Goal: Task Accomplishment & Management: Manage account settings

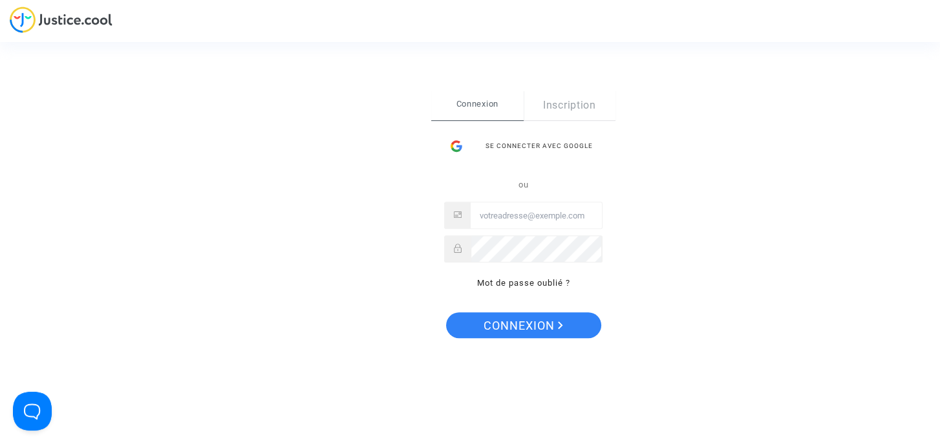
type input "[EMAIL_ADDRESS][DOMAIN_NAME]"
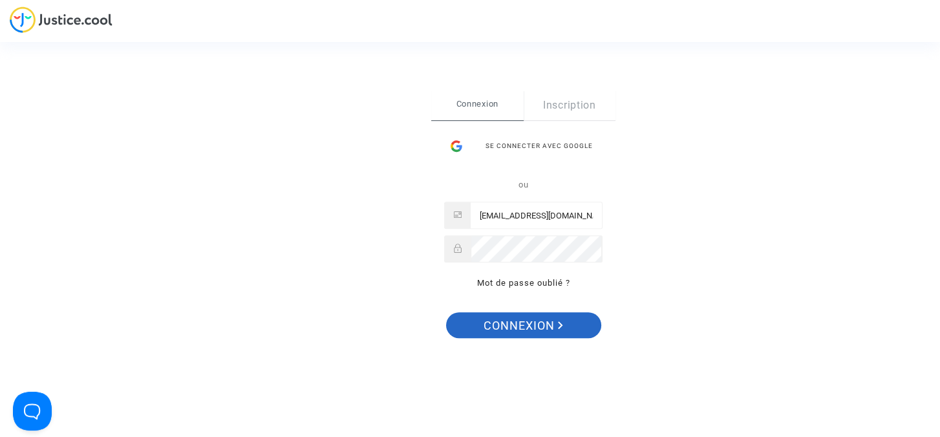
click at [541, 318] on span "Connexion" at bounding box center [524, 325] width 80 height 27
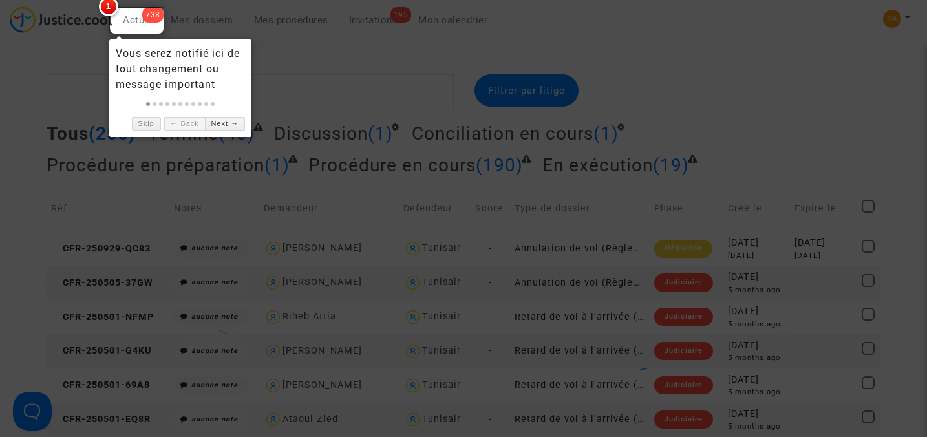
click at [289, 59] on div at bounding box center [463, 218] width 927 height 437
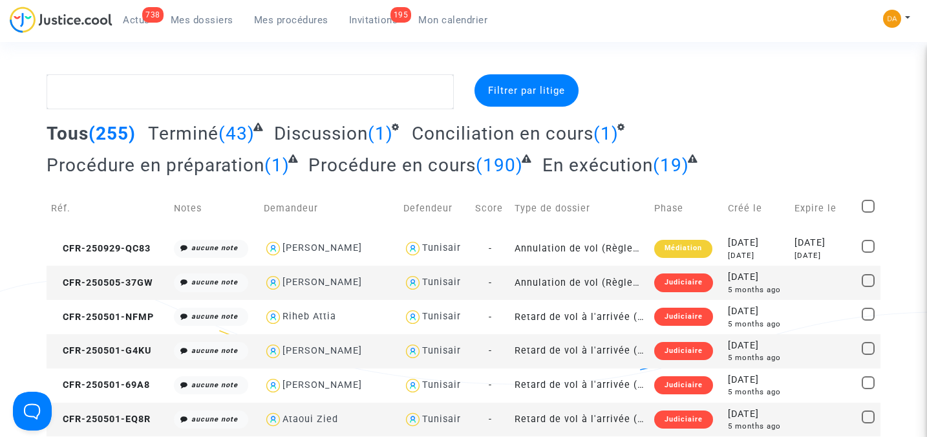
click at [571, 163] on span "En exécution" at bounding box center [598, 165] width 111 height 21
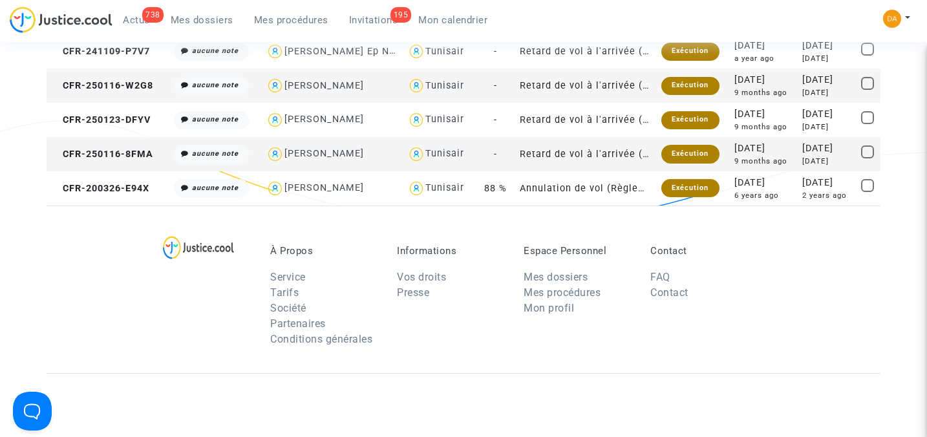
scroll to position [603, 0]
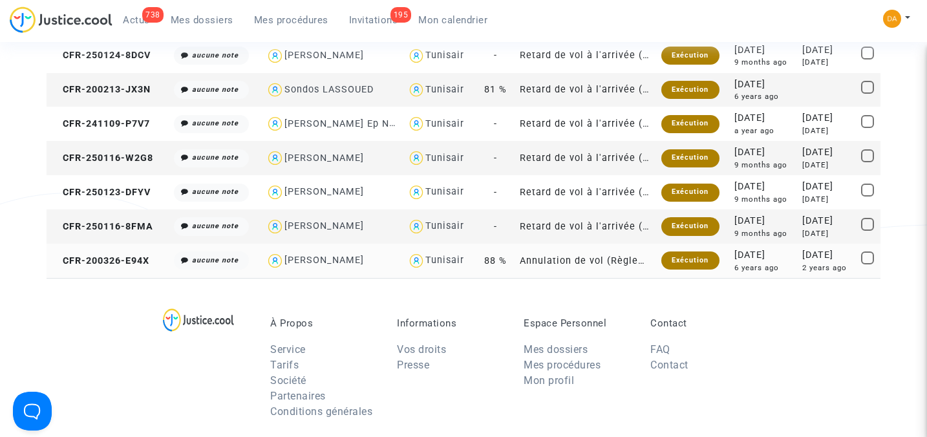
click at [324, 259] on div "RACHIDA BELHAJEPLOUATI" at bounding box center [325, 260] width 80 height 11
type textarea "@"RACHIDA BELHAJEPLOUATI" @"Pitcher Avocat""
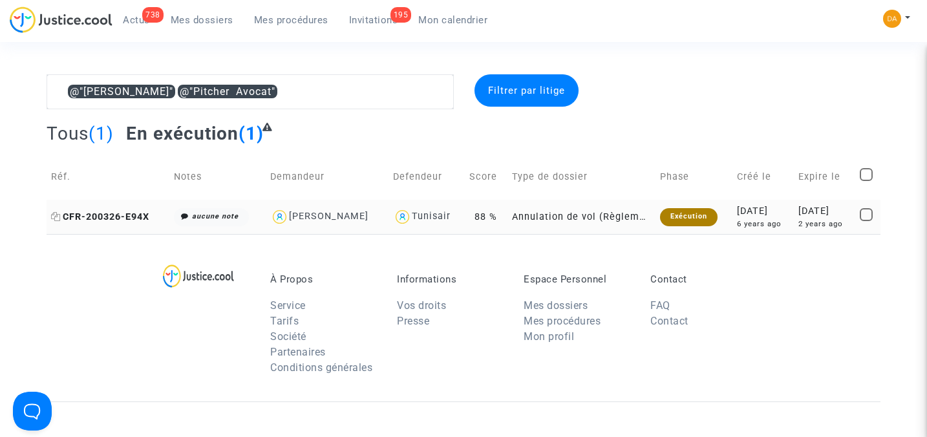
click at [139, 213] on span "CFR-200326-E94X" at bounding box center [100, 216] width 98 height 11
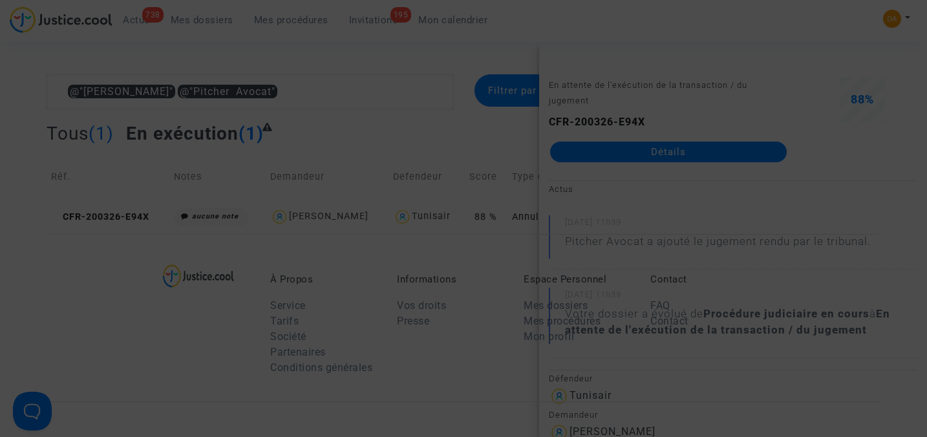
click at [699, 154] on div at bounding box center [463, 218] width 927 height 437
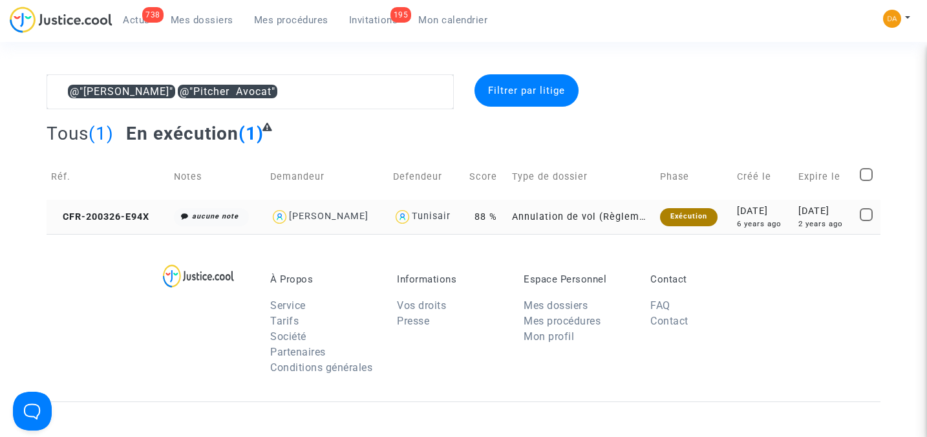
click at [581, 219] on td "Annulation de vol (Règlement CE n°261/2004)" at bounding box center [582, 217] width 149 height 34
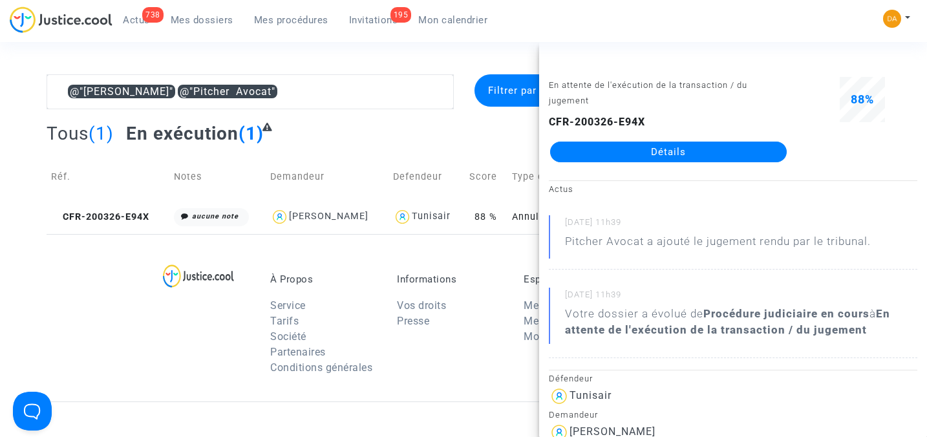
click at [662, 153] on link "Détails" at bounding box center [668, 152] width 237 height 21
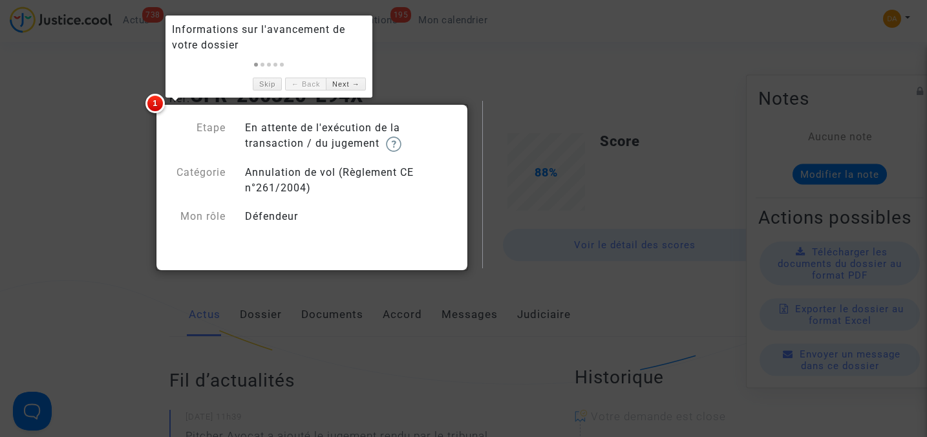
click at [472, 69] on div at bounding box center [463, 218] width 927 height 437
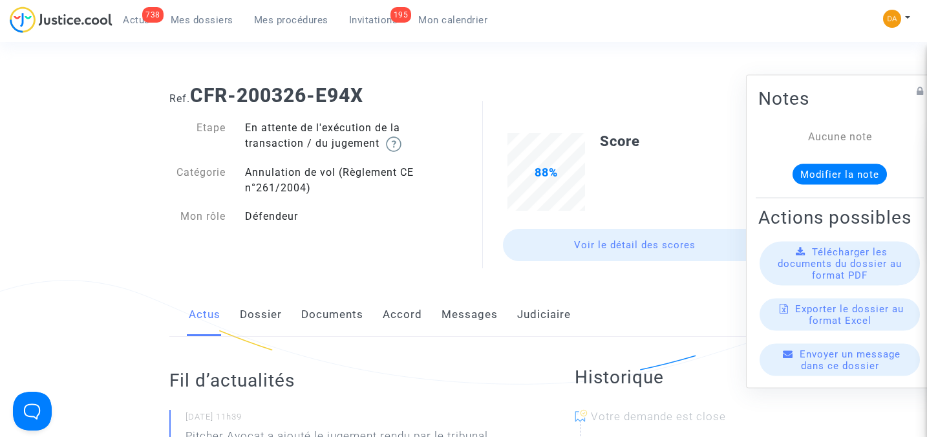
click at [624, 246] on link "Voir le détail des scores" at bounding box center [635, 245] width 264 height 32
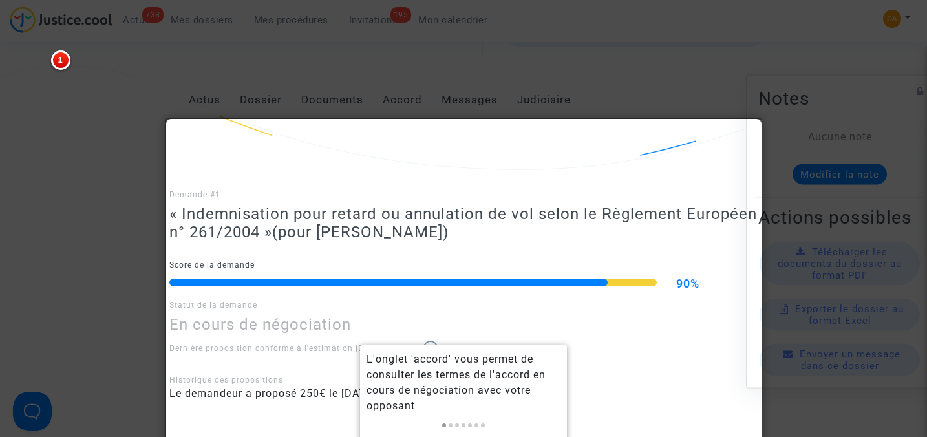
scroll to position [192, 0]
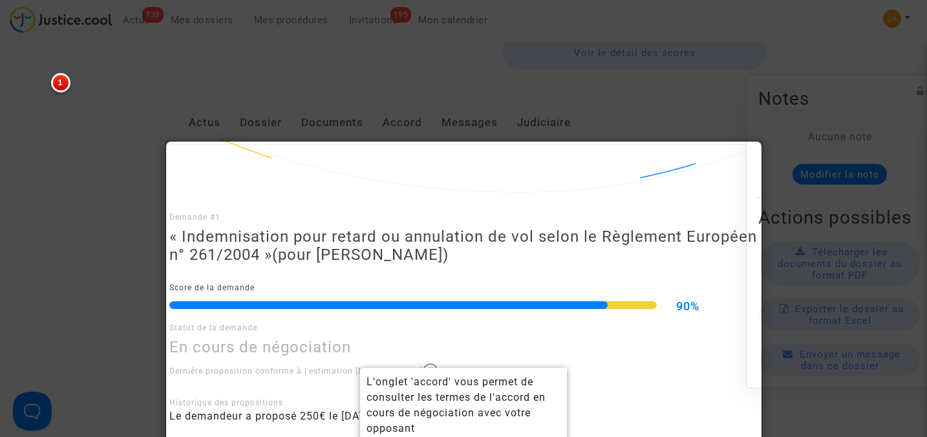
click at [566, 92] on div at bounding box center [463, 218] width 927 height 437
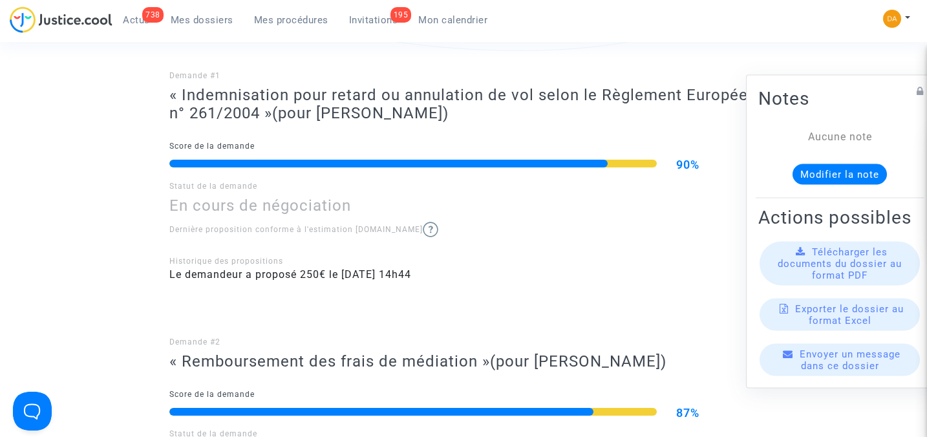
scroll to position [365, 0]
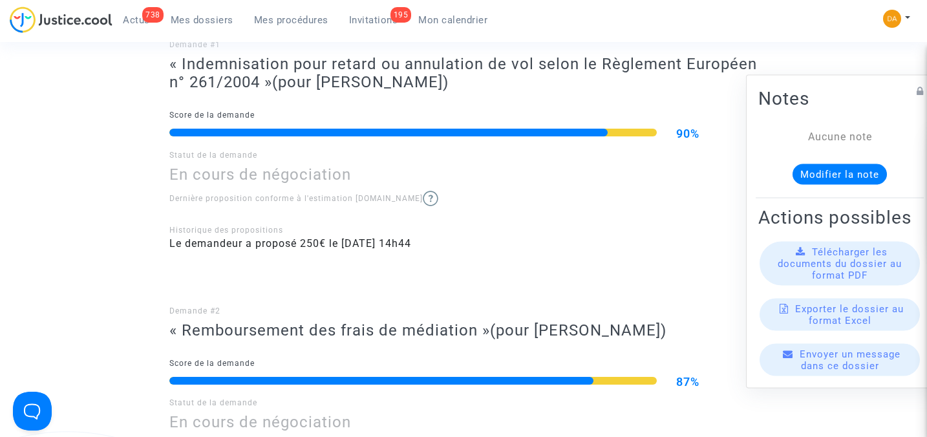
click at [832, 276] on span "Télécharger les documents du dossier au format PDF" at bounding box center [840, 263] width 124 height 35
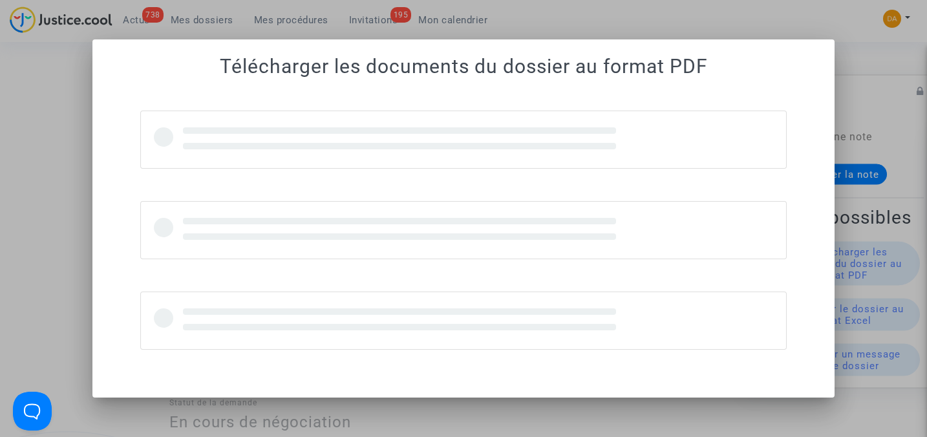
scroll to position [0, 0]
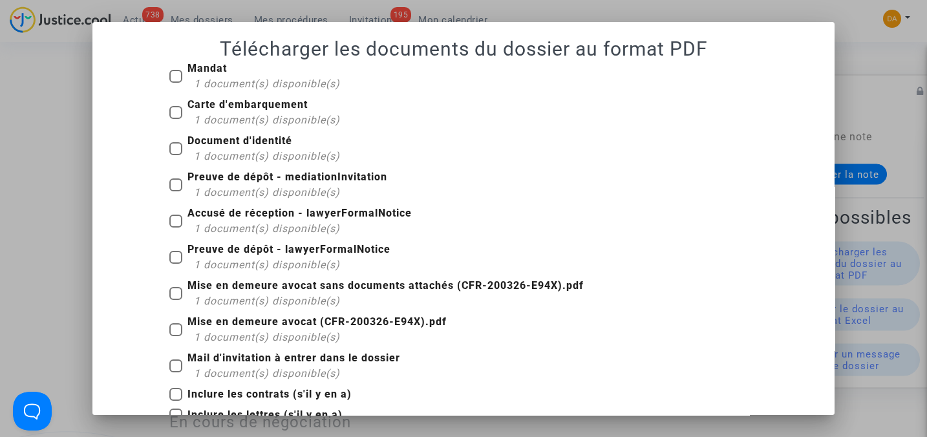
click at [169, 115] on span at bounding box center [175, 112] width 13 height 13
click at [175, 119] on input "Carte d'embarquement 1 document(s) disponible(s)" at bounding box center [175, 119] width 1 height 1
checkbox input "true"
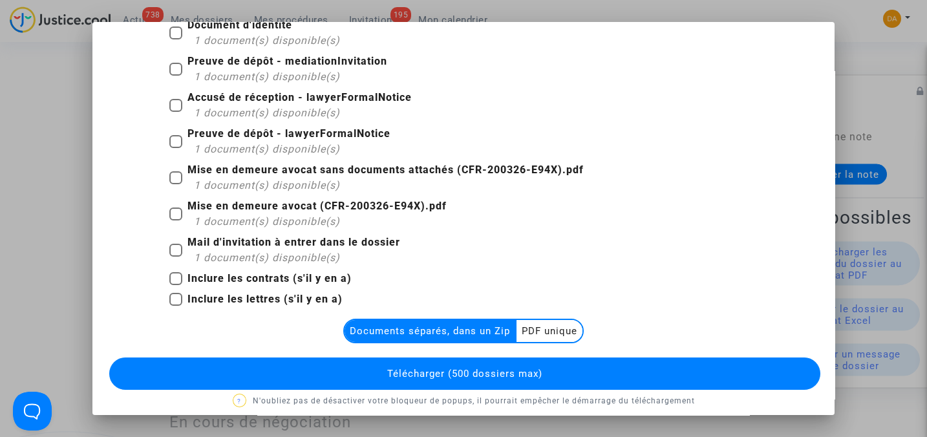
scroll to position [125, 0]
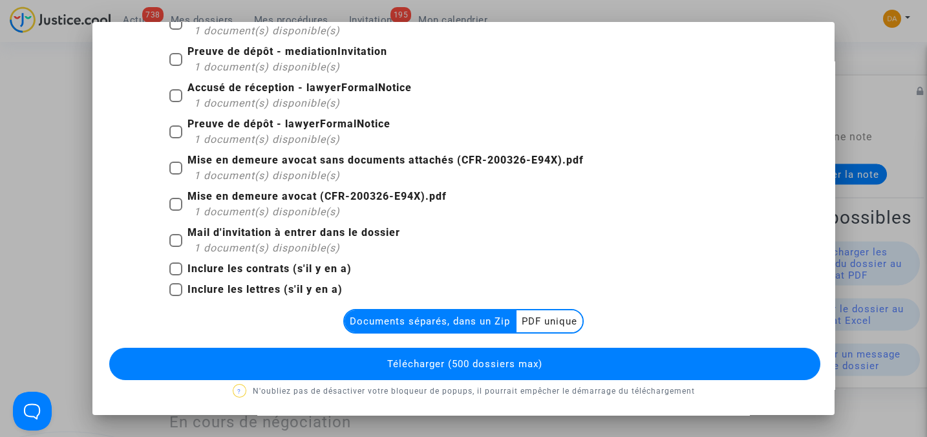
click at [552, 319] on multi-toggle-item "PDF unique" at bounding box center [550, 321] width 66 height 22
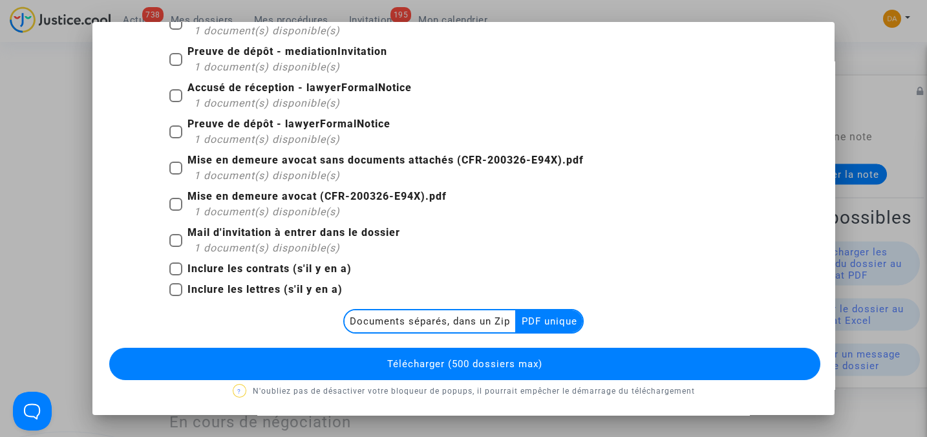
click at [543, 354] on button "Télécharger (500 dossiers max)" at bounding box center [464, 364] width 711 height 32
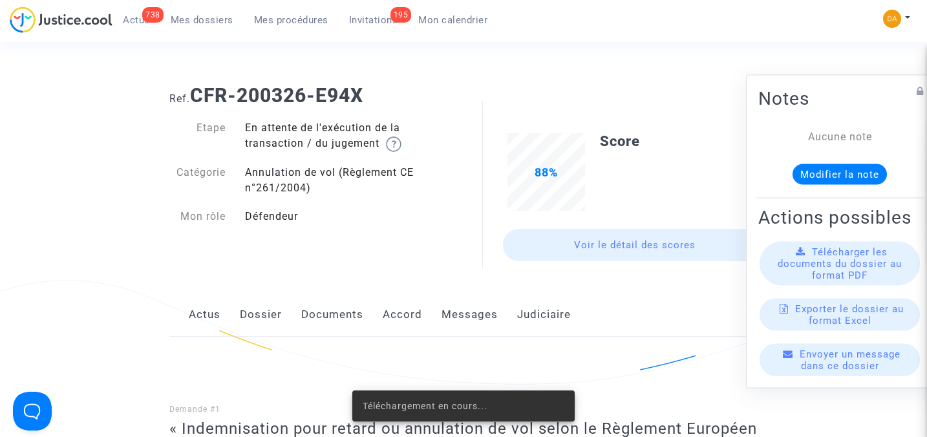
scroll to position [365, 0]
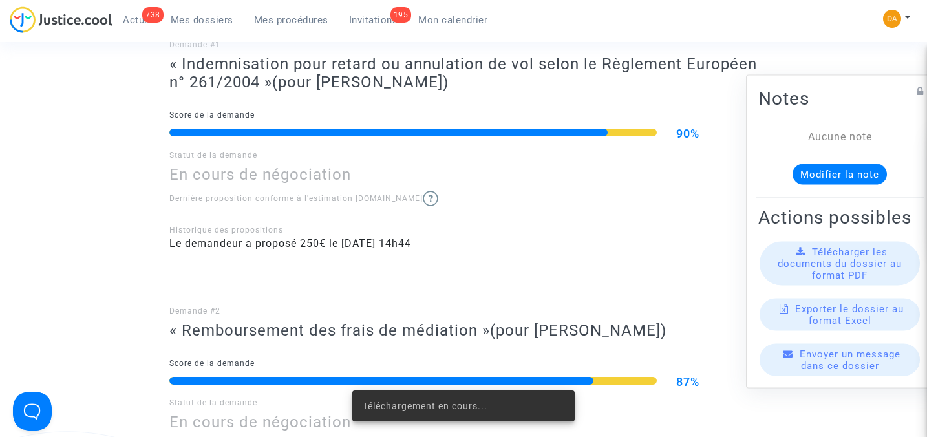
click at [858, 279] on span "Télécharger les documents du dossier au format PDF" at bounding box center [840, 263] width 124 height 35
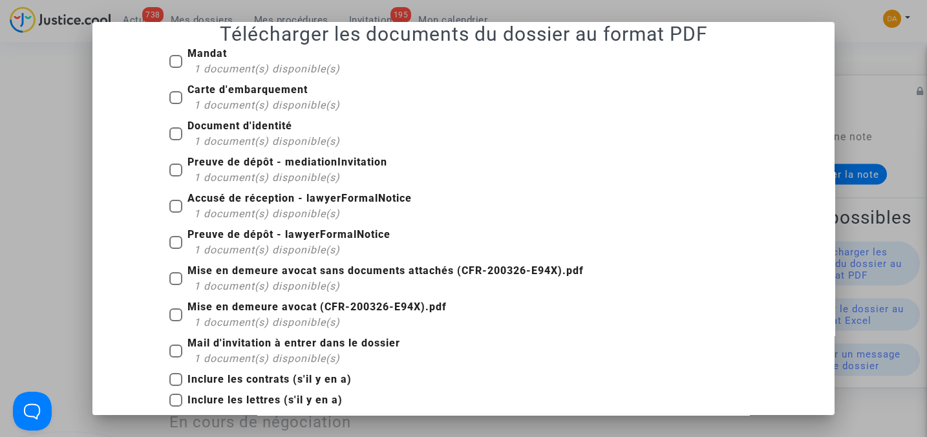
scroll to position [28, 0]
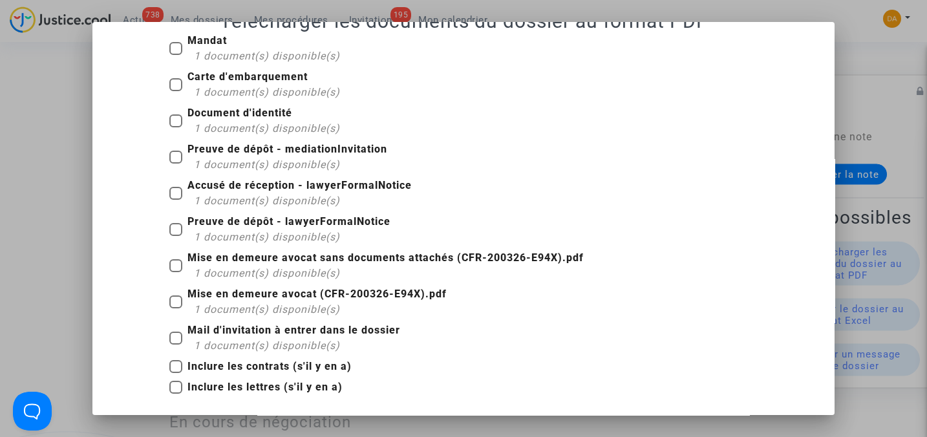
click at [172, 263] on span at bounding box center [175, 265] width 13 height 13
click at [175, 272] on input "Mise en demeure avocat sans documents attachés (CFR-200326-E94X).pdf 1 document…" at bounding box center [175, 272] width 1 height 1
checkbox input "true"
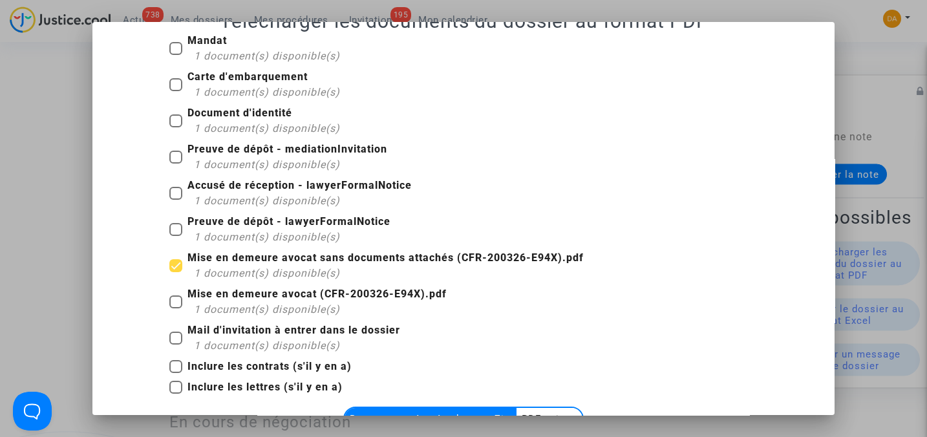
click at [170, 302] on span at bounding box center [175, 302] width 13 height 13
click at [175, 308] on input "Mise en demeure avocat (CFR-200326-E94X).pdf 1 document(s) disponible(s)" at bounding box center [175, 308] width 1 height 1
checkbox input "true"
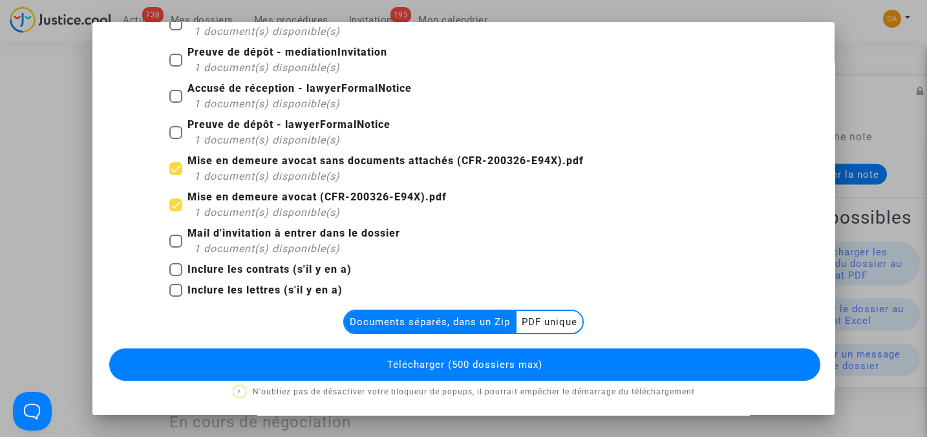
scroll to position [125, 0]
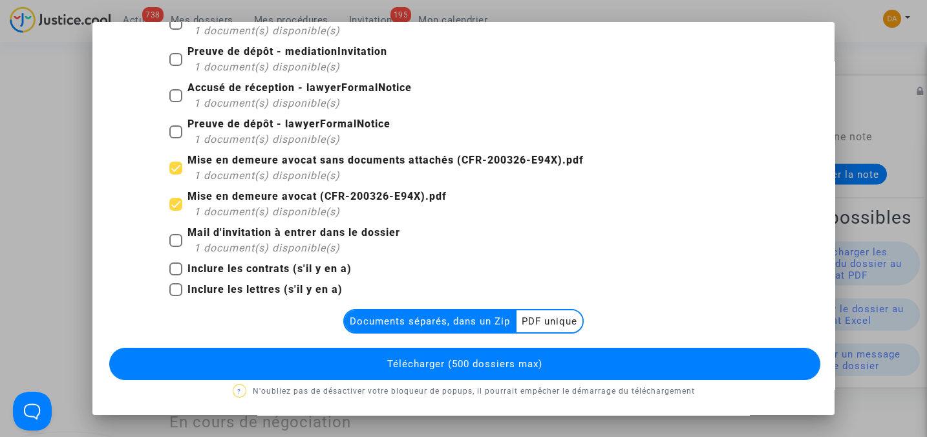
click at [546, 319] on multi-toggle-item "PDF unique" at bounding box center [550, 321] width 66 height 22
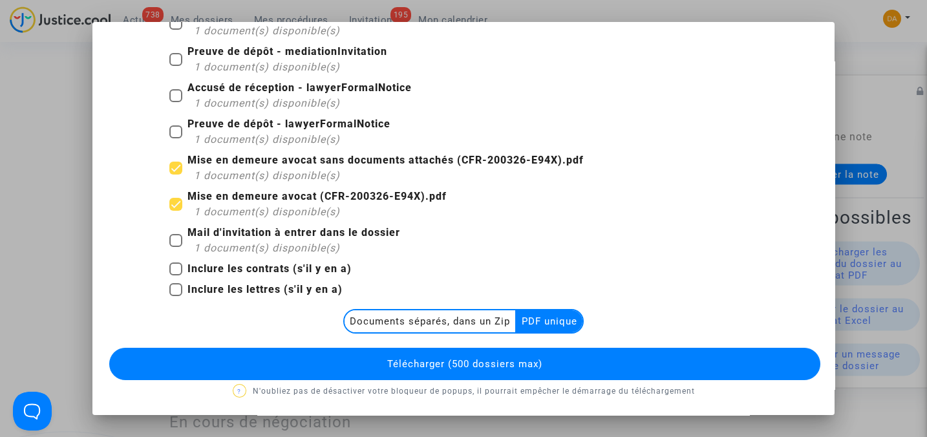
click at [540, 360] on button "Télécharger (500 dossiers max)" at bounding box center [464, 364] width 711 height 32
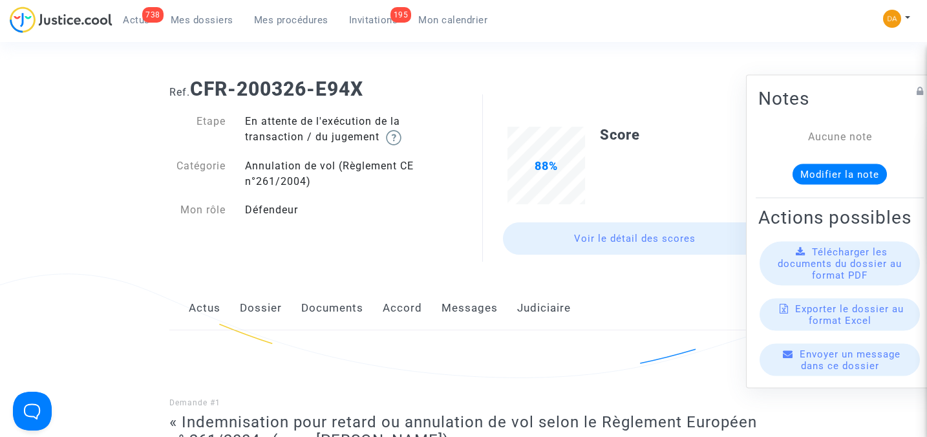
scroll to position [0, 0]
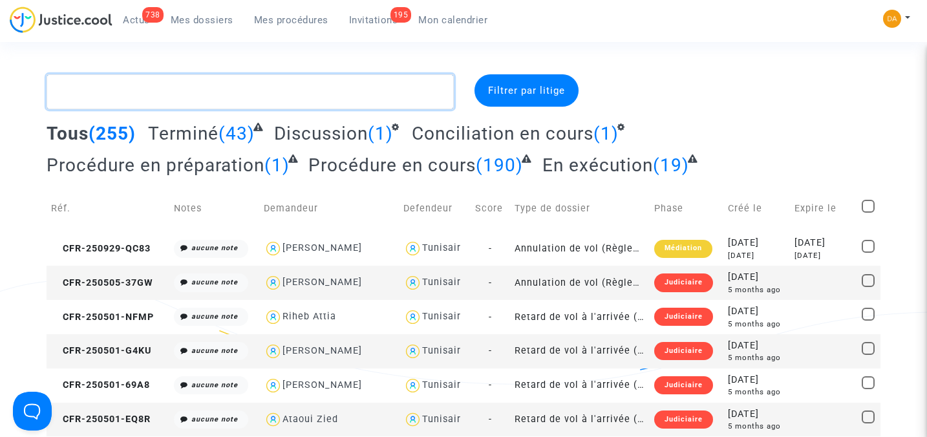
click at [254, 92] on textarea at bounding box center [250, 91] width 407 height 35
paste textarea "CFR-200213-JX3N"
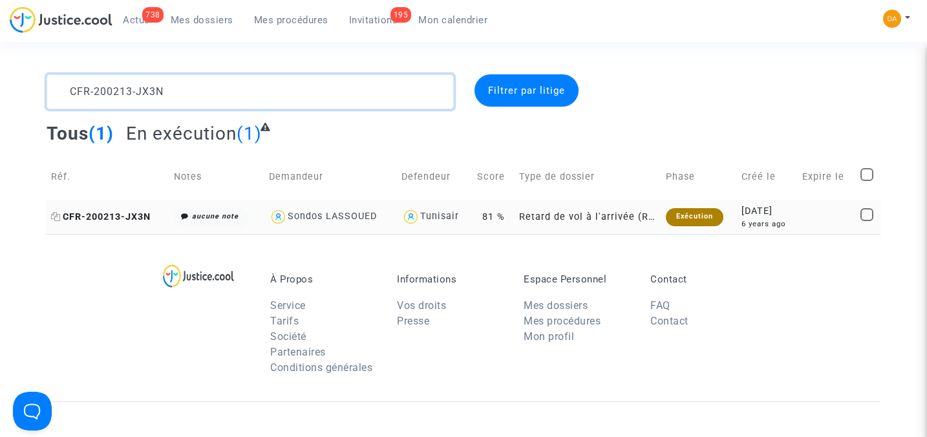
type textarea "CFR-200213-JX3N"
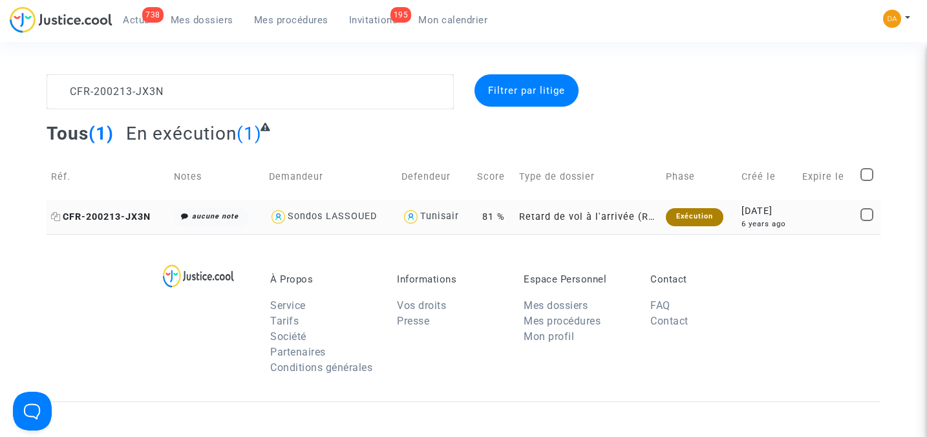
click at [102, 212] on span "CFR-200213-JX3N" at bounding box center [101, 216] width 100 height 11
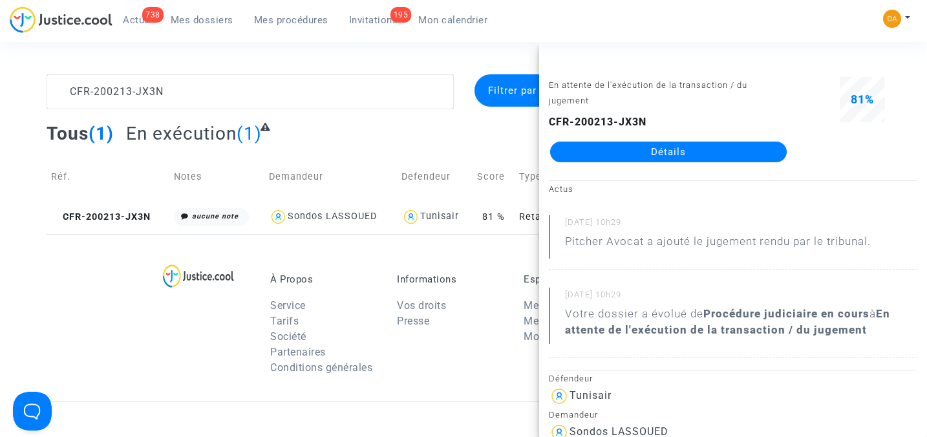
click at [641, 155] on link "Détails" at bounding box center [668, 152] width 237 height 21
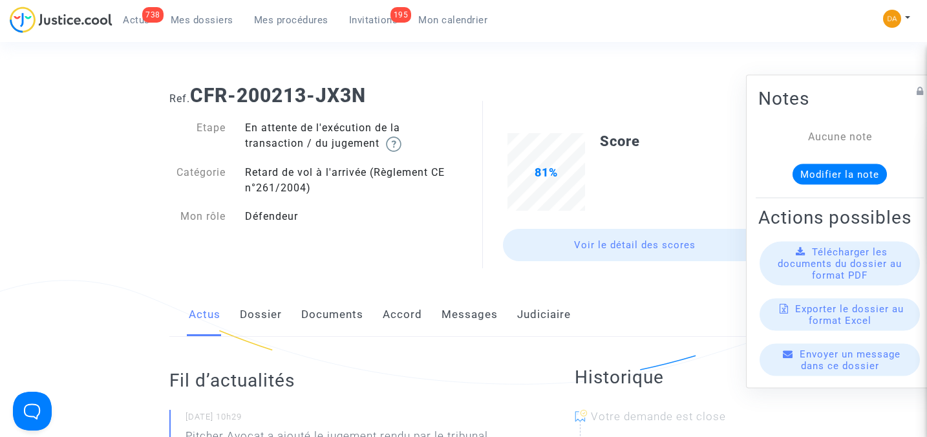
click at [815, 271] on span "Télécharger les documents du dossier au format PDF" at bounding box center [840, 263] width 124 height 35
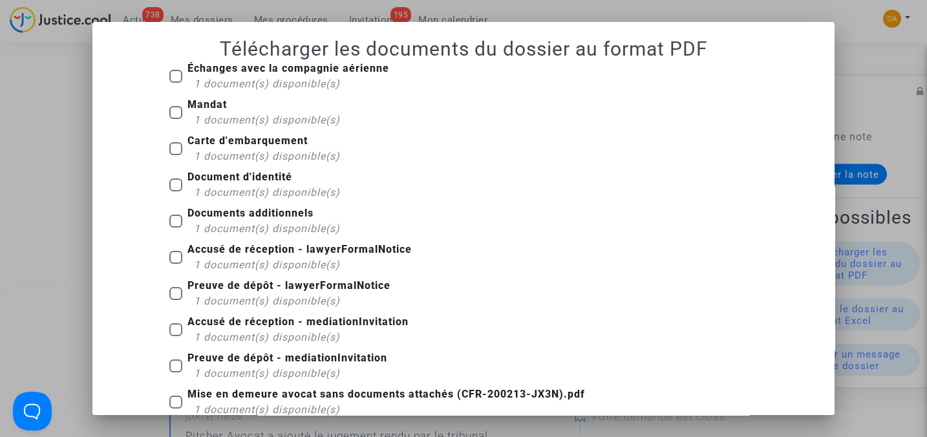
click at [169, 150] on span at bounding box center [175, 148] width 13 height 13
click at [175, 155] on input "Carte d'embarquement 1 document(s) disponible(s)" at bounding box center [175, 155] width 1 height 1
checkbox input "true"
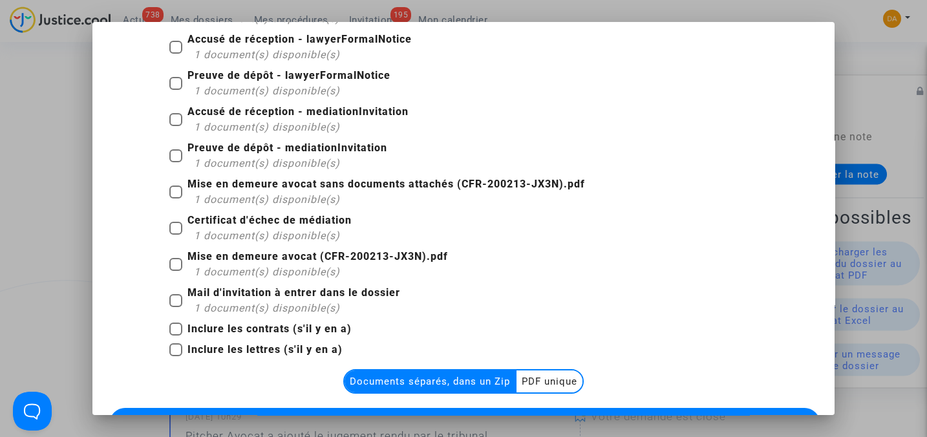
scroll to position [259, 0]
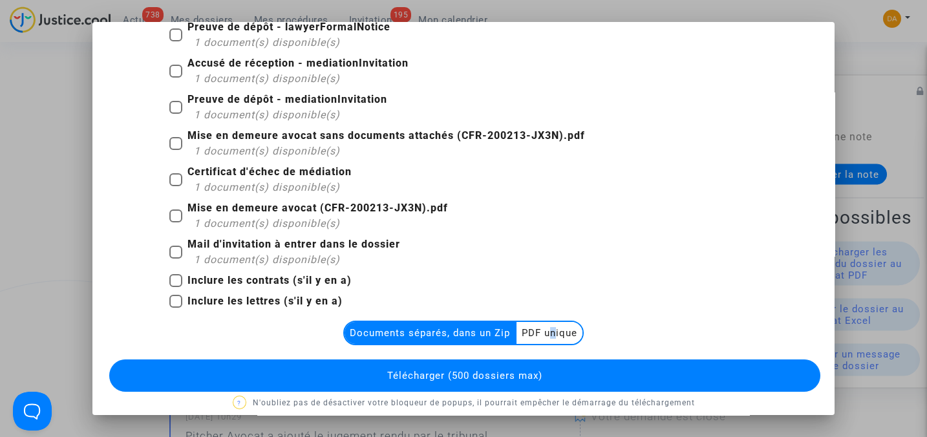
click at [547, 334] on multi-toggle-item "PDF unique" at bounding box center [550, 333] width 66 height 22
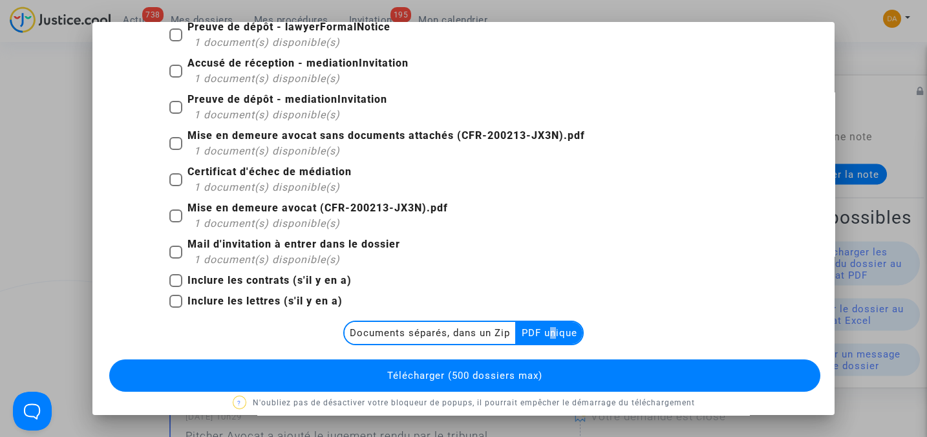
drag, startPoint x: 547, startPoint y: 334, endPoint x: 576, endPoint y: 371, distance: 47.0
click at [577, 371] on button "Télécharger (500 dossiers max)" at bounding box center [464, 376] width 711 height 32
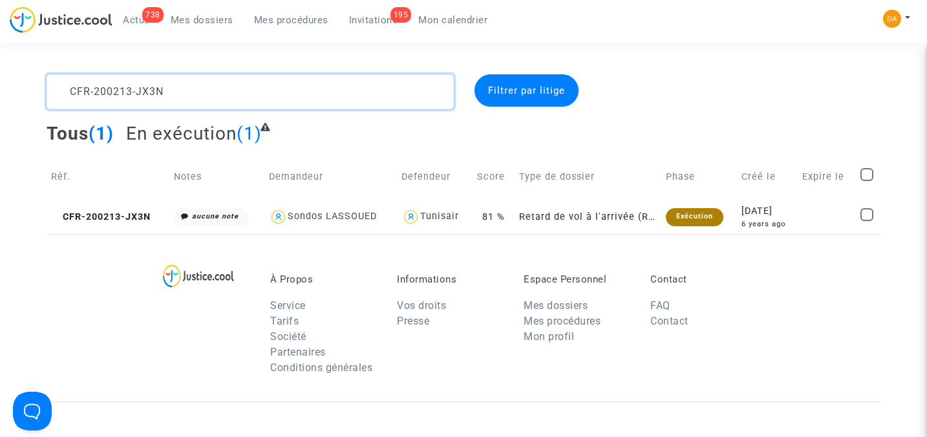
drag, startPoint x: 188, startPoint y: 94, endPoint x: -1, endPoint y: 91, distance: 188.9
click at [0, 91] on html "738 Actus Mes dossiers Mes procédures 195 Invitations Mon calendrier Mon profil…" at bounding box center [463, 357] width 927 height 714
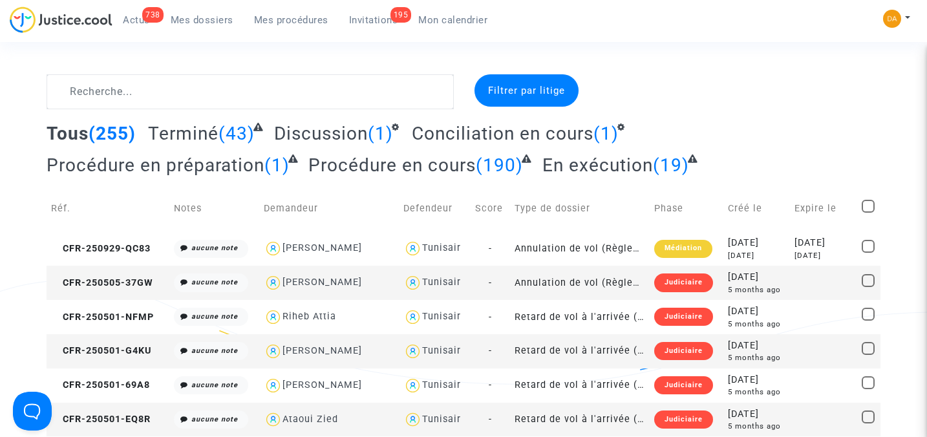
click at [568, 163] on span "En exécution" at bounding box center [598, 165] width 111 height 21
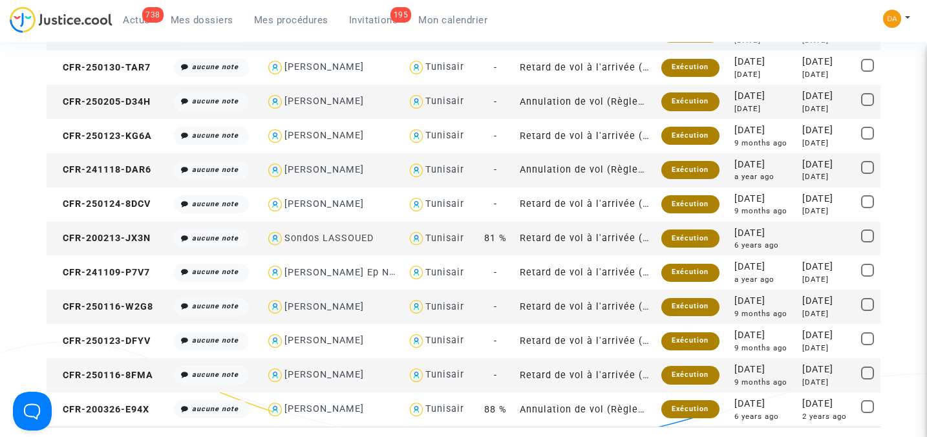
scroll to position [431, 0]
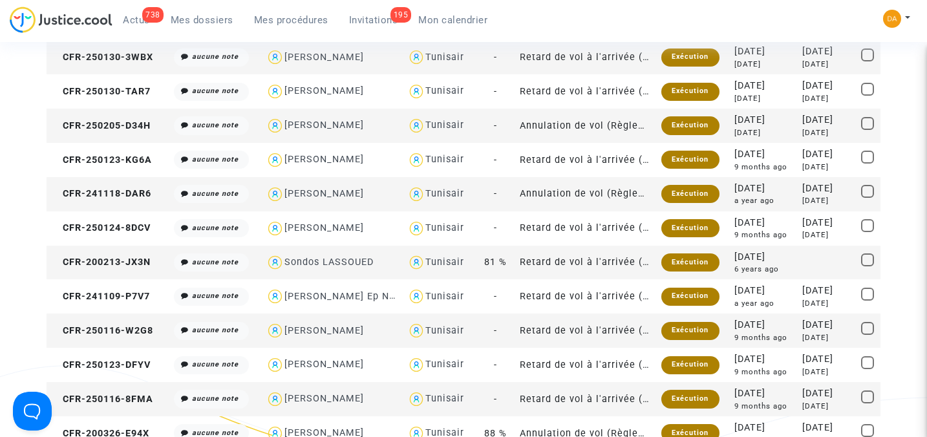
click at [336, 261] on div "Sondos LASSOUED" at bounding box center [329, 262] width 89 height 11
type textarea "@"Sondos LASSOUED" @"Pitcher Avocat""
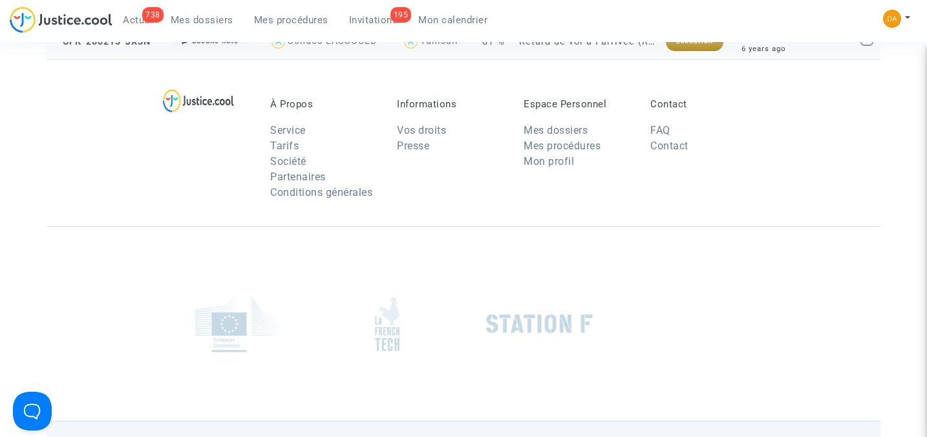
scroll to position [17, 0]
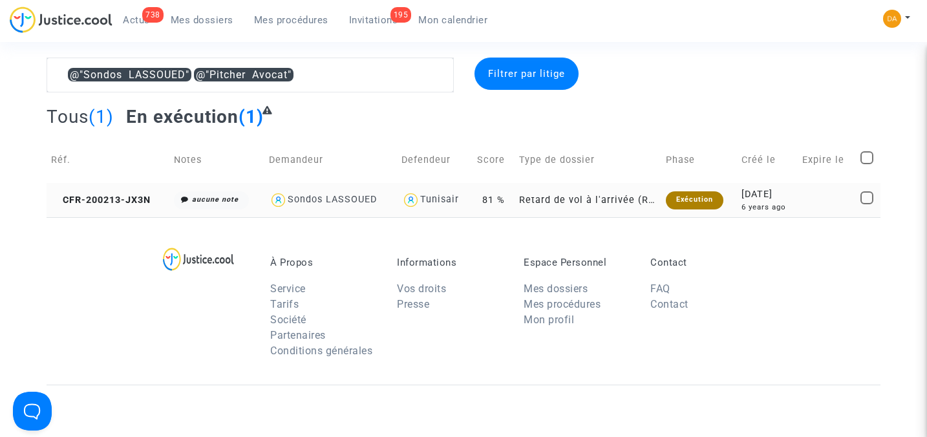
click at [576, 198] on td "Retard de vol à l'arrivée (Règlement CE n°261/2004)" at bounding box center [588, 200] width 147 height 34
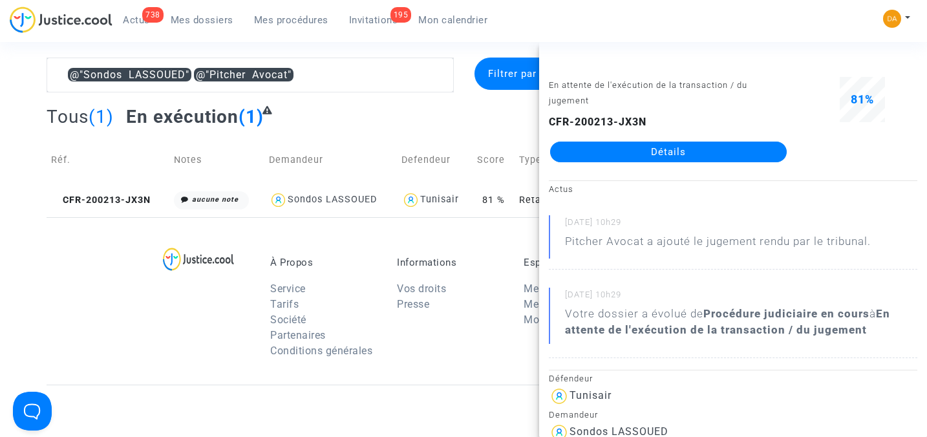
click at [686, 153] on link "Détails" at bounding box center [668, 152] width 237 height 21
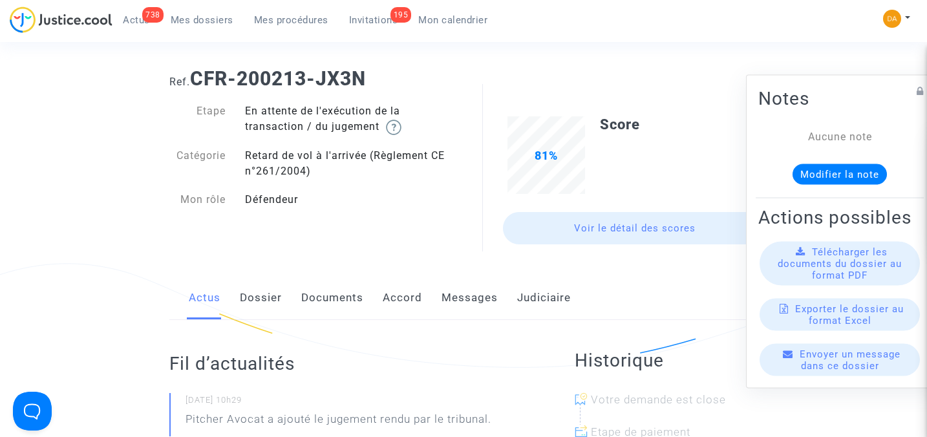
click at [831, 266] on span "Télécharger les documents du dossier au format PDF" at bounding box center [840, 263] width 124 height 35
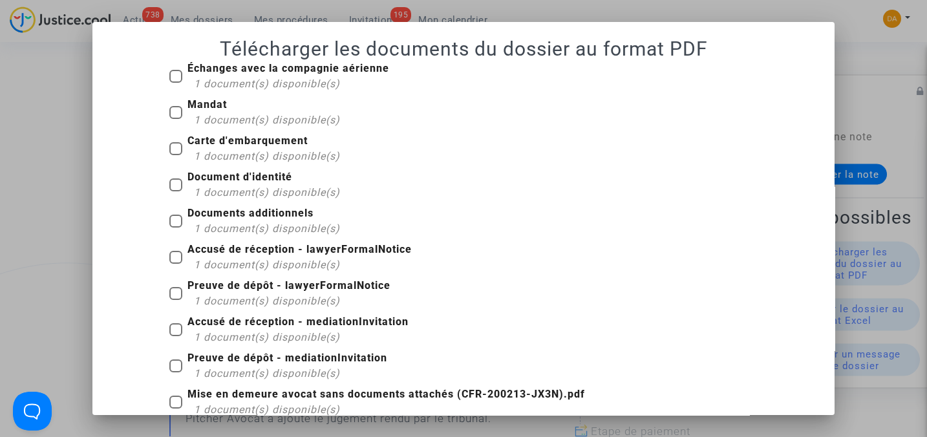
click at [220, 144] on b "Carte d'embarquement" at bounding box center [248, 141] width 120 height 12
click at [176, 155] on input "Carte d'embarquement 1 document(s) disponible(s)" at bounding box center [175, 155] width 1 height 1
checkbox input "true"
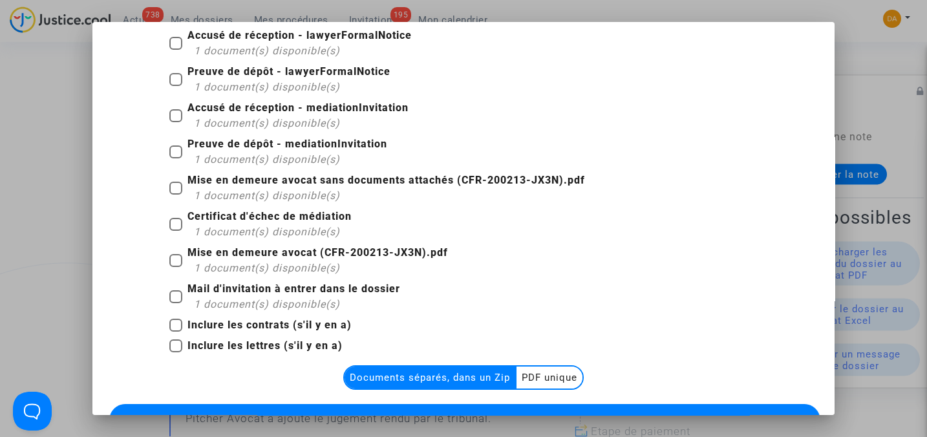
scroll to position [270, 0]
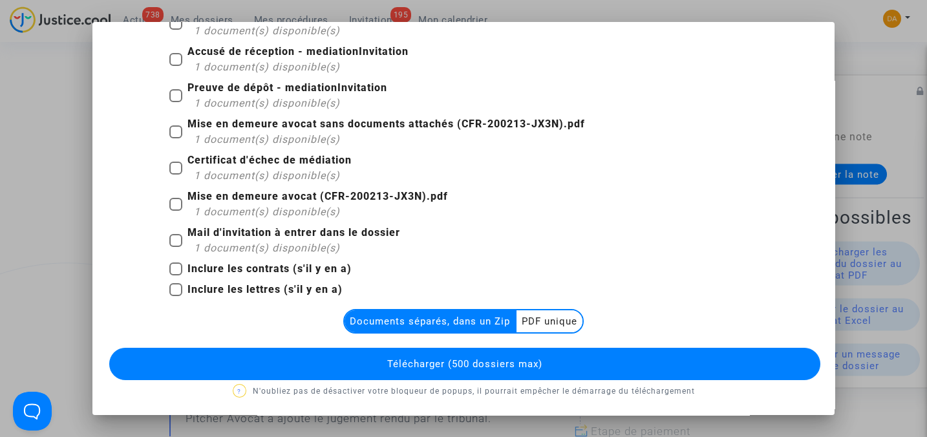
click at [552, 321] on multi-toggle-item "PDF unique" at bounding box center [550, 321] width 66 height 22
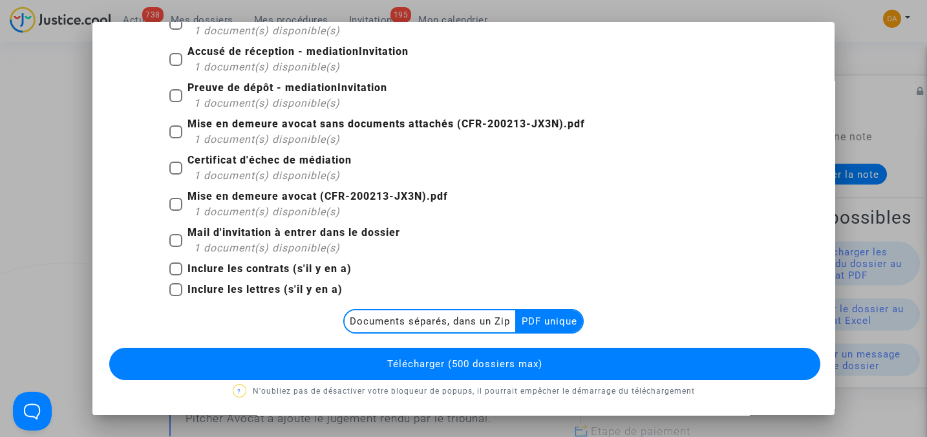
click at [577, 360] on button "Télécharger (500 dossiers max)" at bounding box center [464, 364] width 711 height 32
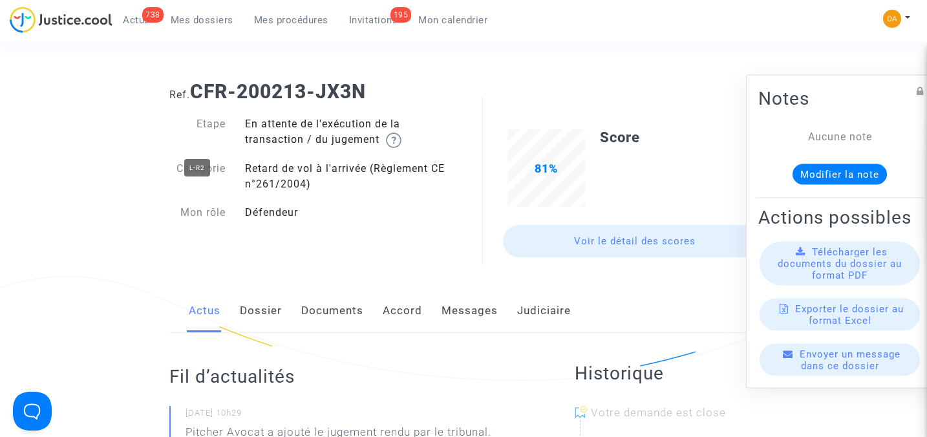
scroll to position [0, 0]
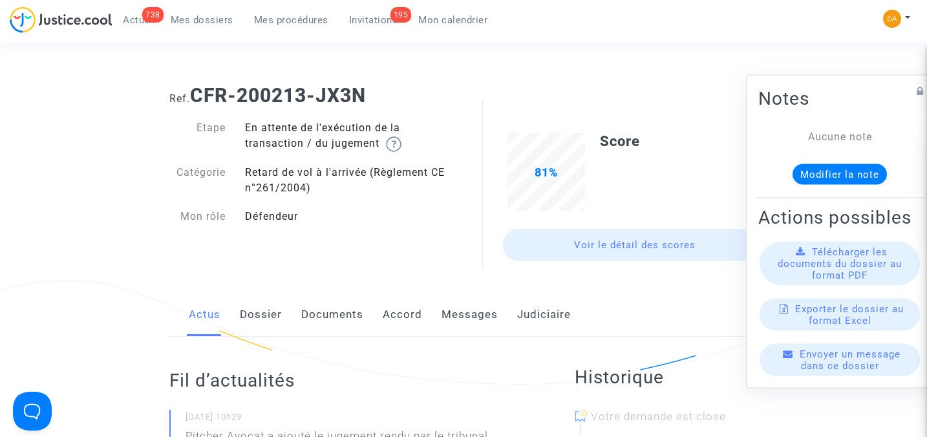
click at [202, 20] on span "Mes dossiers" at bounding box center [202, 20] width 63 height 12
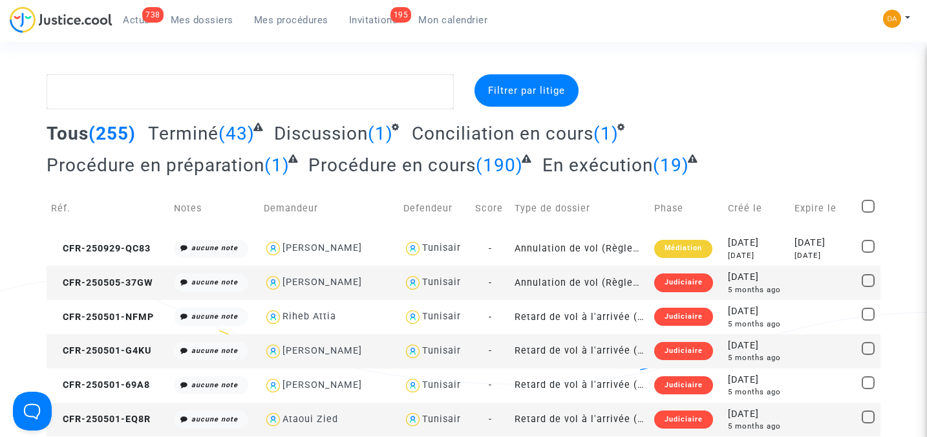
click at [581, 165] on span "En exécution" at bounding box center [598, 165] width 111 height 21
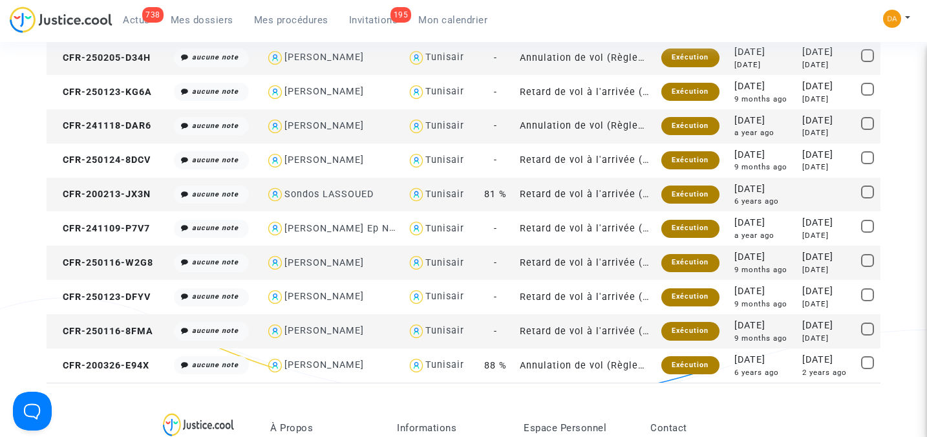
scroll to position [517, 0]
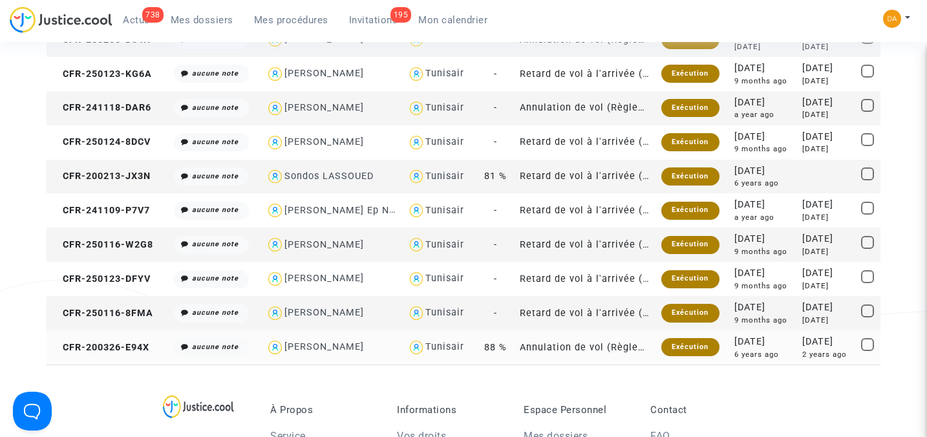
click at [337, 342] on div "[PERSON_NAME]" at bounding box center [325, 346] width 80 height 11
type textarea "@"[PERSON_NAME]" @"Pitcher Avocat""
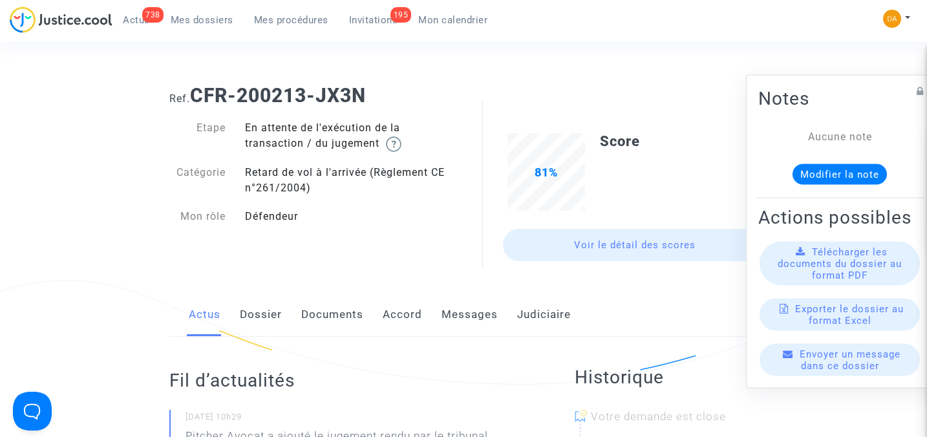
click at [203, 17] on span "Mes dossiers" at bounding box center [202, 20] width 63 height 12
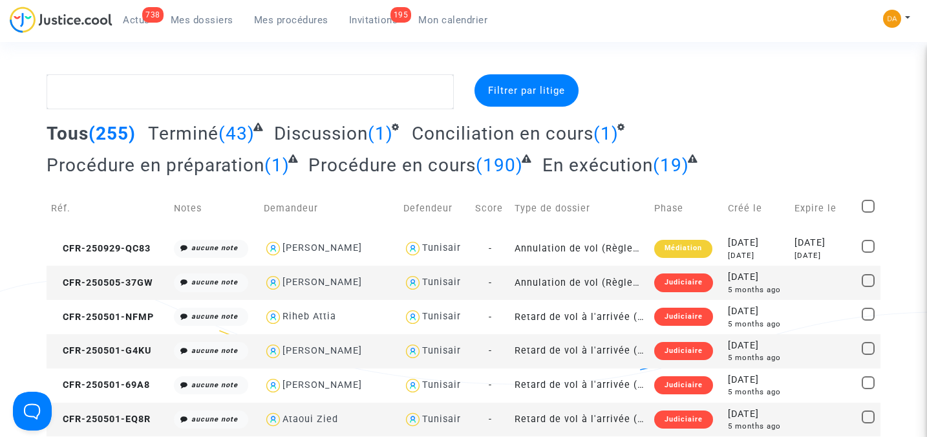
click at [579, 164] on span "En exécution" at bounding box center [598, 165] width 111 height 21
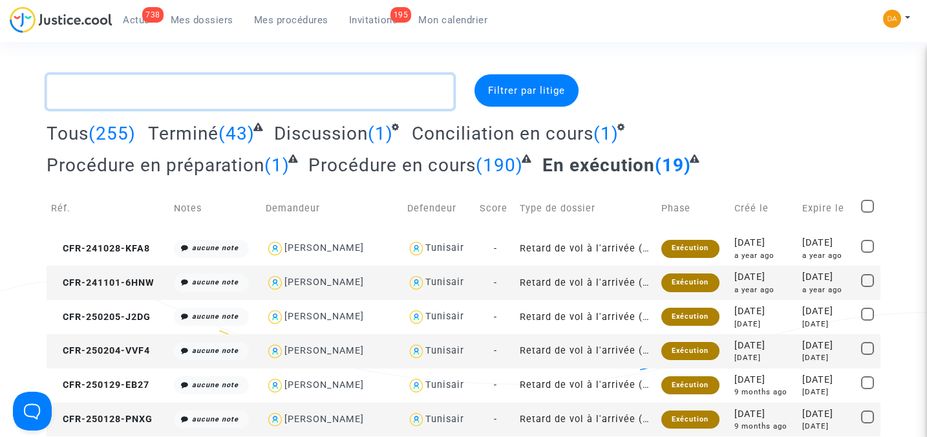
click at [137, 97] on textarea at bounding box center [250, 91] width 407 height 35
click at [209, 88] on textarea at bounding box center [250, 91] width 407 height 35
paste textarea "CFR-200327-2XXF"
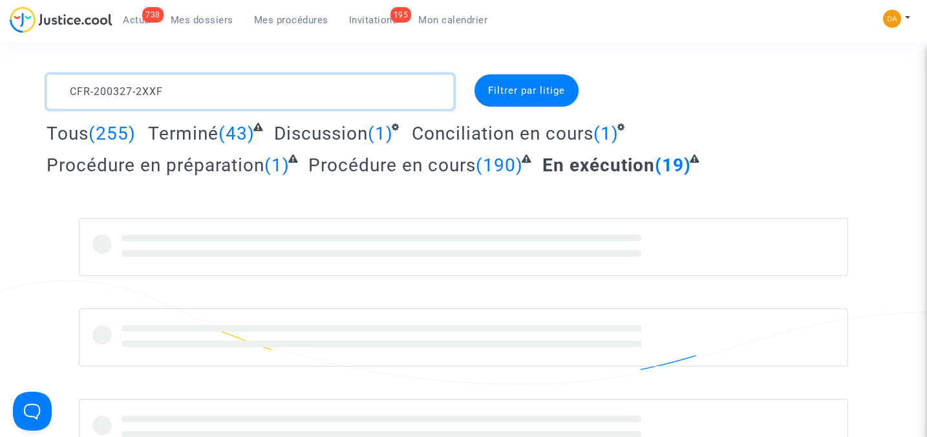
click at [70, 94] on textarea at bounding box center [250, 91] width 407 height 35
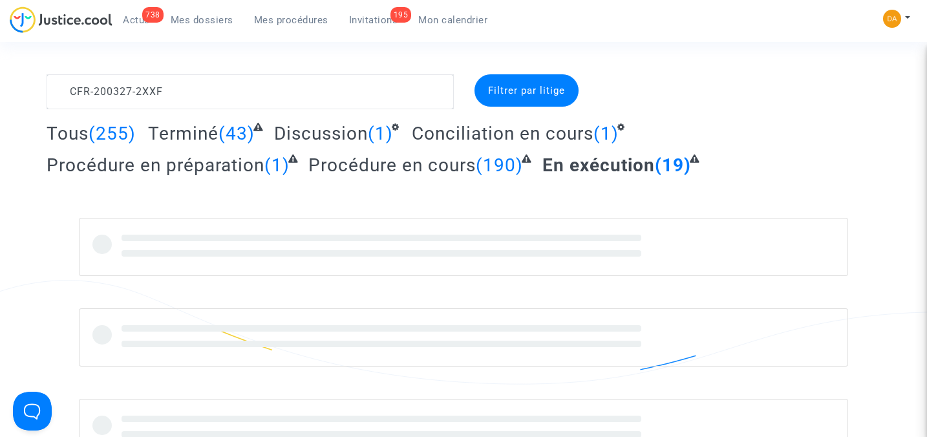
click at [517, 93] on span "Filtrer par litige" at bounding box center [526, 91] width 77 height 12
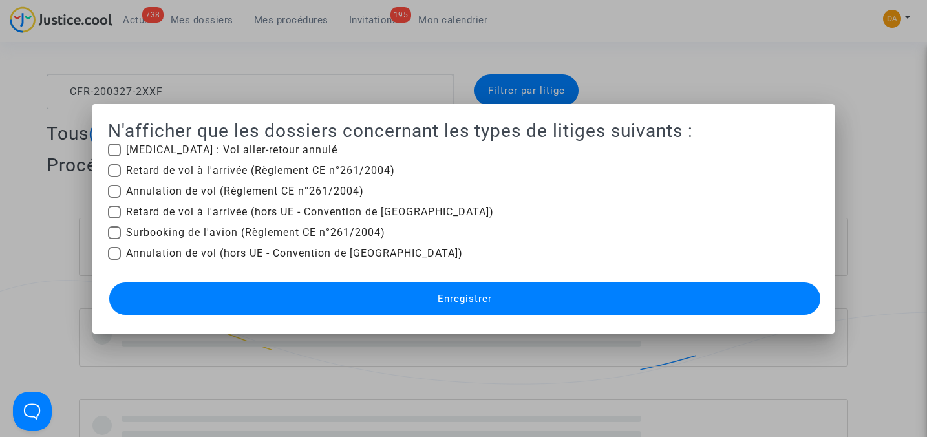
click at [682, 85] on div at bounding box center [463, 218] width 927 height 437
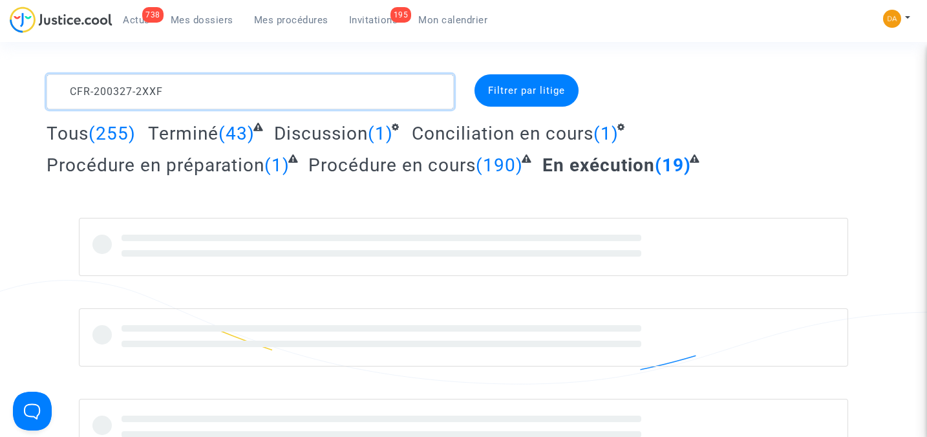
drag, startPoint x: 166, startPoint y: 86, endPoint x: 1, endPoint y: 87, distance: 164.9
click at [1, 87] on div "CFR-200327-2XXF Filtrer par litige Tous (255) Terminé (43) Discussion (1) Conci…" at bounding box center [463, 265] width 927 height 383
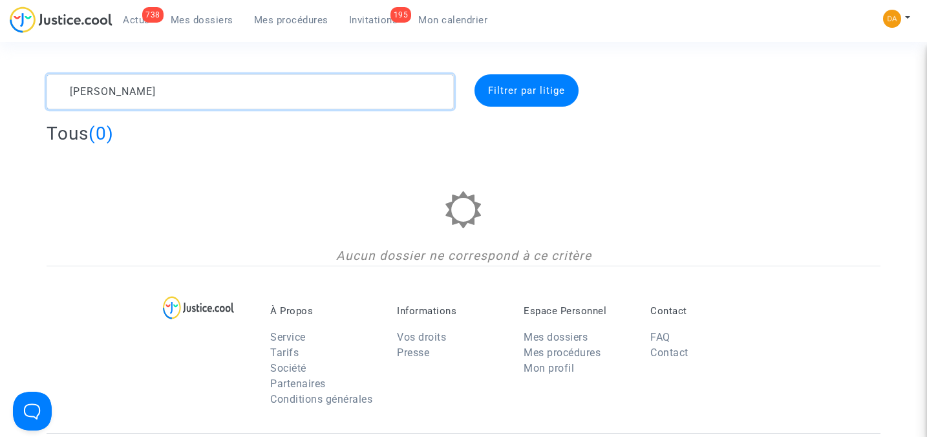
click at [68, 96] on textarea at bounding box center [250, 91] width 407 height 35
drag, startPoint x: 103, startPoint y: 93, endPoint x: 60, endPoint y: 93, distance: 42.7
click at [60, 93] on textarea at bounding box center [250, 91] width 407 height 35
type textarea "CFR-210203-FHJ8"
drag, startPoint x: 181, startPoint y: 89, endPoint x: 53, endPoint y: 88, distance: 128.1
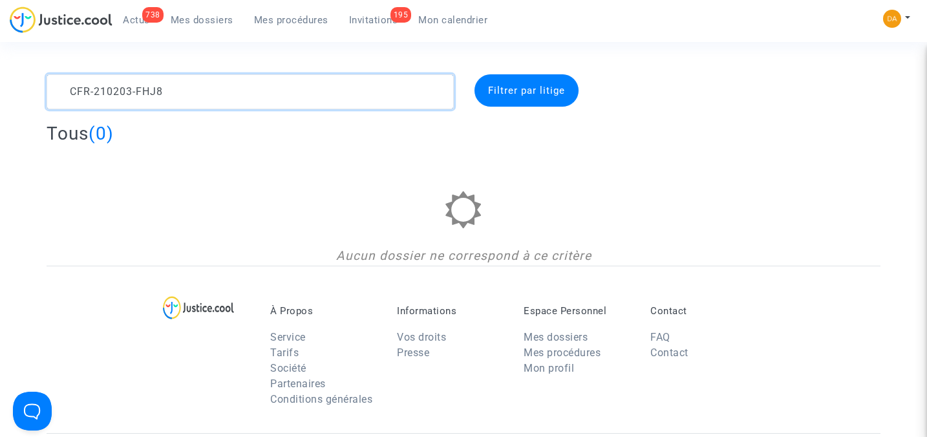
click at [53, 88] on textarea at bounding box center [250, 91] width 407 height 35
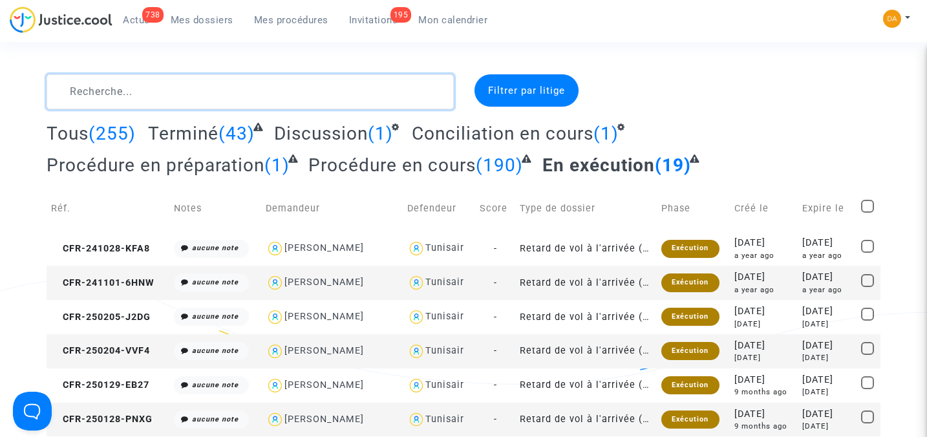
paste textarea "CFR-210203-FHJ8"
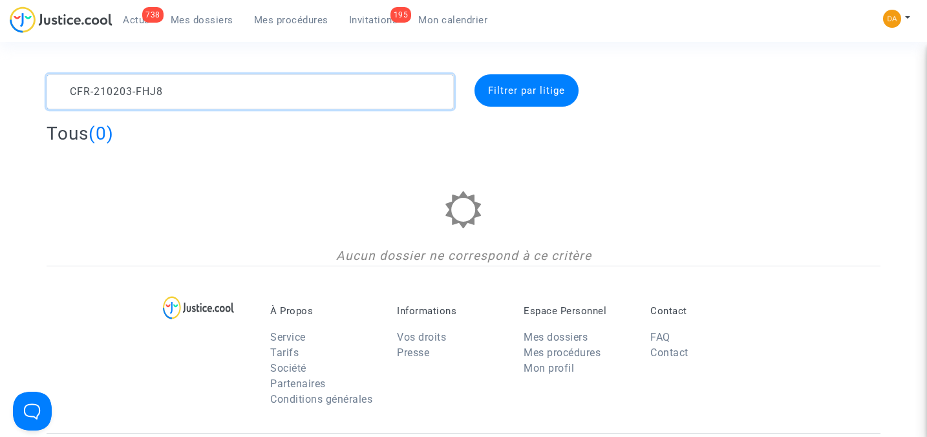
drag, startPoint x: 319, startPoint y: 94, endPoint x: 40, endPoint y: 94, distance: 279.4
click at [40, 94] on div "CFR-210203-FHJ8" at bounding box center [250, 91] width 427 height 35
paste textarea "1028-8MMP"
click at [68, 88] on textarea at bounding box center [250, 91] width 407 height 35
drag, startPoint x: 195, startPoint y: 91, endPoint x: 22, endPoint y: 80, distance: 173.0
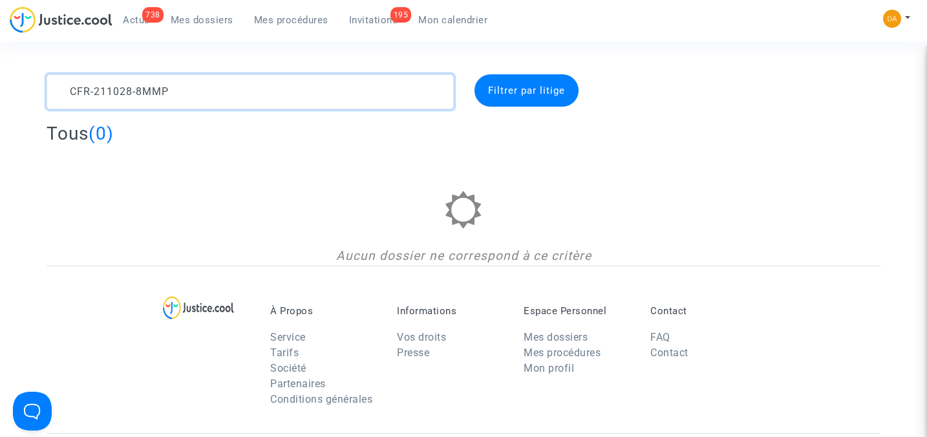
click at [22, 80] on div "CFR-211028-8MMP Filtrer par litige Tous (0) Aucun dossier ne correspond à ce cr…" at bounding box center [463, 169] width 927 height 191
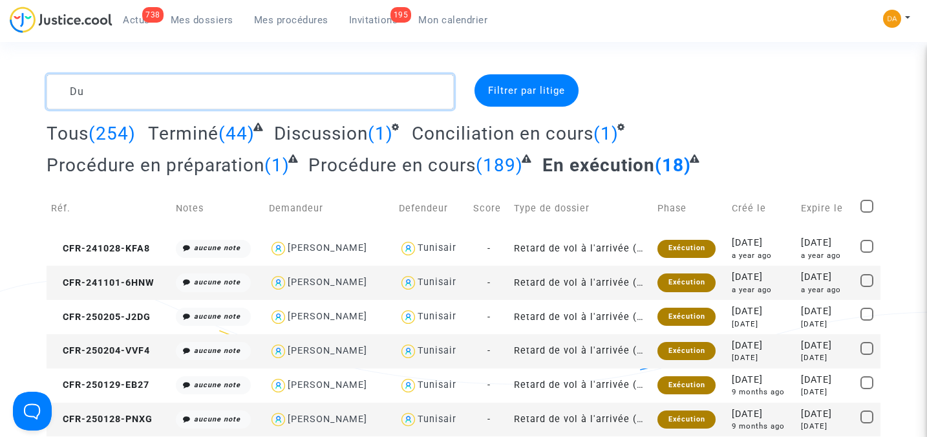
type textarea "D"
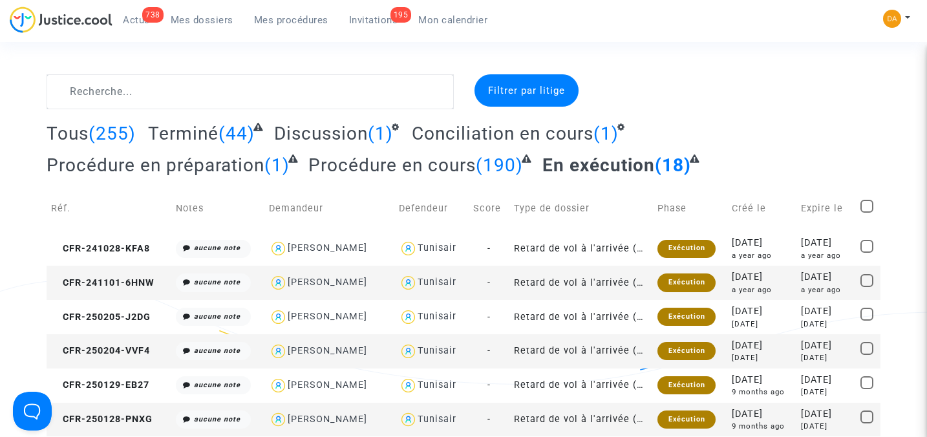
click at [85, 134] on span "Tous" at bounding box center [68, 133] width 42 height 21
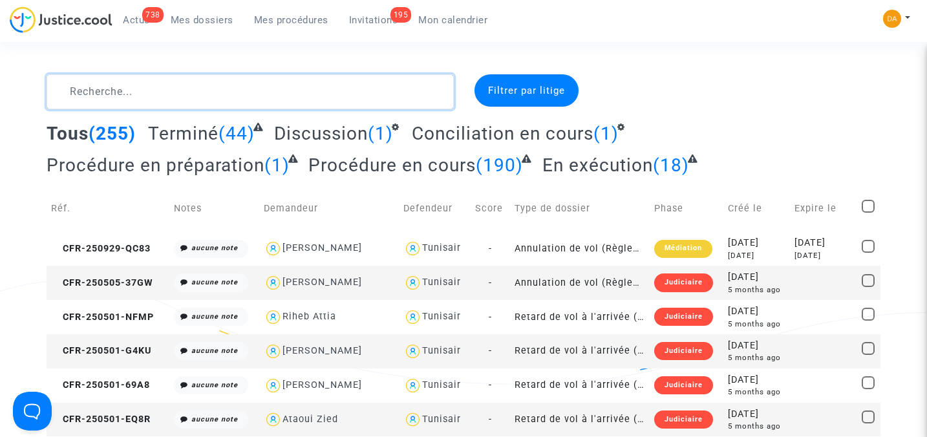
click at [110, 88] on textarea at bounding box center [250, 91] width 407 height 35
paste textarea "CFR-211028-8MMP"
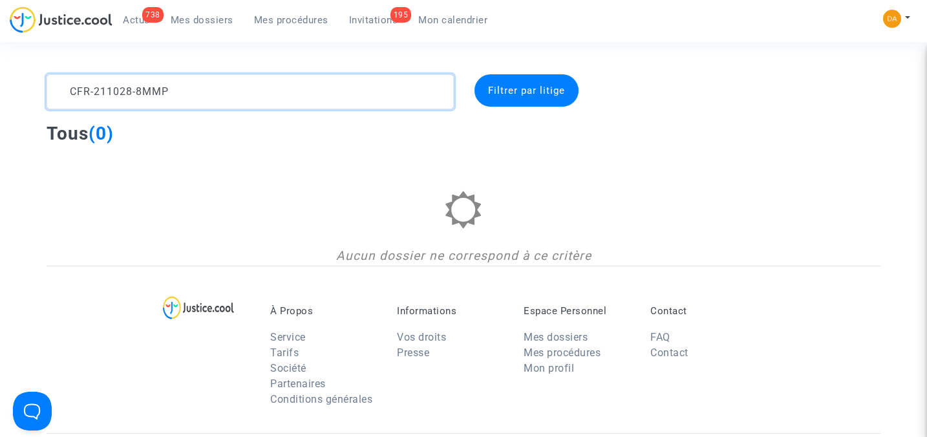
click at [69, 92] on textarea at bounding box center [250, 91] width 407 height 35
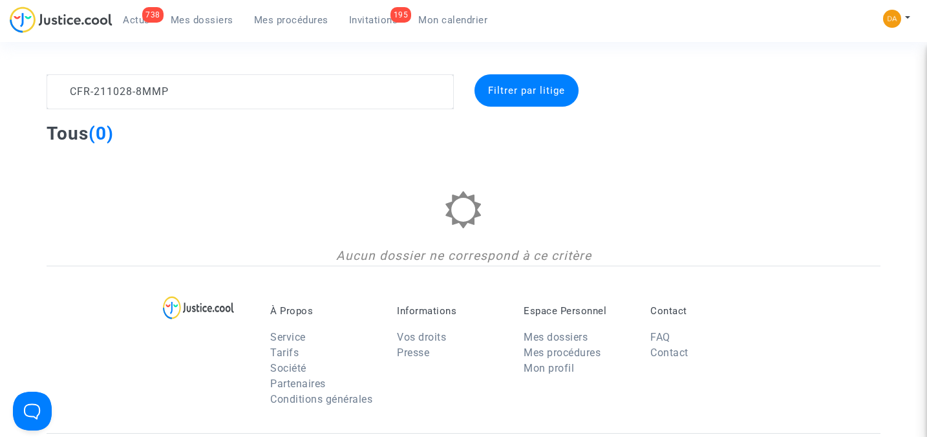
click at [14, 102] on div "CFR-211028-8MMP Filtrer par litige Tous (0) Aucun dossier ne correspond à ce cr…" at bounding box center [463, 169] width 927 height 191
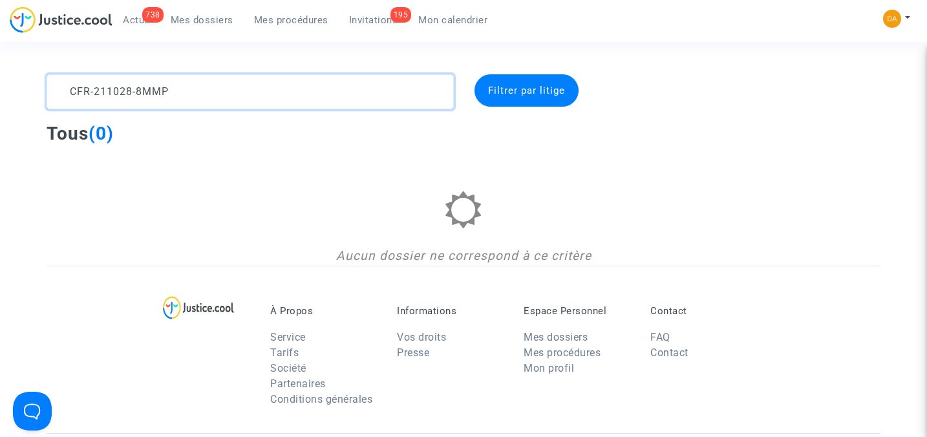
drag, startPoint x: 202, startPoint y: 94, endPoint x: 6, endPoint y: 84, distance: 196.9
click at [6, 84] on div "CFR-211028-8MMP Filtrer par litige Tous (0) Aucun dossier ne correspond à ce cr…" at bounding box center [463, 169] width 927 height 191
paste textarea "50123-DFYV"
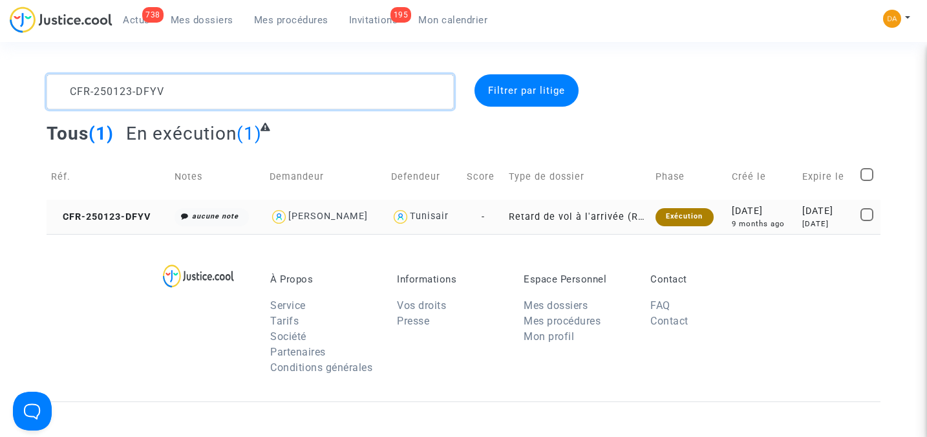
type textarea "CFR-250123-DFYV"
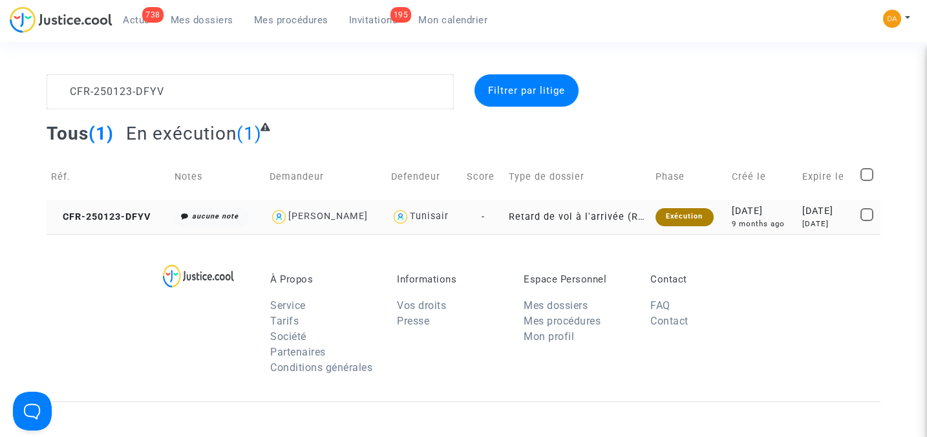
click at [153, 214] on td "CFR-250123-DFYV" at bounding box center [109, 217] width 124 height 34
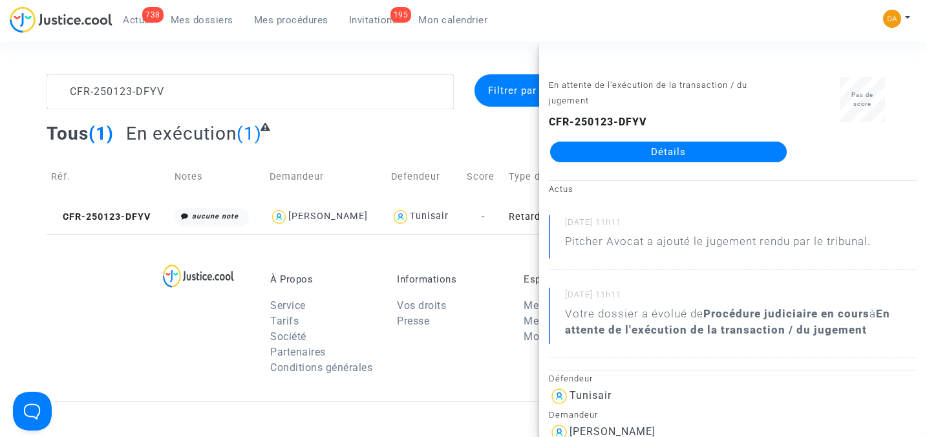
click at [698, 156] on link "Détails" at bounding box center [668, 152] width 237 height 21
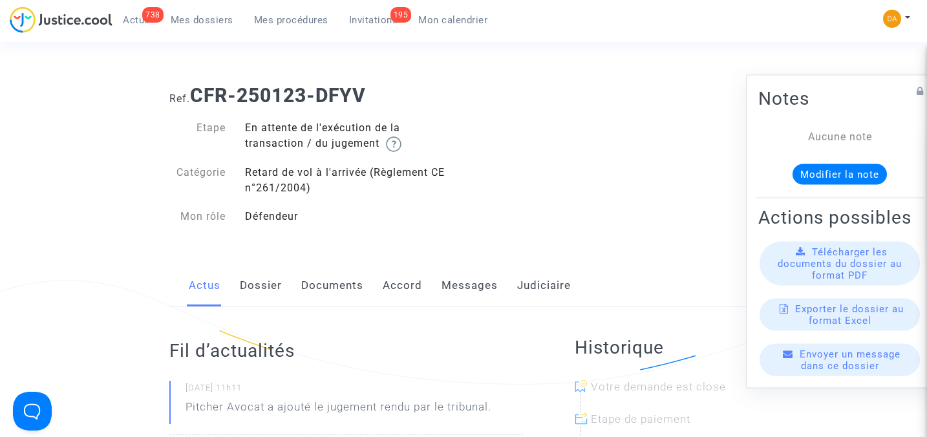
click at [821, 164] on button "Modifier la note" at bounding box center [840, 174] width 94 height 21
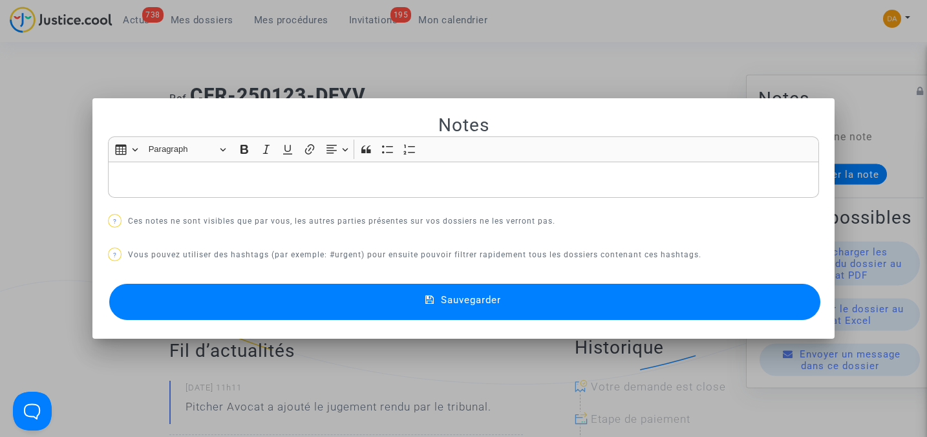
click at [894, 136] on div at bounding box center [463, 218] width 927 height 437
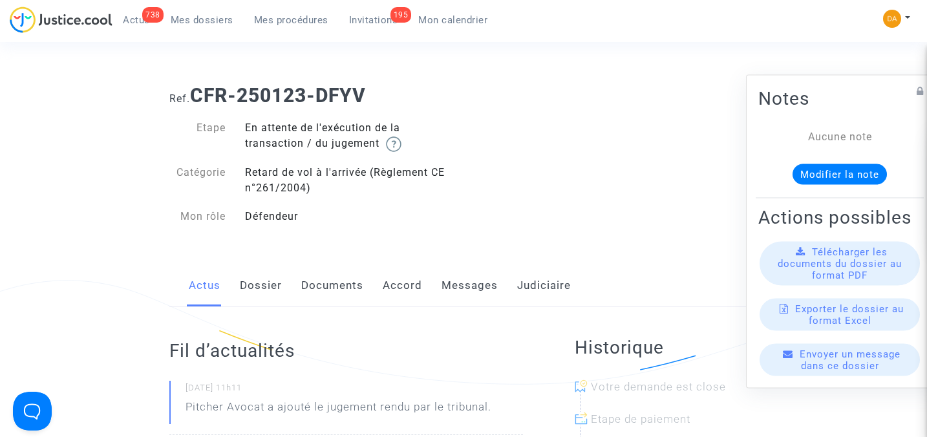
click at [840, 289] on div at bounding box center [463, 218] width 927 height 437
click at [839, 281] on span "Télécharger les documents du dossier au format PDF" at bounding box center [840, 263] width 124 height 35
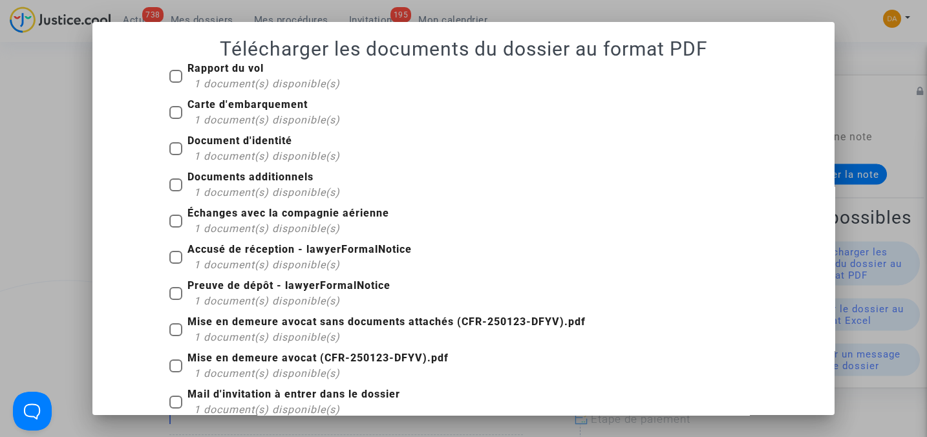
click at [207, 98] on b "Carte d'embarquement" at bounding box center [248, 104] width 120 height 12
click at [176, 119] on input "Carte d'embarquement 1 document(s) disponible(s)" at bounding box center [175, 119] width 1 height 1
checkbox input "true"
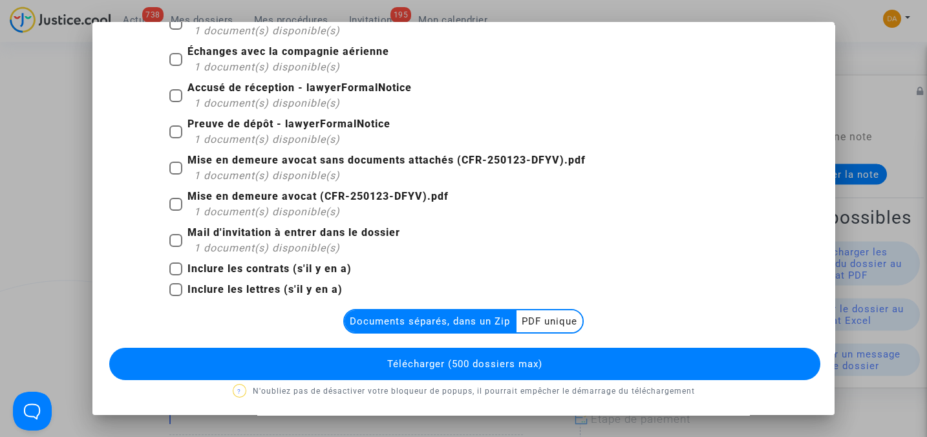
click at [545, 317] on multi-toggle-item "PDF unique" at bounding box center [550, 321] width 66 height 22
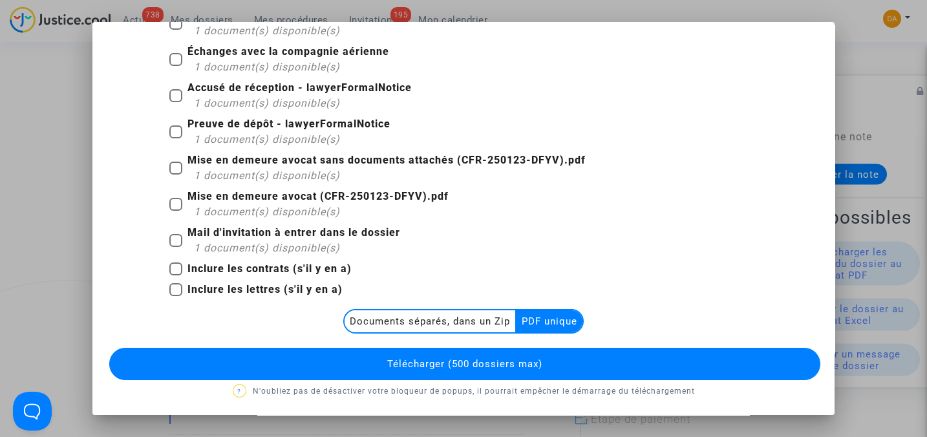
click at [539, 354] on button "Télécharger (500 dossiers max)" at bounding box center [464, 364] width 711 height 32
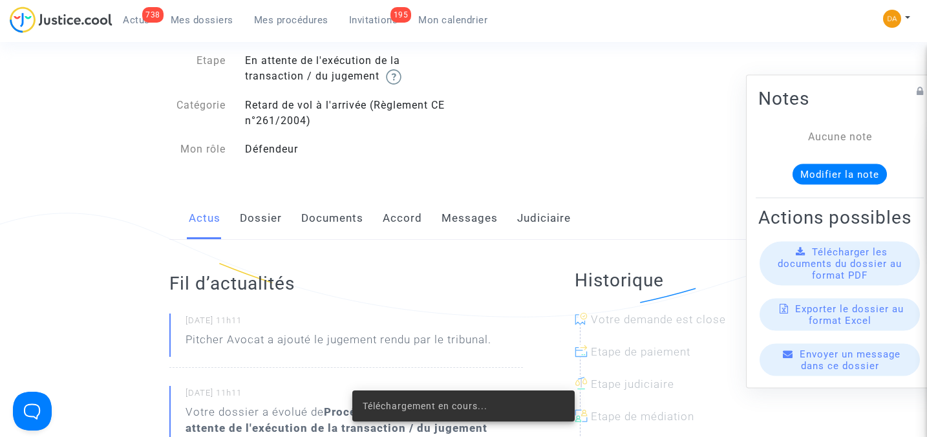
scroll to position [86, 0]
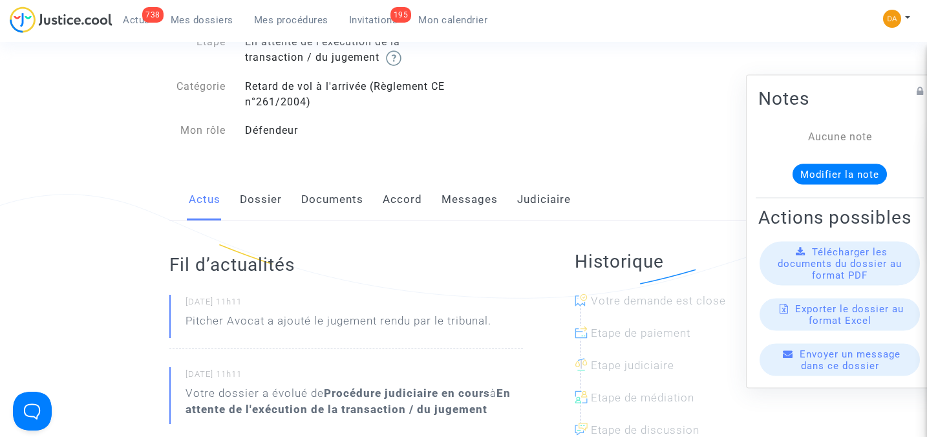
click at [832, 272] on span "Télécharger les documents du dossier au format PDF" at bounding box center [840, 263] width 124 height 35
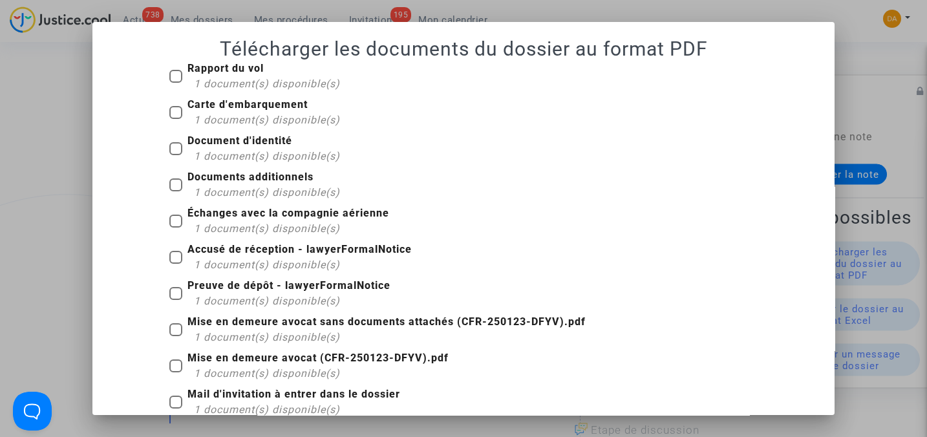
click at [169, 148] on span at bounding box center [175, 148] width 13 height 13
click at [175, 155] on input "Document d'identité 1 document(s) disponible(s)" at bounding box center [175, 155] width 1 height 1
checkbox input "true"
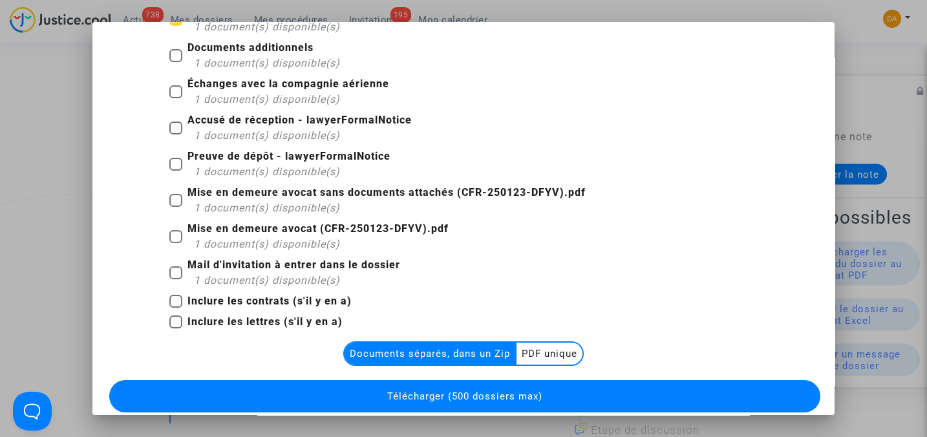
scroll to position [162, 0]
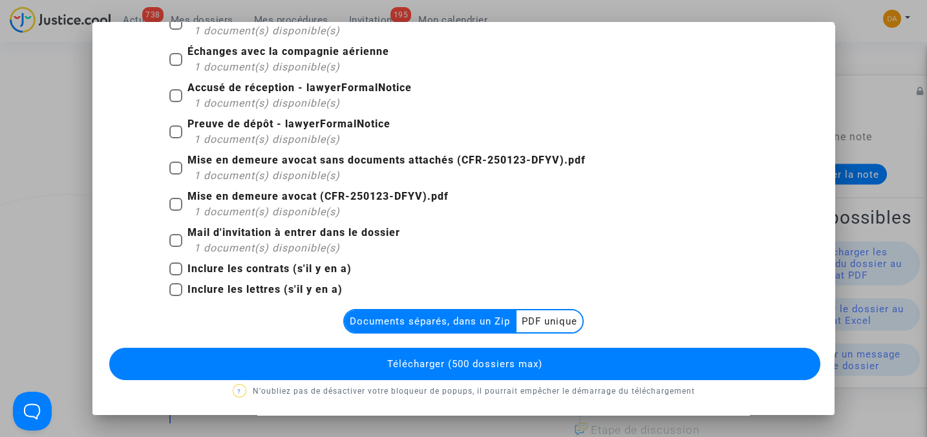
click at [544, 316] on multi-toggle-item "PDF unique" at bounding box center [550, 321] width 66 height 22
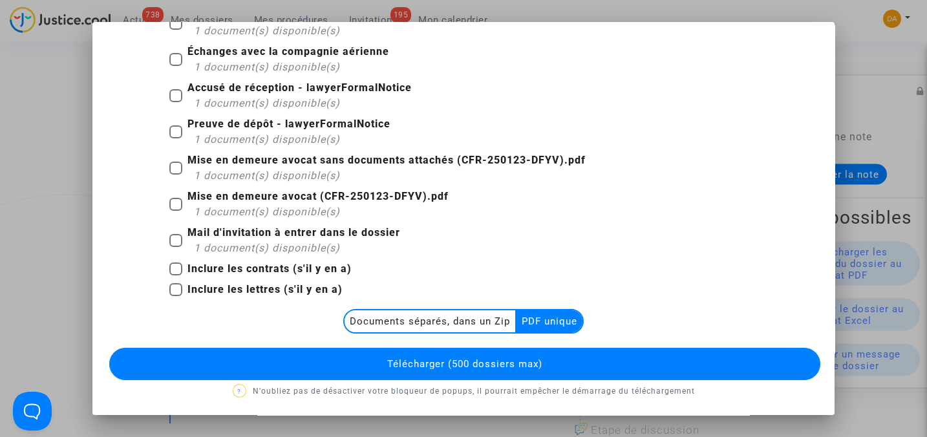
click at [169, 169] on span at bounding box center [175, 168] width 13 height 13
click at [175, 175] on input "Mise en demeure avocat sans documents attachés (CFR-250123-DFYV).pdf 1 document…" at bounding box center [175, 175] width 1 height 1
checkbox input "true"
click at [545, 320] on multi-toggle-item "PDF unique" at bounding box center [550, 321] width 66 height 22
click at [541, 360] on button "Télécharger (500 dossiers max)" at bounding box center [464, 364] width 711 height 32
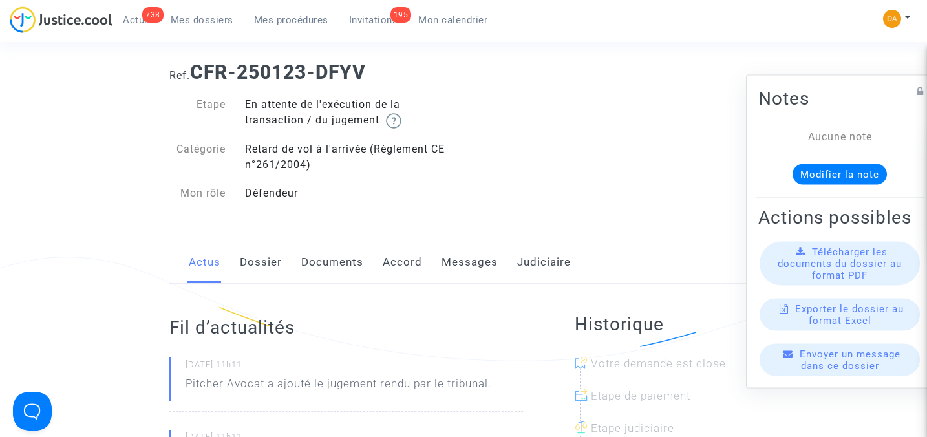
scroll to position [0, 0]
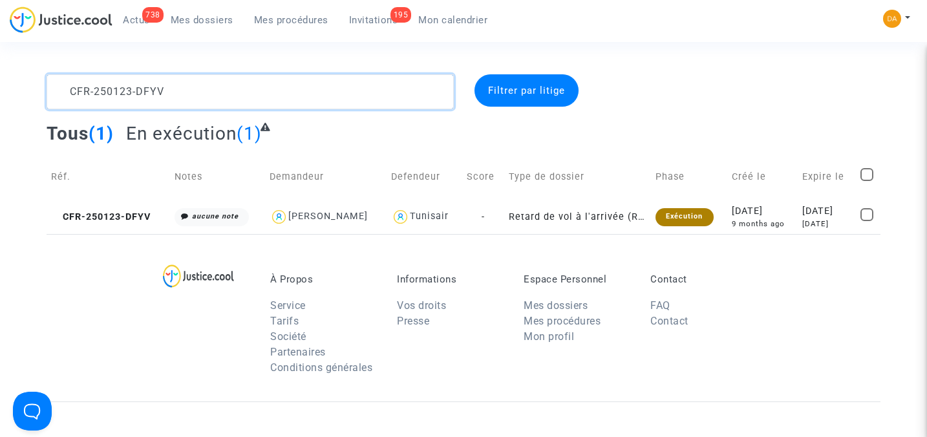
drag, startPoint x: 199, startPoint y: 98, endPoint x: 58, endPoint y: 97, distance: 140.3
click at [58, 97] on textarea at bounding box center [250, 91] width 407 height 35
paste textarea "16-8FMA"
type textarea "CFR-250116-8FMA"
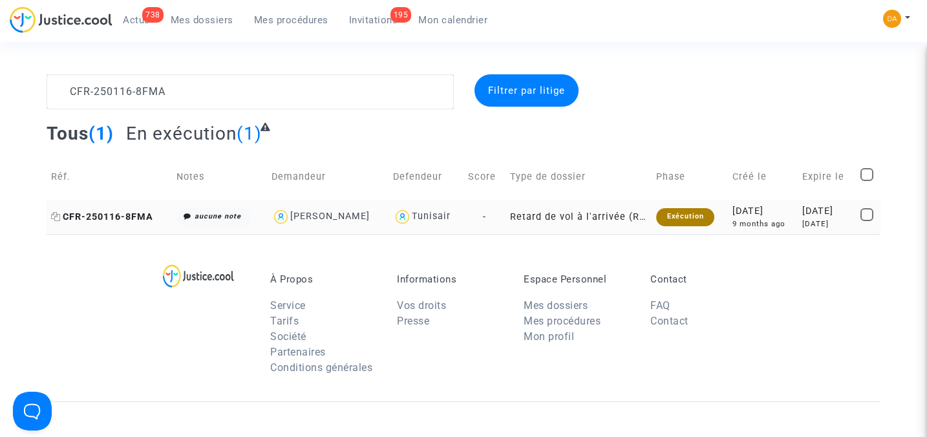
click at [124, 211] on span "CFR-250116-8FMA" at bounding box center [102, 216] width 102 height 11
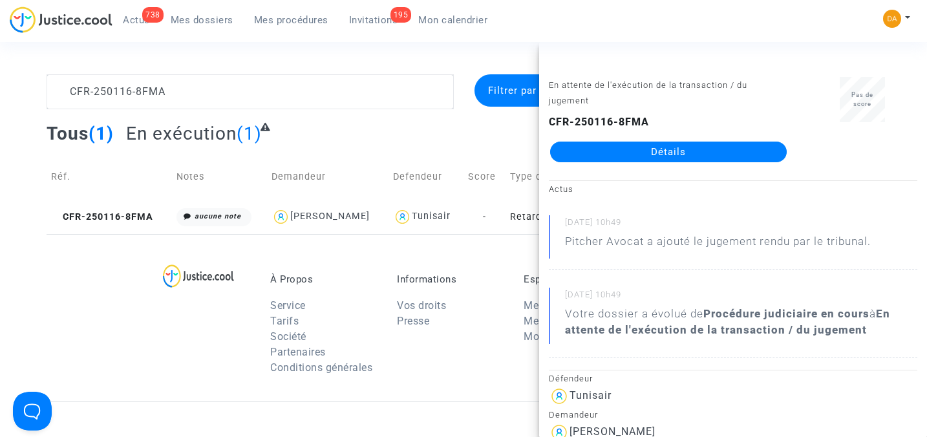
click at [695, 151] on link "Détails" at bounding box center [668, 152] width 237 height 21
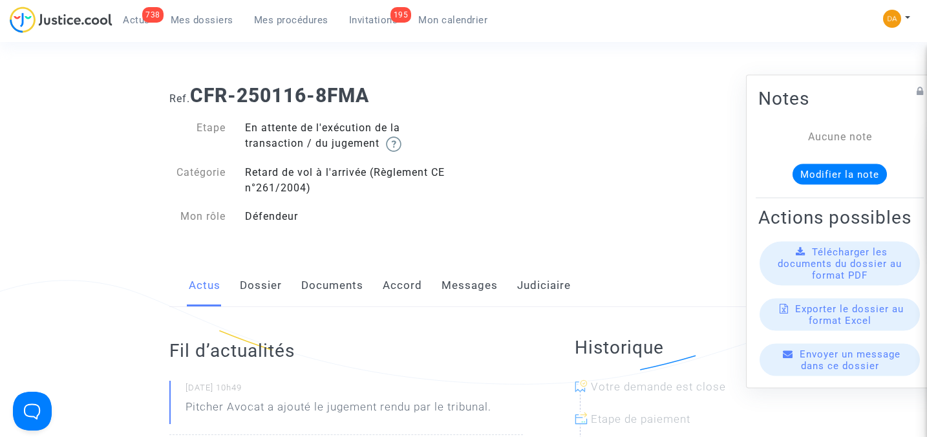
click at [844, 164] on button "Modifier la note" at bounding box center [840, 174] width 94 height 21
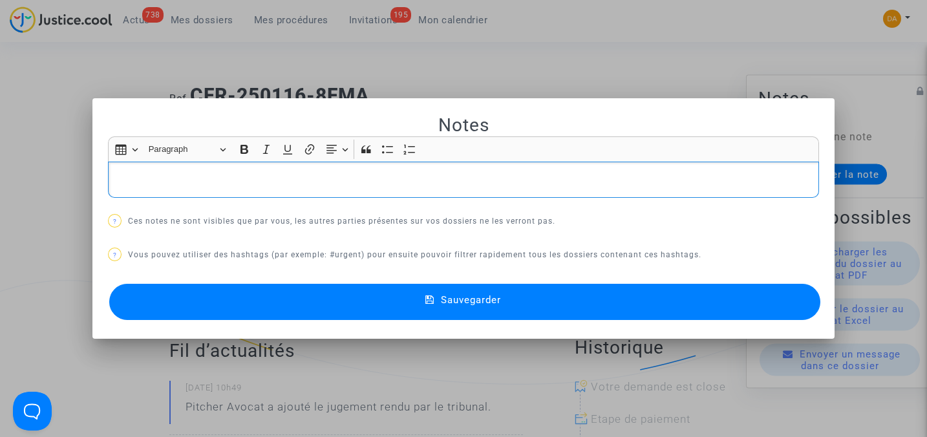
click at [902, 223] on div at bounding box center [463, 218] width 927 height 437
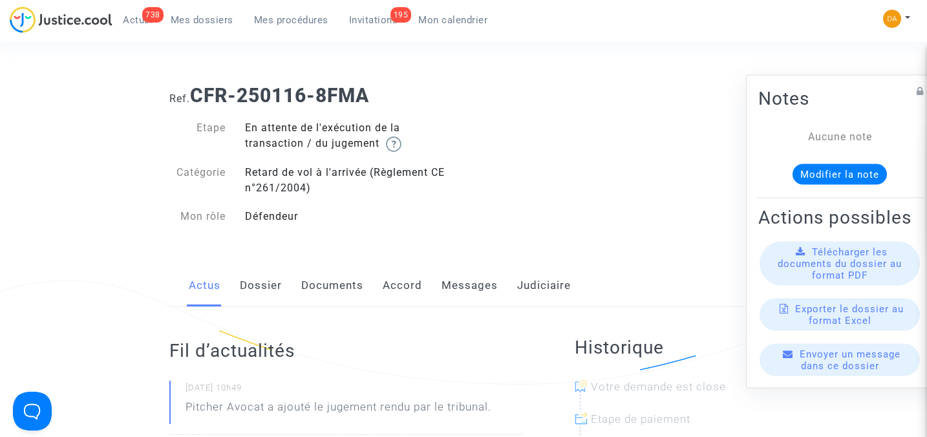
click at [852, 266] on span "Télécharger les documents du dossier au format PDF" at bounding box center [840, 263] width 124 height 35
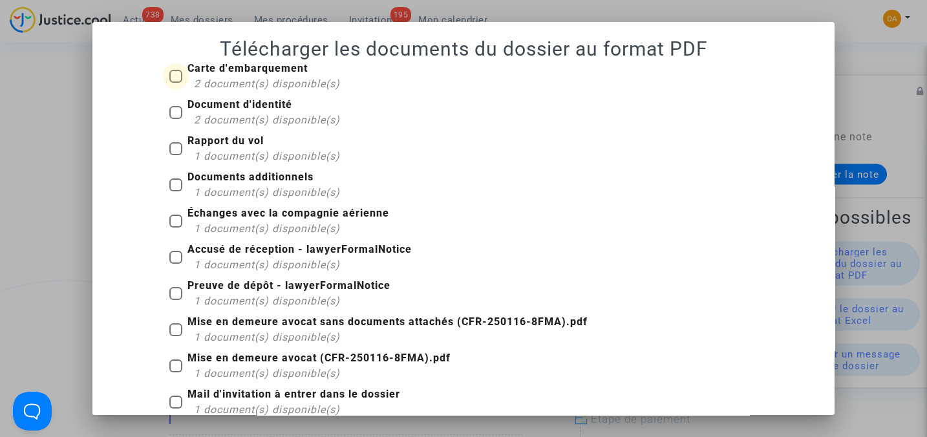
click at [178, 80] on label "Carte d'embarquement 2 document(s) disponible(s)" at bounding box center [254, 76] width 171 height 31
click at [176, 83] on input "Carte d'embarquement 2 document(s) disponible(s)" at bounding box center [175, 83] width 1 height 1
checkbox input "true"
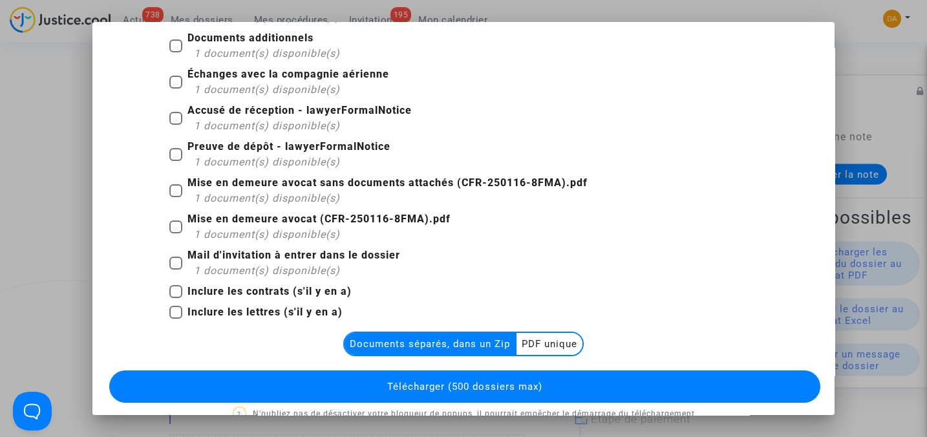
scroll to position [162, 0]
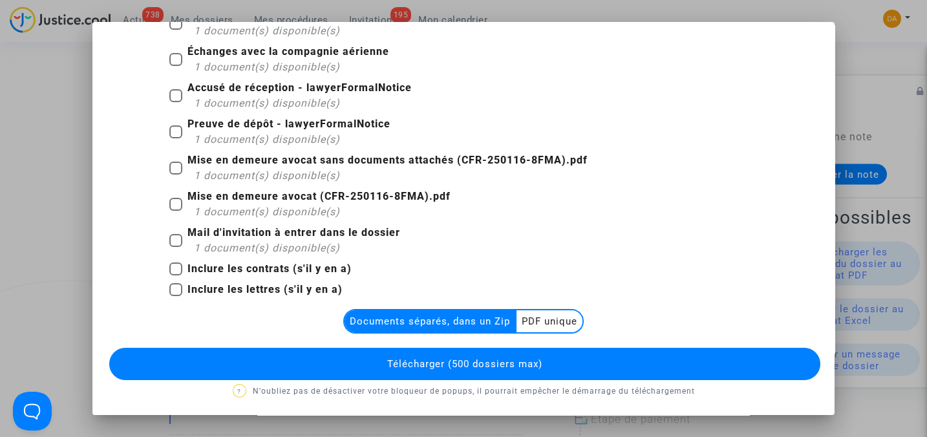
drag, startPoint x: 554, startPoint y: 317, endPoint x: 554, endPoint y: 325, distance: 7.8
click at [554, 317] on multi-toggle-item "PDF unique" at bounding box center [550, 321] width 66 height 22
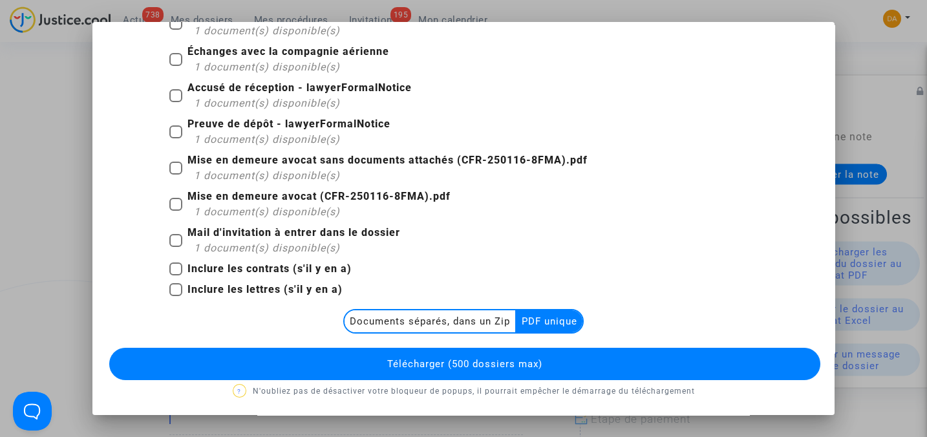
click at [550, 356] on button "Télécharger (500 dossiers max)" at bounding box center [464, 364] width 711 height 32
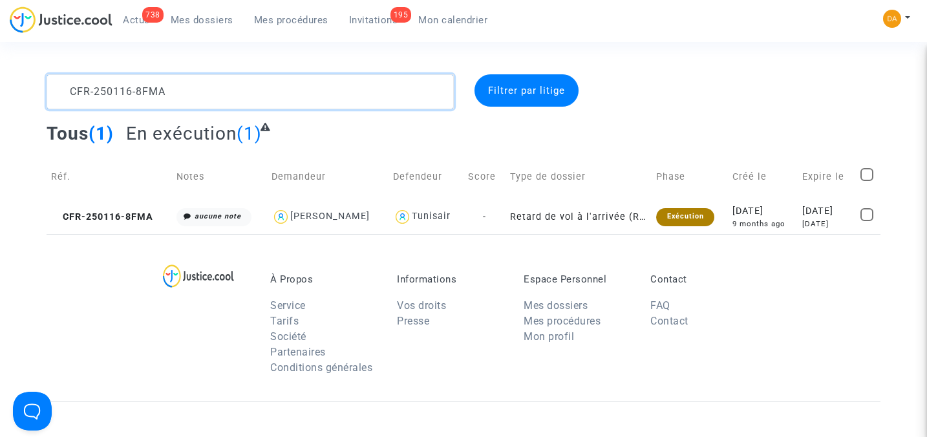
drag, startPoint x: 207, startPoint y: 86, endPoint x: 51, endPoint y: 84, distance: 155.9
click at [51, 84] on textarea at bounding box center [250, 91] width 407 height 35
paste textarea "31103-3C7W"
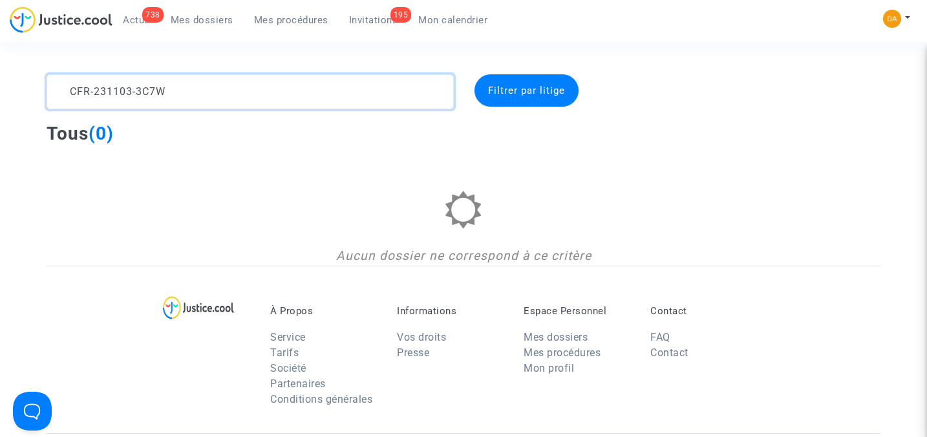
click at [72, 91] on textarea at bounding box center [250, 91] width 407 height 35
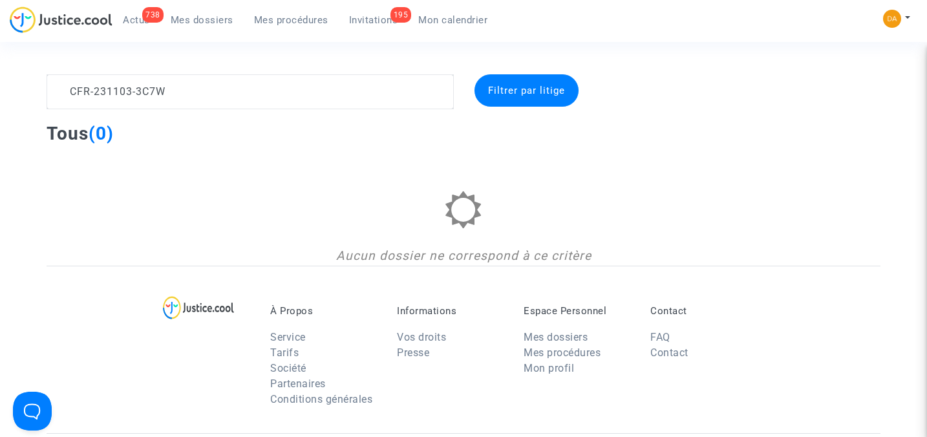
click at [83, 197] on div at bounding box center [464, 219] width 835 height 56
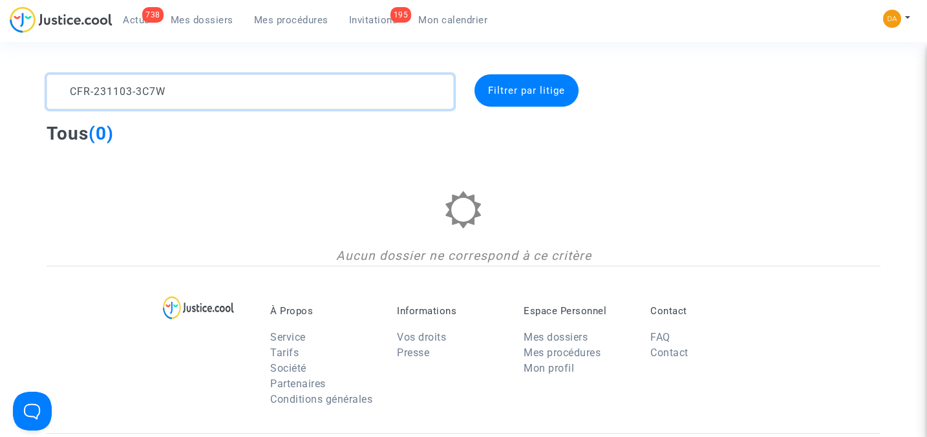
drag, startPoint x: 186, startPoint y: 90, endPoint x: 5, endPoint y: 82, distance: 181.2
click at [5, 82] on div "CFR-231103-3C7W Filtrer par litige Tous (0) Aucun dossier ne correspond à ce cr…" at bounding box center [463, 169] width 927 height 191
paste textarea "0630-MURJ"
click at [67, 92] on textarea at bounding box center [250, 91] width 407 height 35
click at [226, 76] on textarea at bounding box center [250, 91] width 407 height 35
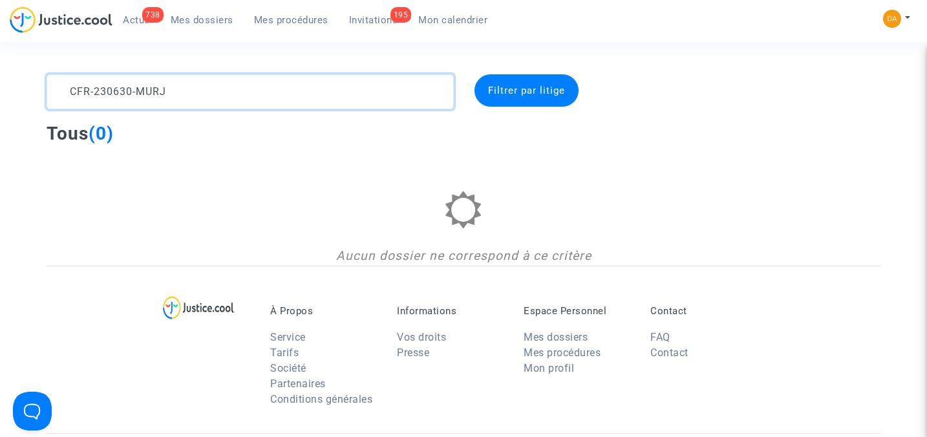
type textarea "CFR-230630-MURJ"
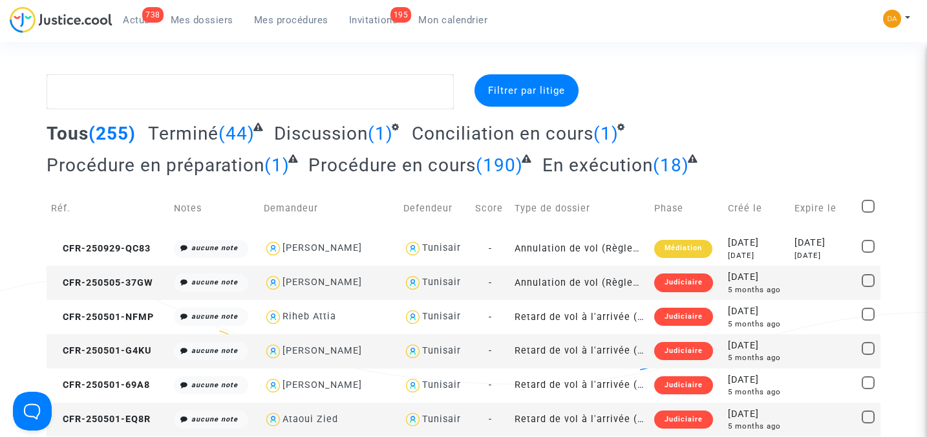
click at [375, 21] on span "Invitations" at bounding box center [373, 20] width 49 height 12
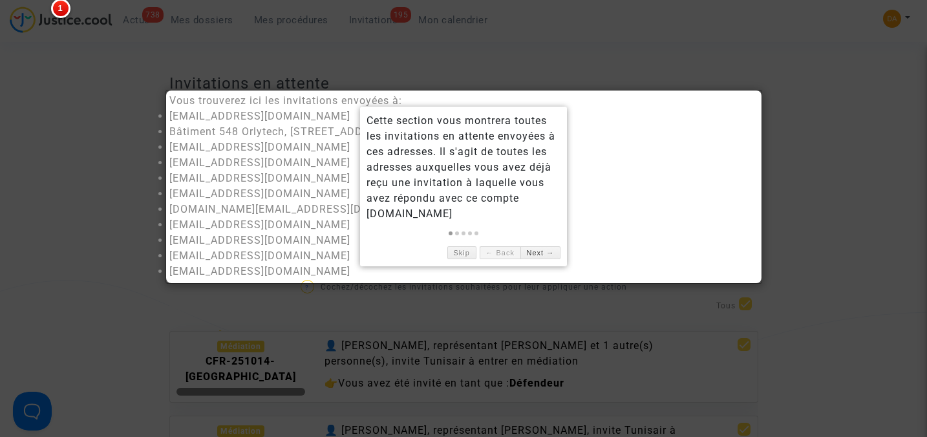
click at [801, 189] on div at bounding box center [463, 218] width 927 height 437
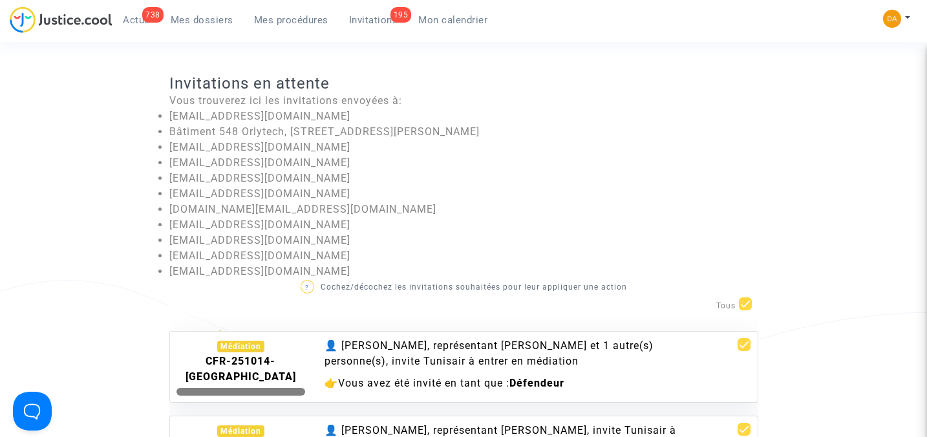
click at [205, 19] on span "Mes dossiers" at bounding box center [202, 20] width 63 height 12
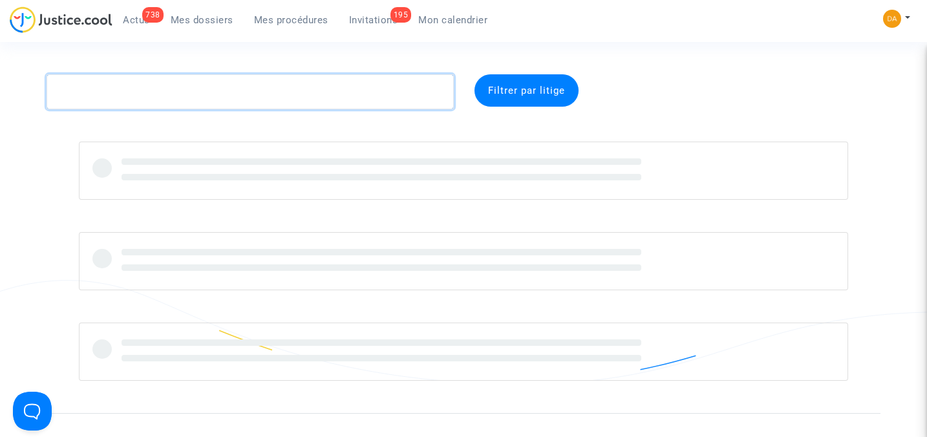
click at [170, 92] on textarea at bounding box center [250, 91] width 407 height 35
paste textarea "CFR-250825-JJQA"
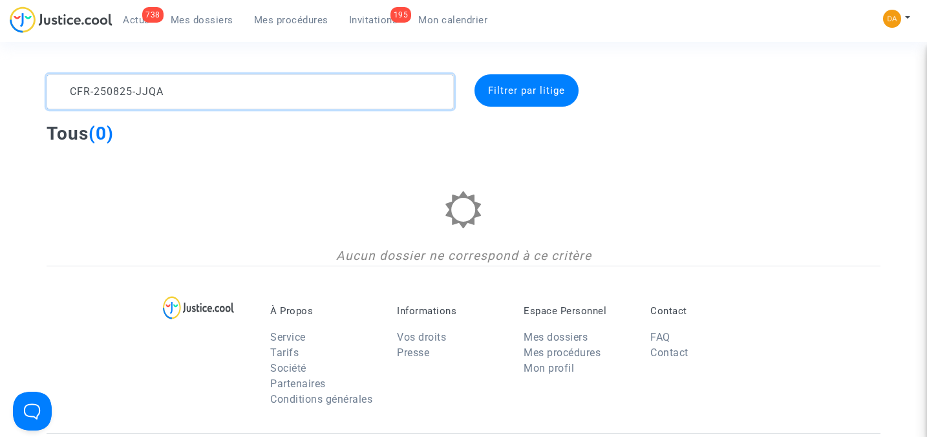
click at [228, 100] on textarea at bounding box center [250, 91] width 407 height 35
type textarea "CFR-250825-JJQA"
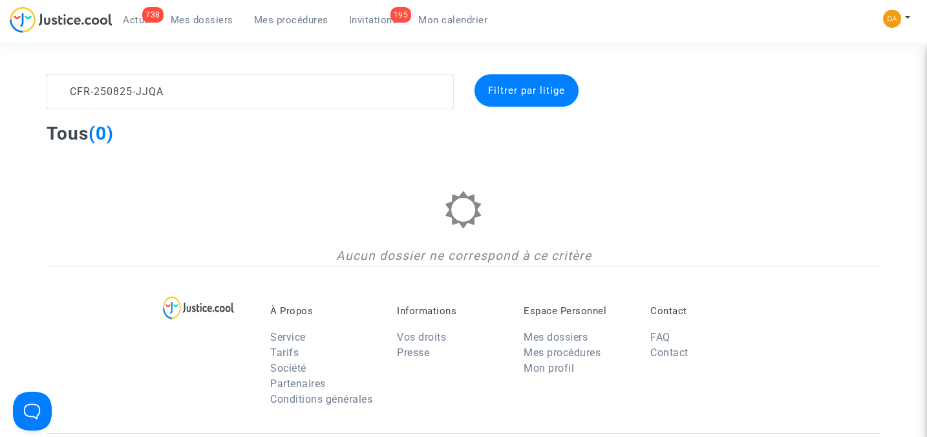
click at [361, 17] on span "Invitations" at bounding box center [373, 20] width 49 height 12
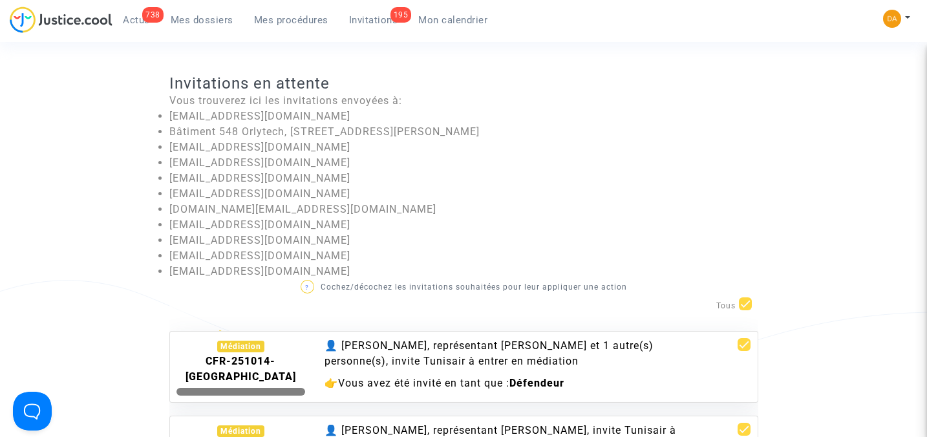
click at [96, 178] on invitations-list "Invitations en attente Vous trouverez ici les invitations envoyées à: customerc…" at bounding box center [464, 367] width 835 height 587
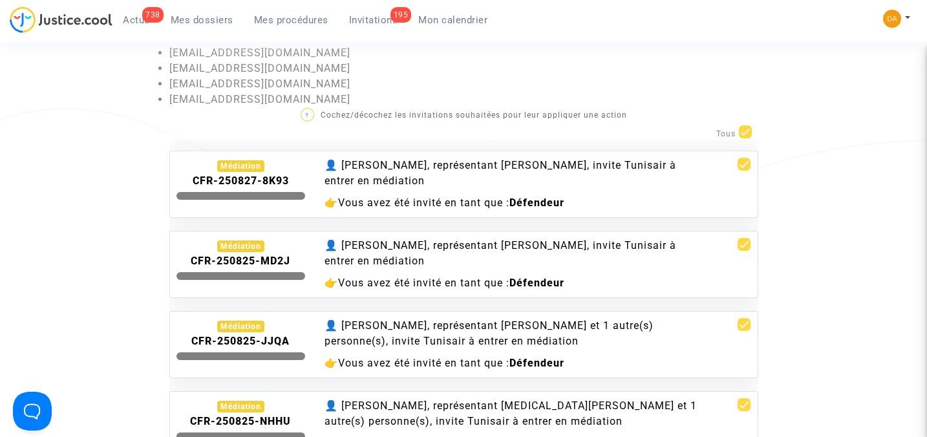
scroll to position [6208, 0]
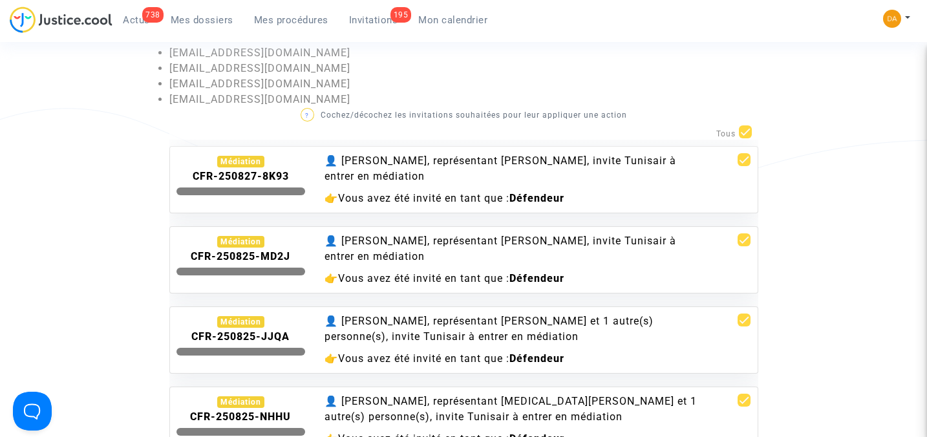
click at [274, 330] on b "CFR-250825-JJQA" at bounding box center [240, 336] width 98 height 12
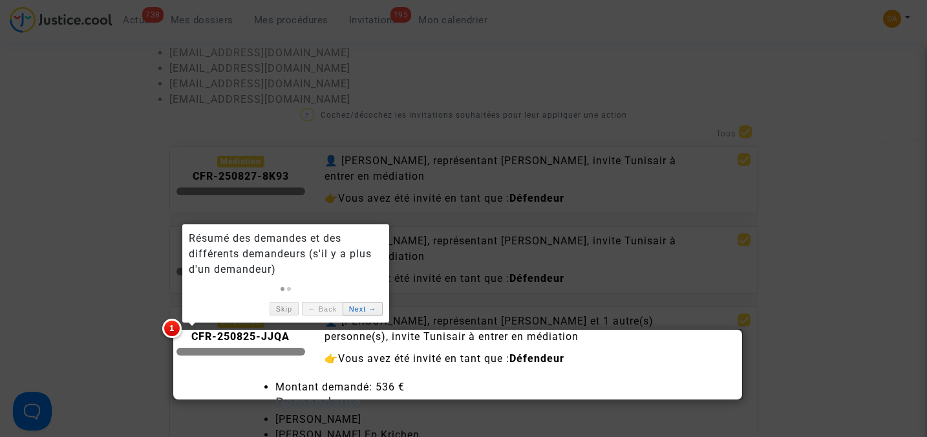
click at [354, 307] on link "Next →" at bounding box center [363, 309] width 40 height 14
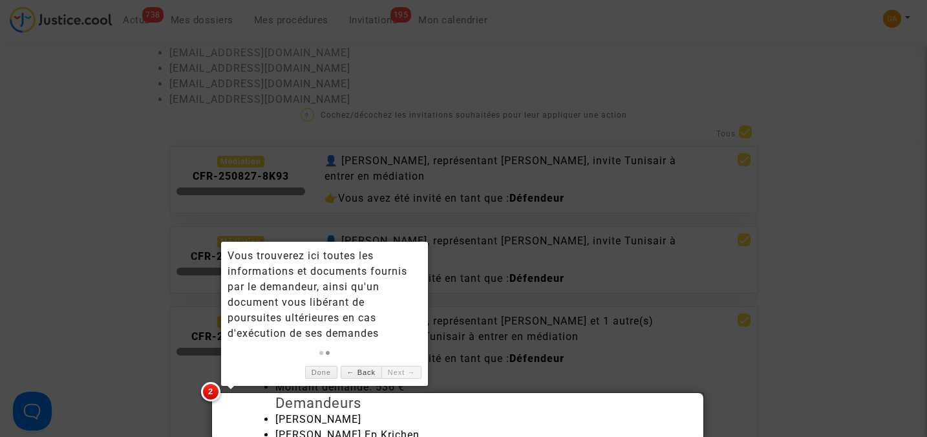
click at [543, 320] on div at bounding box center [463, 218] width 927 height 437
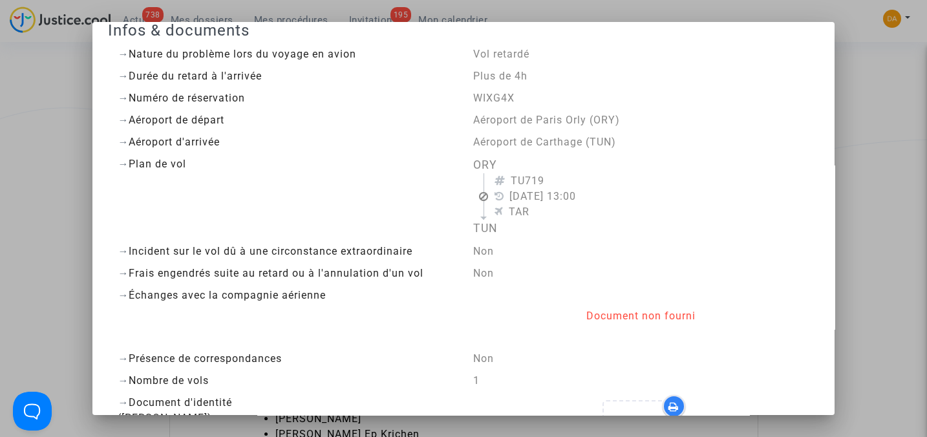
scroll to position [0, 0]
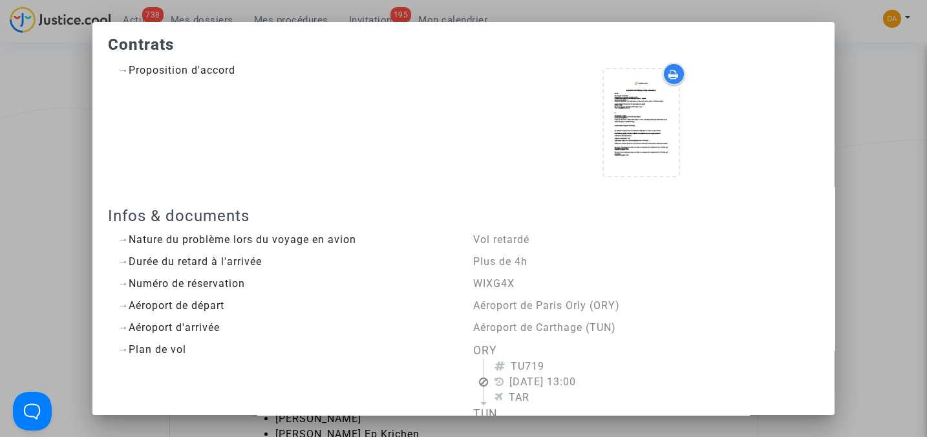
click at [861, 116] on div at bounding box center [463, 218] width 927 height 437
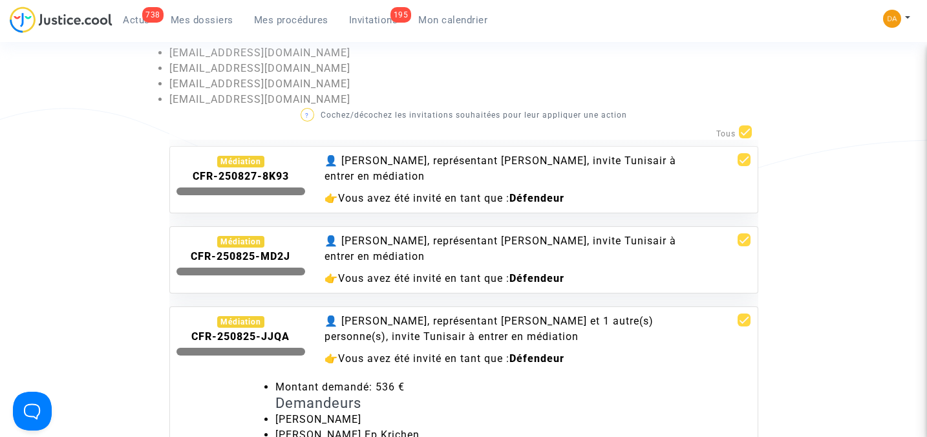
scroll to position [6294, 0]
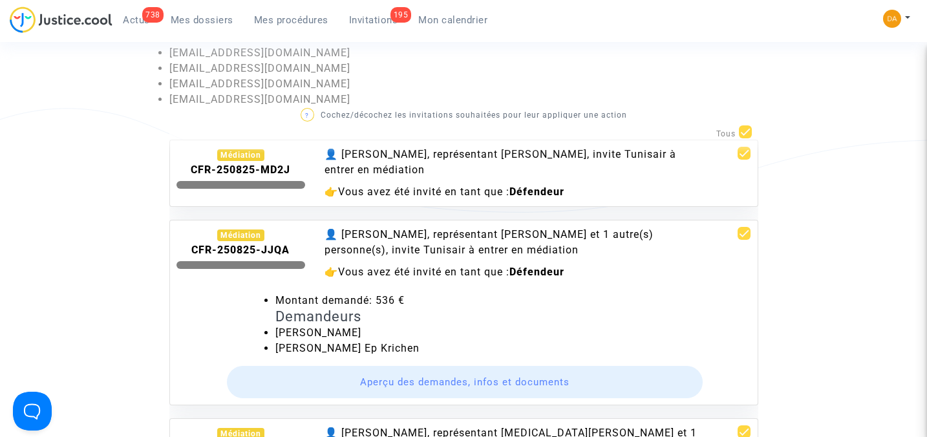
click at [253, 244] on b "CFR-250825-JJQA" at bounding box center [240, 250] width 98 height 12
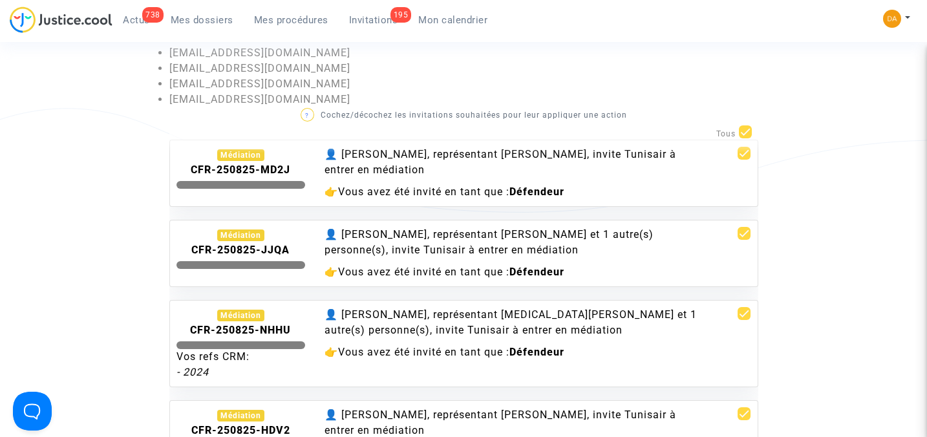
click at [253, 244] on b "CFR-250825-JJQA" at bounding box center [240, 250] width 98 height 12
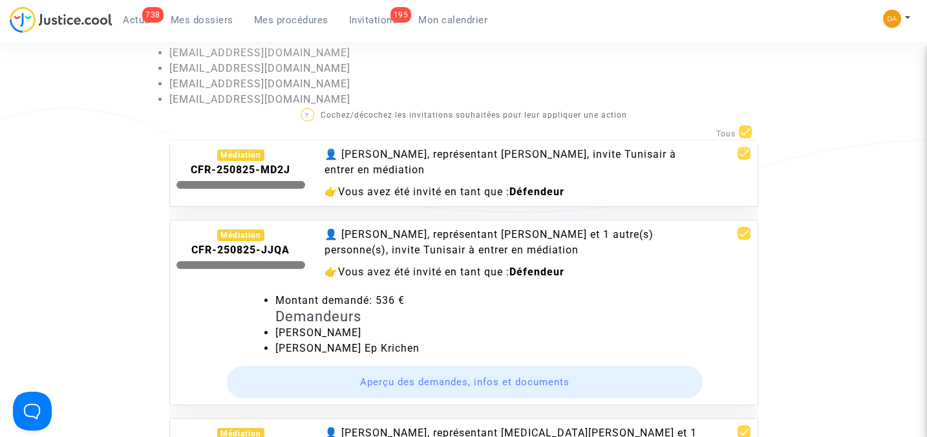
click at [459, 366] on button "Aperçu des demandes, infos et documents" at bounding box center [465, 382] width 476 height 32
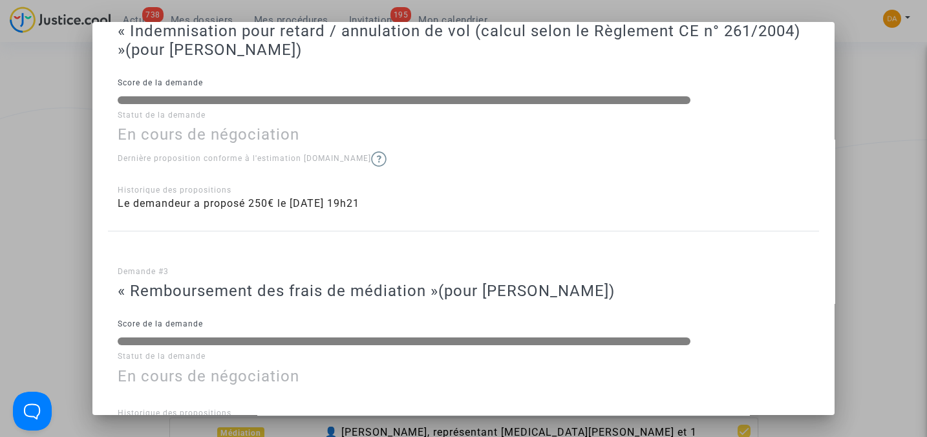
scroll to position [1778, 0]
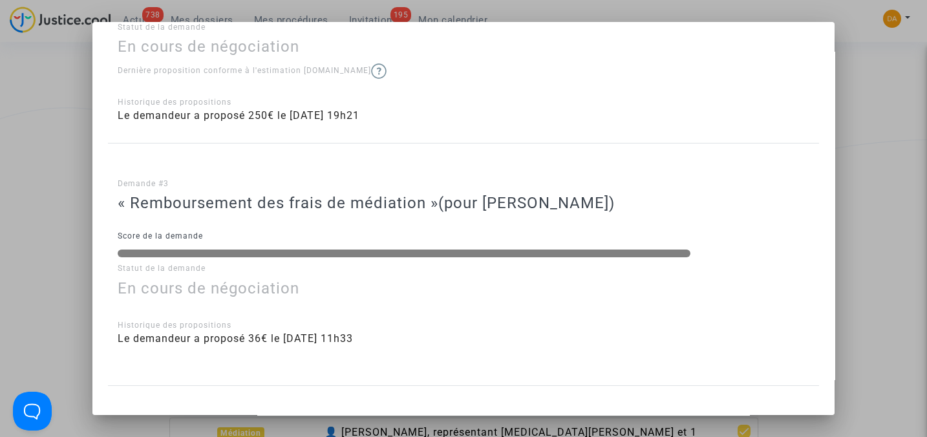
click at [852, 156] on div at bounding box center [463, 218] width 927 height 437
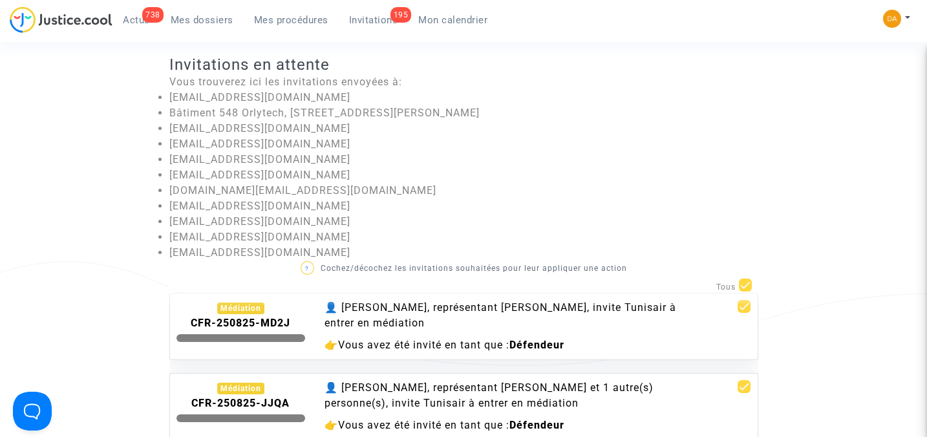
scroll to position [0, 0]
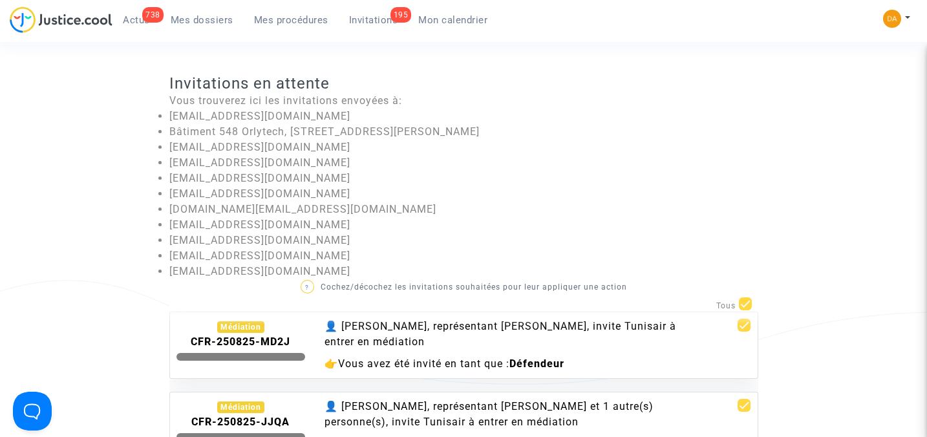
click at [753, 303] on div "Tous" at bounding box center [463, 306] width 589 height 18
click at [751, 304] on span at bounding box center [745, 303] width 13 height 13
click at [746, 310] on input "checkbox" at bounding box center [745, 310] width 1 height 1
checkbox input "false"
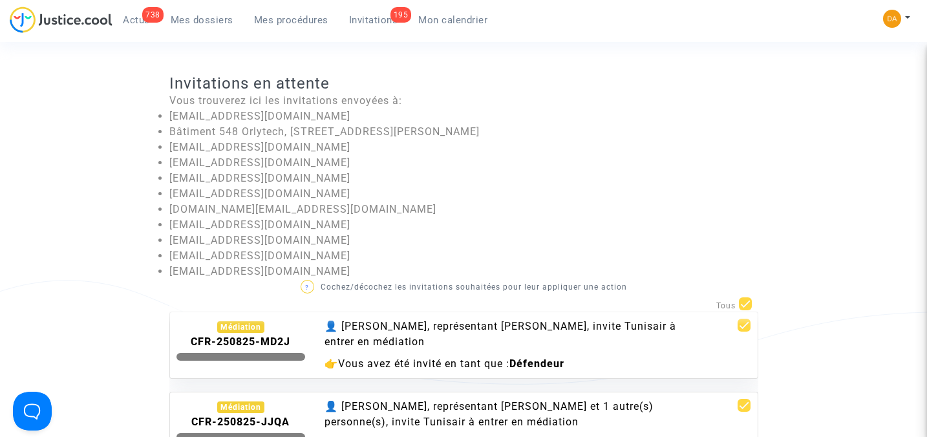
checkbox input "false"
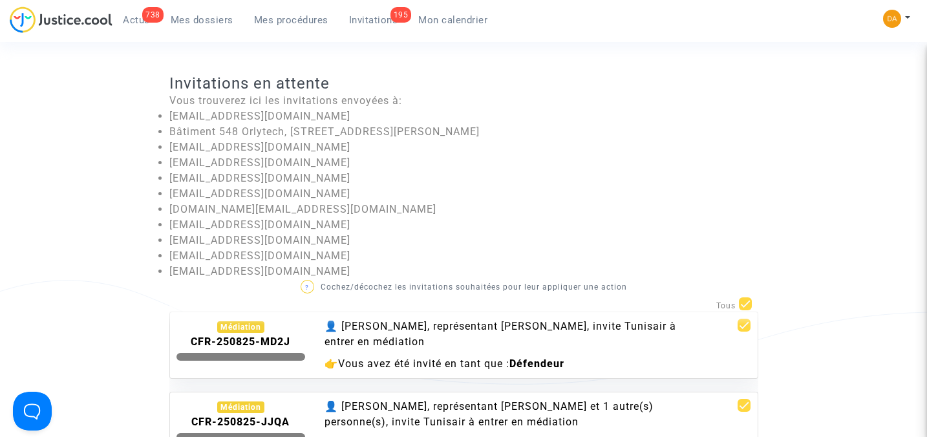
checkbox input "false"
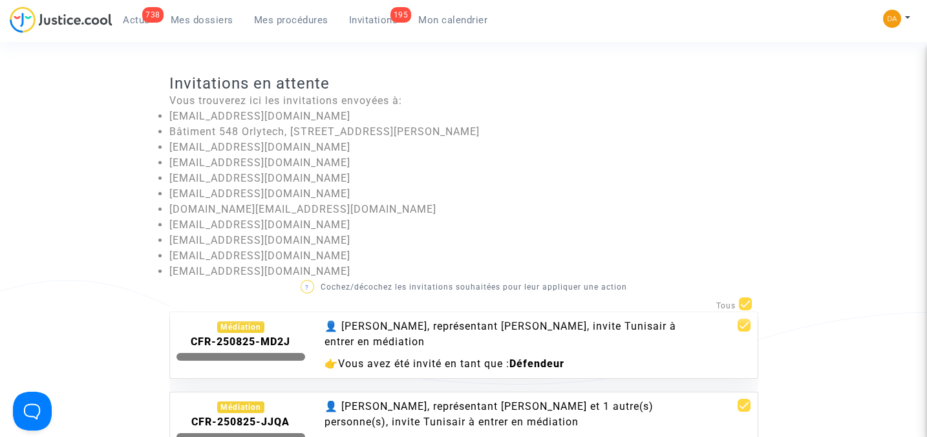
checkbox input "false"
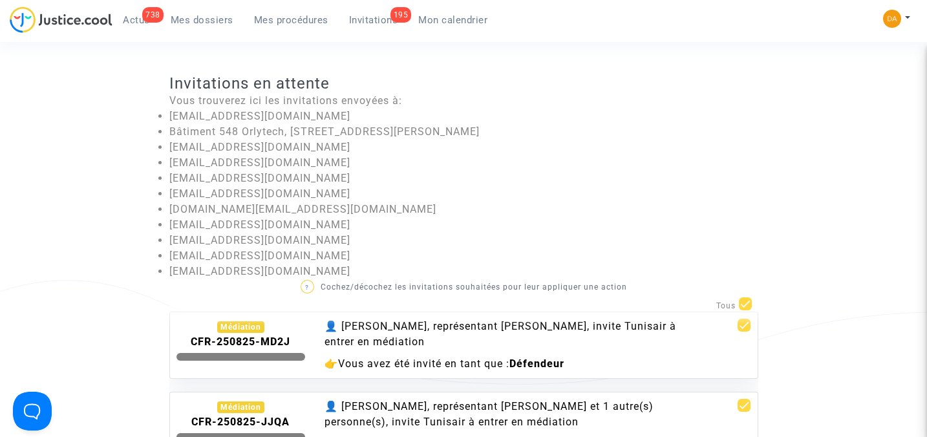
checkbox input "false"
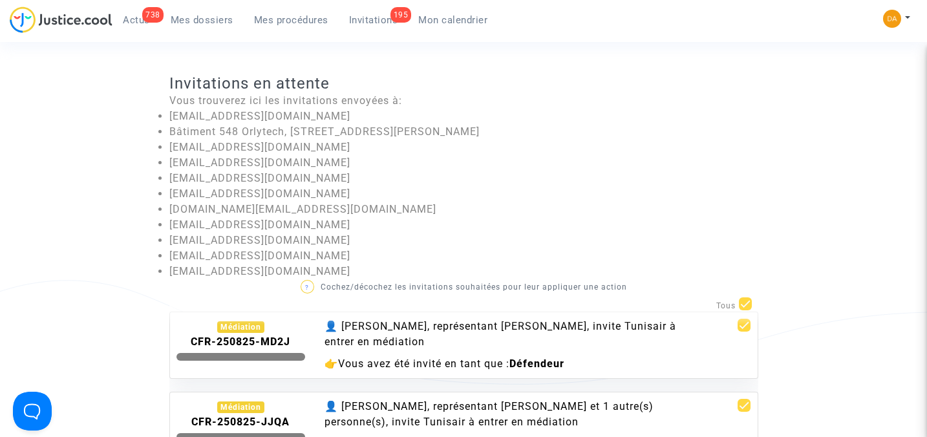
checkbox input "false"
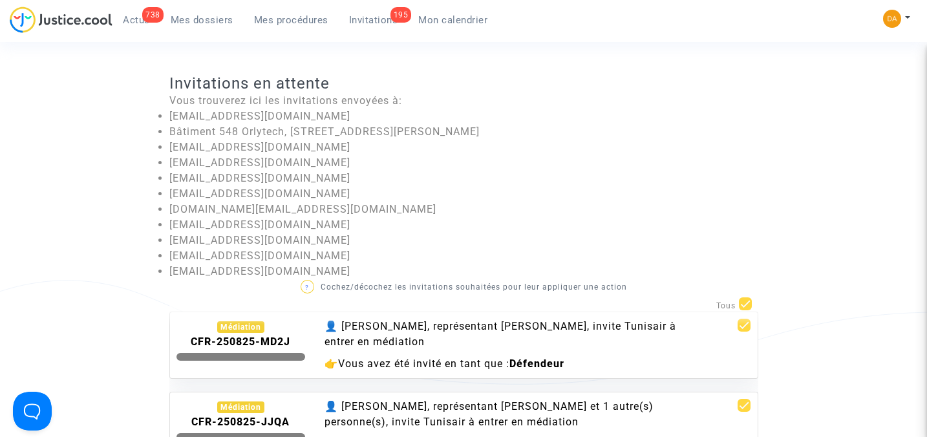
checkbox input "false"
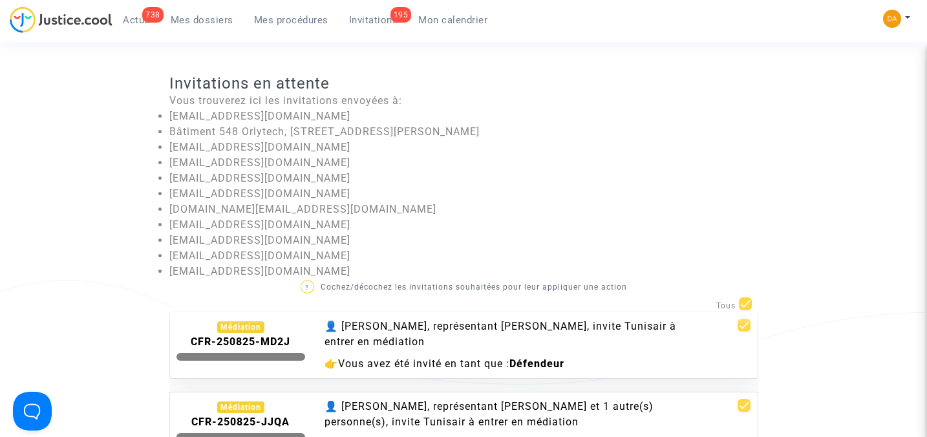
checkbox input "false"
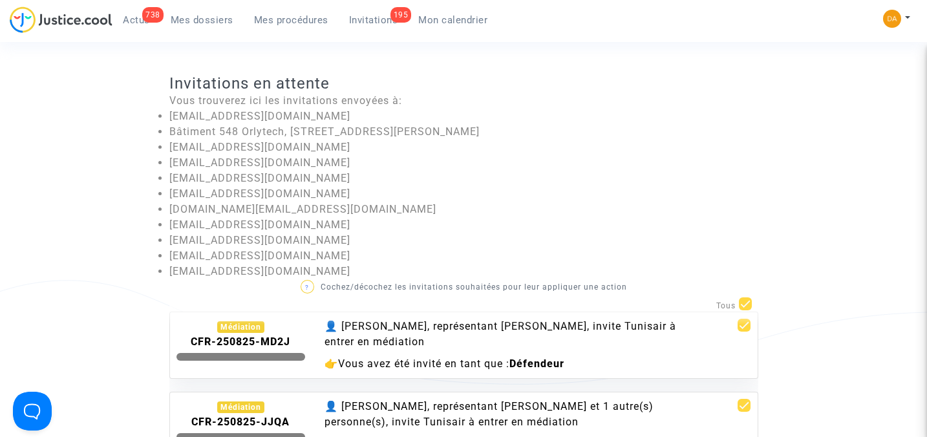
checkbox input "false"
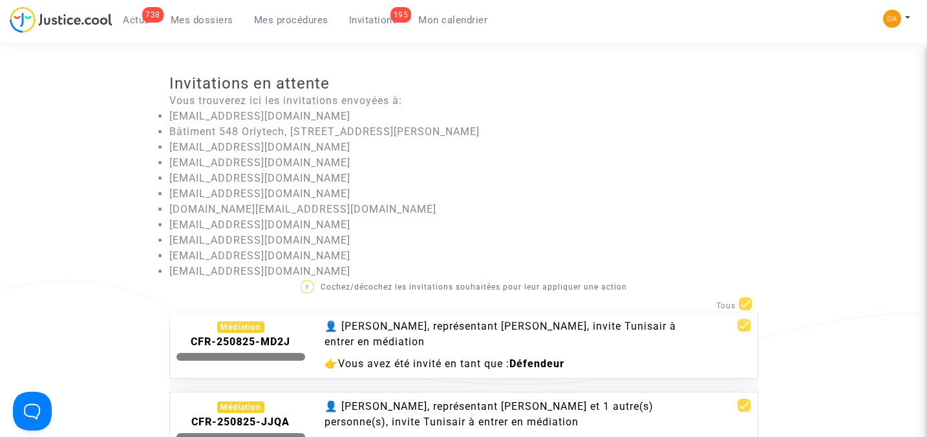
checkbox input "false"
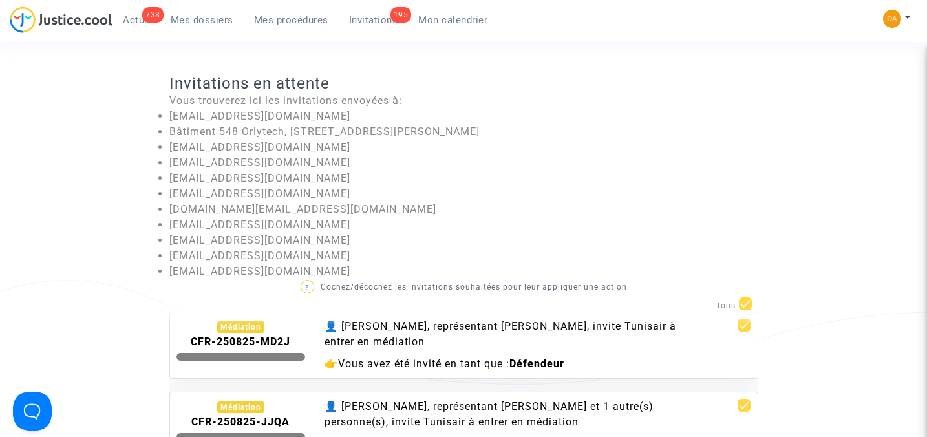
checkbox input "false"
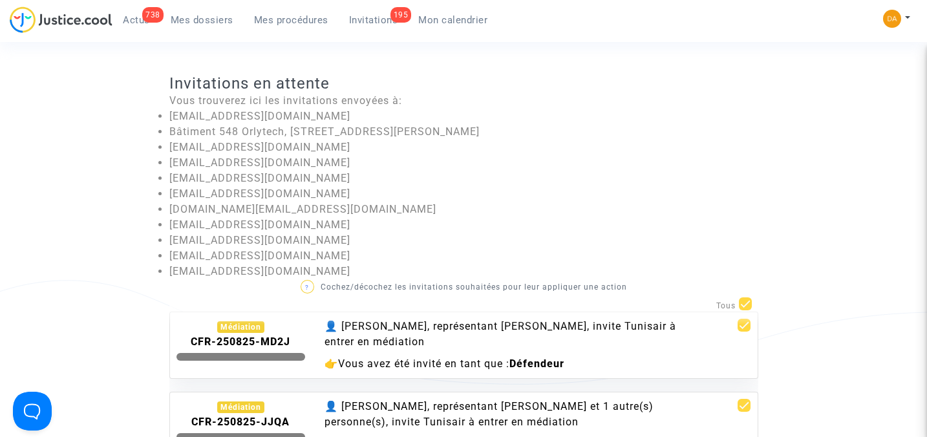
checkbox input "false"
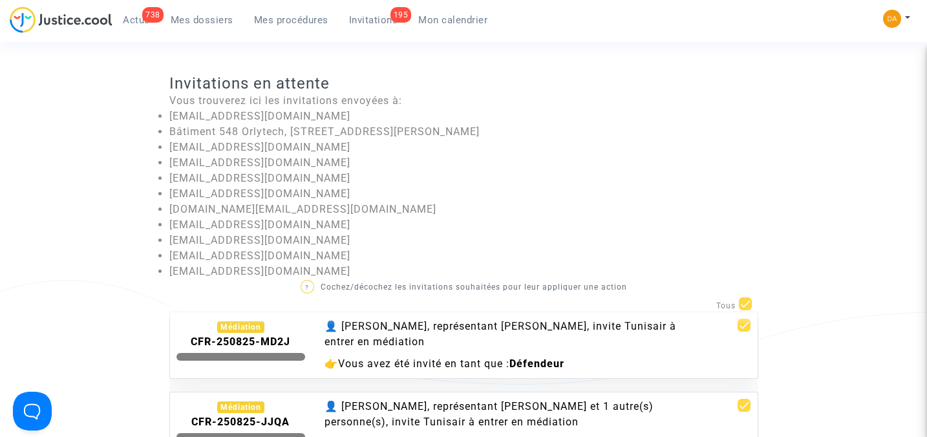
checkbox input "false"
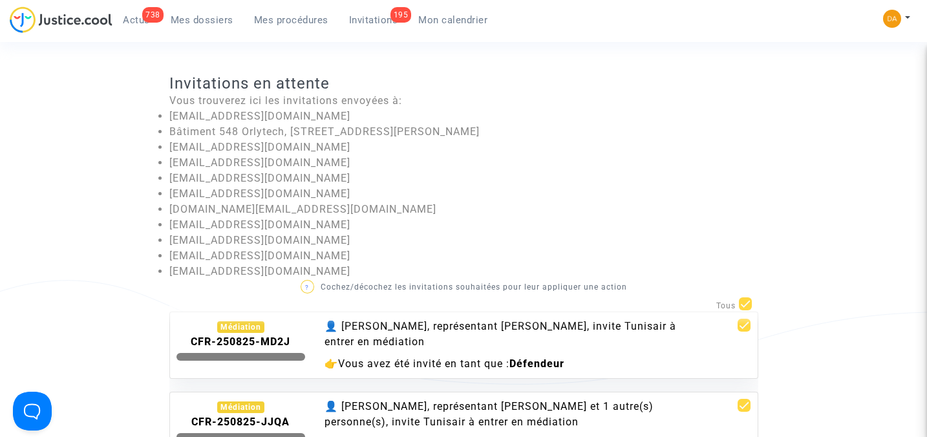
checkbox input "false"
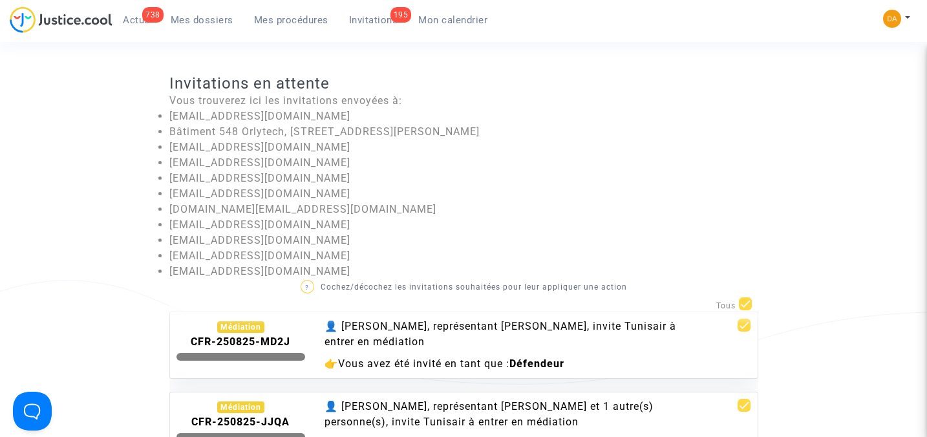
checkbox input "false"
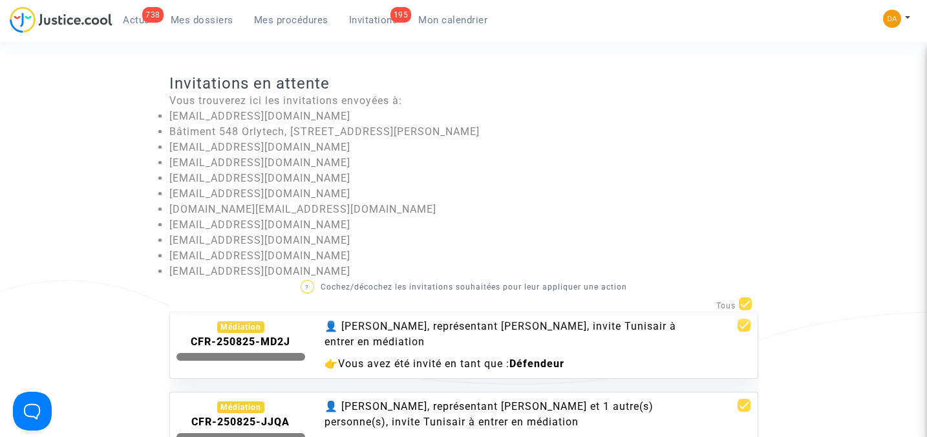
checkbox input "false"
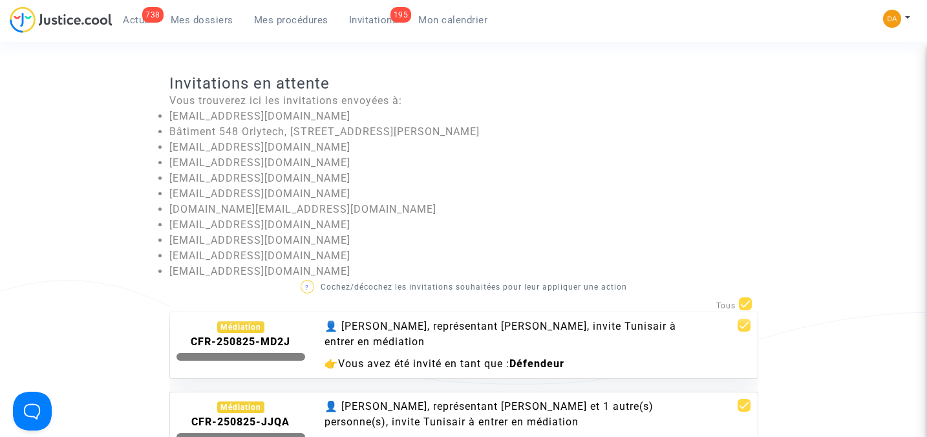
checkbox input "false"
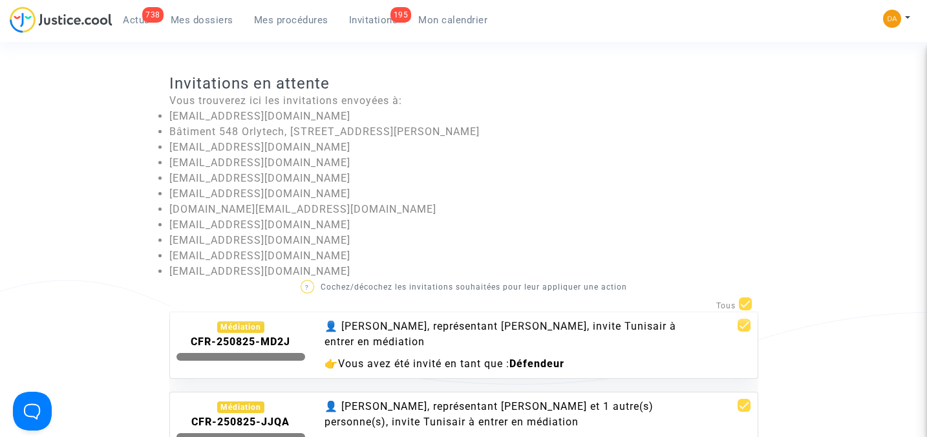
checkbox input "false"
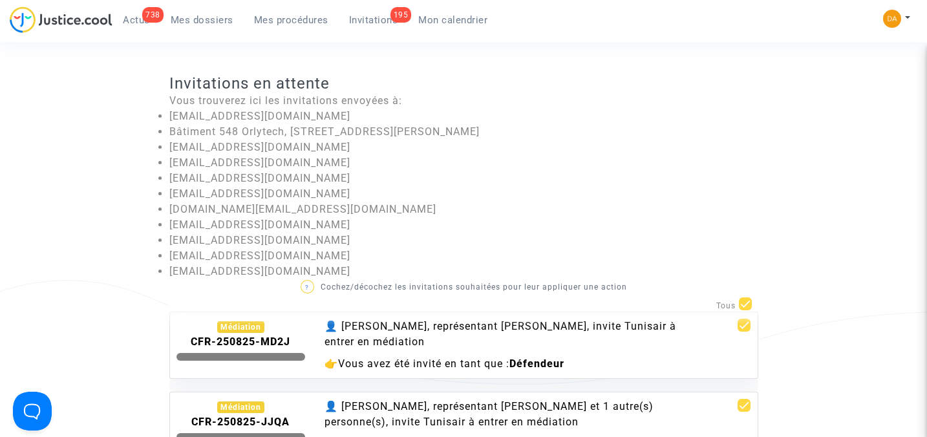
checkbox input "false"
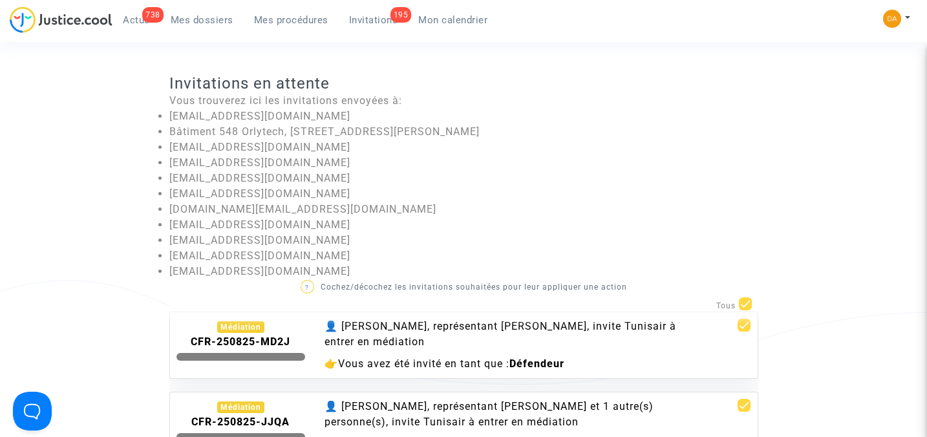
checkbox input "false"
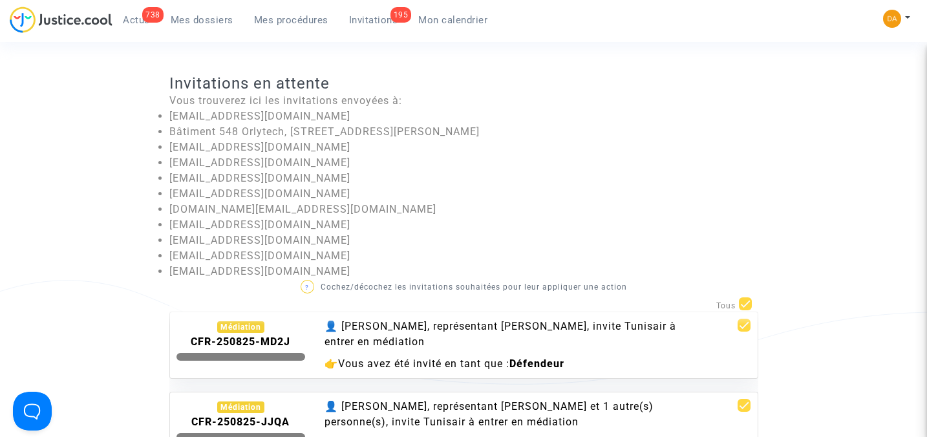
checkbox input "false"
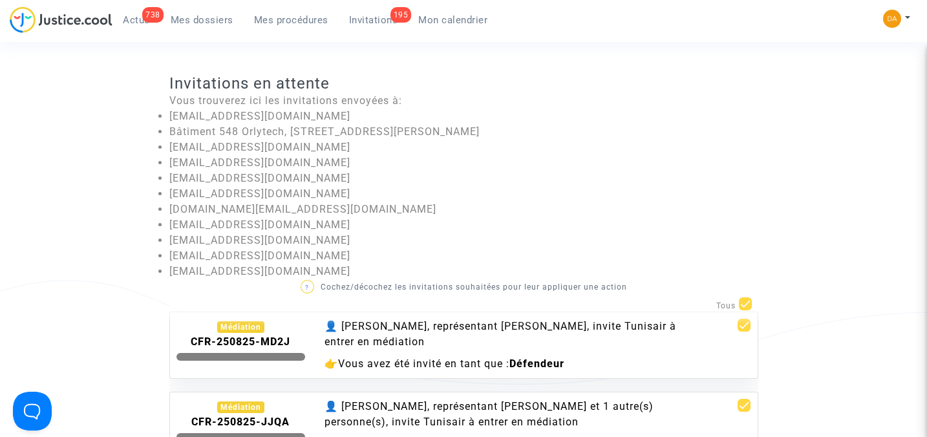
checkbox input "false"
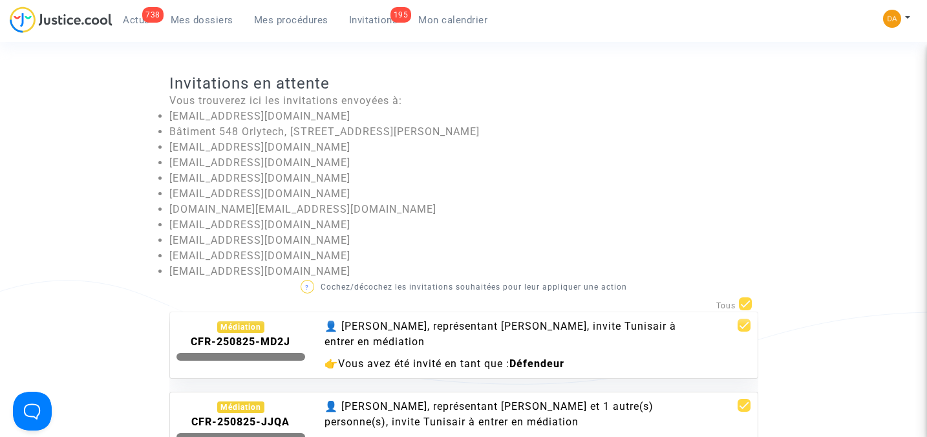
checkbox input "false"
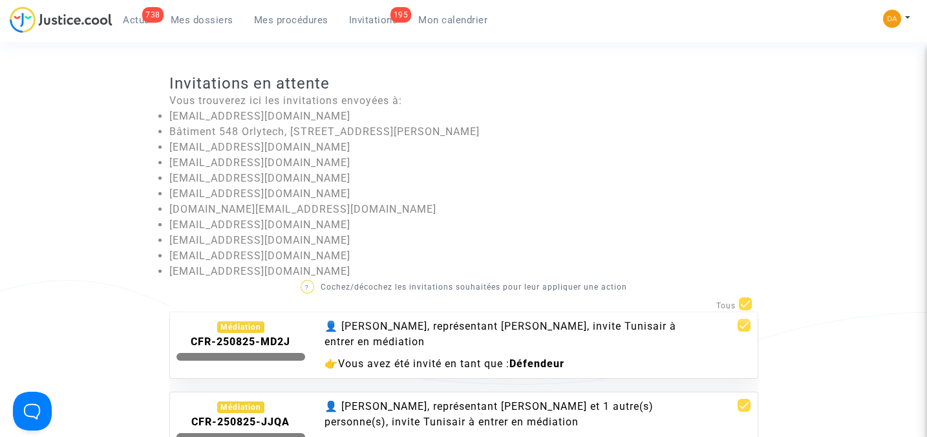
checkbox input "false"
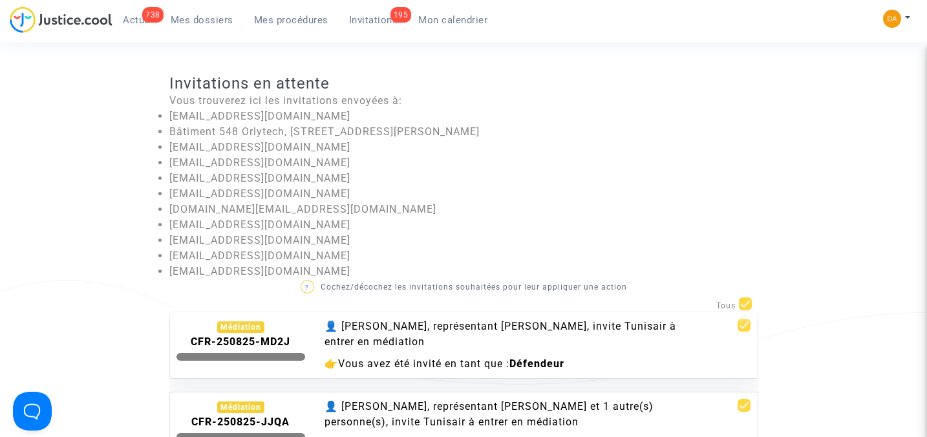
checkbox input "false"
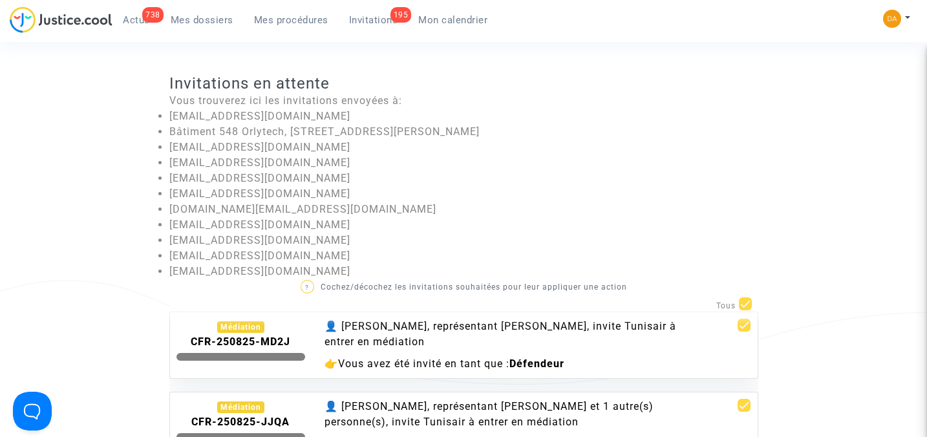
checkbox input "false"
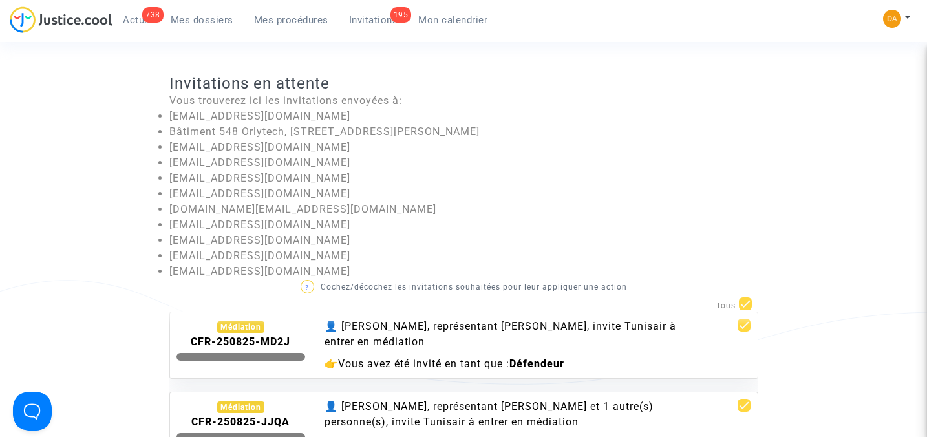
checkbox input "false"
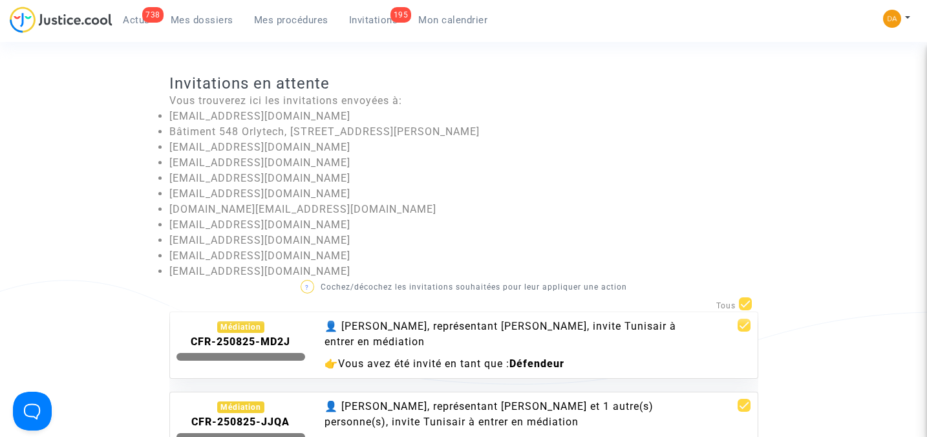
checkbox input "false"
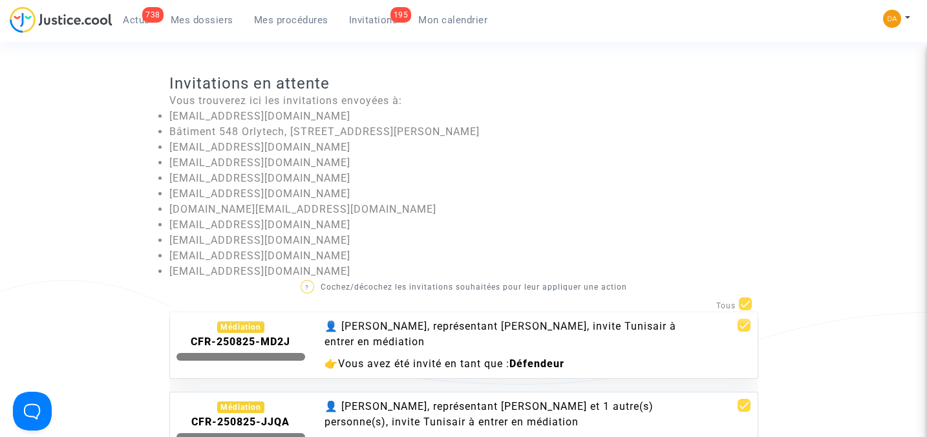
checkbox input "false"
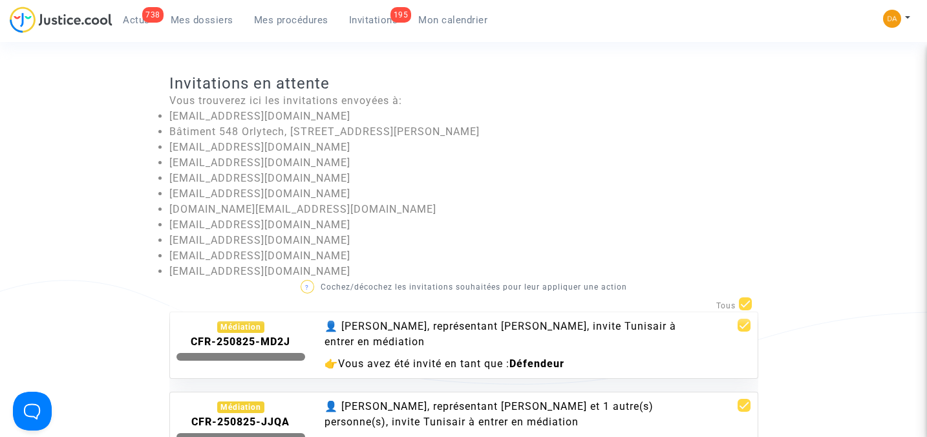
checkbox input "false"
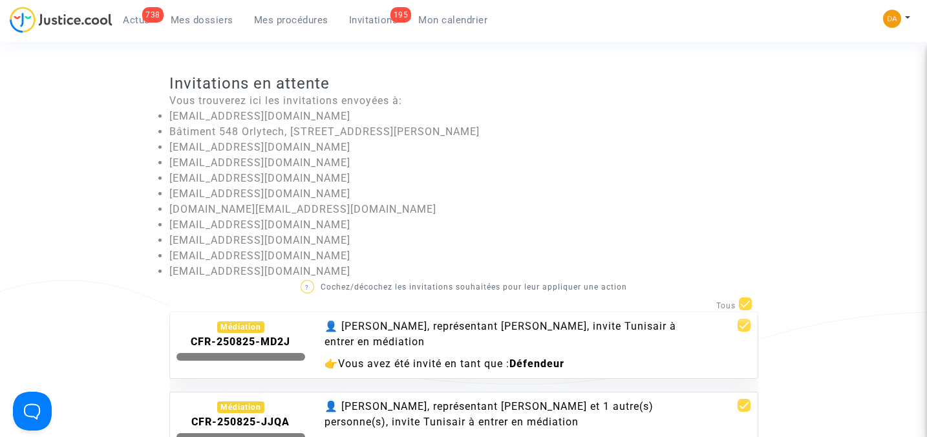
checkbox input "false"
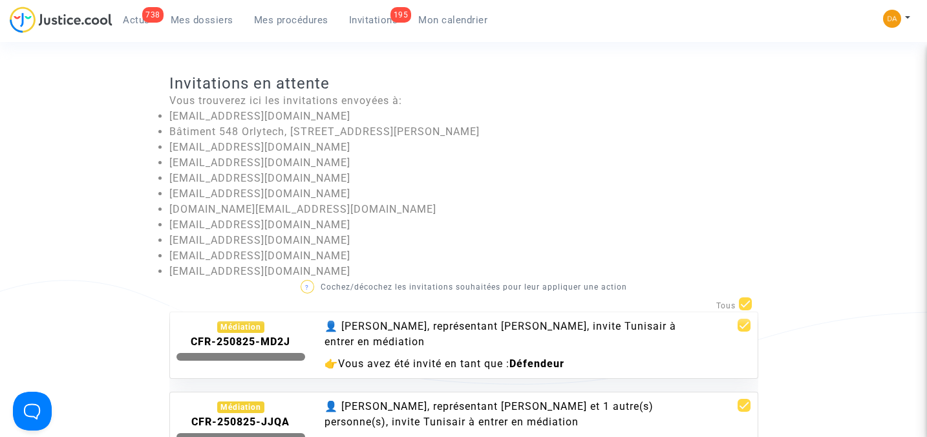
checkbox input "false"
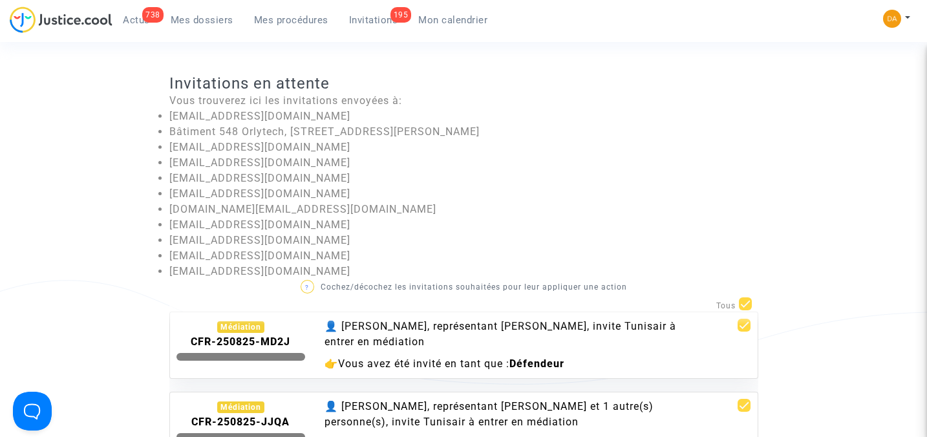
checkbox input "false"
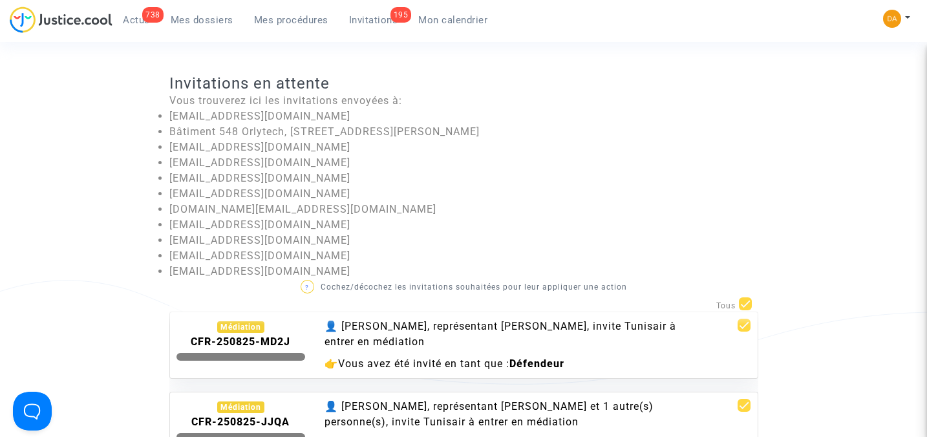
checkbox input "false"
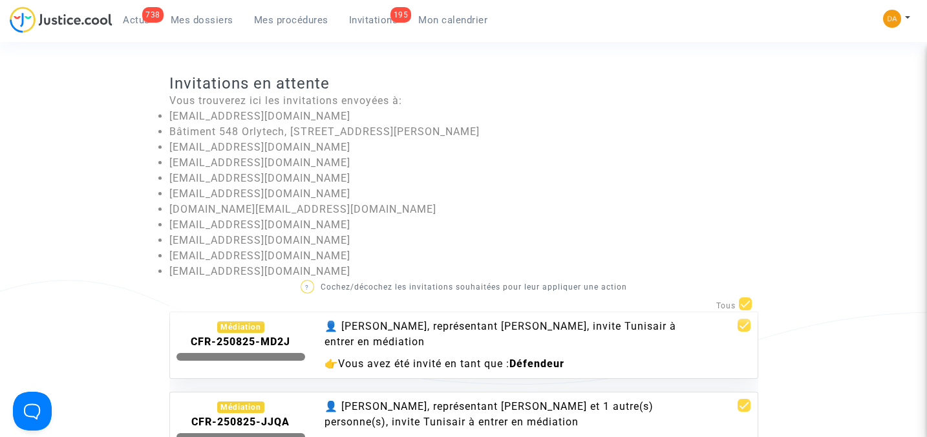
checkbox input "false"
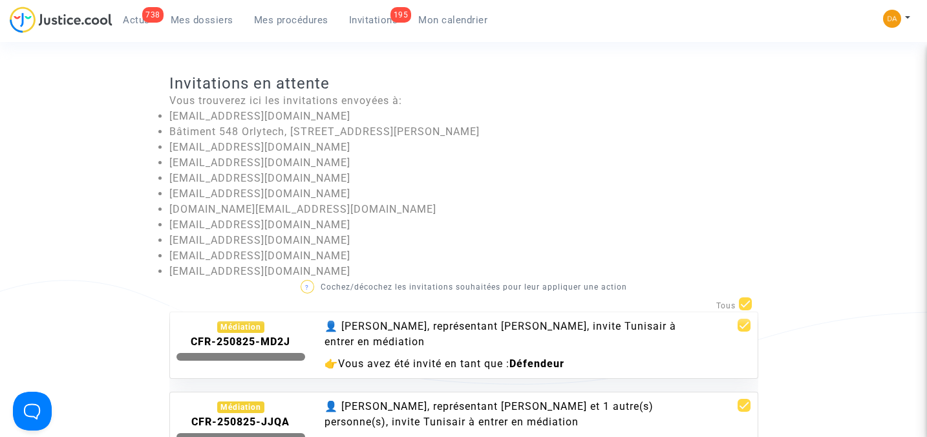
checkbox input "false"
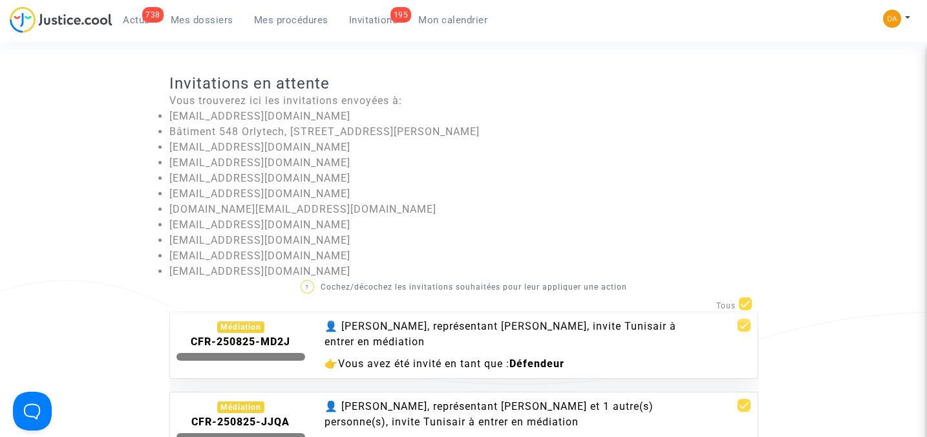
checkbox input "false"
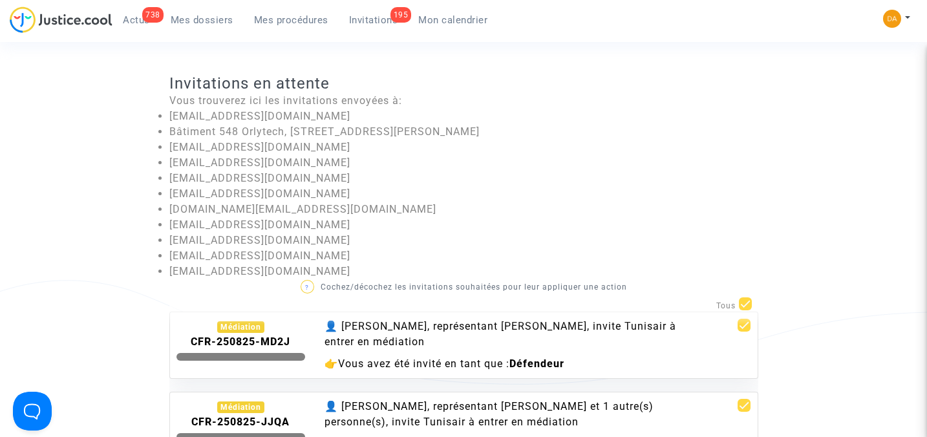
checkbox input "false"
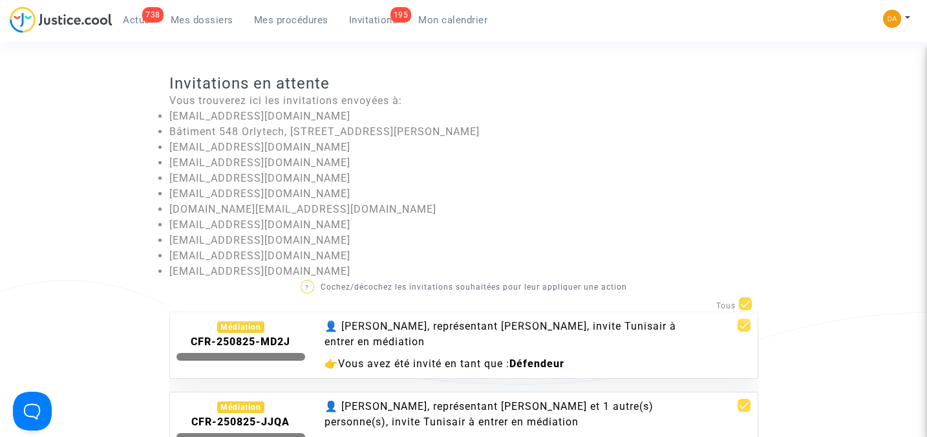
checkbox input "false"
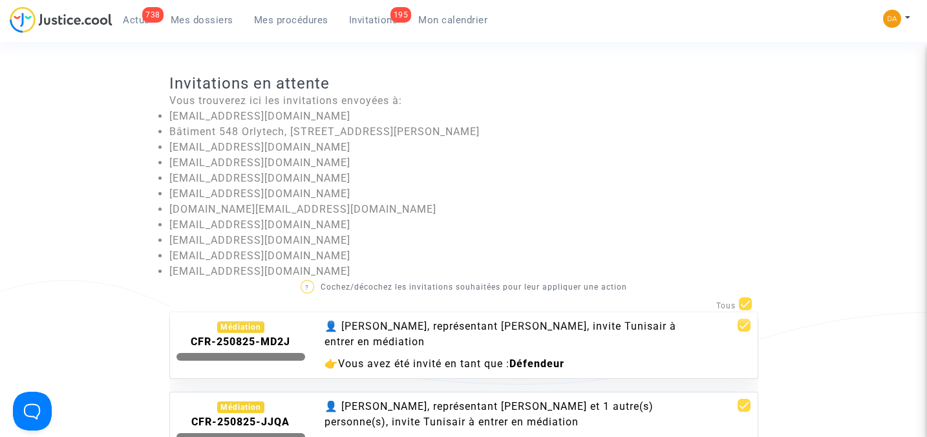
checkbox input "false"
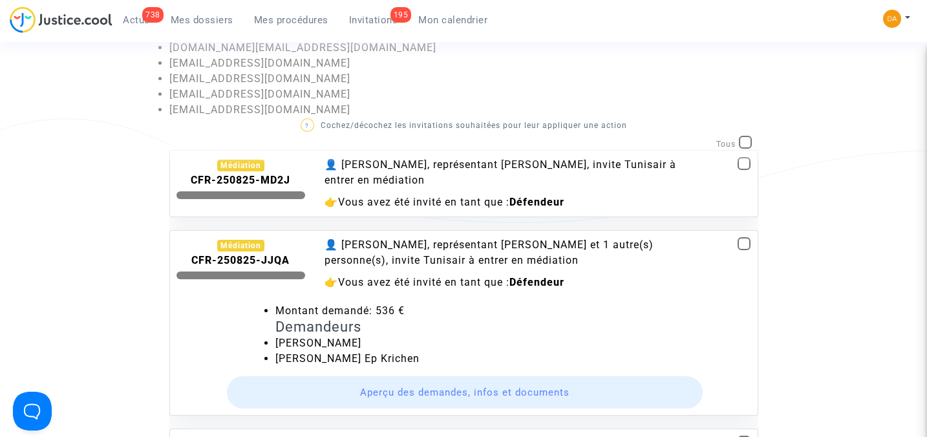
scroll to position [172, 0]
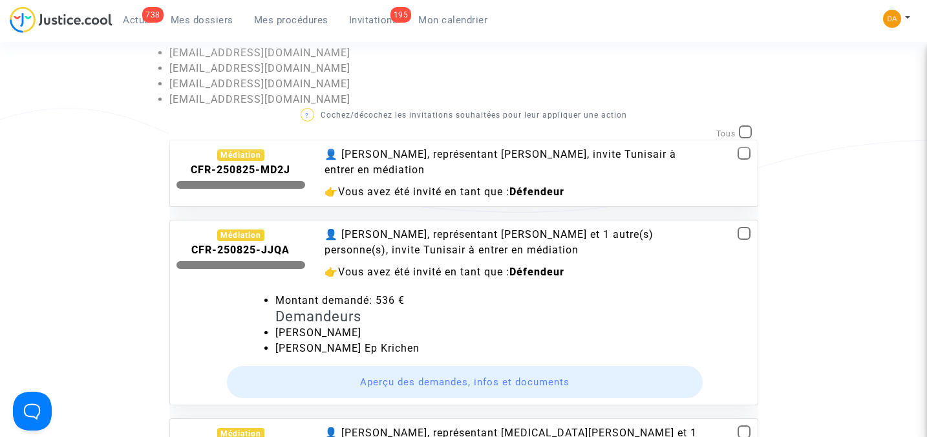
click at [738, 227] on span at bounding box center [744, 233] width 13 height 13
checkbox input "true"
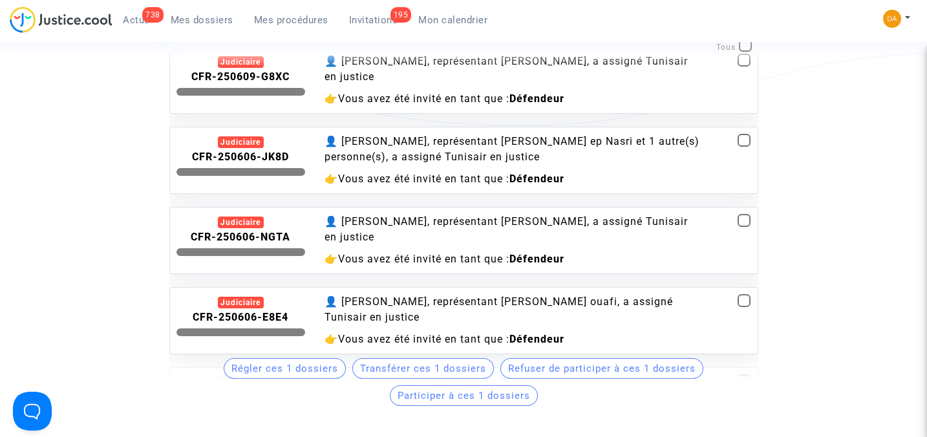
scroll to position [8450, 0]
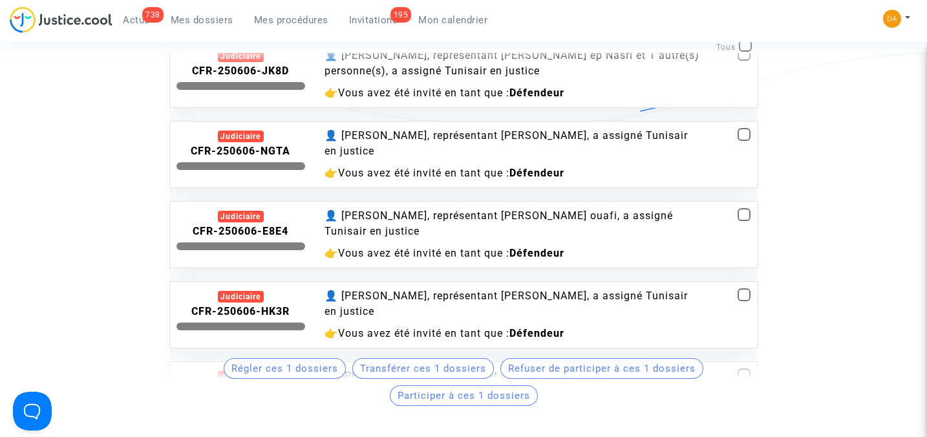
click at [365, 21] on span "Invitations" at bounding box center [373, 20] width 49 height 12
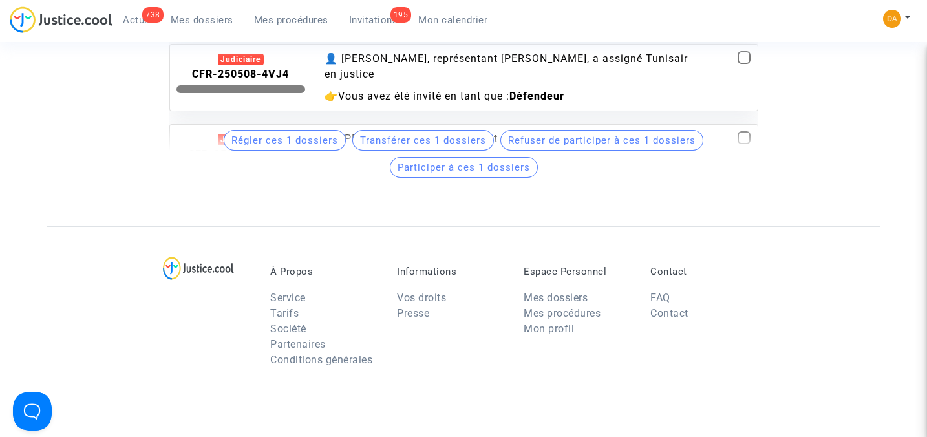
scroll to position [444, 0]
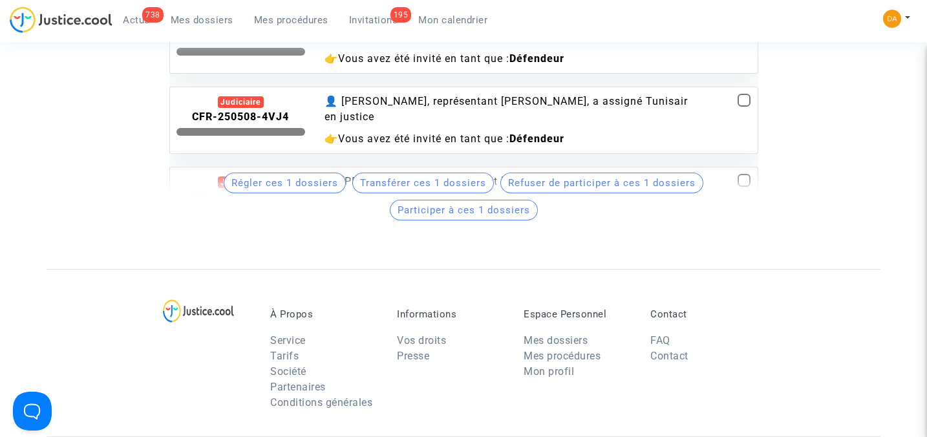
click at [462, 210] on span "Participer à ces 1 dossiers" at bounding box center [464, 210] width 133 height 12
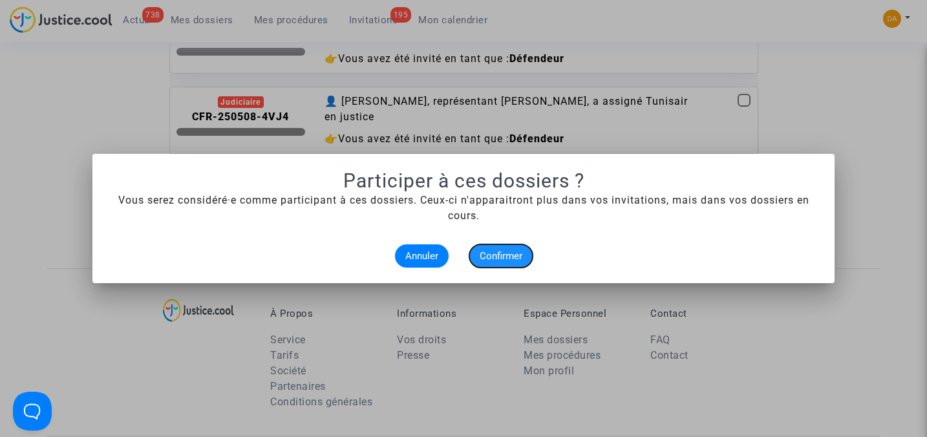
click at [512, 252] on span "Confirmer" at bounding box center [501, 256] width 43 height 12
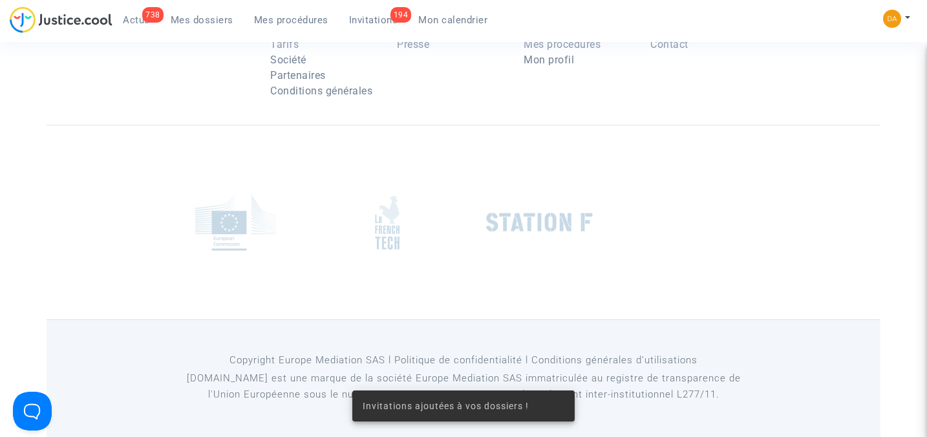
scroll to position [2027, 0]
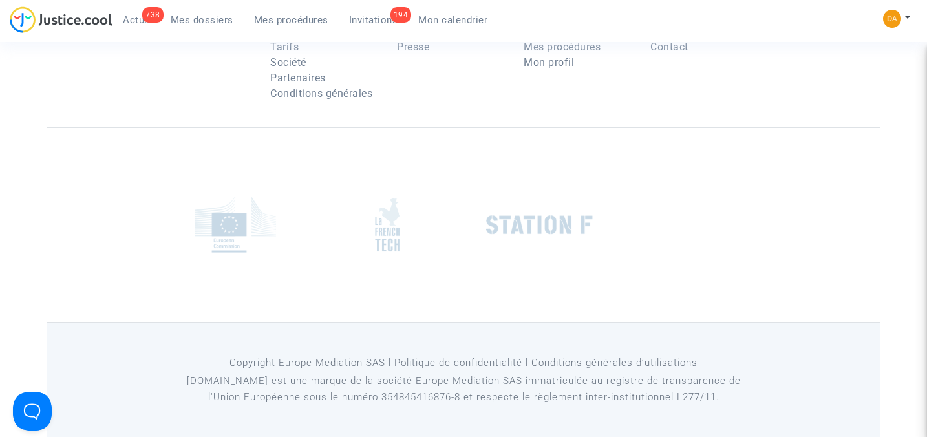
click at [203, 17] on span "Mes dossiers" at bounding box center [202, 20] width 63 height 12
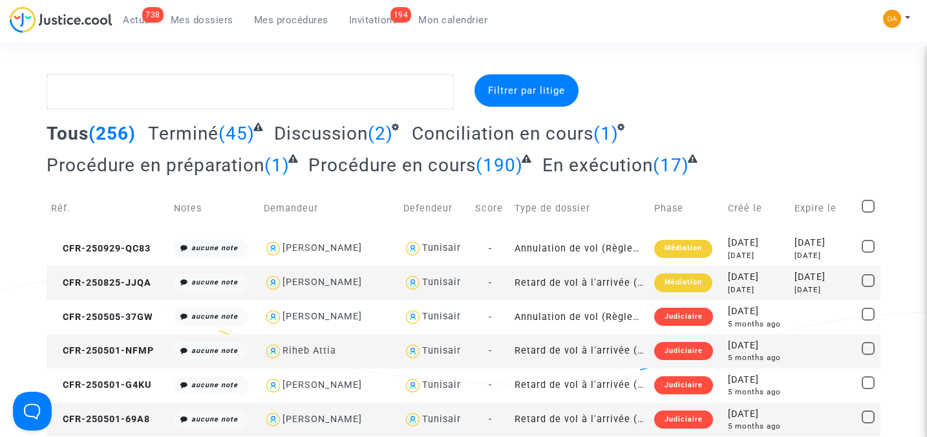
click at [865, 279] on span at bounding box center [868, 280] width 13 height 13
click at [868, 287] on input "checkbox" at bounding box center [868, 287] width 1 height 1
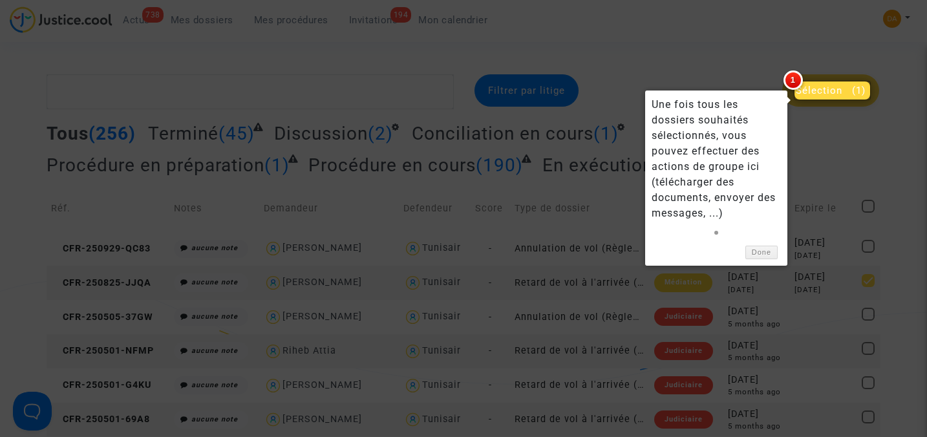
click at [832, 96] on span "Sélection" at bounding box center [819, 91] width 47 height 12
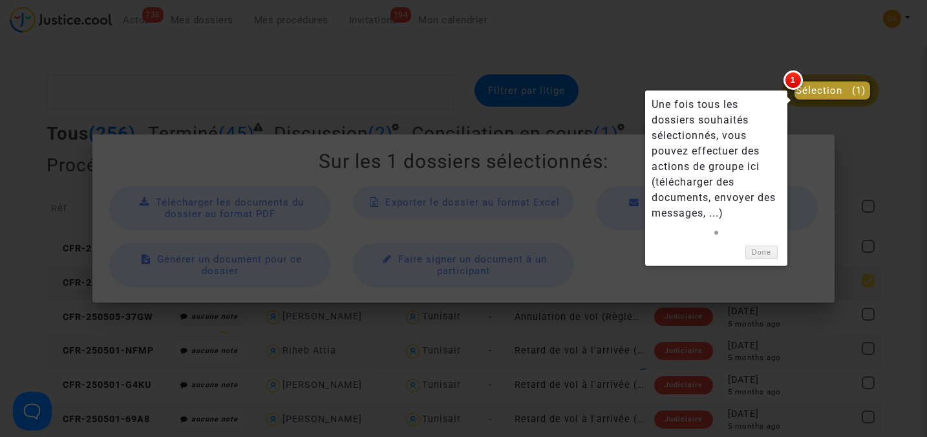
click at [869, 136] on div at bounding box center [463, 218] width 927 height 437
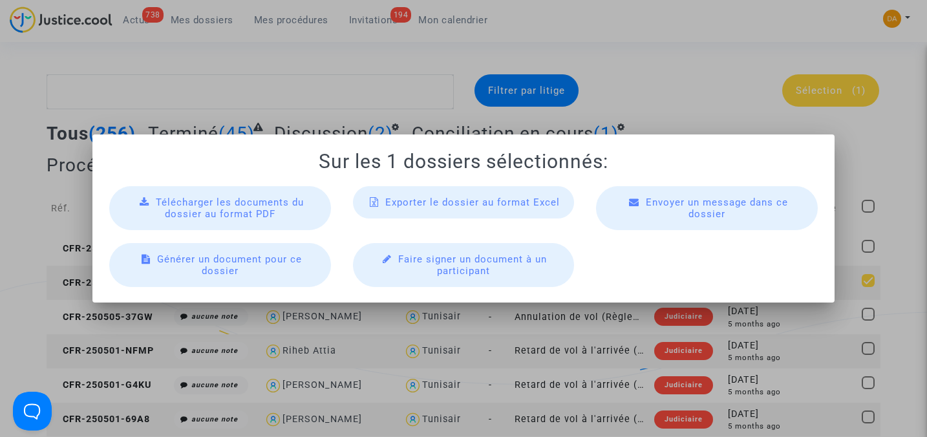
click at [34, 281] on div at bounding box center [463, 218] width 927 height 437
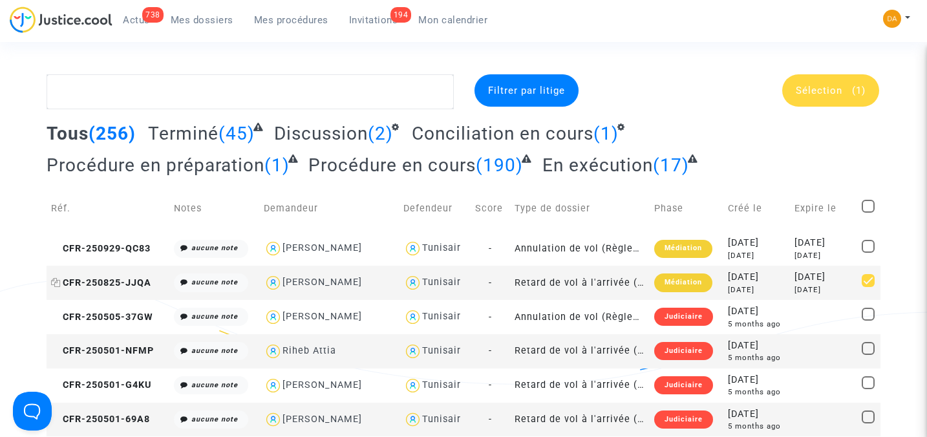
click at [129, 277] on span "CFR-250825-JJQA" at bounding box center [101, 282] width 100 height 11
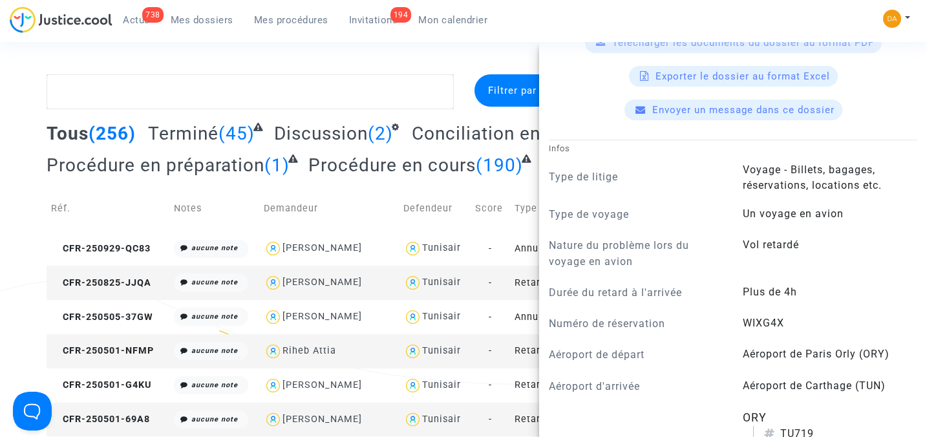
scroll to position [431, 0]
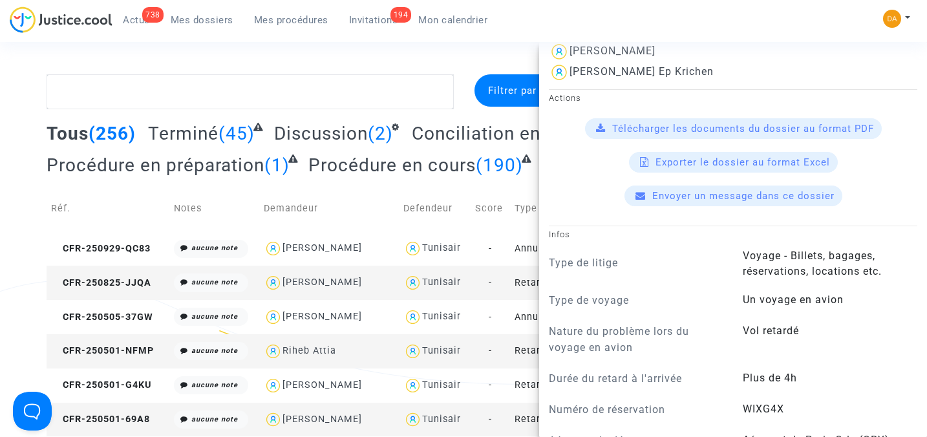
click at [748, 193] on span "Envoyer un message dans ce dossier" at bounding box center [744, 196] width 182 height 12
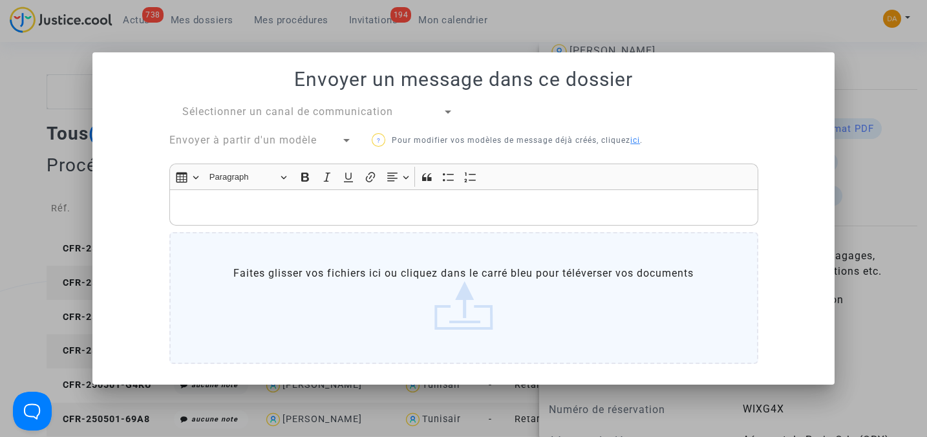
click at [638, 142] on link "ici" at bounding box center [636, 140] width 10 height 9
click at [730, 36] on div at bounding box center [463, 218] width 927 height 437
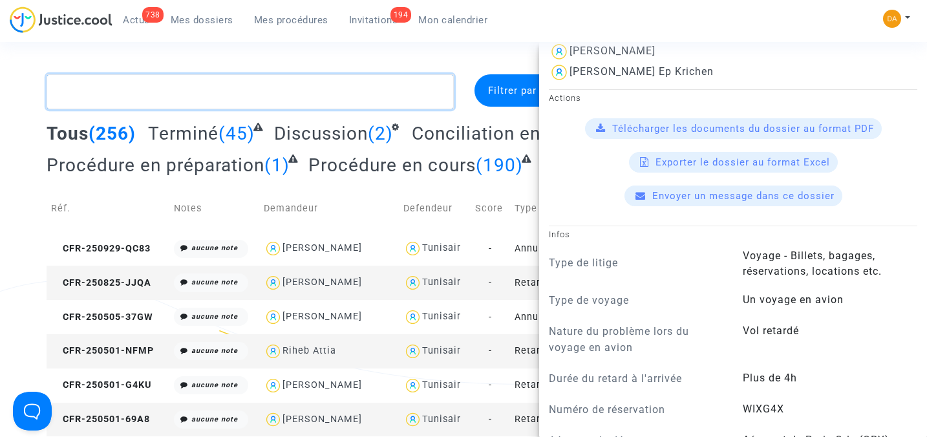
click at [333, 92] on textarea at bounding box center [250, 91] width 407 height 35
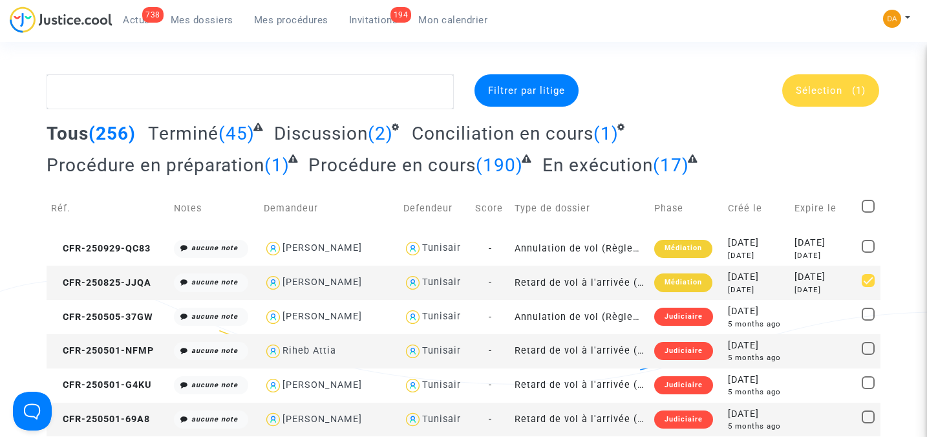
click at [865, 283] on span at bounding box center [868, 280] width 13 height 13
click at [868, 287] on input "checkbox" at bounding box center [868, 287] width 1 height 1
checkbox input "false"
click at [361, 23] on span "Invitations" at bounding box center [373, 20] width 49 height 12
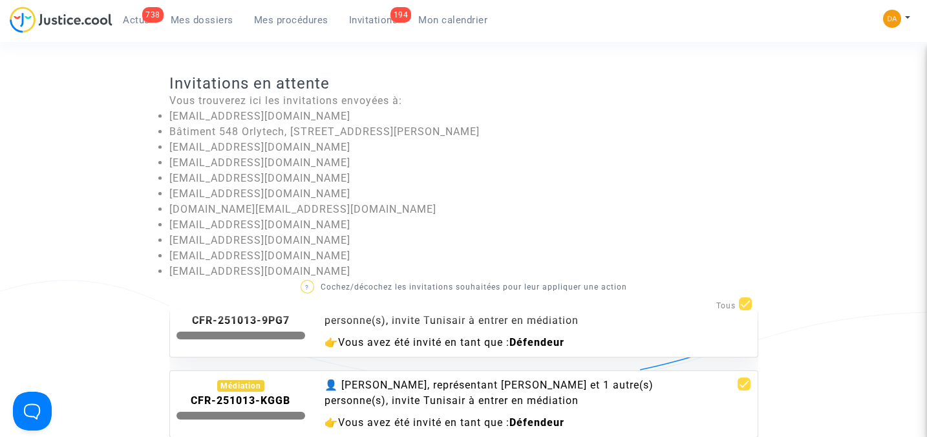
scroll to position [86, 0]
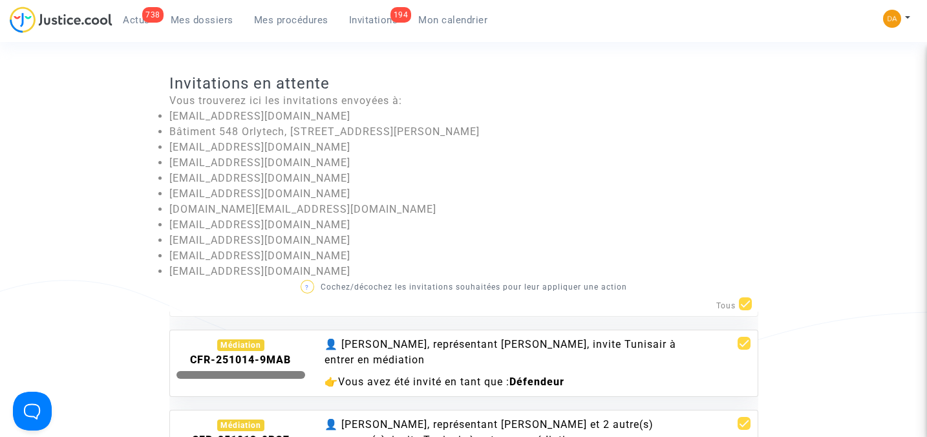
click at [744, 305] on span at bounding box center [745, 303] width 13 height 13
click at [745, 310] on input "checkbox" at bounding box center [745, 310] width 1 height 1
checkbox input "false"
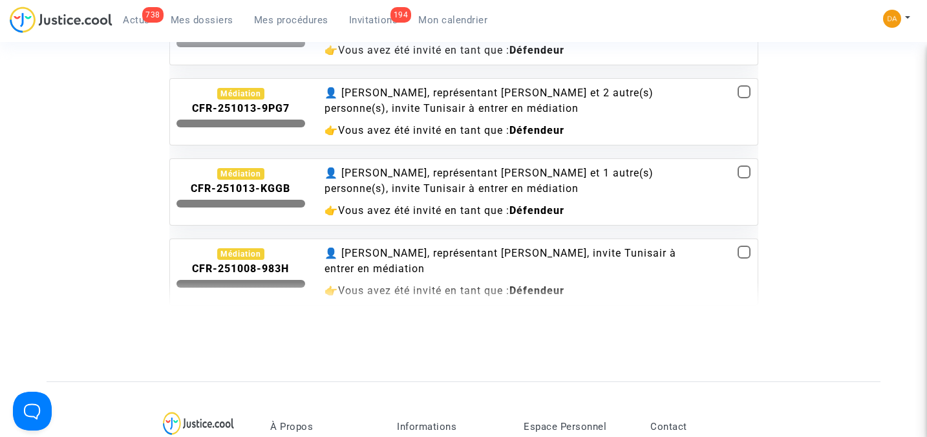
scroll to position [327, 0]
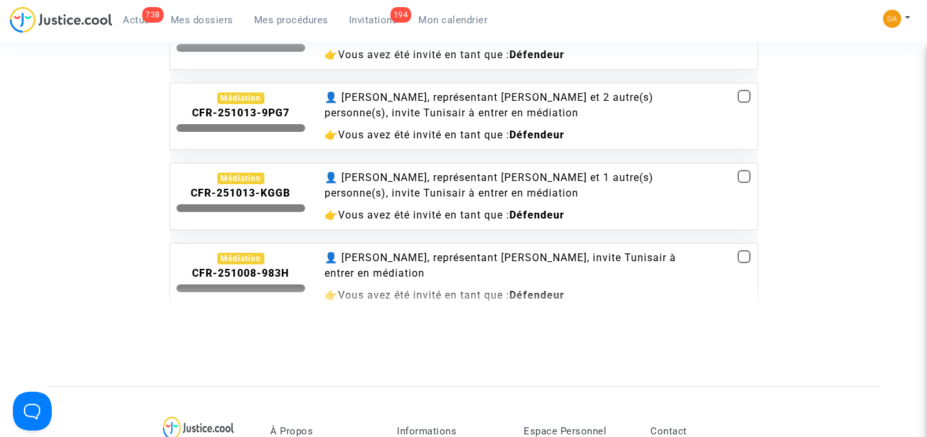
click at [406, 191] on div "👤 Pitcher Avocat, représentant Maguy Henry et 1 autre(s) personne(s), invite Tu…" at bounding box center [513, 185] width 377 height 31
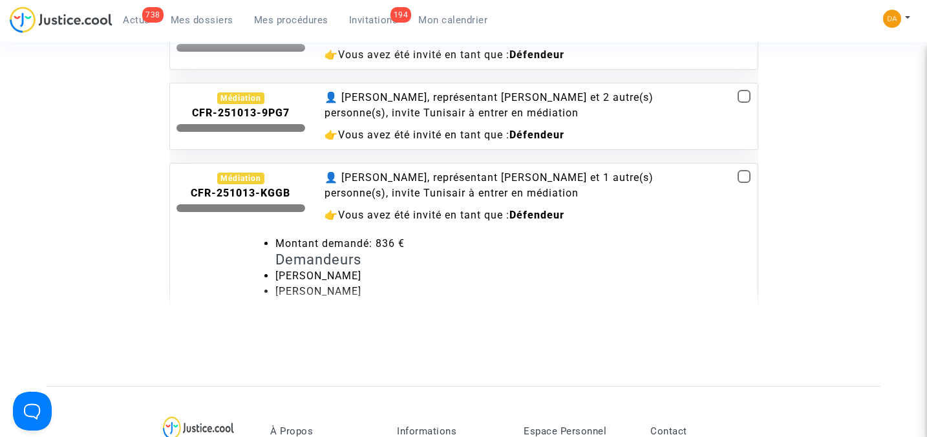
click at [406, 191] on div "👤 Pitcher Avocat, représentant Maguy Henry et 1 autre(s) personne(s), invite Tu…" at bounding box center [513, 185] width 377 height 31
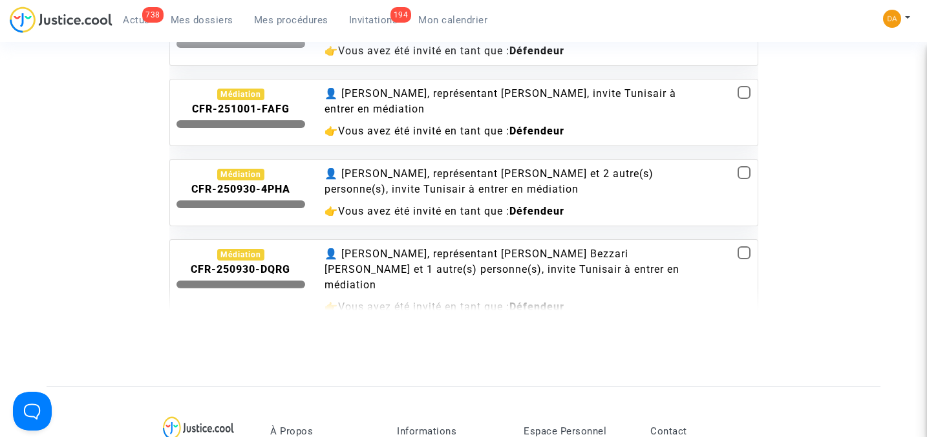
scroll to position [1551, 0]
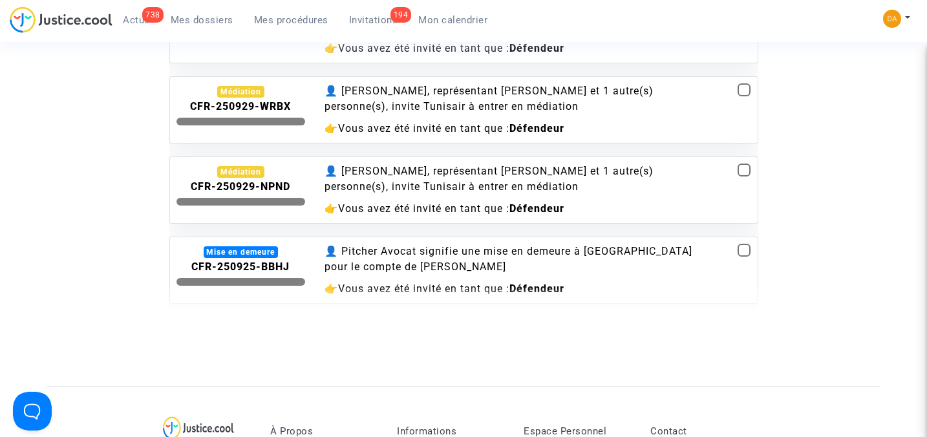
click at [398, 244] on div "👤 Pitcher Avocat signifie une mise en demeure à Tunisair pour le compte de Anou…" at bounding box center [513, 259] width 377 height 31
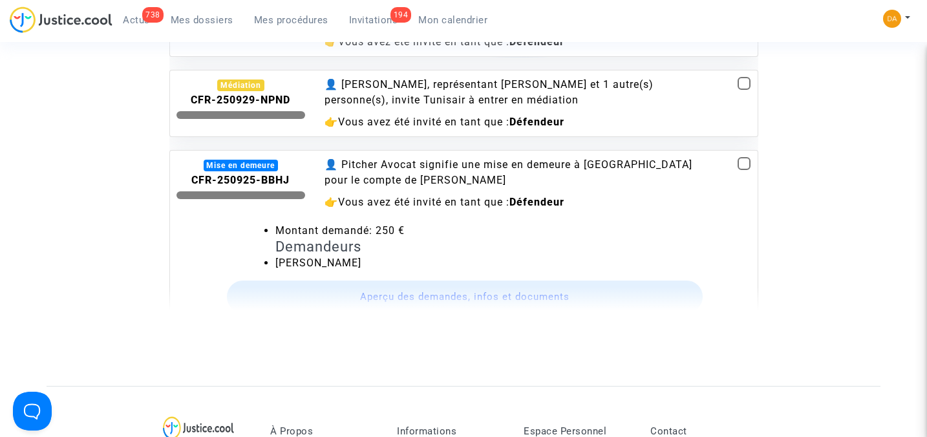
scroll to position [1724, 0]
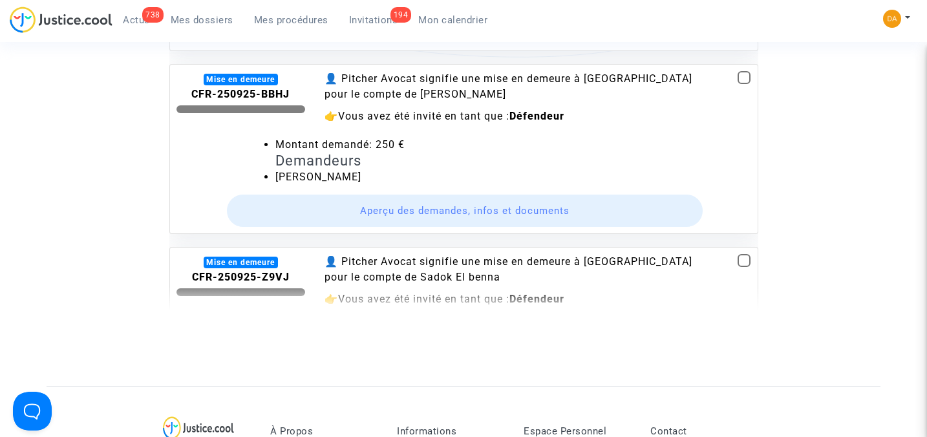
click at [402, 254] on div "👤 Pitcher Avocat signifie une mise en demeure à Tunisair pour le compte de Sado…" at bounding box center [513, 269] width 377 height 31
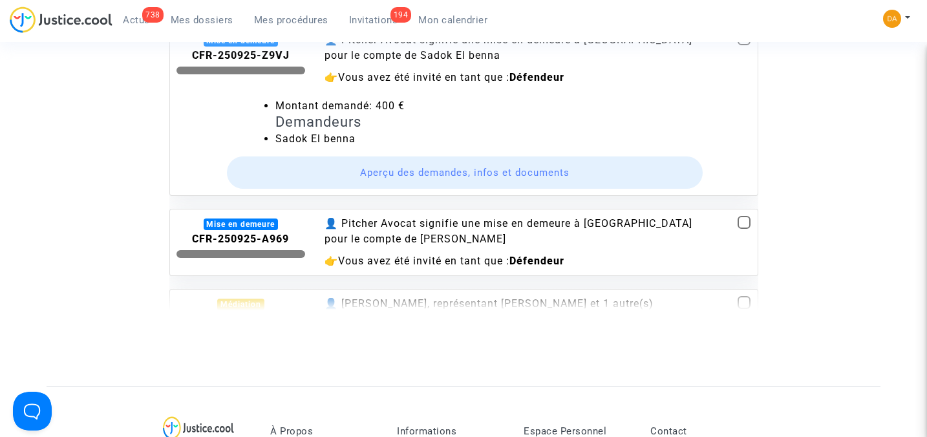
scroll to position [1983, 0]
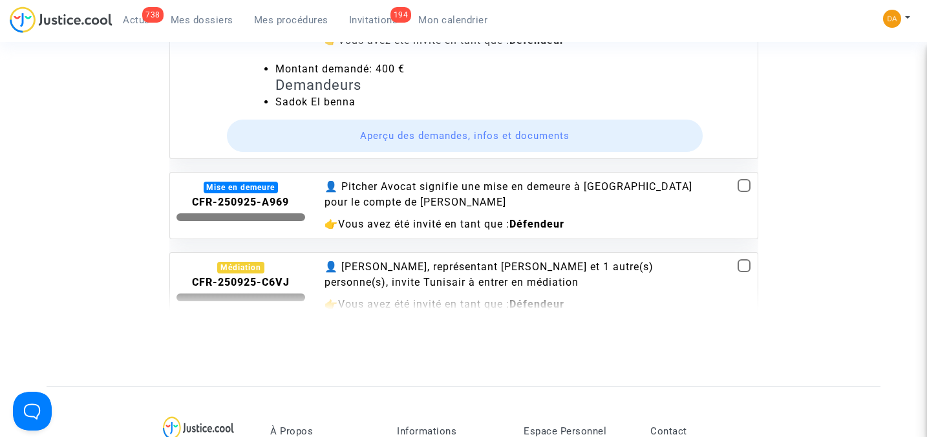
click at [384, 179] on div "👤 Pitcher Avocat signifie une mise en demeure à Tunisair pour le compte de Hamd…" at bounding box center [513, 194] width 377 height 31
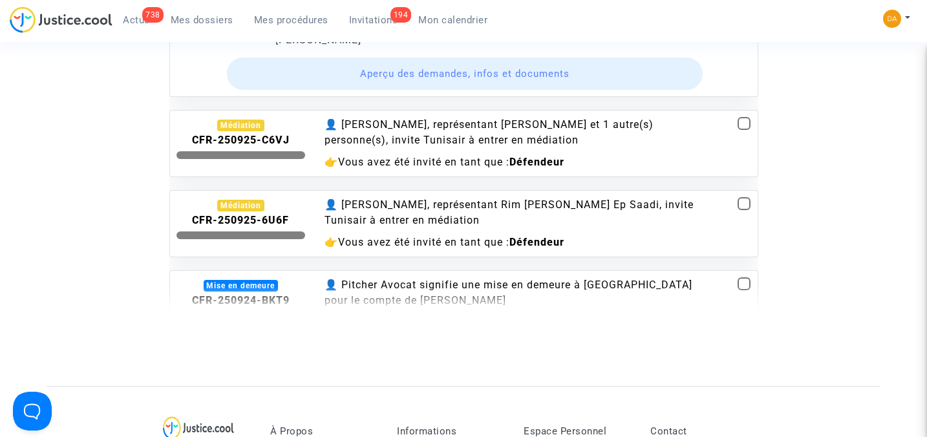
scroll to position [2327, 0]
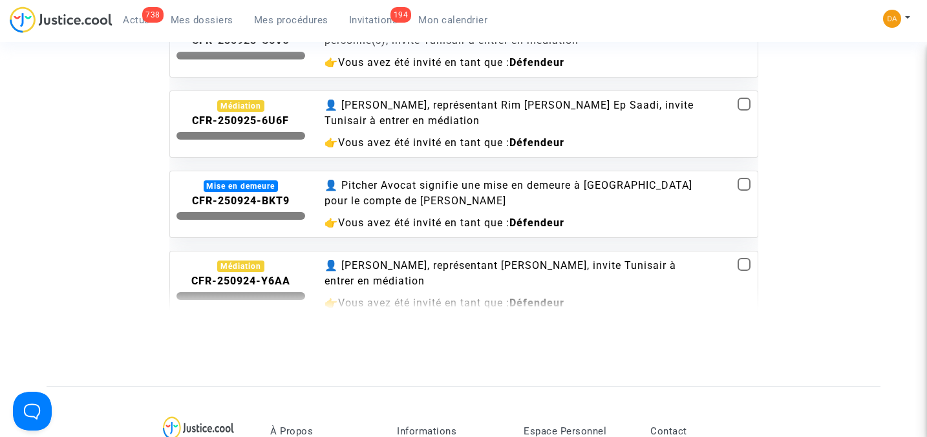
click at [388, 178] on div "👤 Pitcher Avocat signifie une mise en demeure à Tunisair pour le compte de Chih…" at bounding box center [513, 193] width 377 height 31
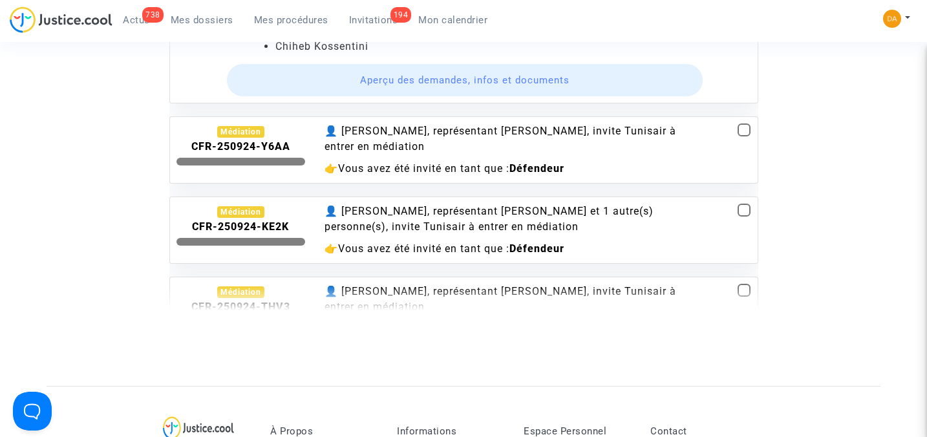
scroll to position [2587, 0]
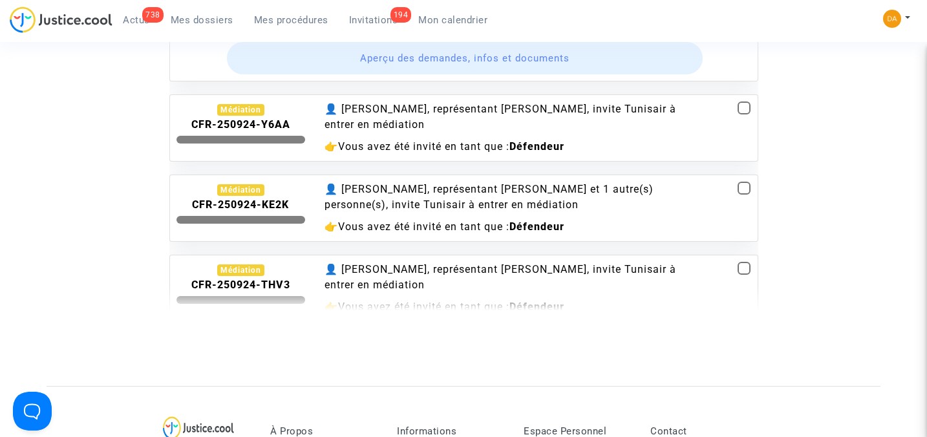
click at [398, 140] on span "Vous avez été invité en tant que :" at bounding box center [423, 146] width 171 height 12
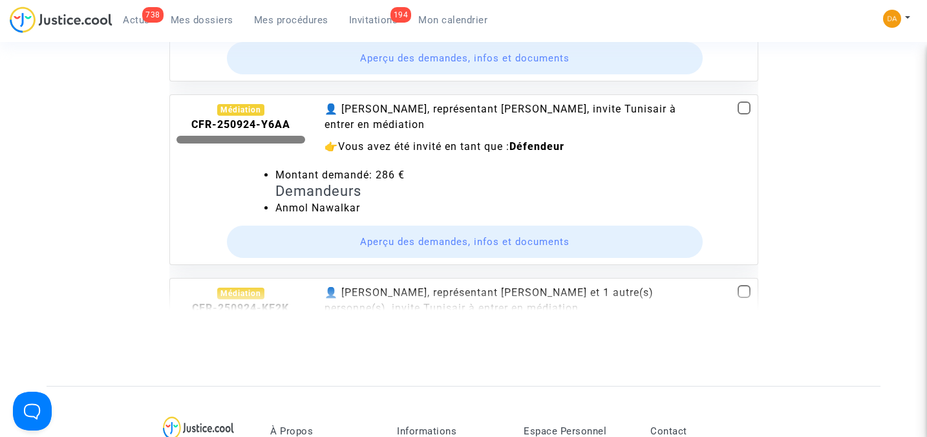
scroll to position [2673, 0]
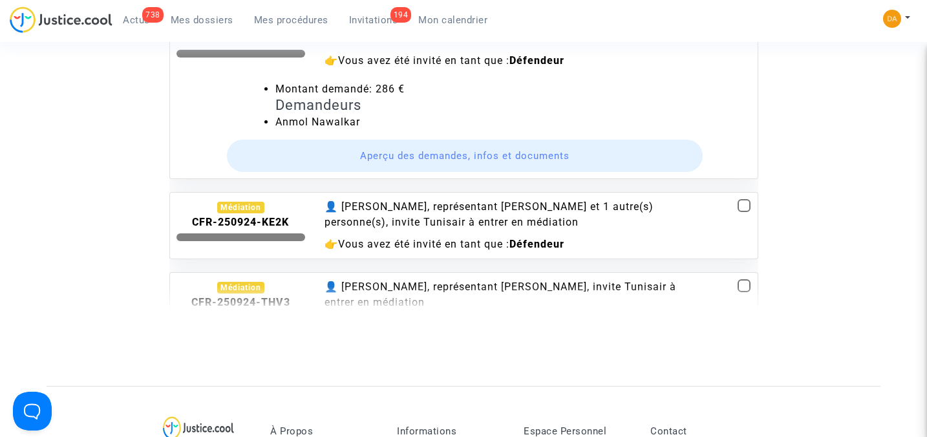
click at [394, 199] on div "👤 Pitcher Avocat, représentant Tarek Damak et 1 autre(s) personne(s), invite Tu…" at bounding box center [513, 214] width 377 height 31
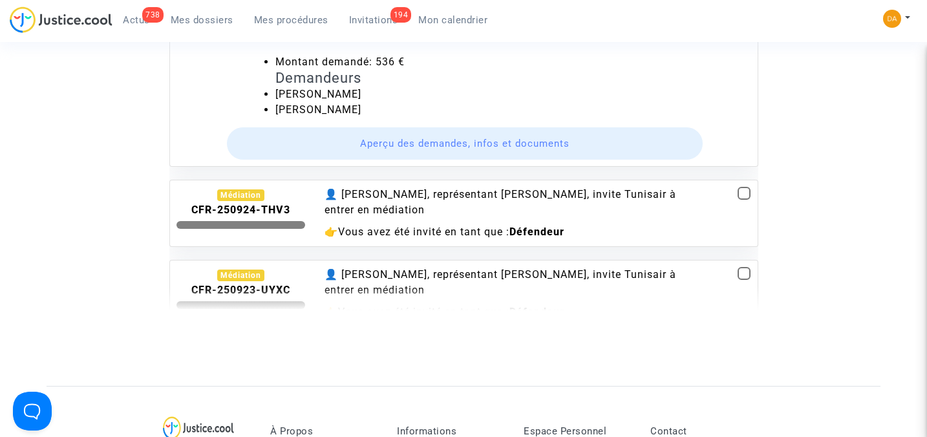
scroll to position [2931, 0]
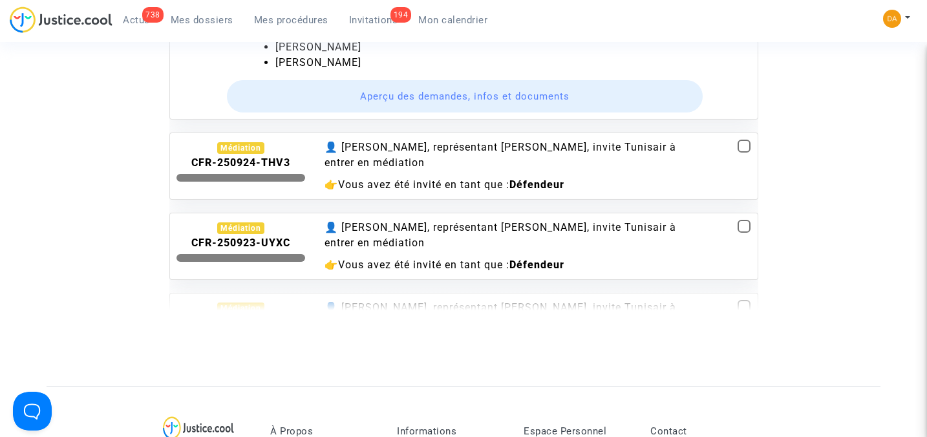
click at [389, 140] on div "👤 Pitcher Avocat, représentant Malak Ferchichi, invite Tunisair à entrer en méd…" at bounding box center [513, 166] width 396 height 53
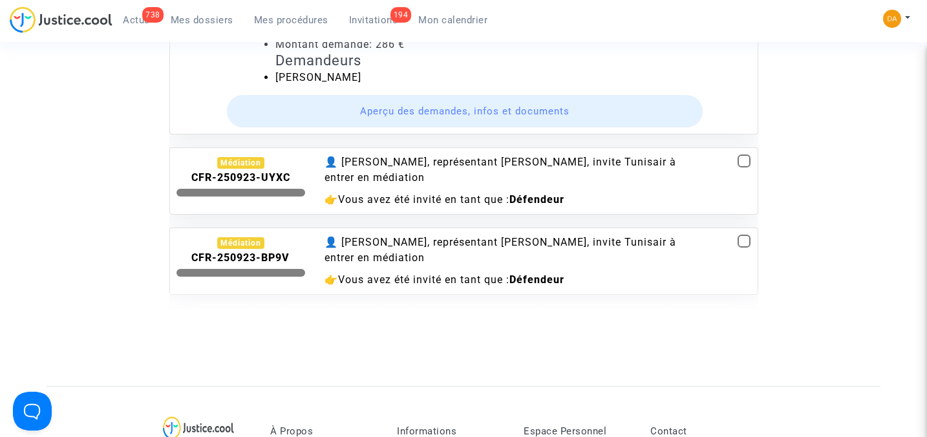
scroll to position [3103, 0]
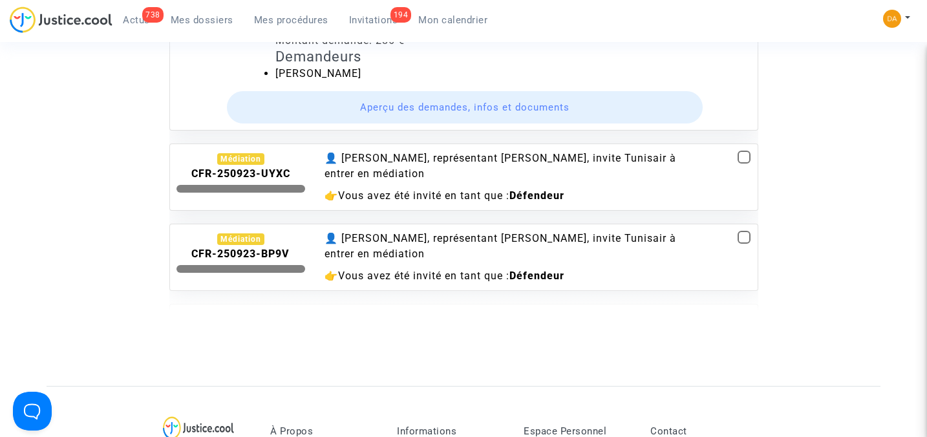
click at [404, 153] on div "👤 Pitcher Avocat, représentant Karima Berhouma, invite Tunisair à entrer en méd…" at bounding box center [513, 177] width 396 height 53
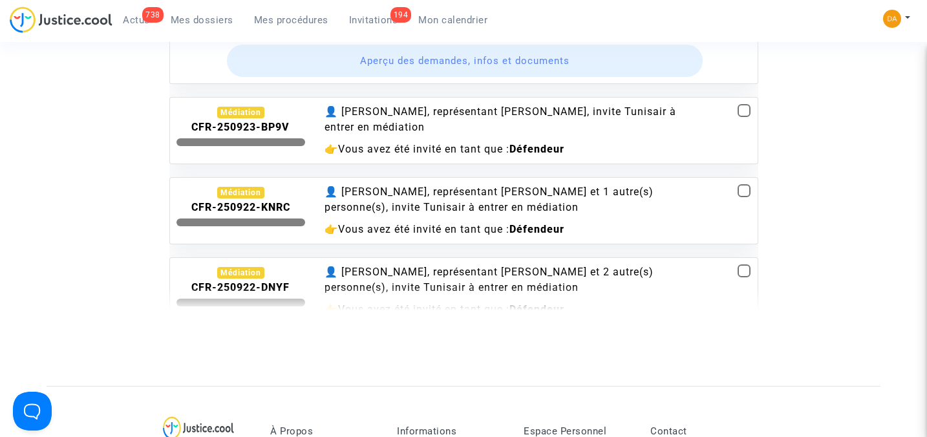
scroll to position [3363, 0]
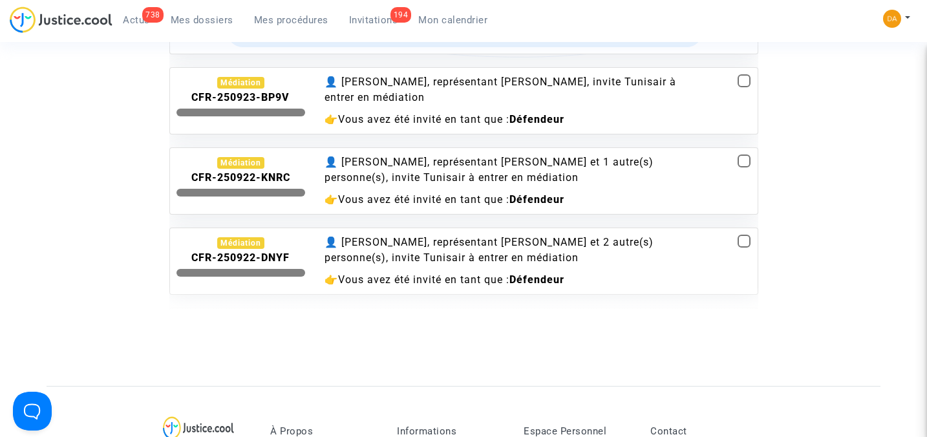
click at [391, 74] on div "👤 Pitcher Avocat, représentant Karima Berhouma, invite Tunisair à entrer en méd…" at bounding box center [513, 100] width 396 height 53
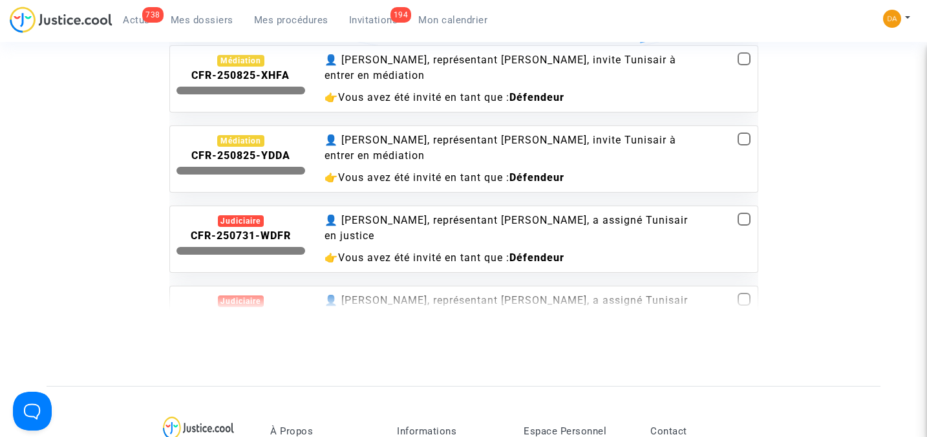
scroll to position [7502, 0]
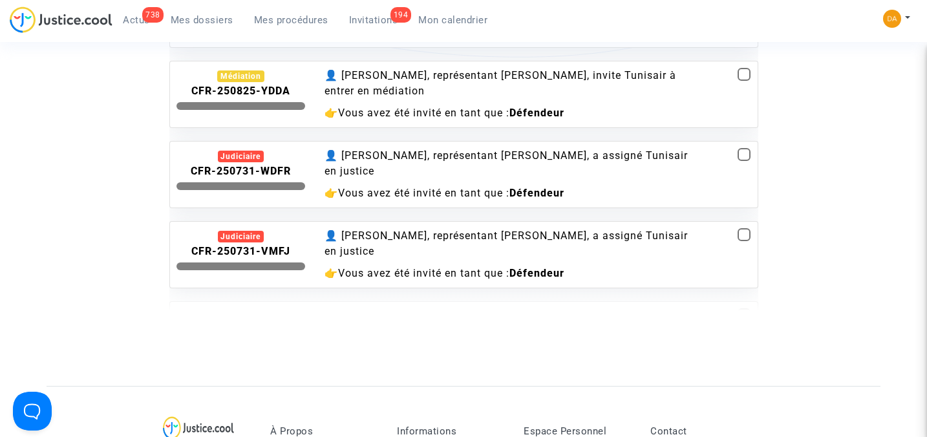
click at [415, 148] on div "👤 Pitcher Avocat, représentant Eya Saidi, a assigné Tunisair en justice" at bounding box center [513, 163] width 377 height 31
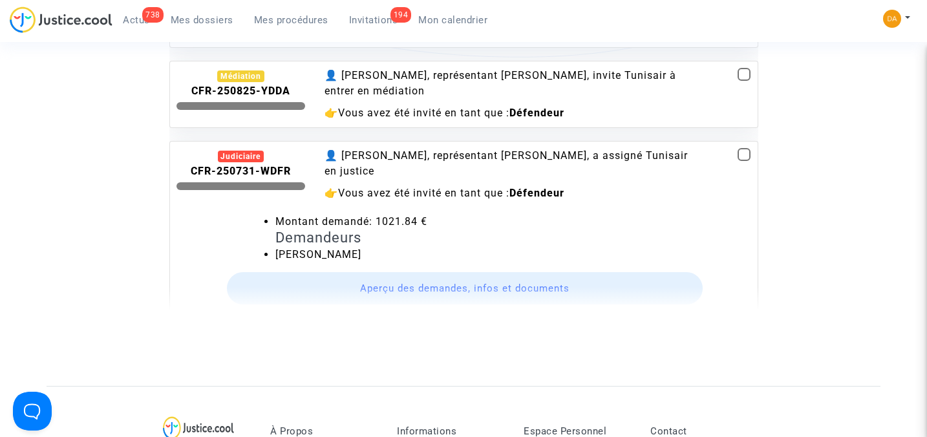
click at [424, 272] on button "Aperçu des demandes, infos et documents" at bounding box center [465, 288] width 476 height 32
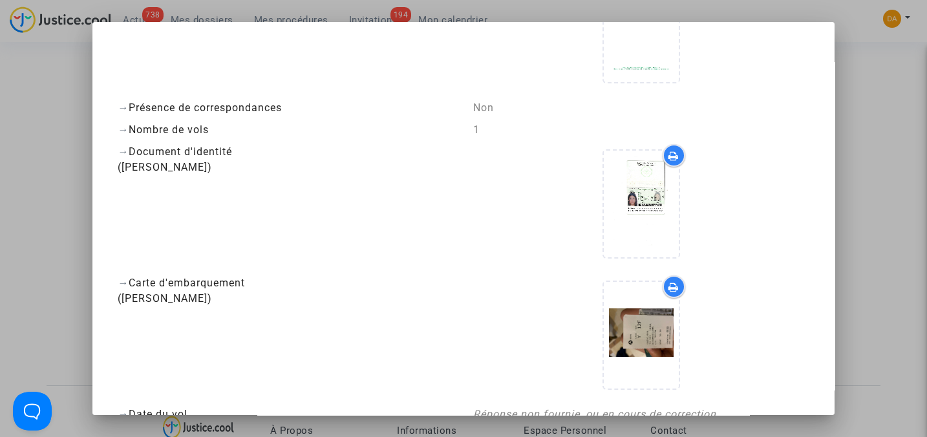
scroll to position [775, 0]
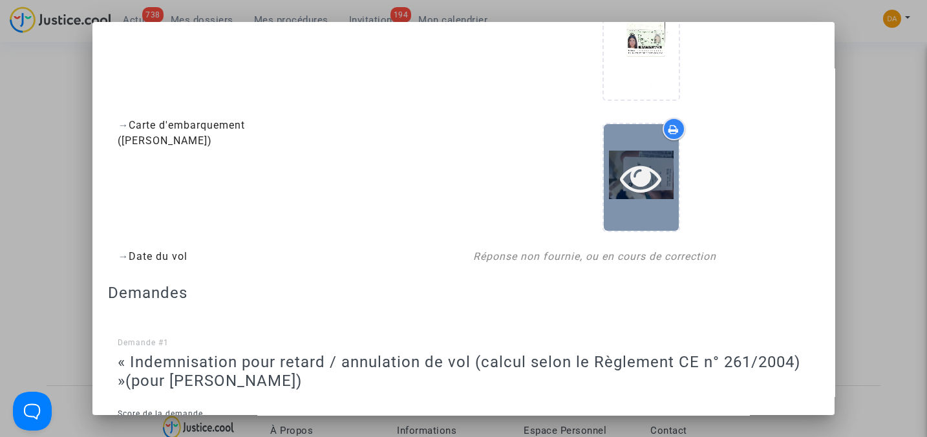
click at [641, 158] on icon at bounding box center [641, 177] width 42 height 41
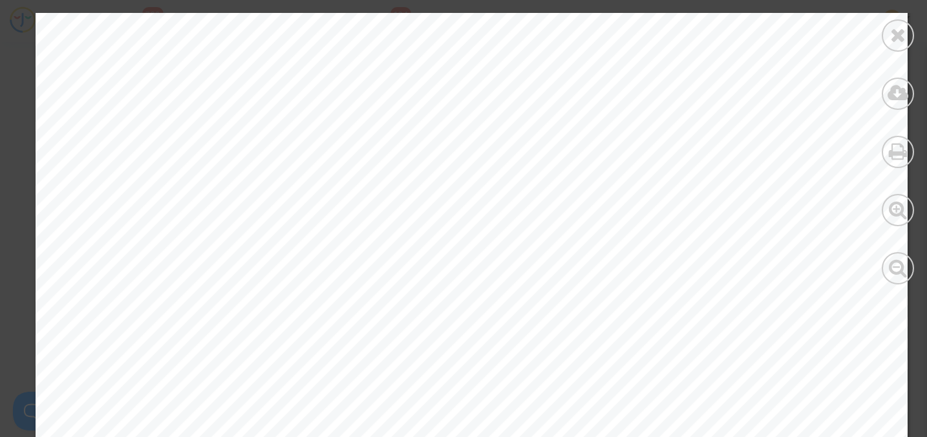
scroll to position [172, 0]
click at [896, 39] on icon at bounding box center [898, 34] width 16 height 19
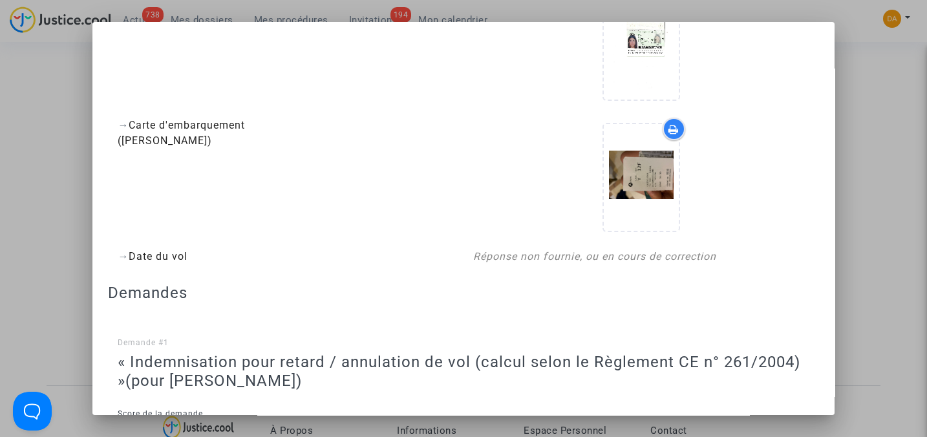
click at [850, 94] on div at bounding box center [463, 218] width 927 height 437
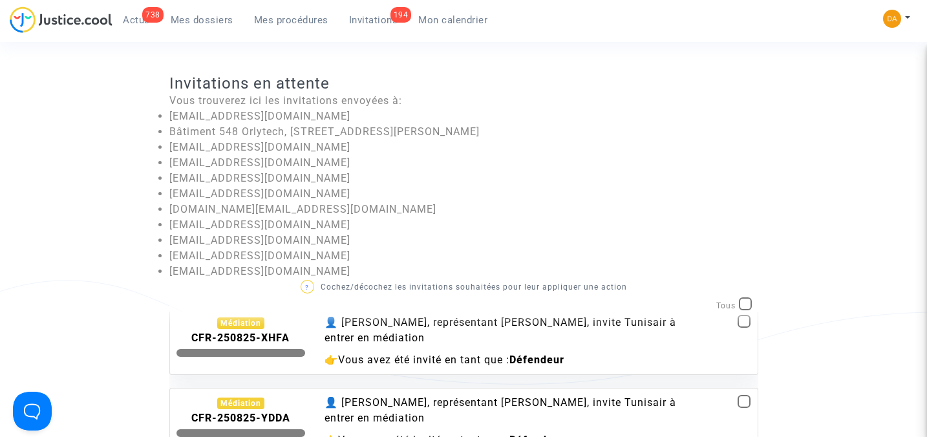
scroll to position [327, 0]
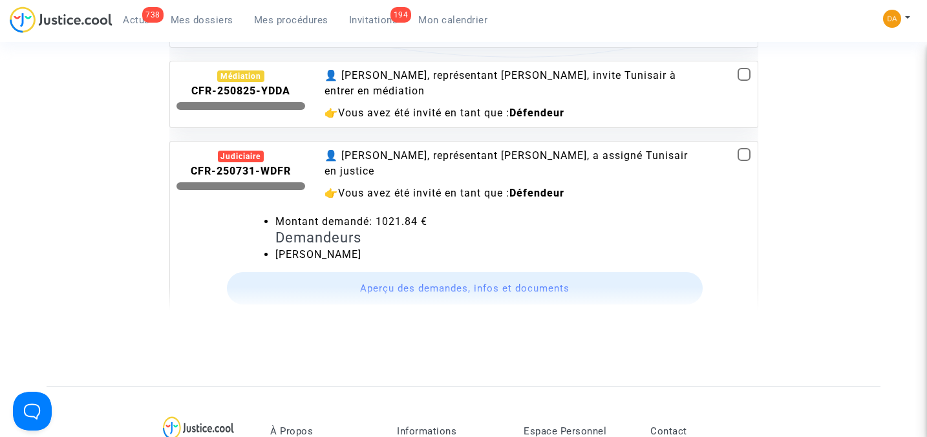
click at [738, 148] on span at bounding box center [744, 154] width 13 height 13
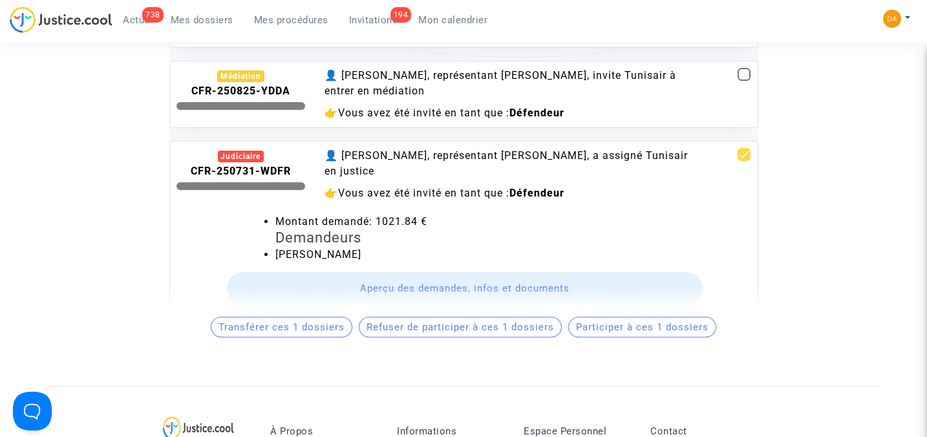
click at [365, 148] on div "👤 Pitcher Avocat, représentant Eya Saidi, a assigné Tunisair en justice" at bounding box center [513, 163] width 377 height 31
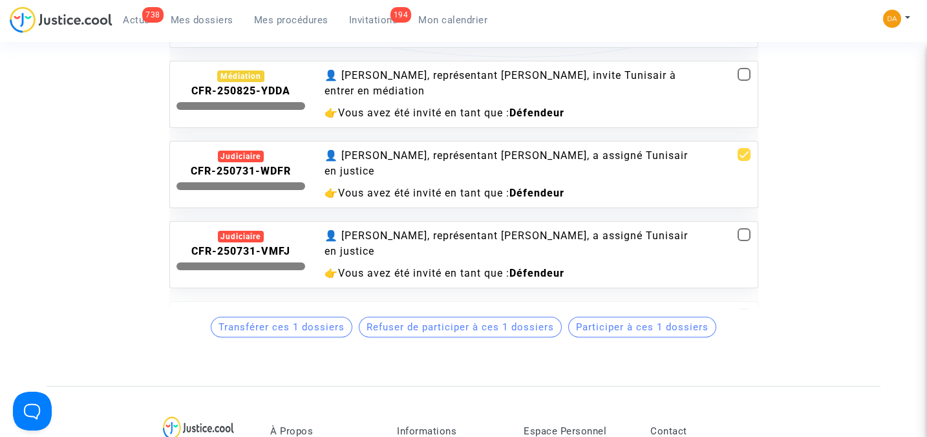
click at [365, 148] on div "👤 Pitcher Avocat, représentant Eya Saidi, a assigné Tunisair en justice" at bounding box center [513, 163] width 377 height 31
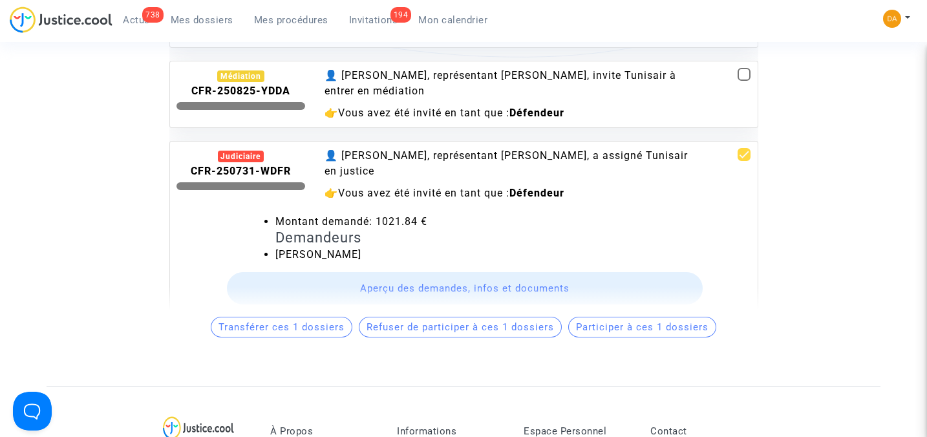
click at [251, 165] on b "CFR-250731-WDFR" at bounding box center [241, 171] width 100 height 12
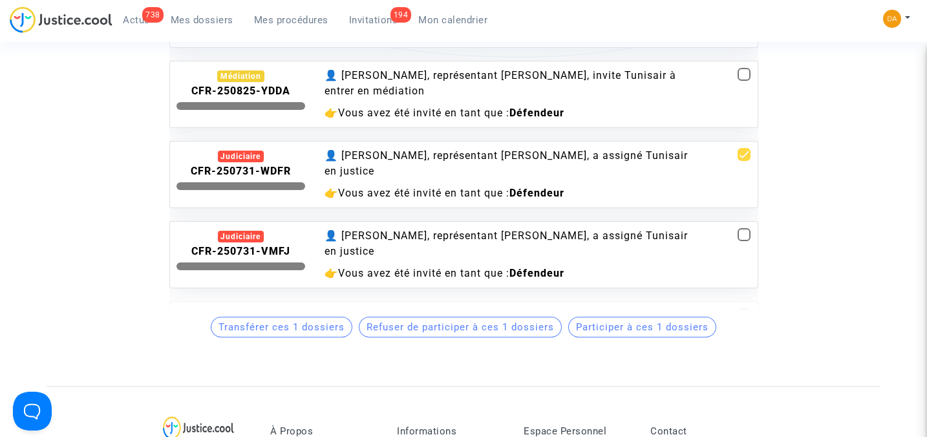
click at [251, 165] on b "CFR-250731-WDFR" at bounding box center [241, 171] width 100 height 12
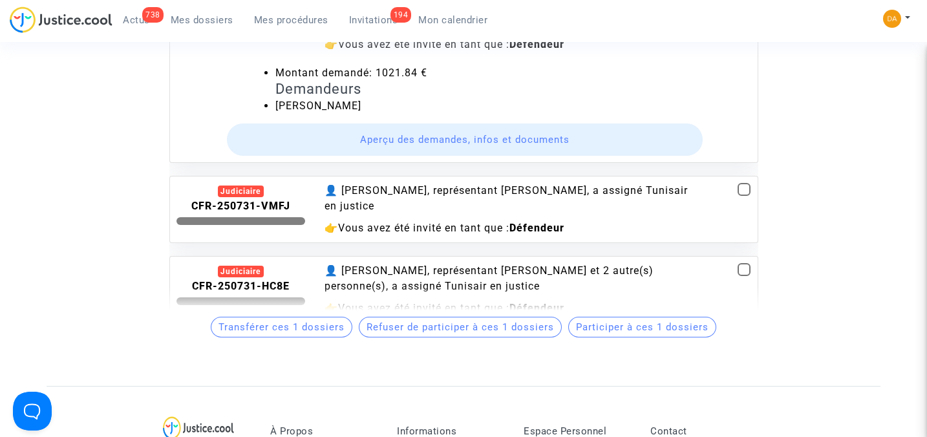
scroll to position [7674, 0]
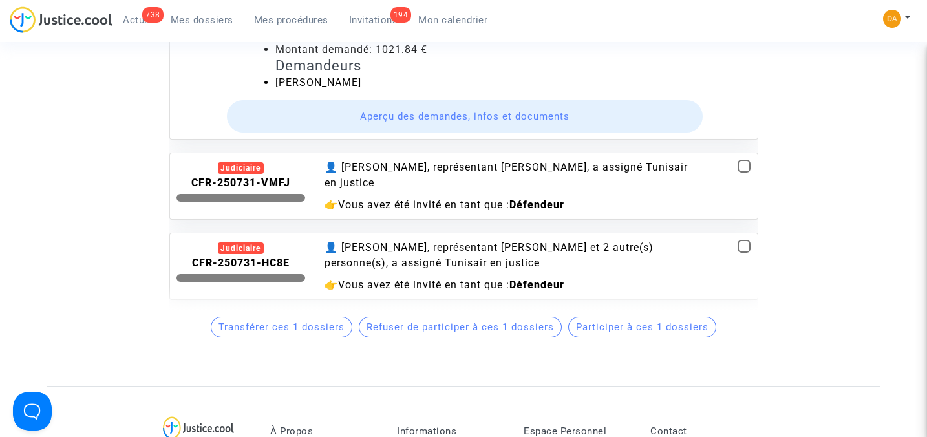
click at [381, 199] on span "Vous avez été invité en tant que :" at bounding box center [423, 205] width 171 height 12
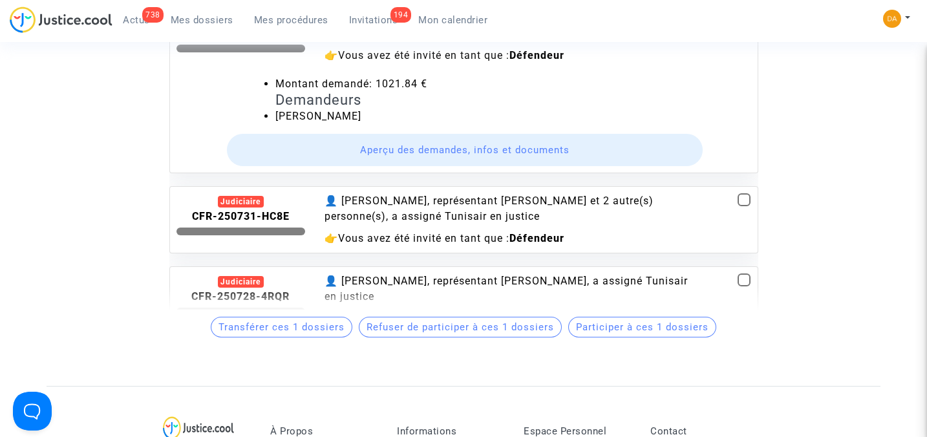
scroll to position [7846, 0]
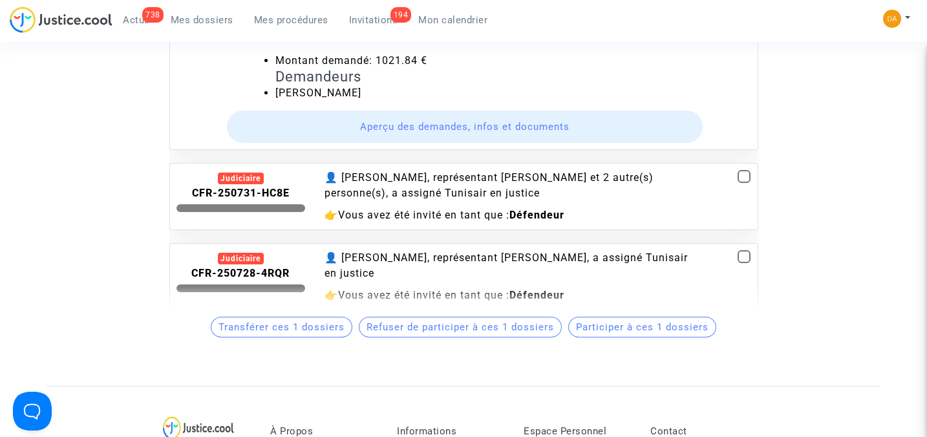
click at [405, 170] on div "👤 Pitcher Avocat, représentant Mathilde Kadri et 2 autre(s) personne(s), a assi…" at bounding box center [513, 196] width 396 height 53
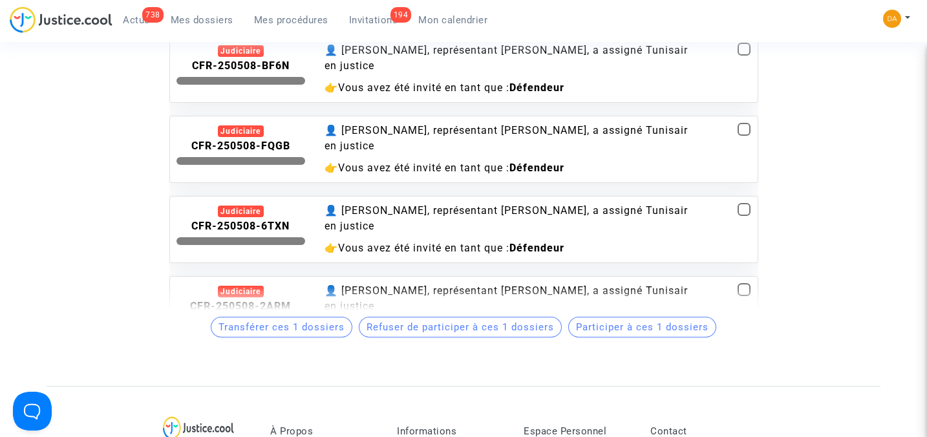
scroll to position [11640, 0]
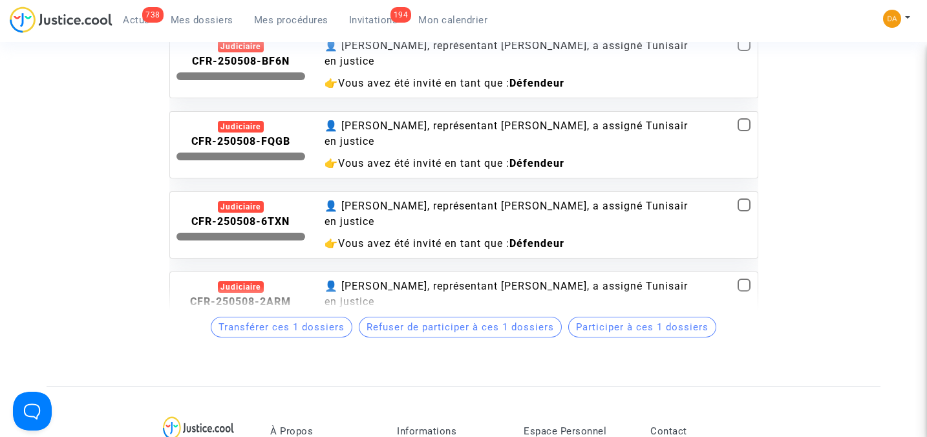
click at [553, 237] on b "Défendeur" at bounding box center [537, 243] width 55 height 12
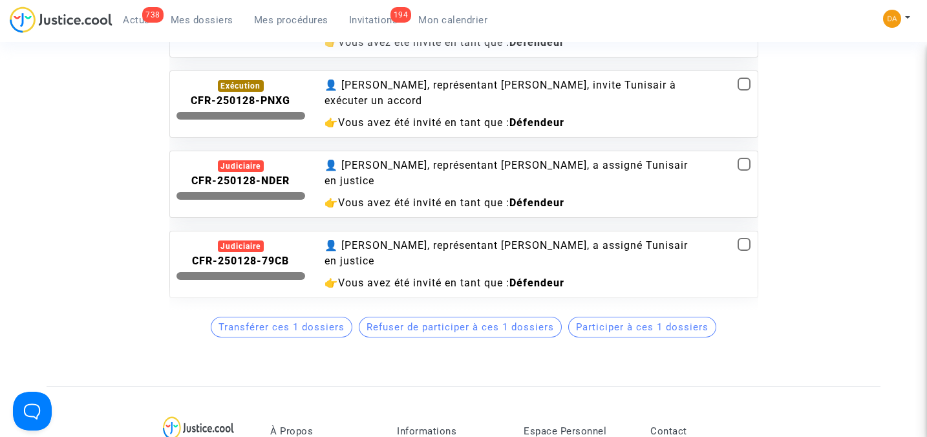
scroll to position [15567, 0]
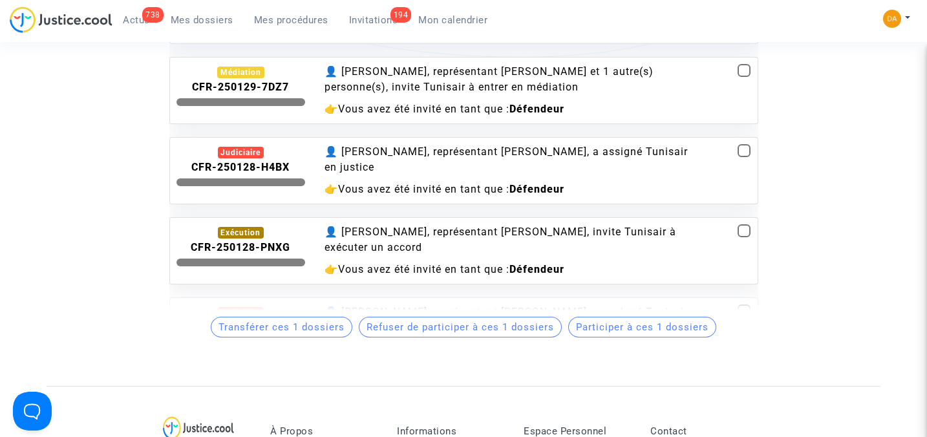
click at [360, 21] on span "Invitations" at bounding box center [373, 20] width 49 height 12
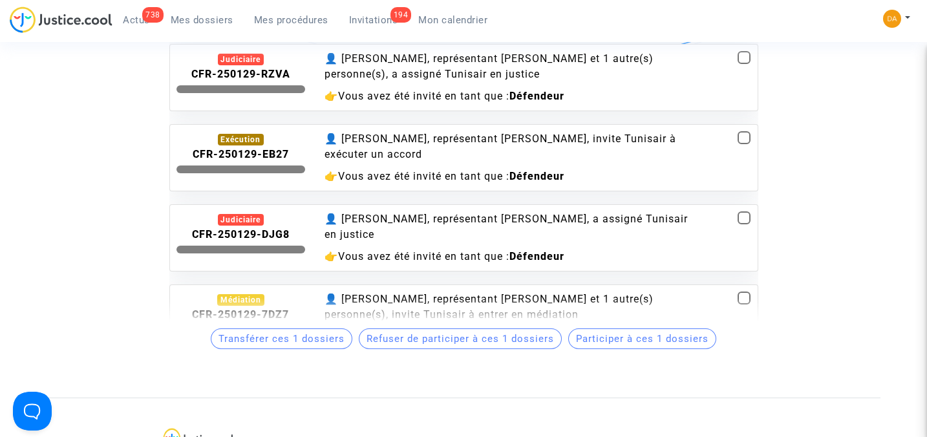
scroll to position [15309, 0]
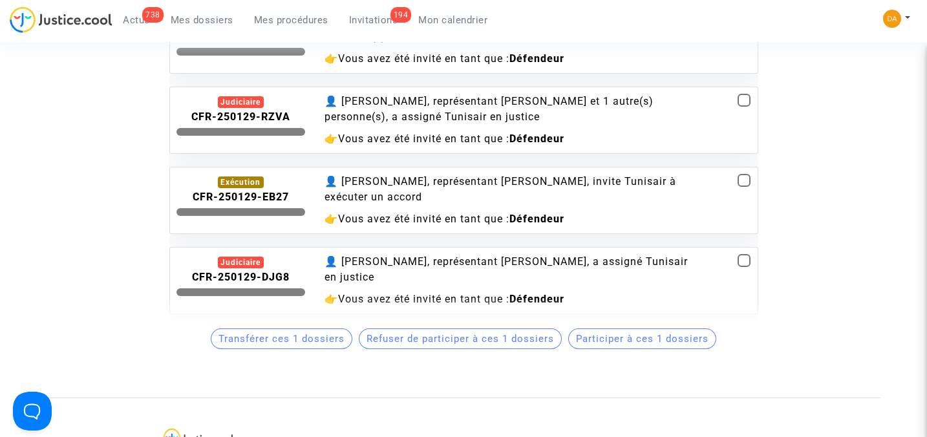
click at [437, 174] on div "👤 Pitcher Avocat, représentant Jihene Lakhal, invite Tunisair à exécuter un acc…" at bounding box center [513, 189] width 377 height 31
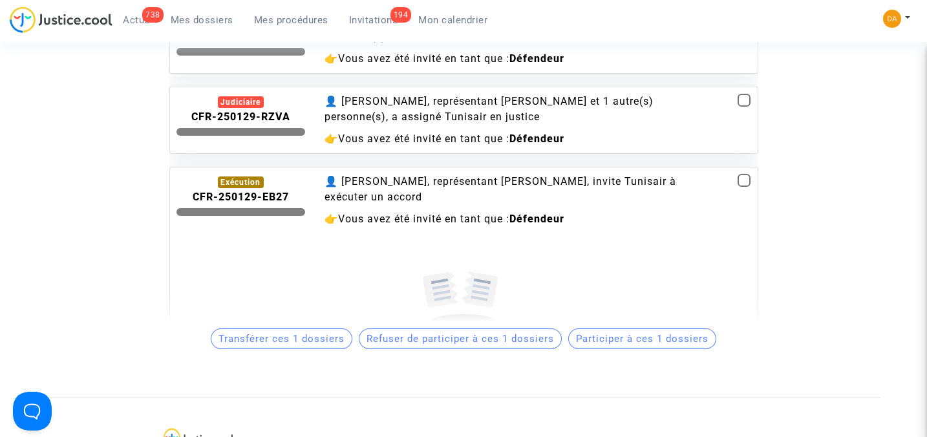
click at [121, 208] on invitations-list "Invitations en attente Vous trouverez ici les invitations envoyées à: customerc…" at bounding box center [464, 52] width 835 height 587
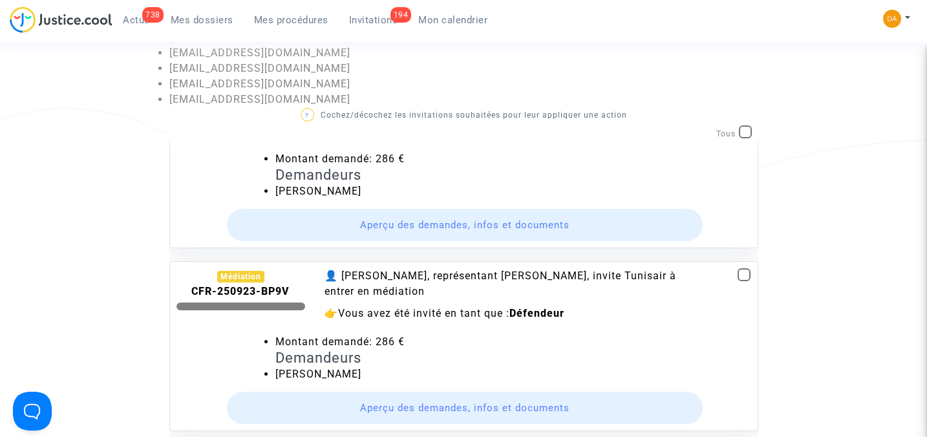
scroll to position [3341, 0]
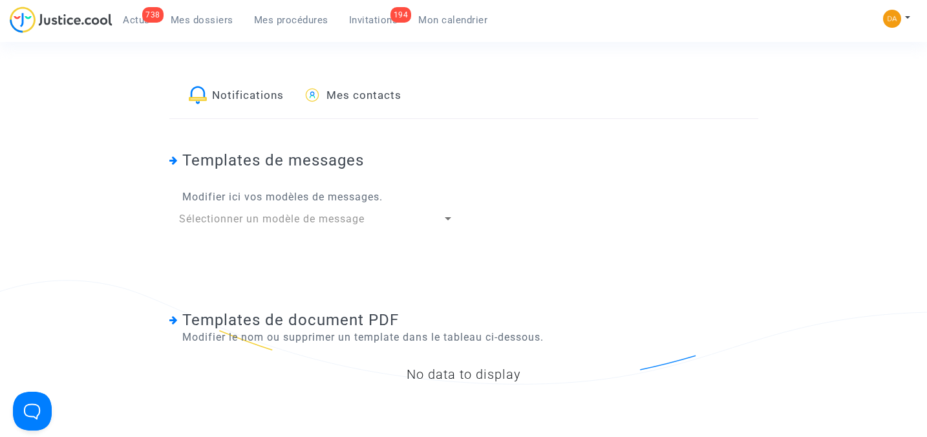
click at [448, 220] on div at bounding box center [448, 218] width 6 height 3
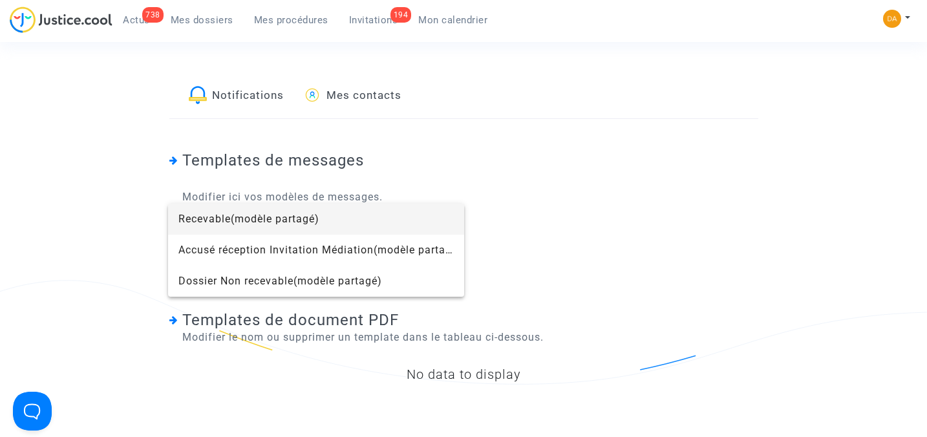
click at [245, 217] on span "(modèle partagé)" at bounding box center [275, 219] width 89 height 12
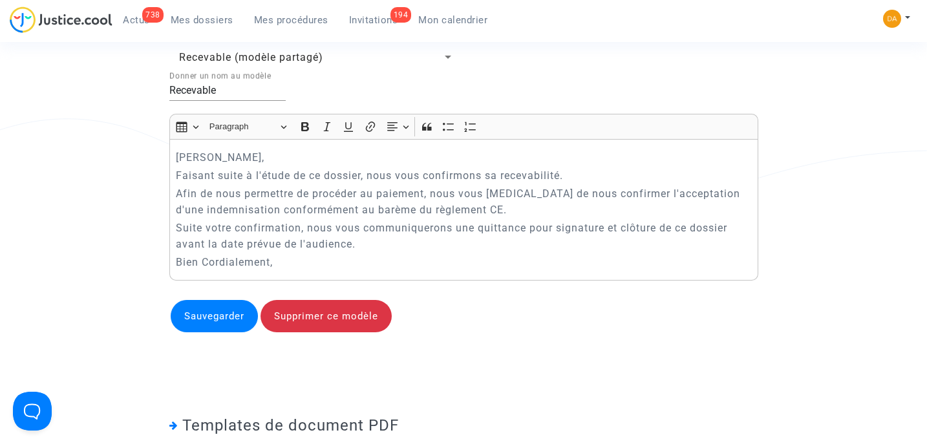
scroll to position [172, 0]
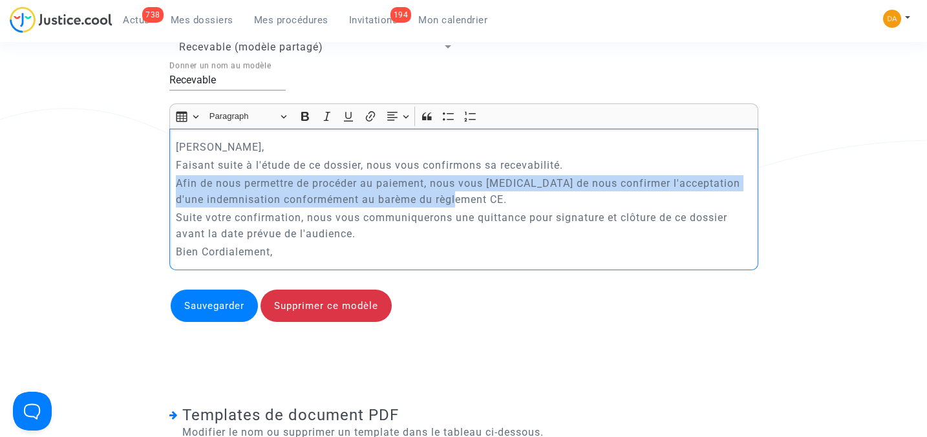
drag, startPoint x: 175, startPoint y: 182, endPoint x: 473, endPoint y: 196, distance: 297.8
click at [473, 196] on p "Afin de nous permettre de procéder au paiement, nous vous prions de nous confir…" at bounding box center [464, 191] width 576 height 32
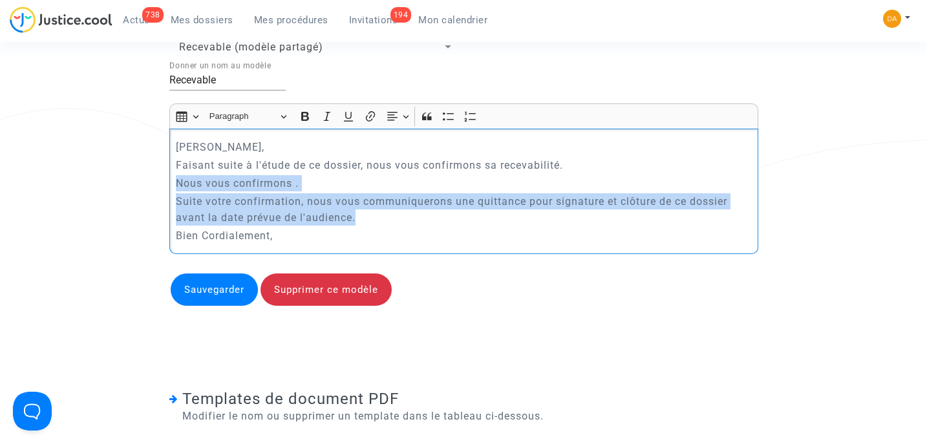
drag, startPoint x: 176, startPoint y: 186, endPoint x: 382, endPoint y: 215, distance: 207.7
click at [382, 215] on div "Cher Maître, Faisant suite à l'étude de ce dossier, nous vous confirmons sa rec…" at bounding box center [463, 191] width 589 height 125
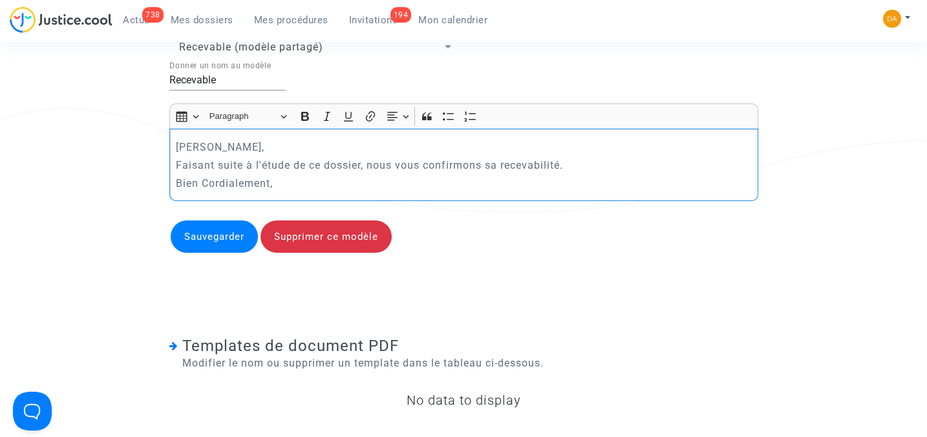
click at [570, 165] on p "Faisant suite à l'étude de ce dossier, nous vous confirmons sa recevabilité." at bounding box center [464, 165] width 576 height 16
click at [224, 237] on button "Sauvegarder" at bounding box center [214, 237] width 87 height 32
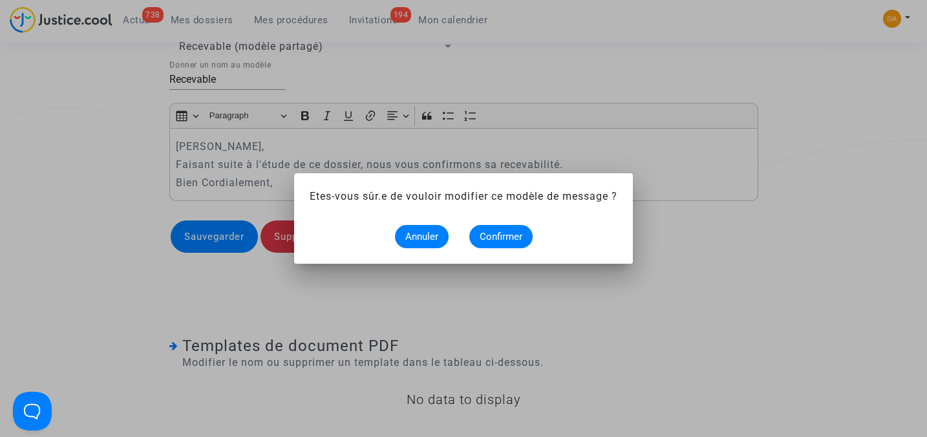
scroll to position [0, 0]
click at [494, 242] on span "Confirmer" at bounding box center [501, 237] width 43 height 12
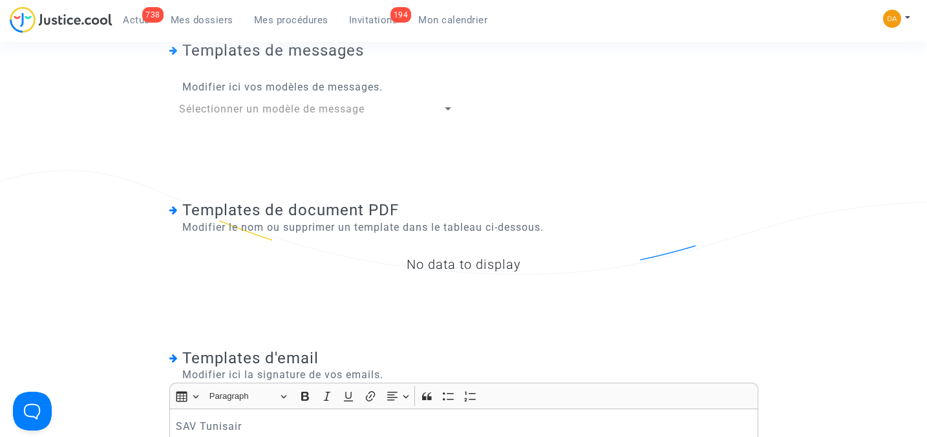
scroll to position [86, 0]
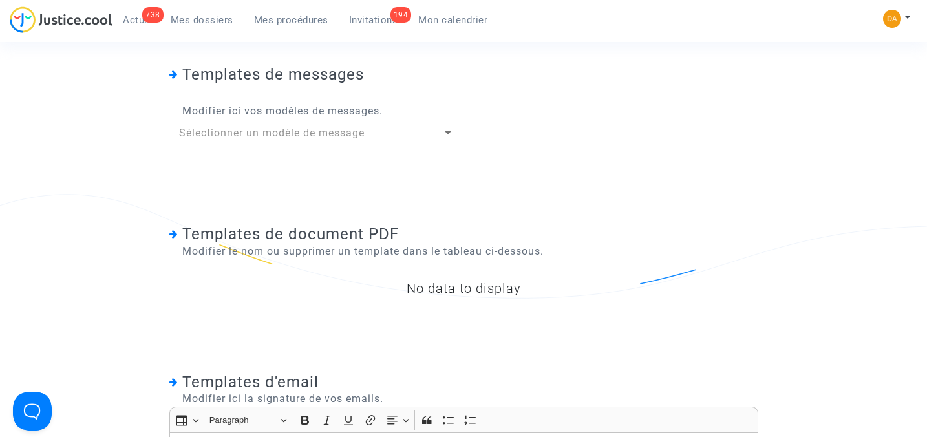
click at [213, 19] on span "Mes dossiers" at bounding box center [202, 20] width 63 height 12
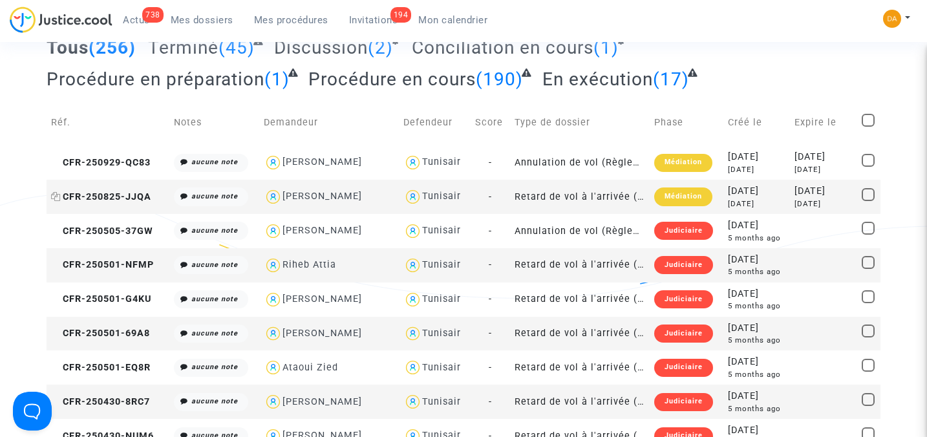
click at [114, 194] on span "CFR-250825-JJQA" at bounding box center [101, 196] width 100 height 11
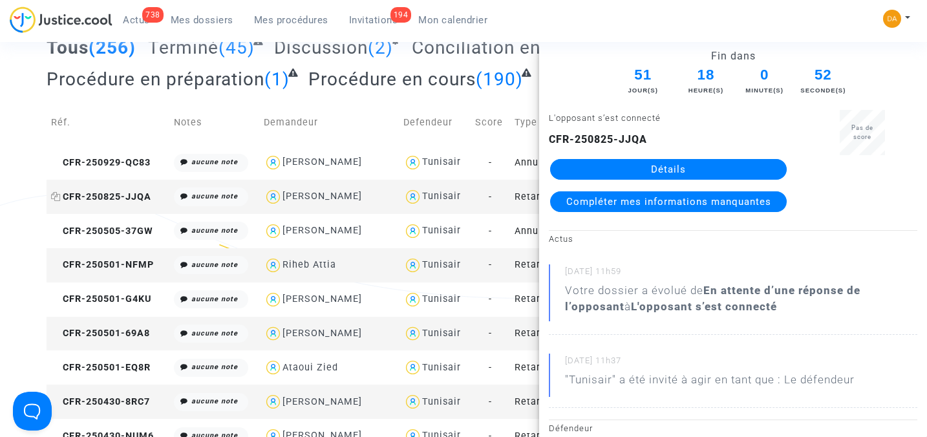
click at [142, 196] on span "CFR-250825-JJQA" at bounding box center [101, 196] width 100 height 11
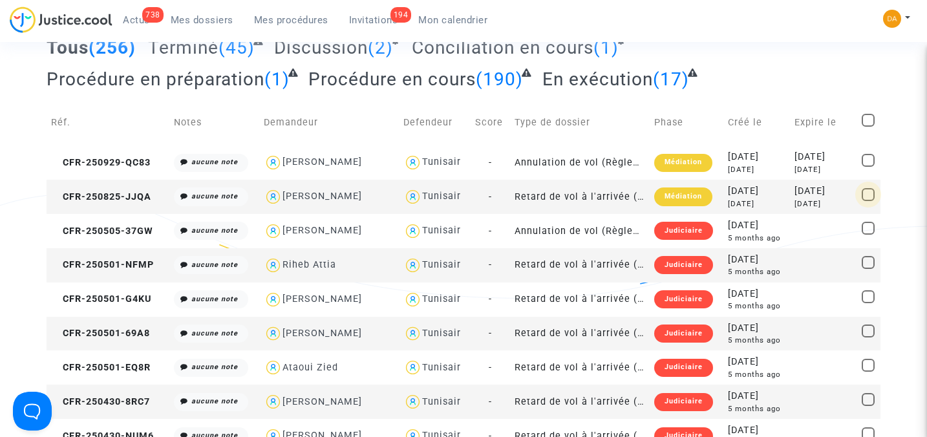
click at [868, 196] on span at bounding box center [868, 194] width 13 height 13
click at [868, 201] on input "checkbox" at bounding box center [868, 201] width 1 height 1
checkbox input "true"
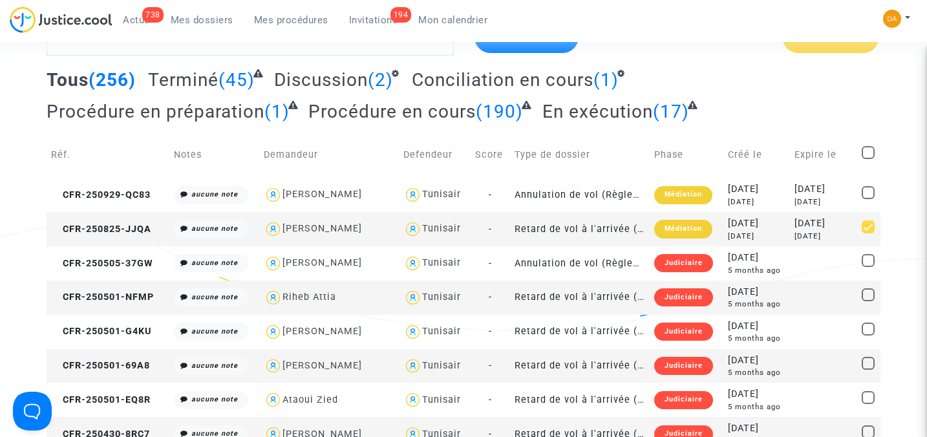
scroll to position [32, 0]
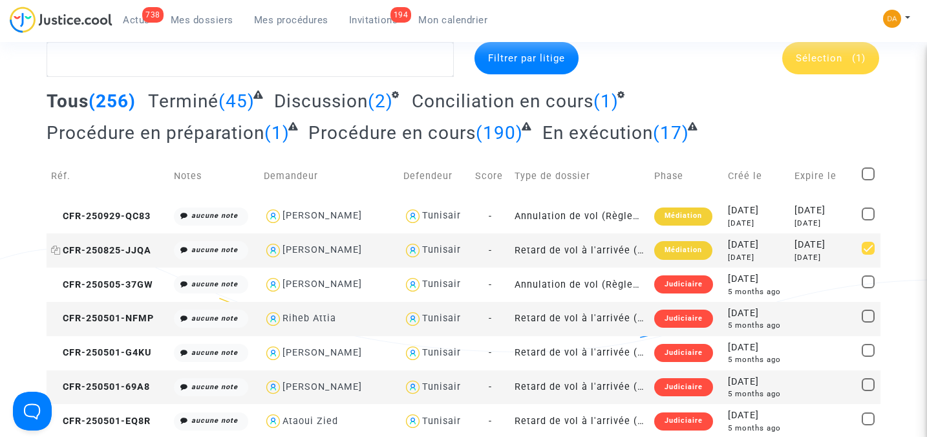
click at [141, 246] on span "CFR-250825-JJQA" at bounding box center [101, 250] width 100 height 11
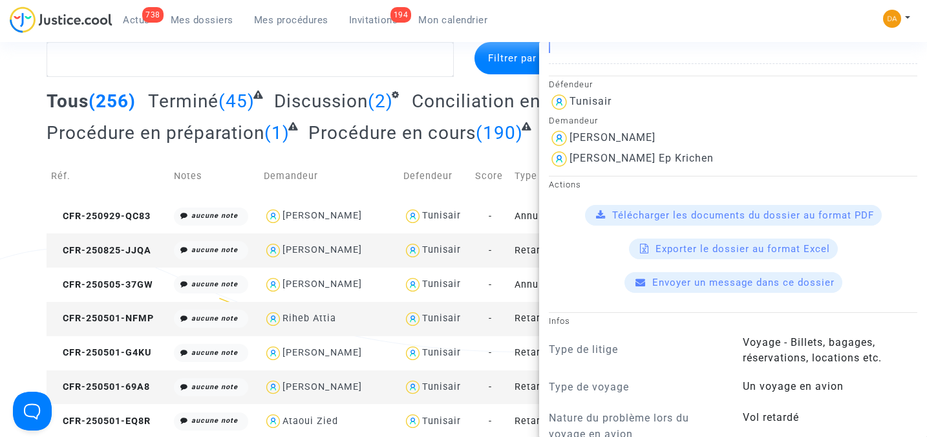
scroll to position [371, 0]
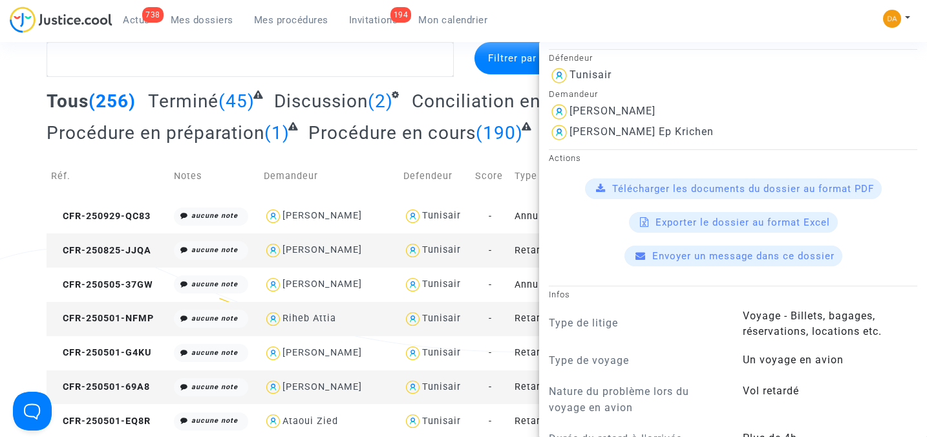
click at [708, 186] on span "Télécharger les documents du dossier au format PDF" at bounding box center [743, 189] width 262 height 12
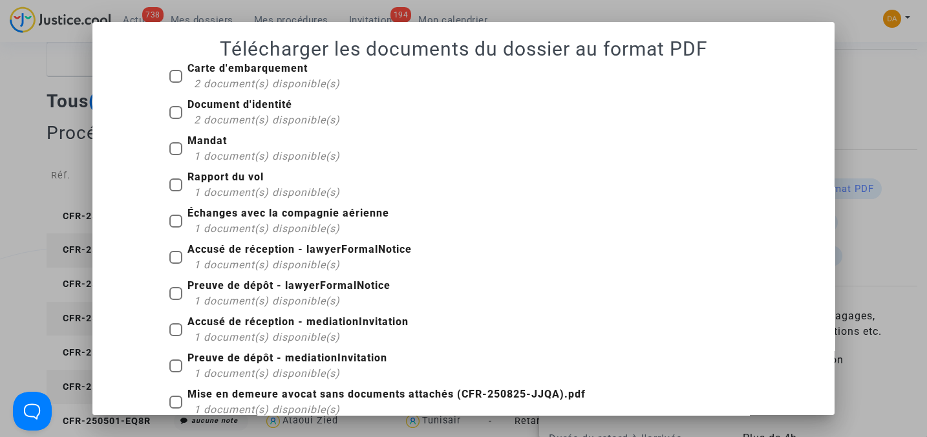
click at [172, 149] on span at bounding box center [175, 148] width 13 height 13
click at [175, 155] on input "Mandat 1 document(s) disponible(s)" at bounding box center [175, 155] width 1 height 1
checkbox input "true"
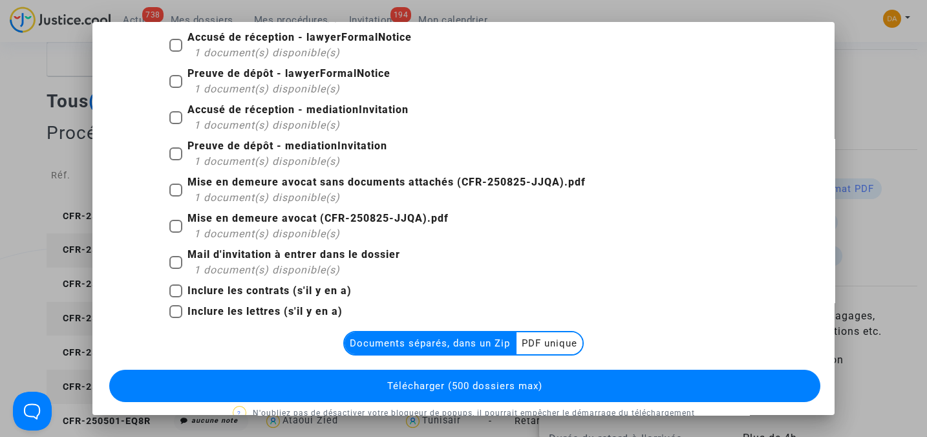
scroll to position [234, 0]
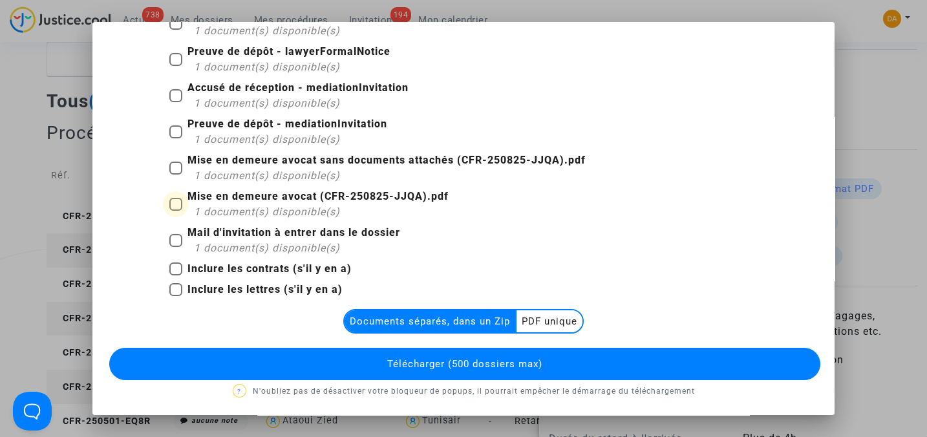
click at [169, 204] on span at bounding box center [175, 204] width 13 height 13
click at [175, 211] on input "Mise en demeure avocat (CFR-250825-JJQA).pdf 1 document(s) disponible(s)" at bounding box center [175, 211] width 1 height 1
checkbox input "true"
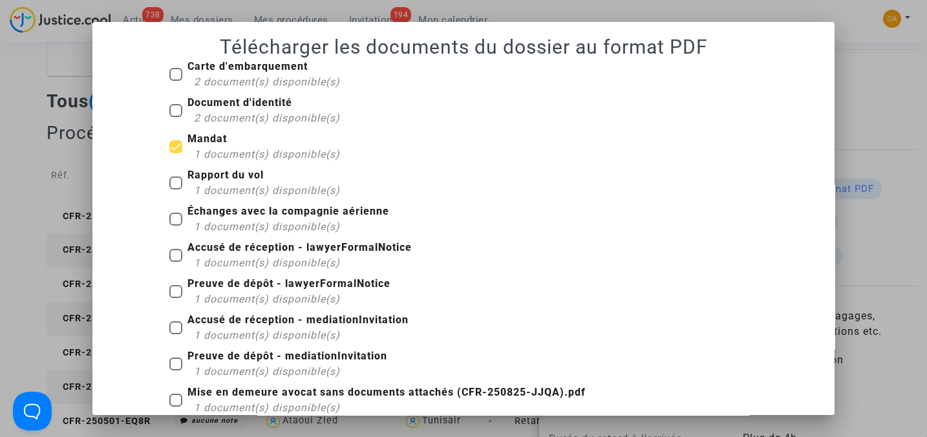
scroll to position [0, 0]
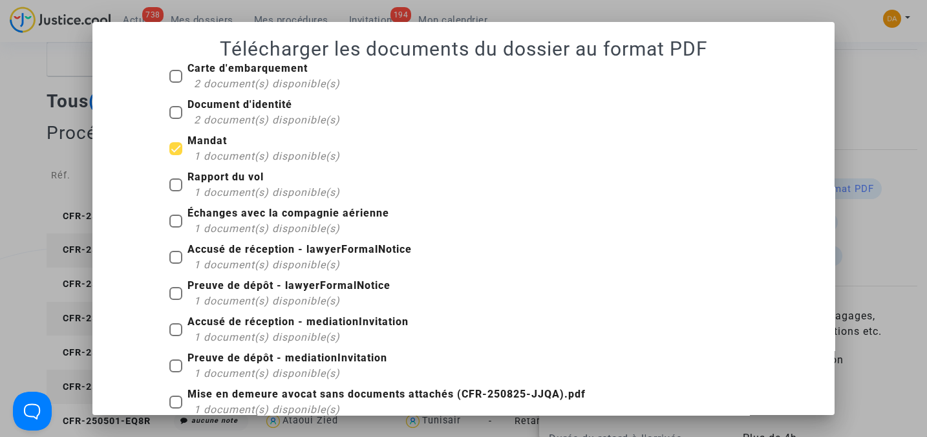
click at [169, 77] on span at bounding box center [175, 76] width 13 height 13
click at [175, 83] on input "Carte d'embarquement 2 document(s) disponible(s)" at bounding box center [175, 83] width 1 height 1
click at [171, 81] on span at bounding box center [175, 76] width 13 height 13
click at [175, 83] on input "Carte d'embarquement 2 document(s) disponible(s)" at bounding box center [175, 83] width 1 height 1
checkbox input "false"
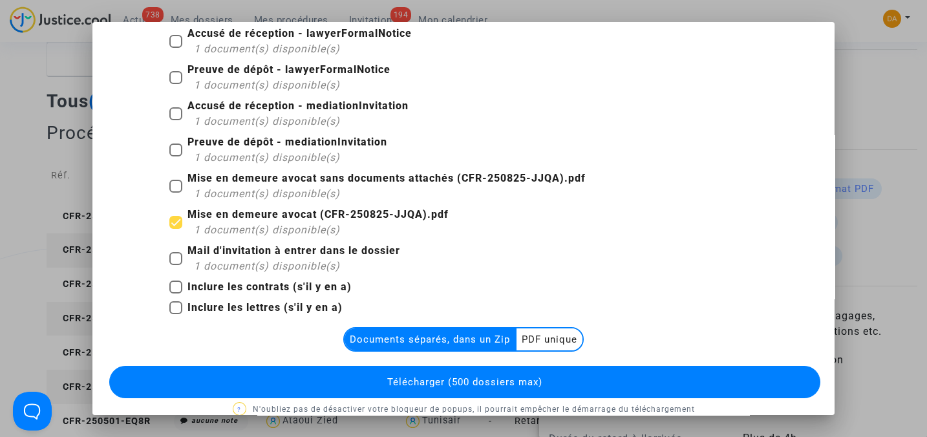
scroll to position [234, 0]
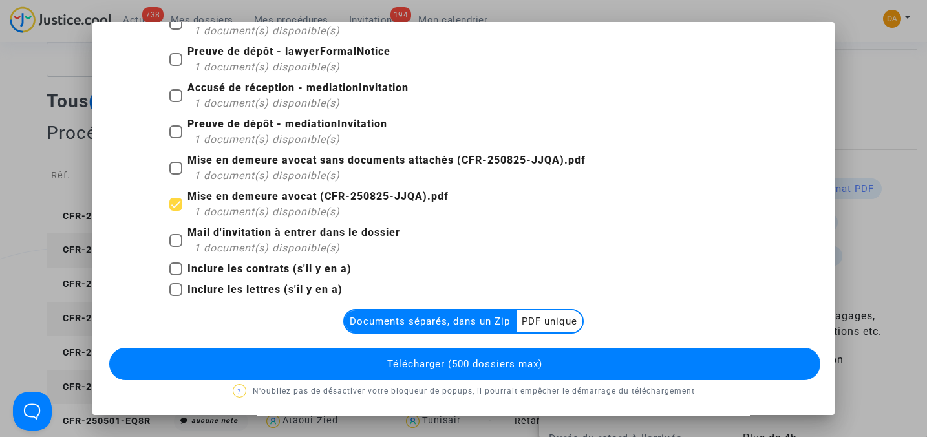
click at [562, 324] on multi-toggle-item "PDF unique" at bounding box center [550, 321] width 66 height 22
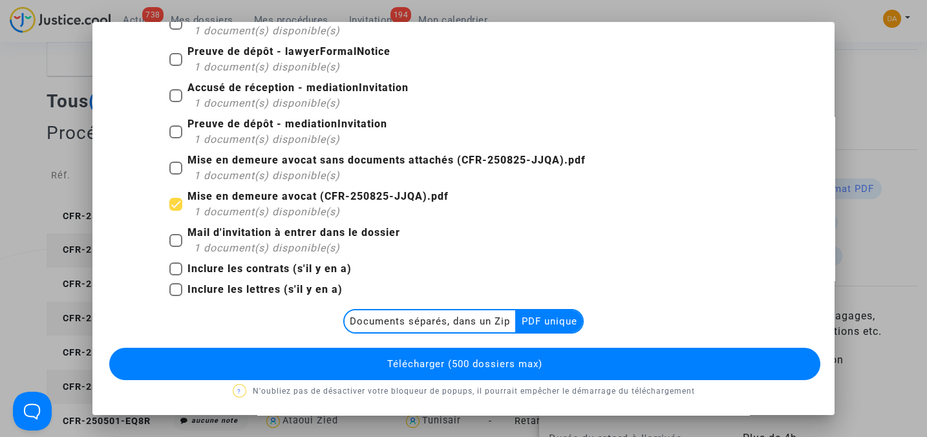
click at [543, 362] on button "Télécharger (500 dossiers max)" at bounding box center [464, 364] width 711 height 32
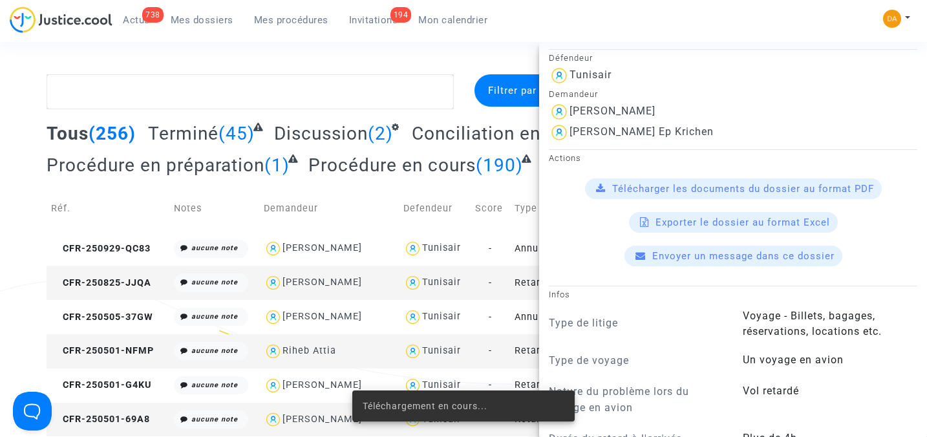
scroll to position [32, 0]
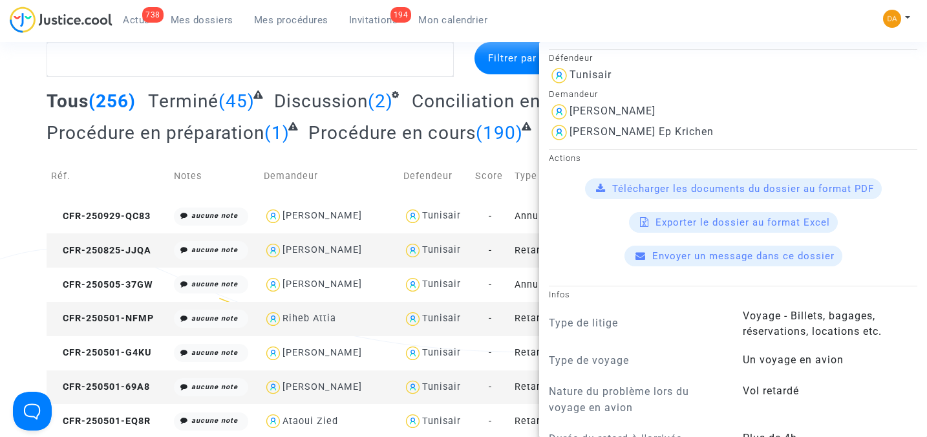
click at [675, 188] on span "Télécharger les documents du dossier au format PDF" at bounding box center [743, 189] width 262 height 12
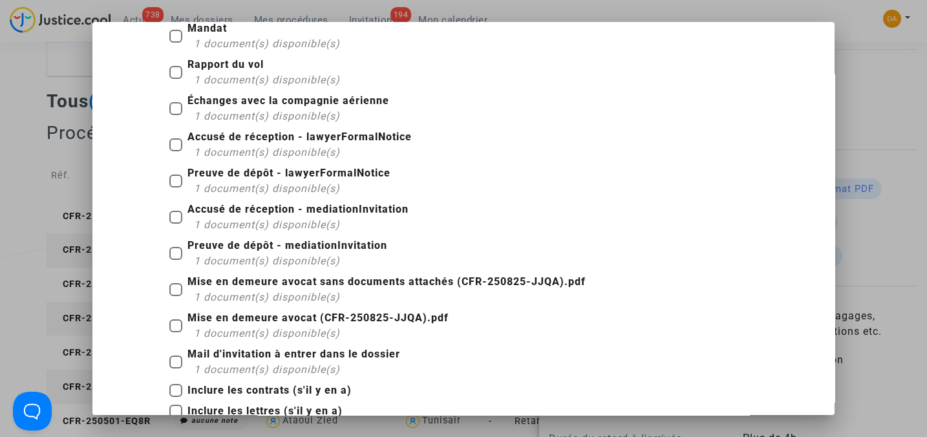
scroll to position [136, 0]
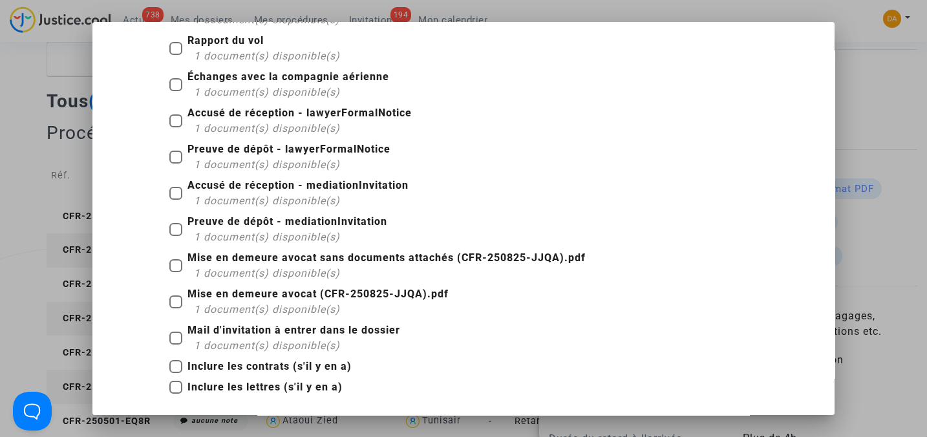
click at [172, 266] on span at bounding box center [175, 265] width 13 height 13
click at [175, 272] on input "Mise en demeure avocat sans documents attachés (CFR-250825-JJQA).pdf 1 document…" at bounding box center [175, 272] width 1 height 1
checkbox input "true"
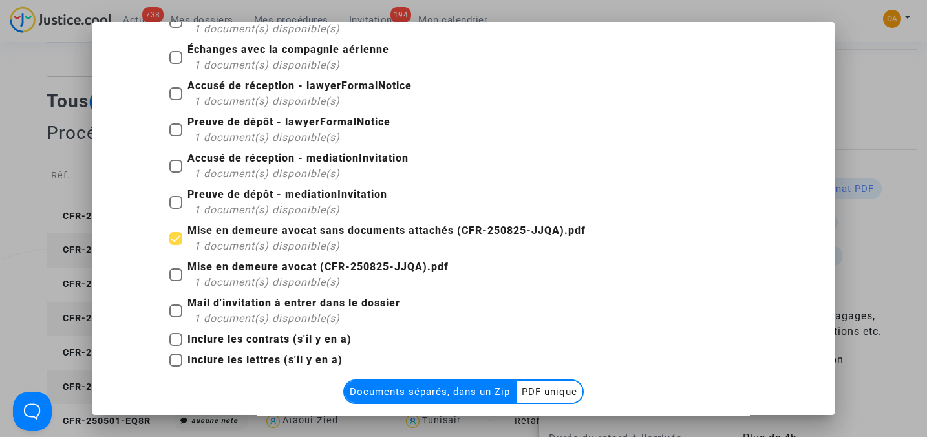
scroll to position [222, 0]
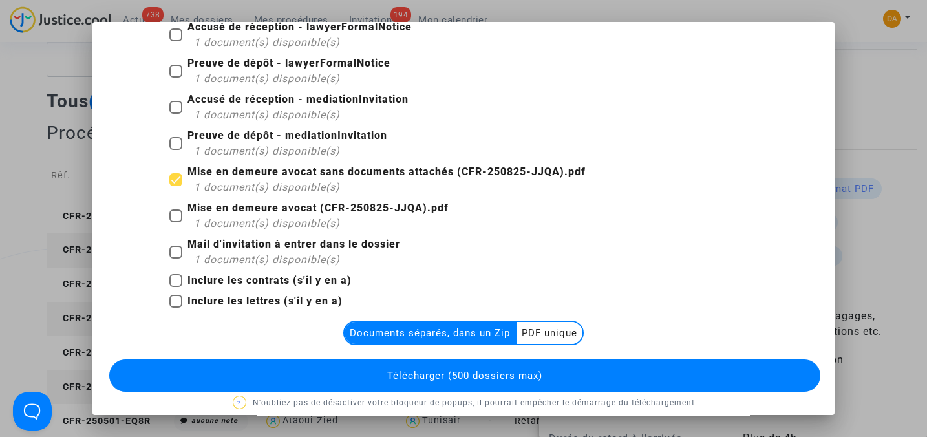
click at [541, 331] on multi-toggle-item "PDF unique" at bounding box center [550, 333] width 66 height 22
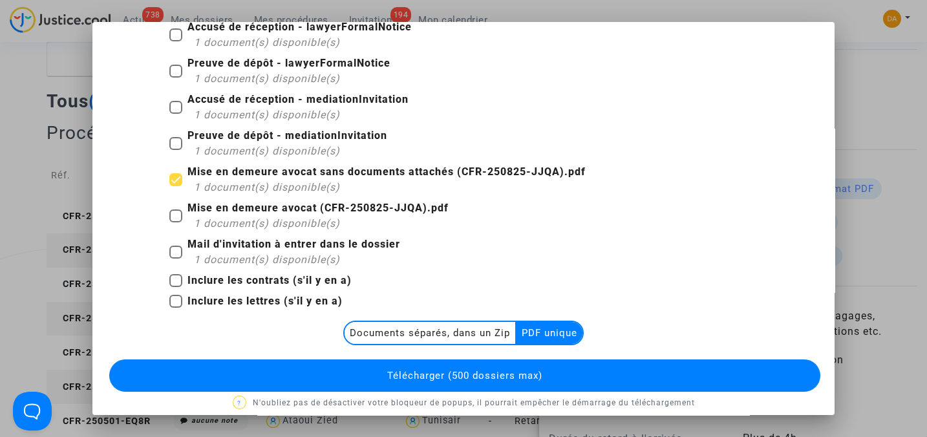
click at [525, 370] on span "Télécharger (500 dossiers max)" at bounding box center [464, 376] width 155 height 12
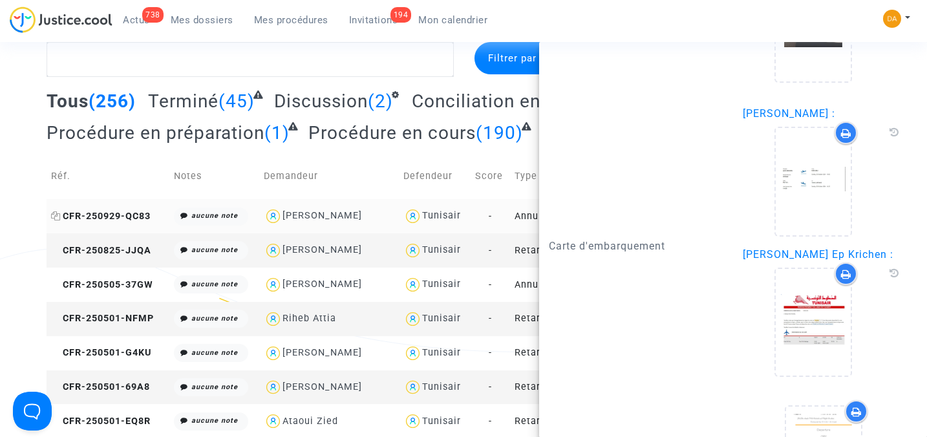
scroll to position [1479, 0]
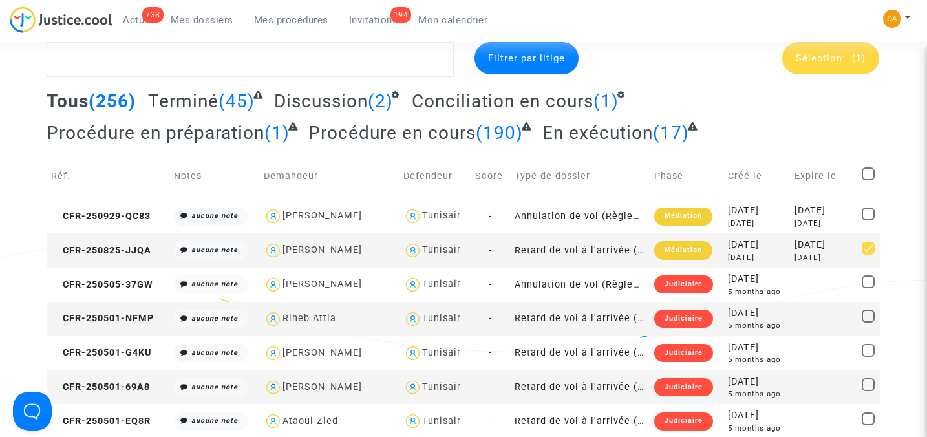
scroll to position [0, 0]
click at [128, 248] on span "CFR-250825-JJQA" at bounding box center [101, 250] width 100 height 11
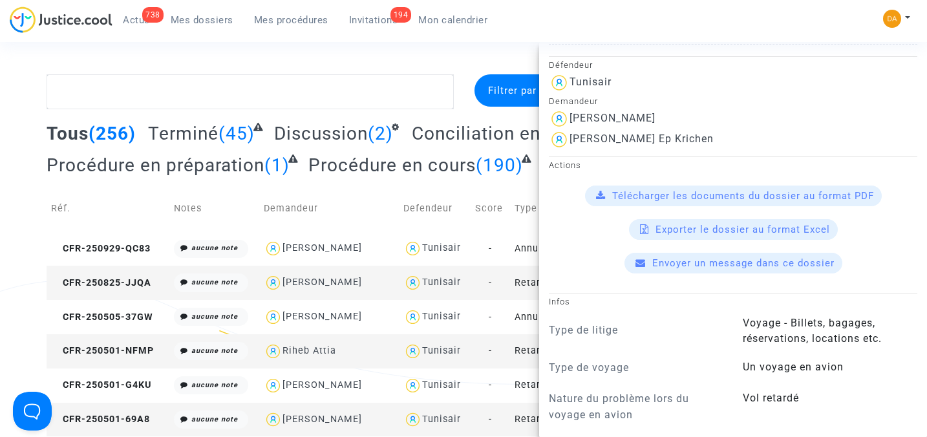
scroll to position [345, 0]
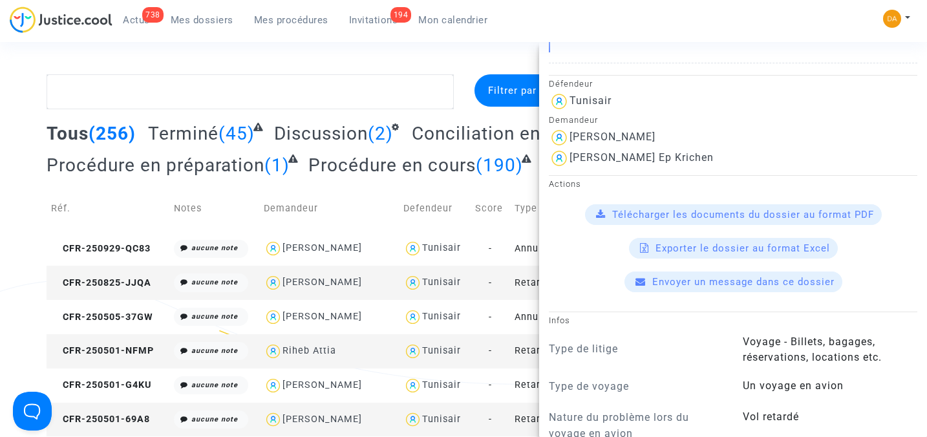
click at [731, 277] on span "Envoyer un message dans ce dossier" at bounding box center [744, 282] width 182 height 12
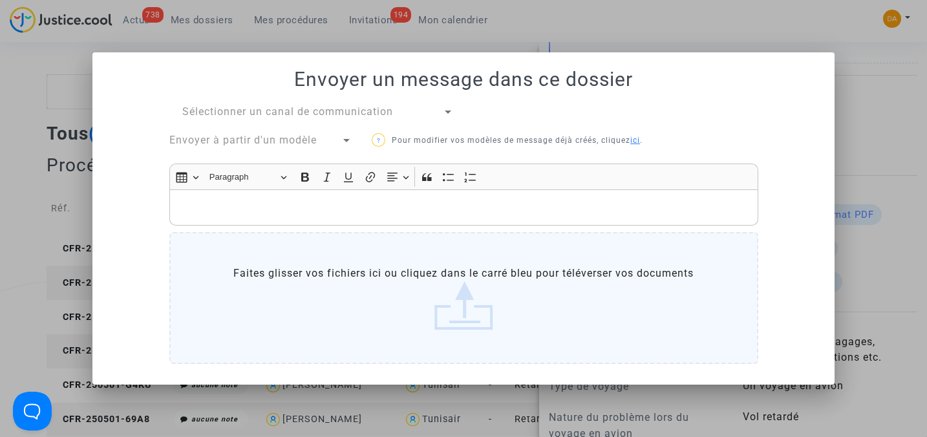
click at [448, 115] on div at bounding box center [448, 112] width 12 height 16
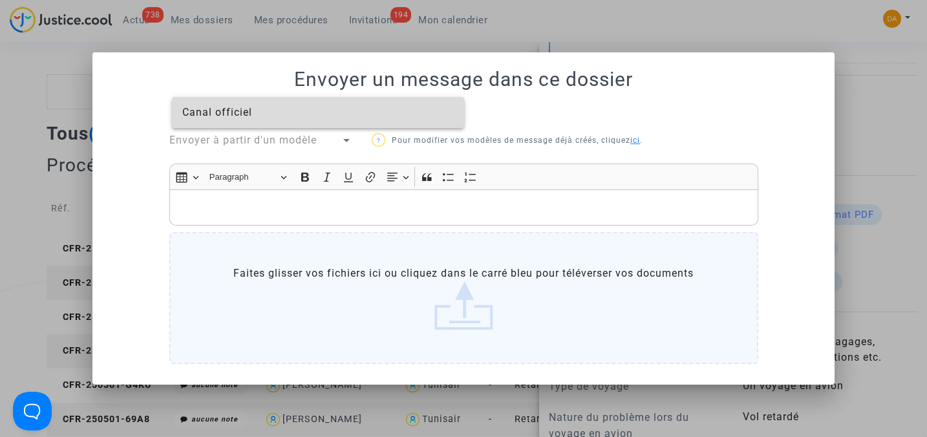
click at [210, 117] on span "Canal officiel" at bounding box center [217, 112] width 70 height 12
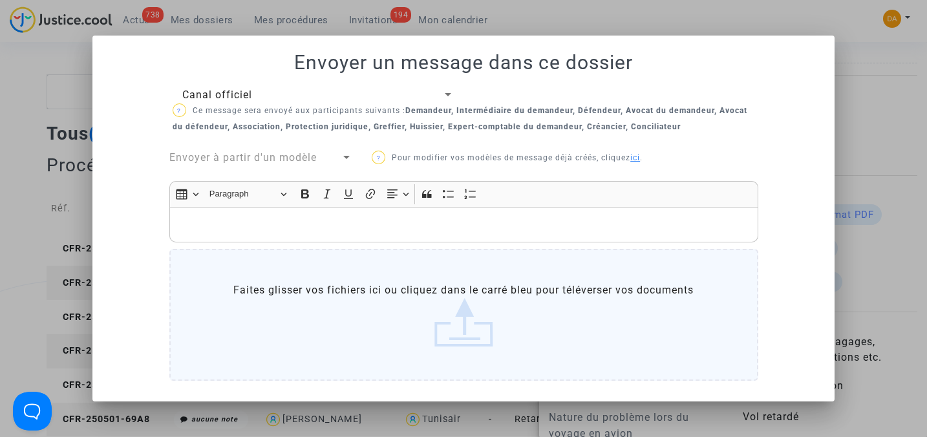
click at [263, 156] on span "Envoyer à partir d'un modèle" at bounding box center [242, 157] width 147 height 12
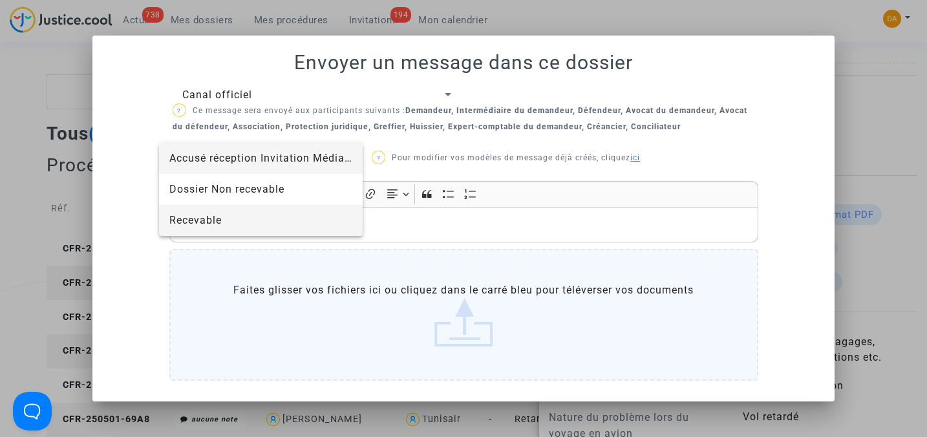
click at [199, 219] on span "Recevable" at bounding box center [195, 220] width 52 height 12
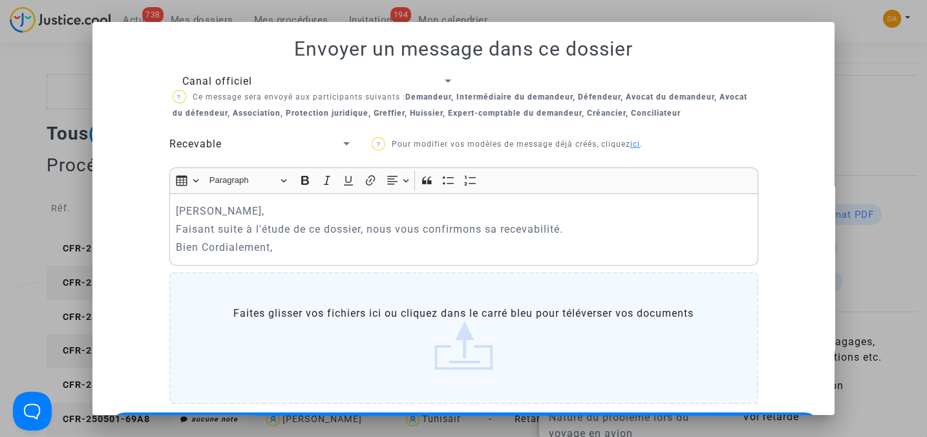
click at [570, 227] on p "Faisant suite à l'étude de ce dossier, nous vous confirmons sa recevabilité." at bounding box center [464, 229] width 576 height 16
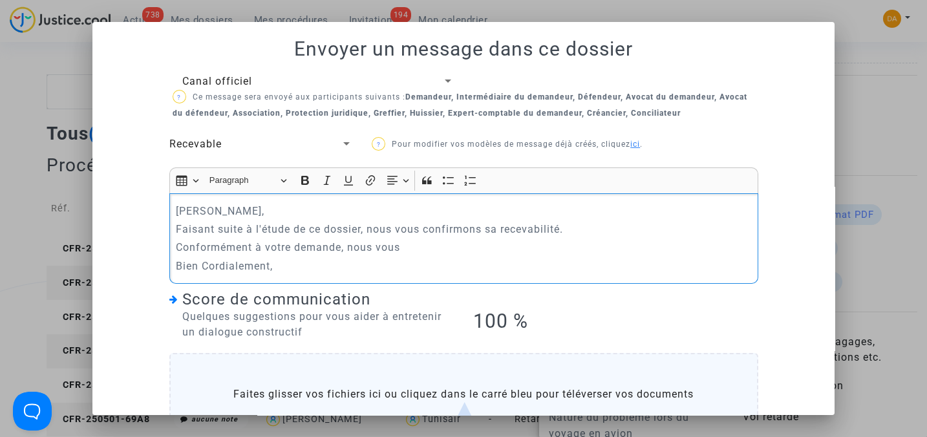
drag, startPoint x: 420, startPoint y: 239, endPoint x: 162, endPoint y: 251, distance: 258.3
click at [162, 251] on div "Canal officiel ? Ce message sera envoyé aux participants suivants : Demandeur, …" at bounding box center [464, 282] width 609 height 416
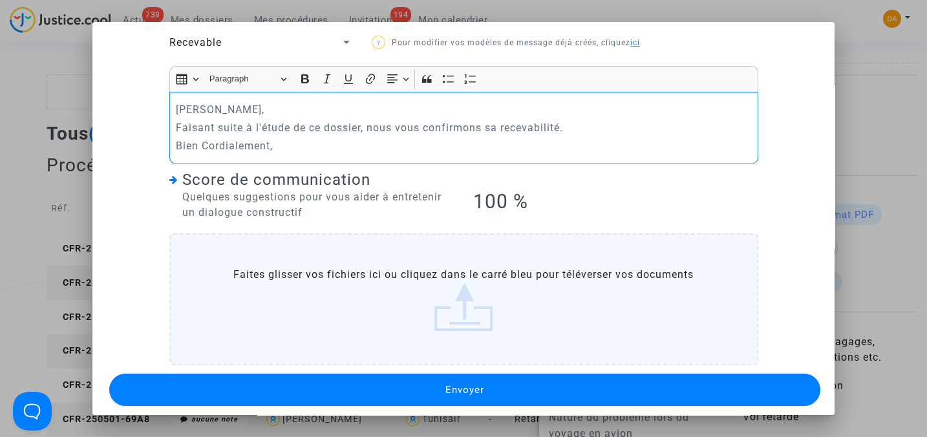
scroll to position [109, 0]
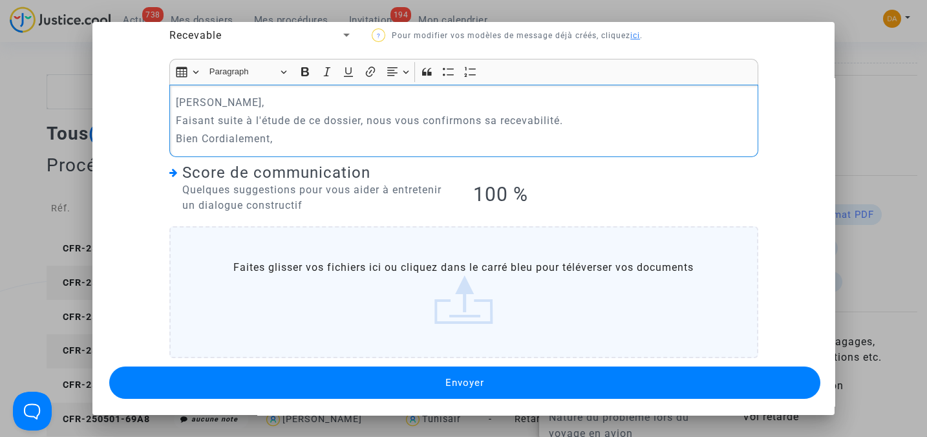
click at [473, 377] on span "Envoyer" at bounding box center [465, 383] width 39 height 12
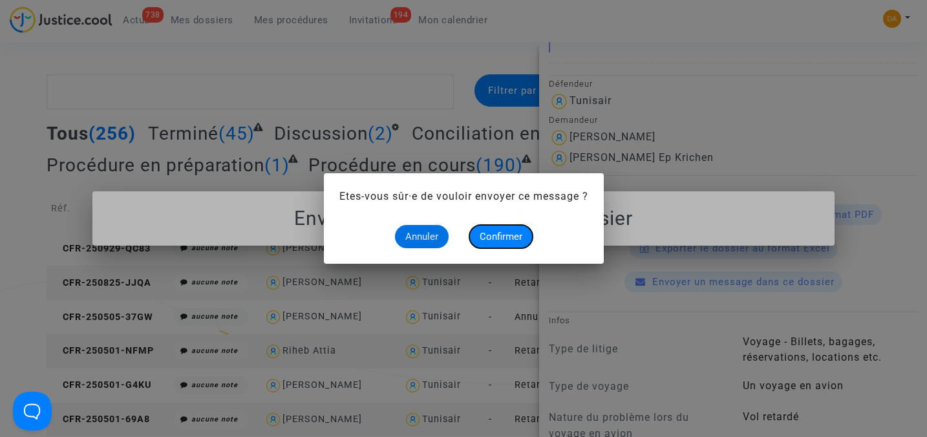
click at [491, 237] on span "Confirmer" at bounding box center [501, 237] width 43 height 12
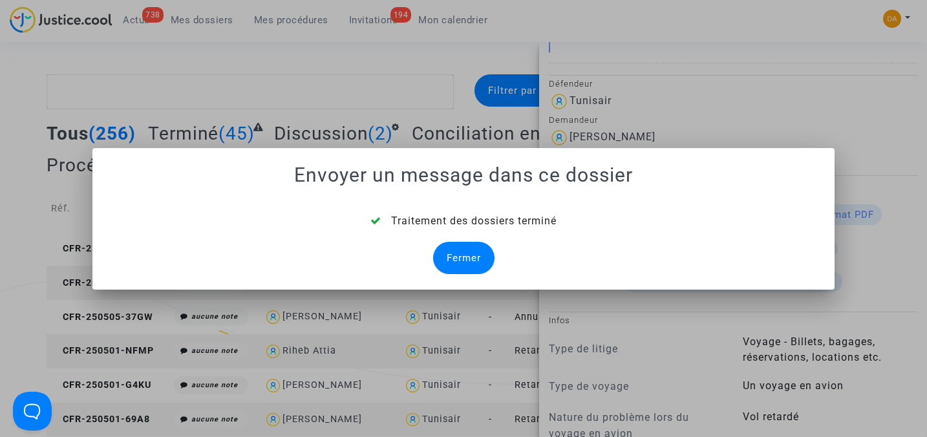
click at [453, 262] on div "Fermer" at bounding box center [463, 258] width 61 height 32
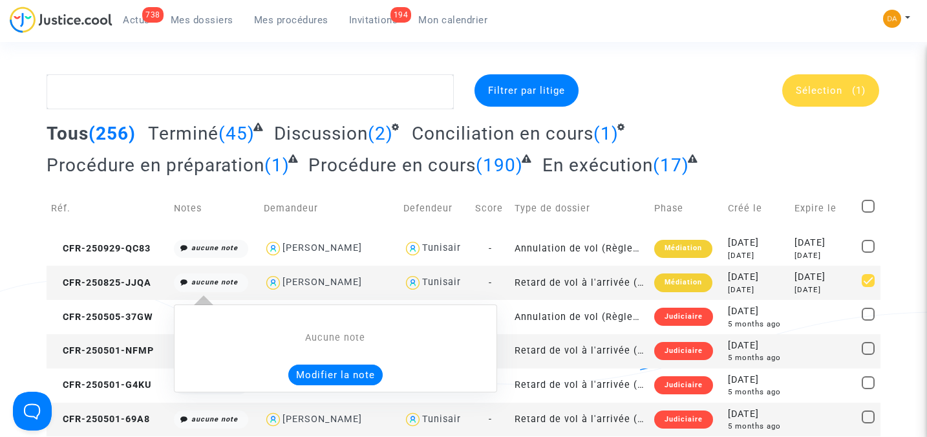
click at [223, 283] on icon "aucune note" at bounding box center [214, 282] width 47 height 8
click at [358, 372] on button "Modifier la note" at bounding box center [335, 375] width 94 height 21
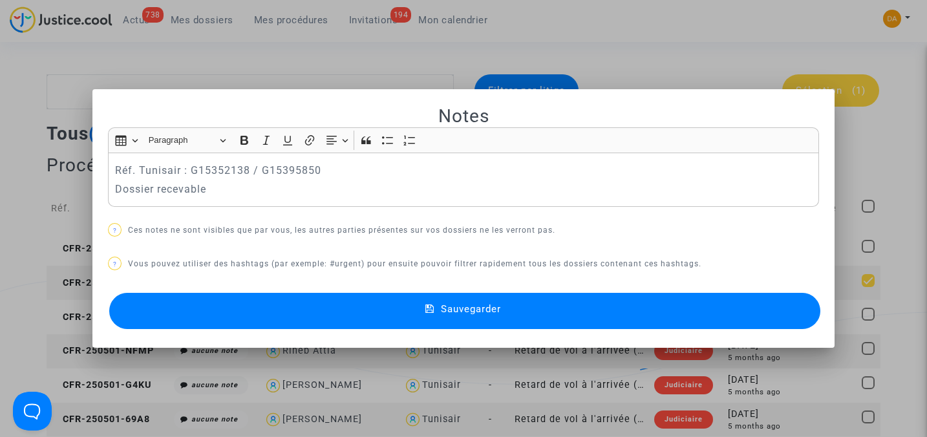
click at [491, 310] on span "Sauvegarder" at bounding box center [471, 309] width 60 height 12
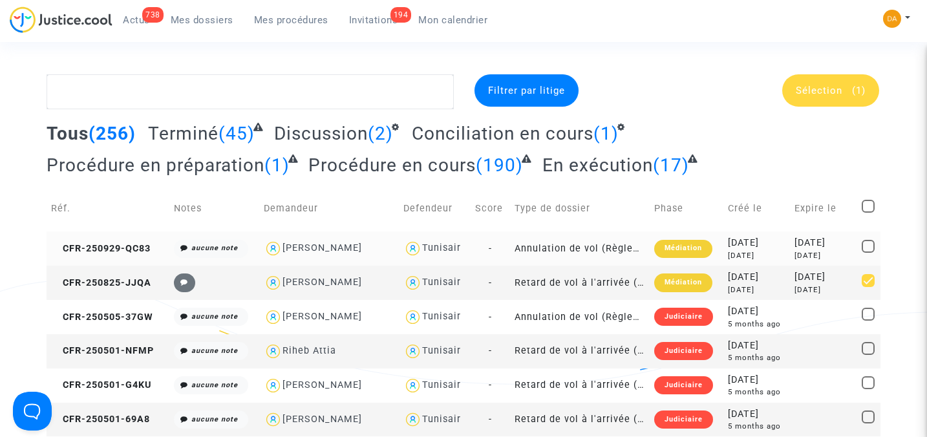
click at [336, 248] on div "[PERSON_NAME]" at bounding box center [323, 248] width 80 height 11
type textarea "@"Romuald Diaz-Oliva" @"Pitcher Avocat""
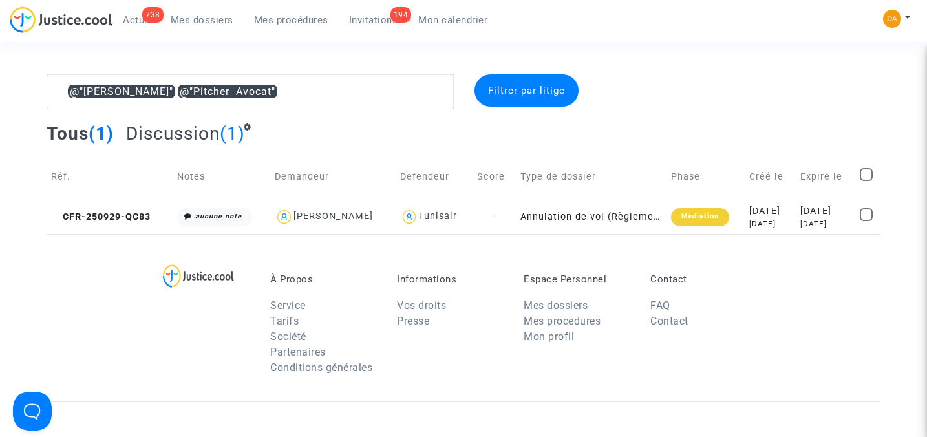
drag, startPoint x: 370, startPoint y: 21, endPoint x: 373, endPoint y: 28, distance: 7.8
click at [371, 21] on span "Invitations" at bounding box center [373, 20] width 49 height 12
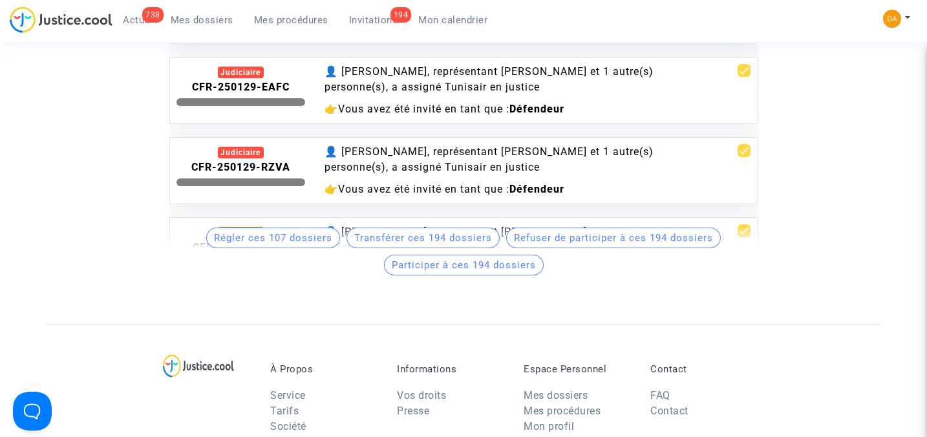
scroll to position [13796, 0]
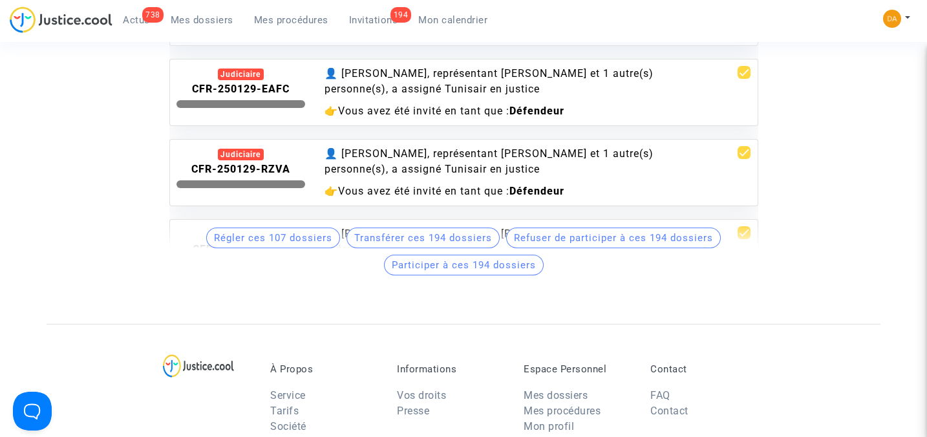
click at [374, 21] on span "Invitations" at bounding box center [373, 20] width 49 height 12
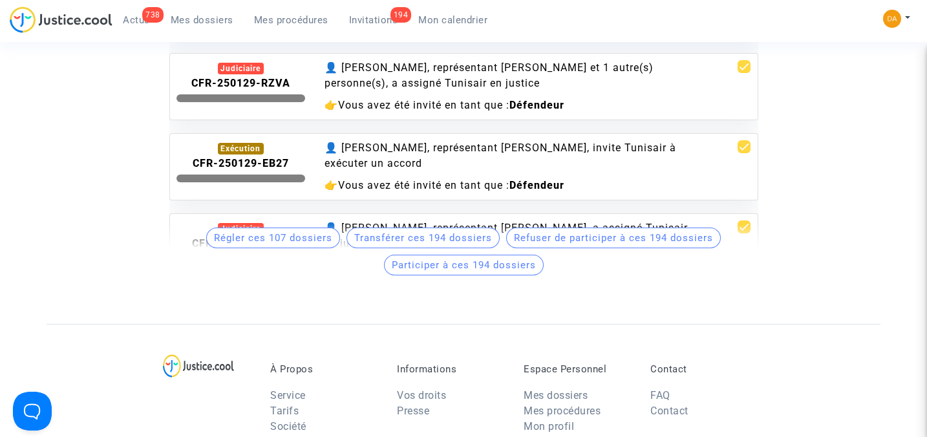
click at [382, 140] on div "👤 Pitcher Avocat, représentant Jihene Lakhal, invite Tunisair à exécuter un acc…" at bounding box center [513, 155] width 377 height 31
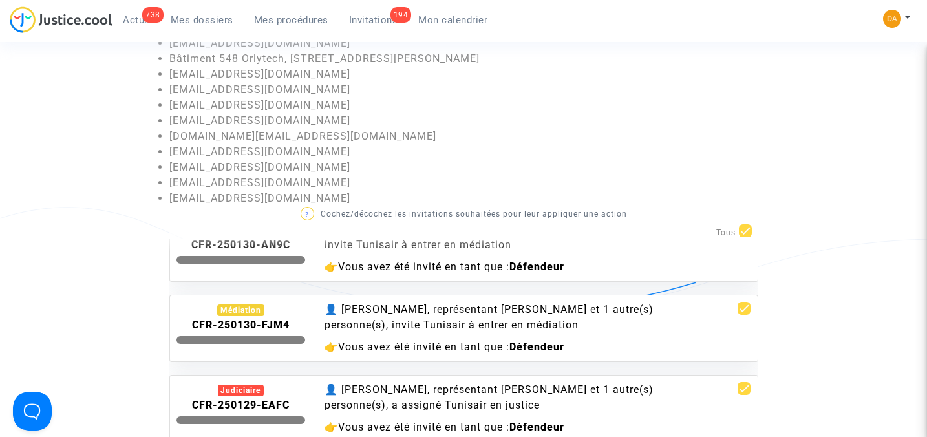
scroll to position [0, 0]
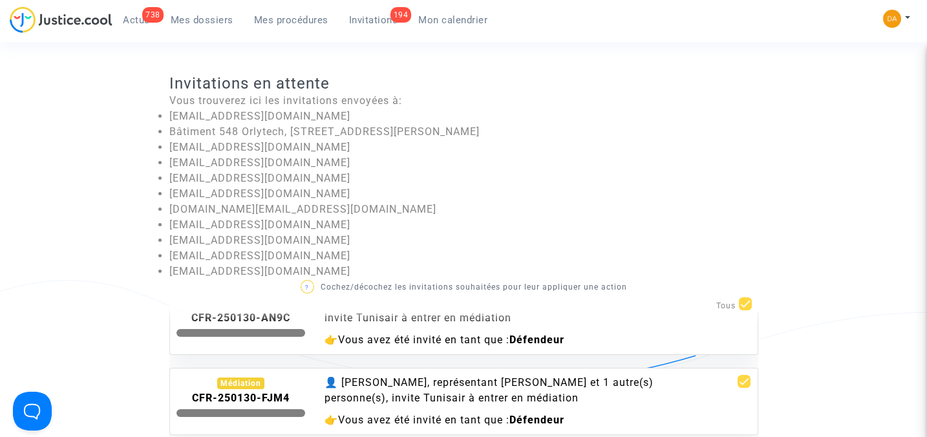
click at [739, 306] on span at bounding box center [745, 303] width 13 height 13
click at [745, 310] on input "checkbox" at bounding box center [745, 310] width 1 height 1
checkbox input "false"
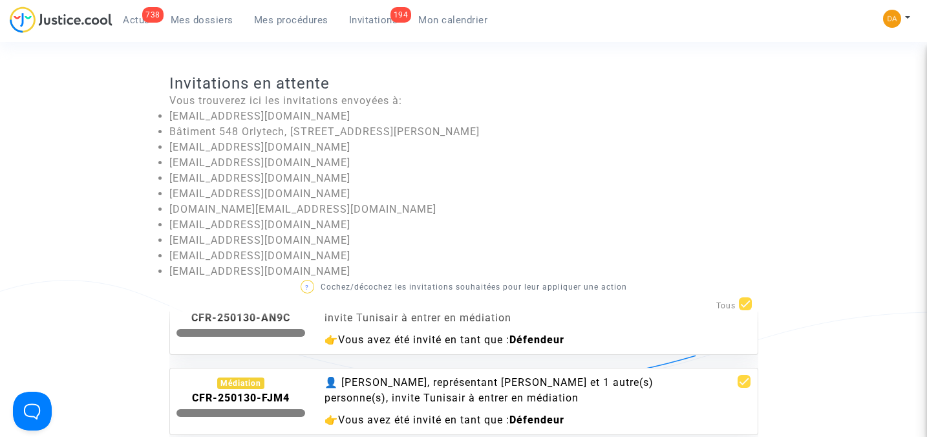
checkbox input "false"
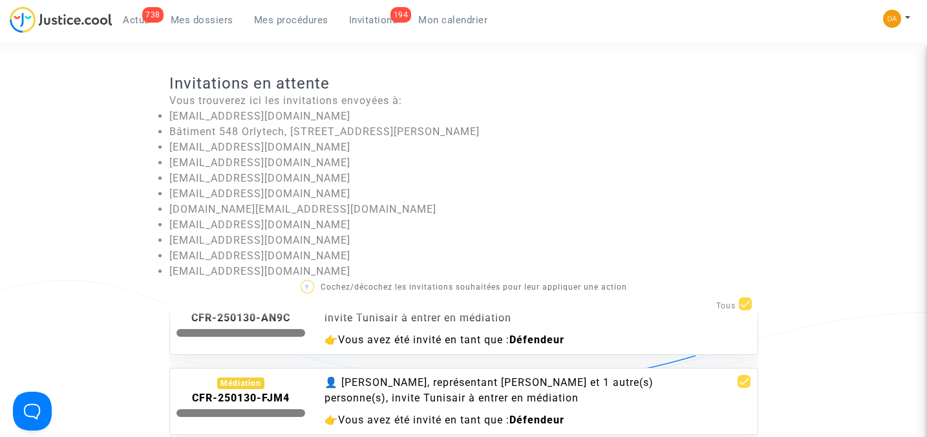
checkbox input "false"
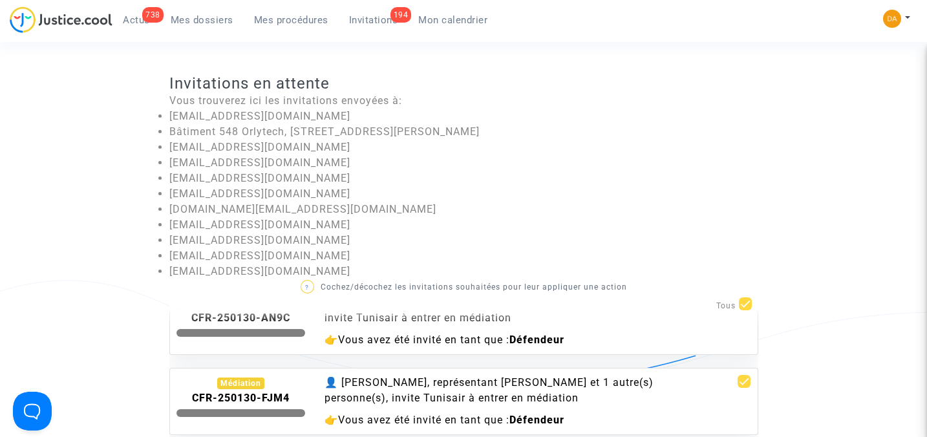
checkbox input "false"
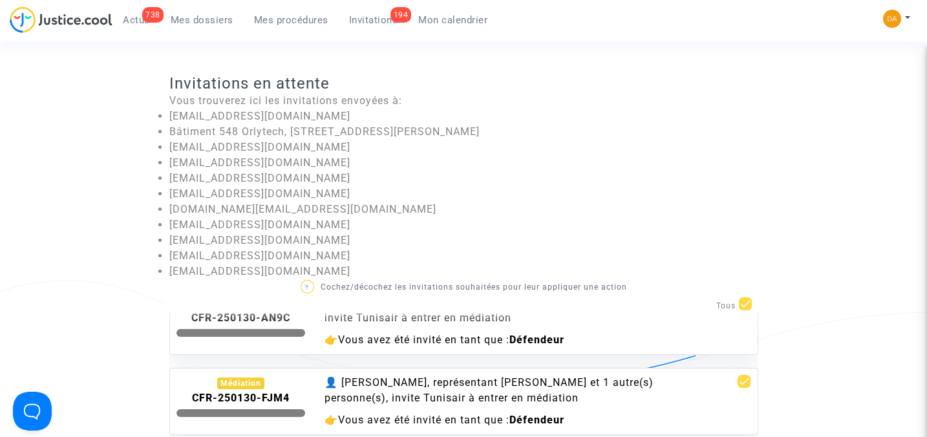
checkbox input "false"
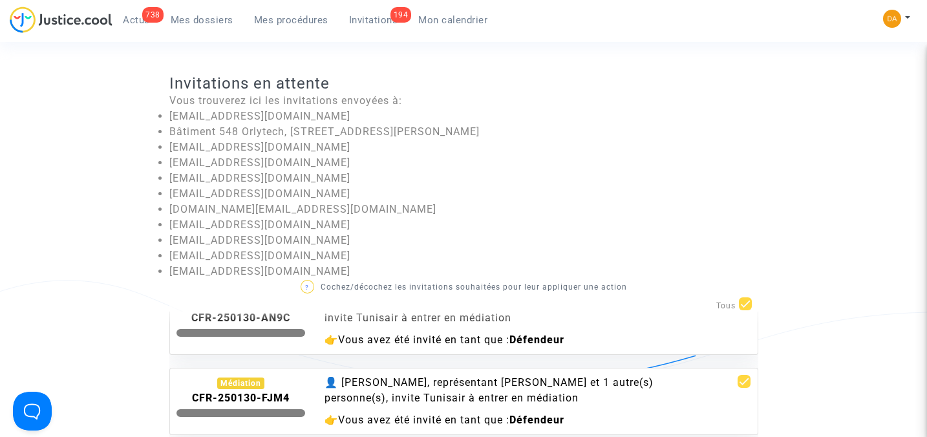
checkbox input "false"
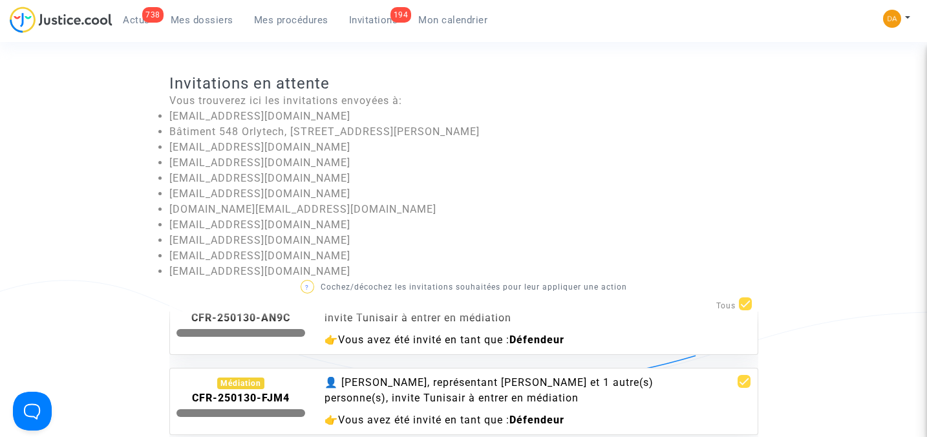
checkbox input "false"
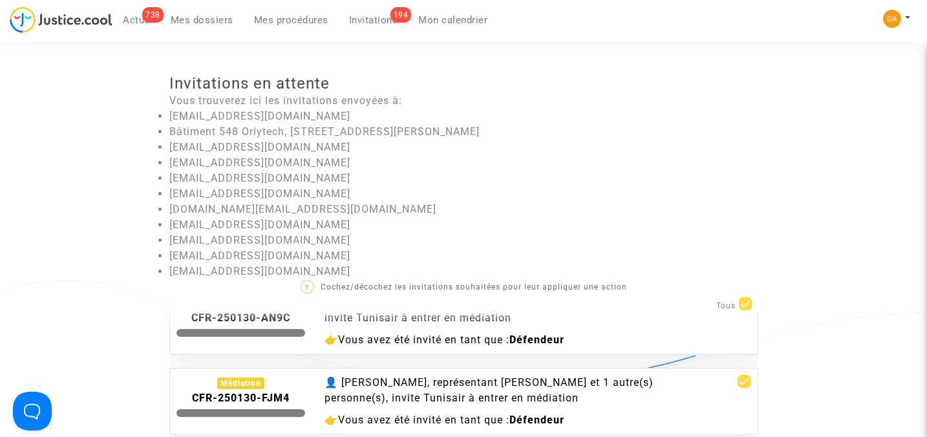
checkbox input "false"
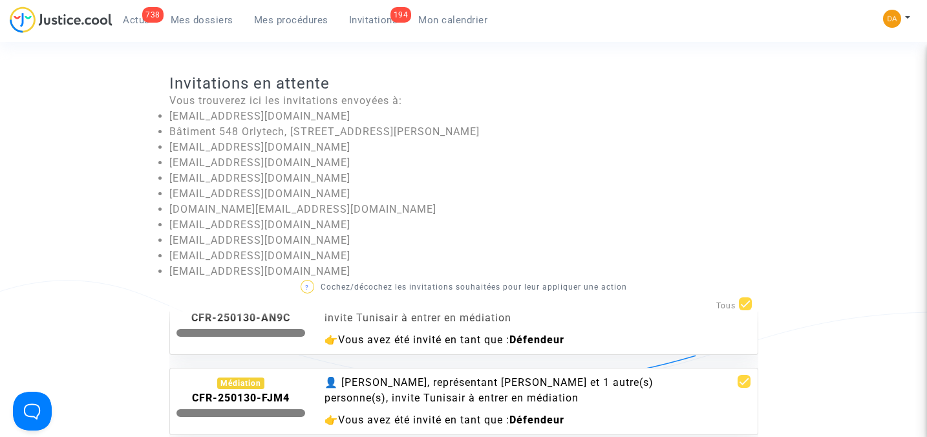
checkbox input "false"
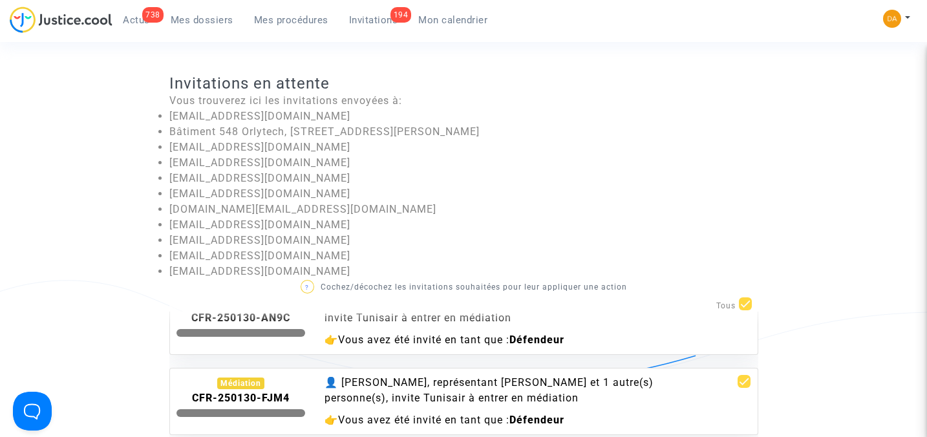
checkbox input "false"
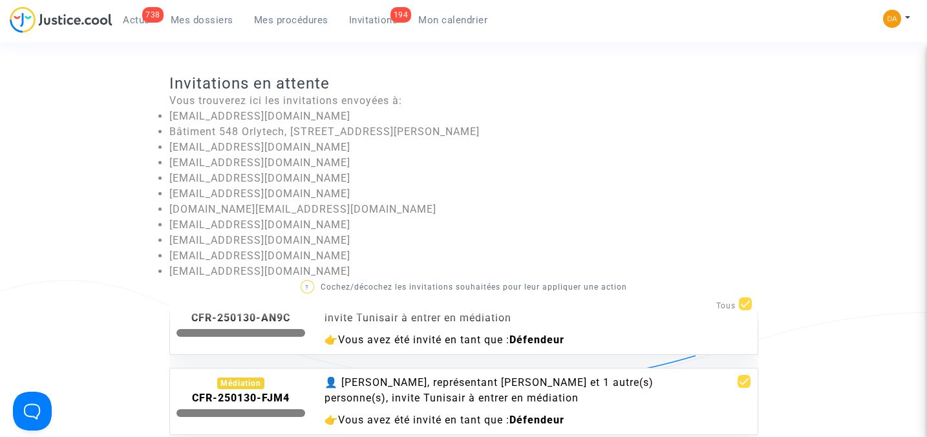
checkbox input "false"
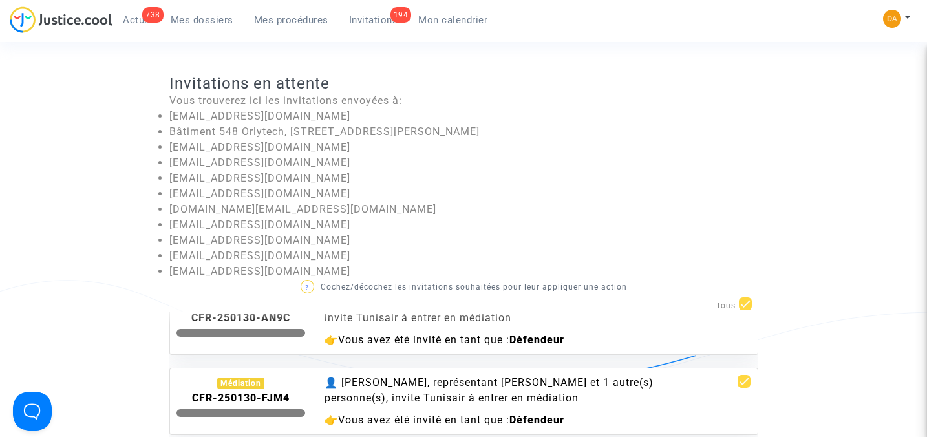
checkbox input "false"
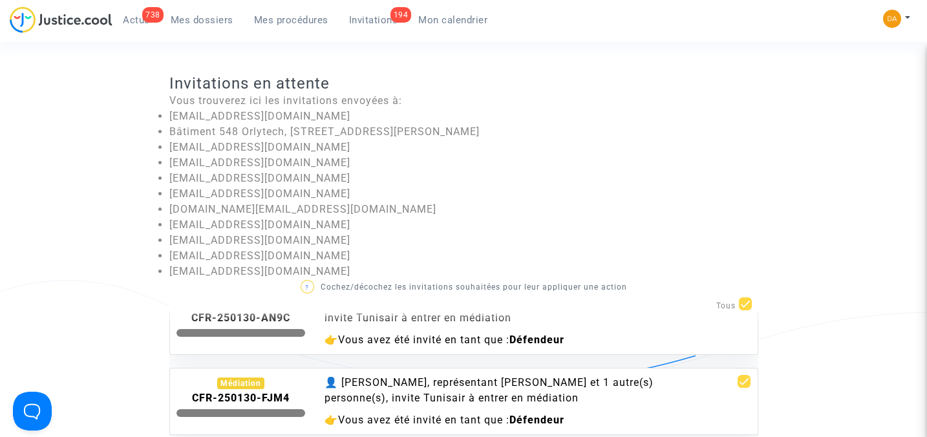
checkbox input "false"
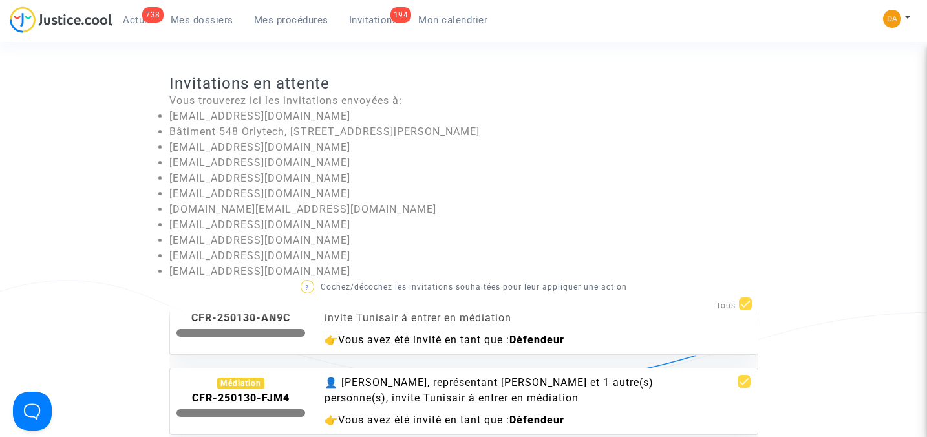
checkbox input "false"
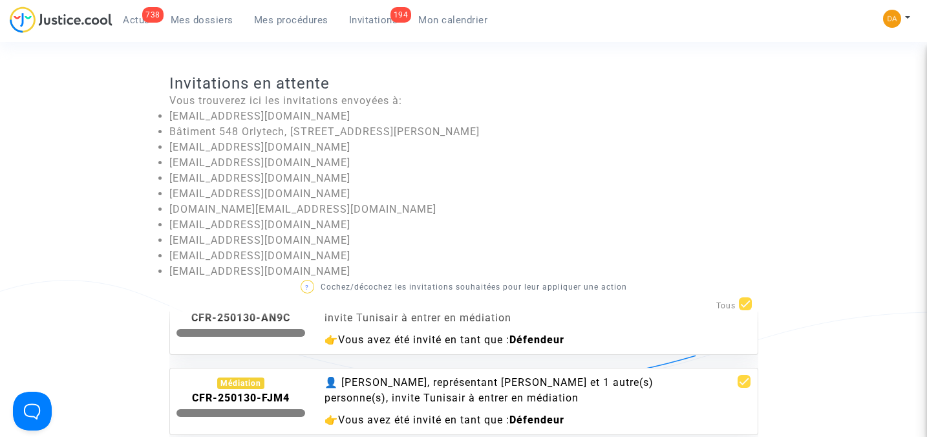
checkbox input "false"
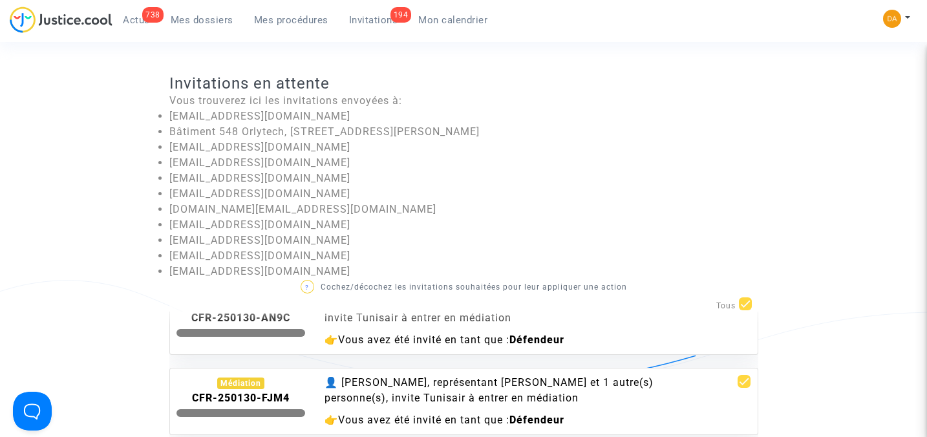
checkbox input "false"
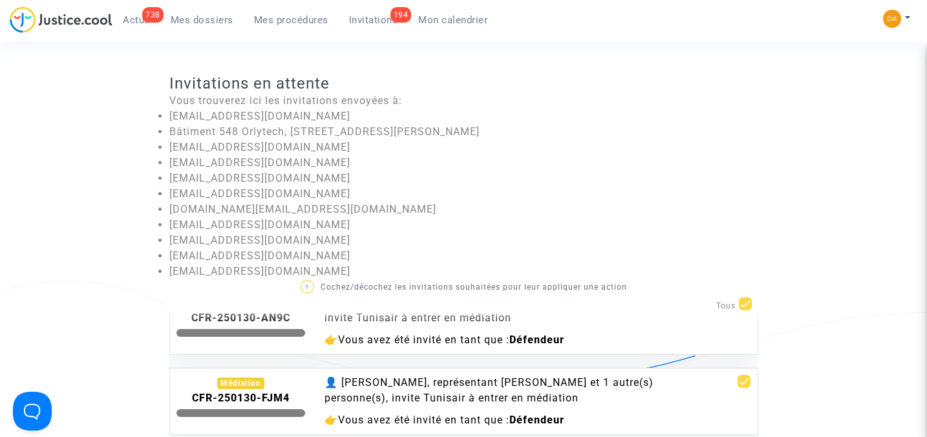
checkbox input "false"
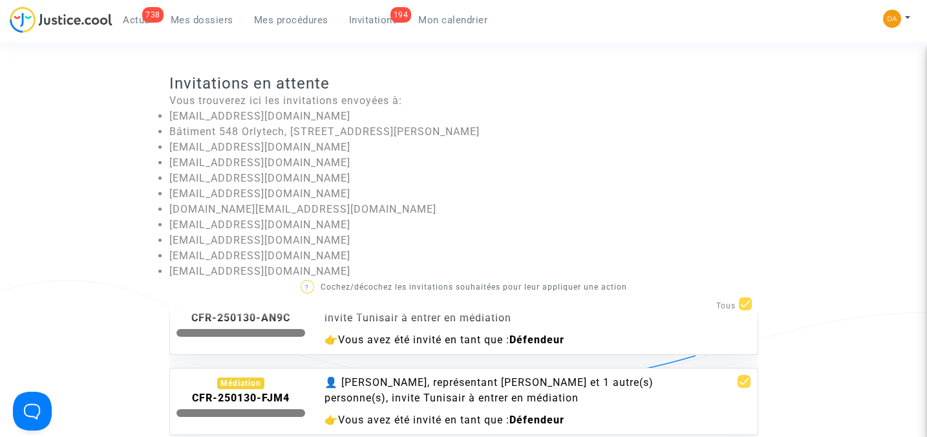
checkbox input "false"
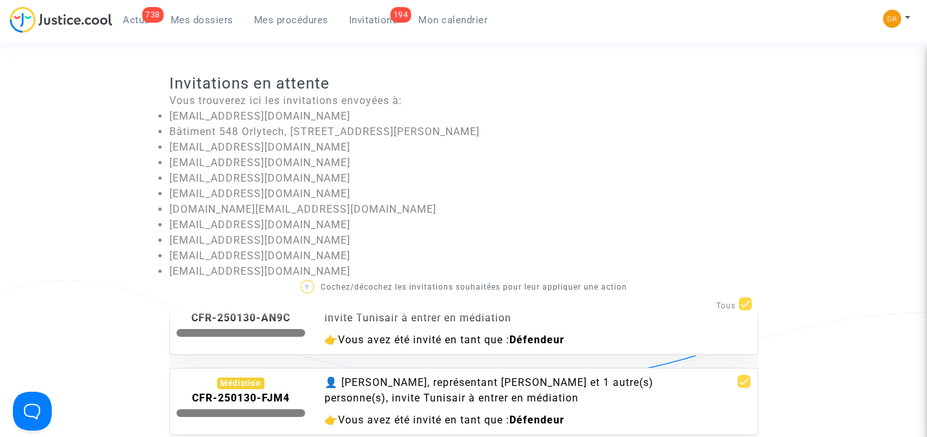
checkbox input "false"
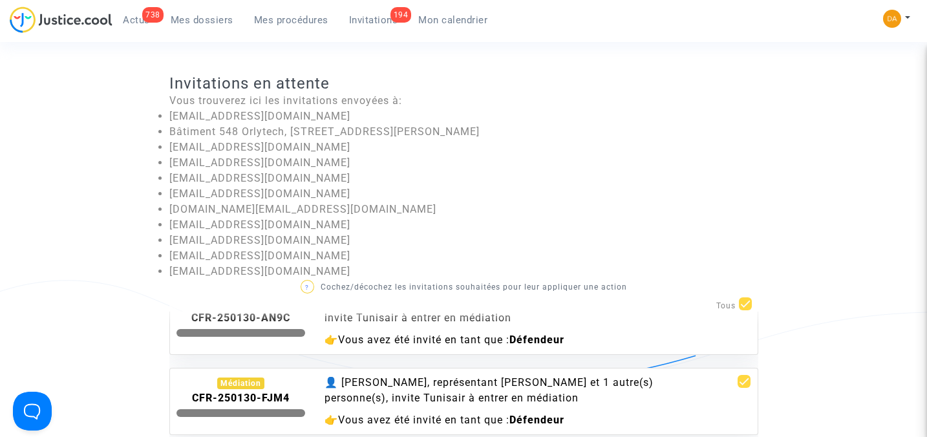
checkbox input "false"
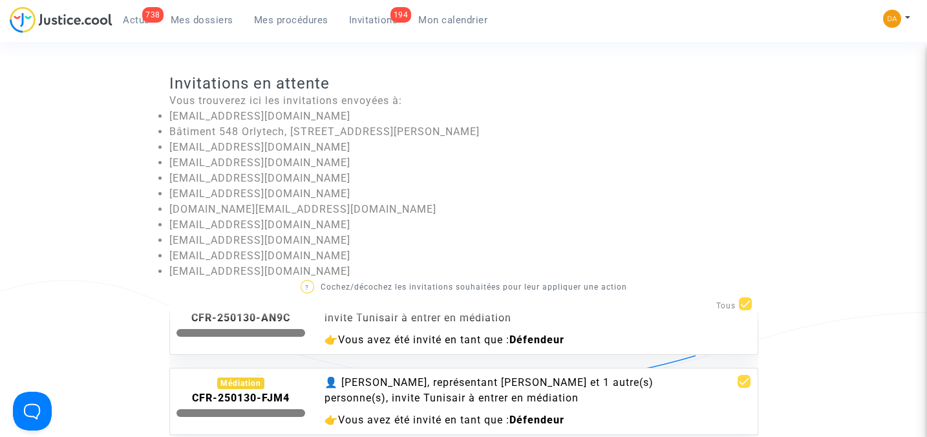
checkbox input "false"
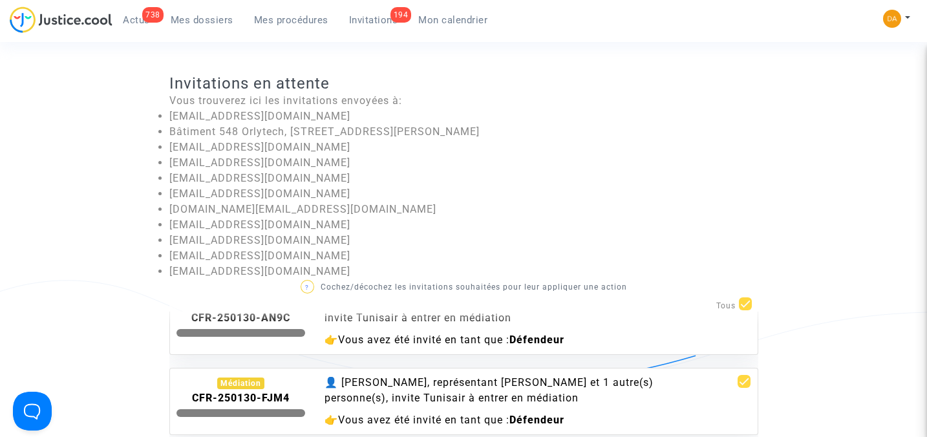
checkbox input "false"
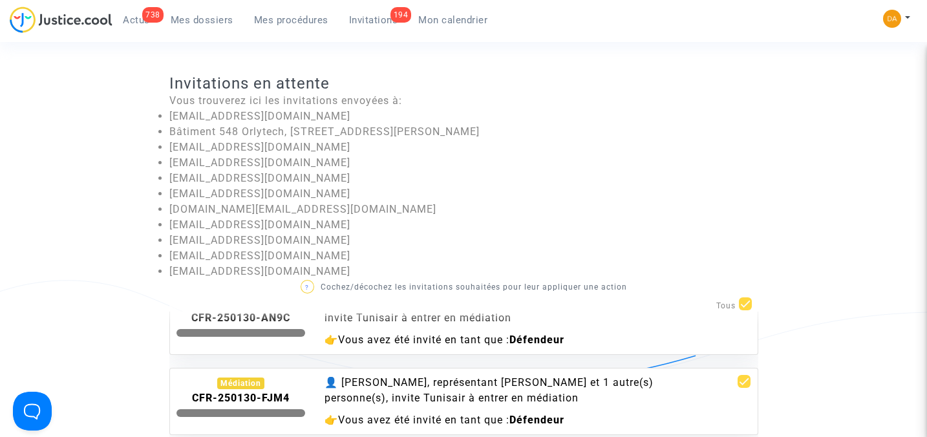
checkbox input "false"
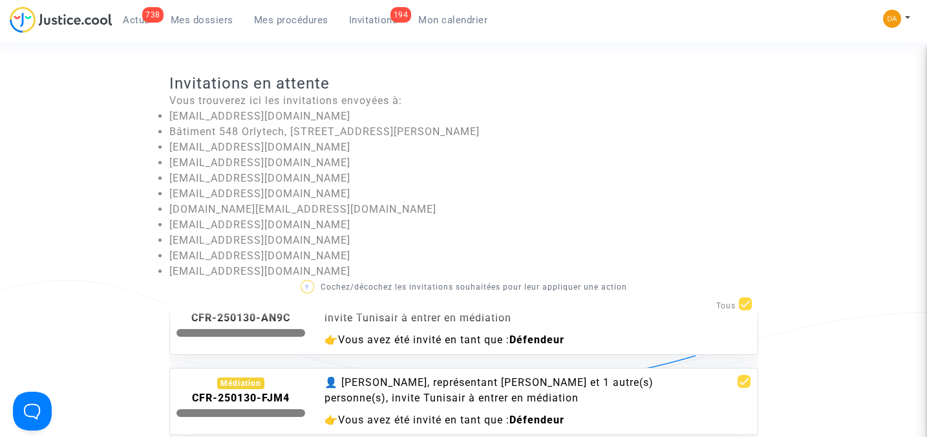
checkbox input "false"
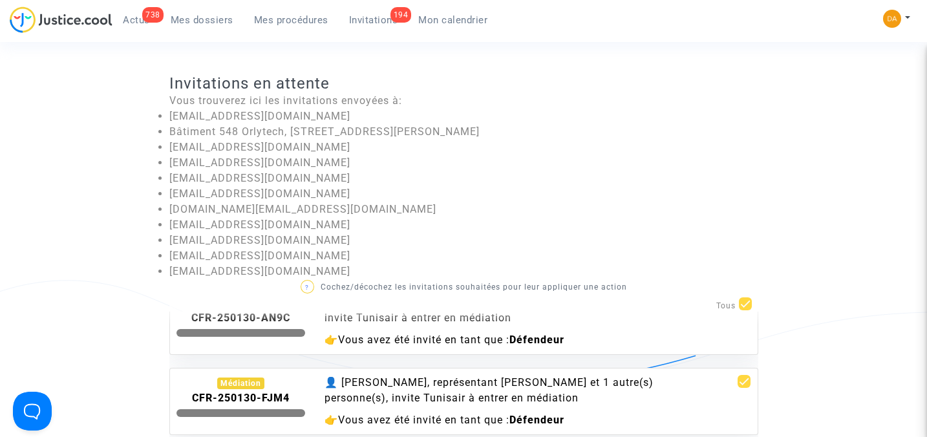
checkbox input "false"
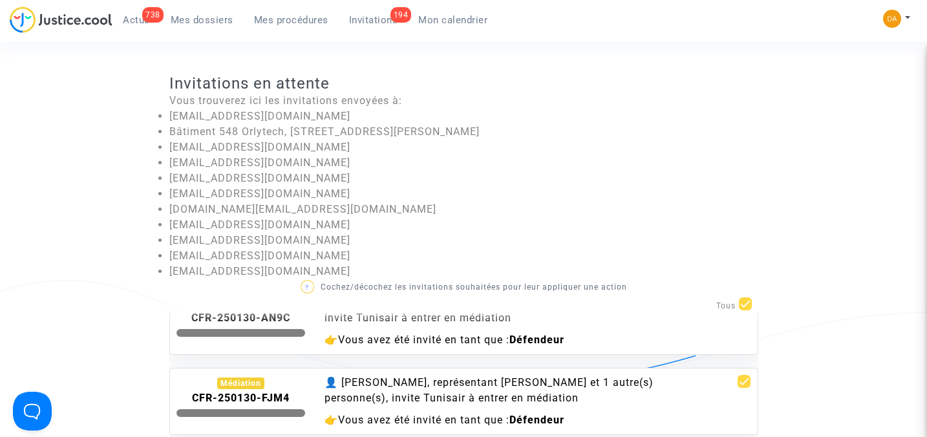
checkbox input "false"
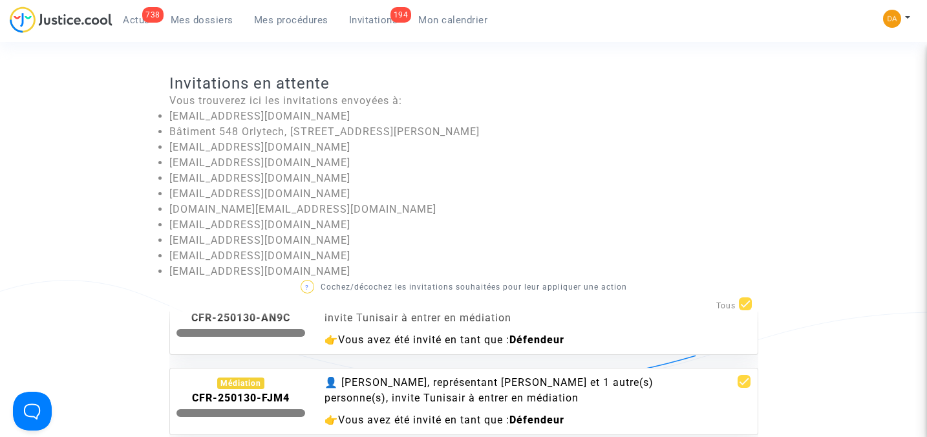
checkbox input "false"
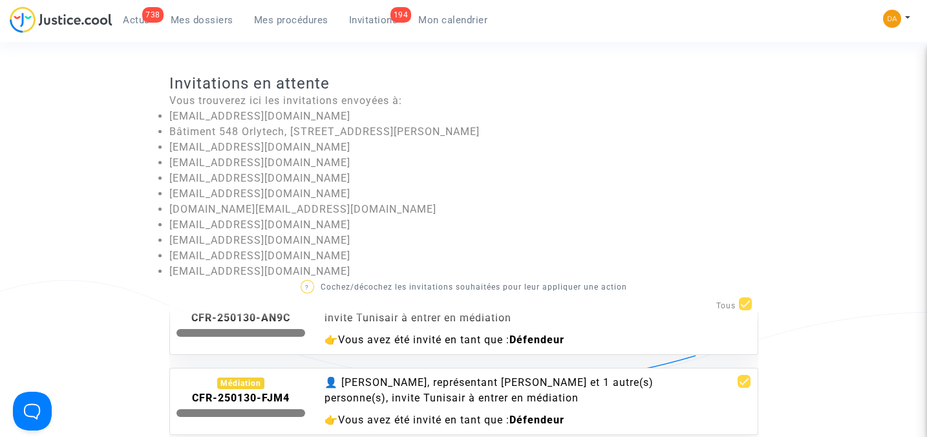
checkbox input "false"
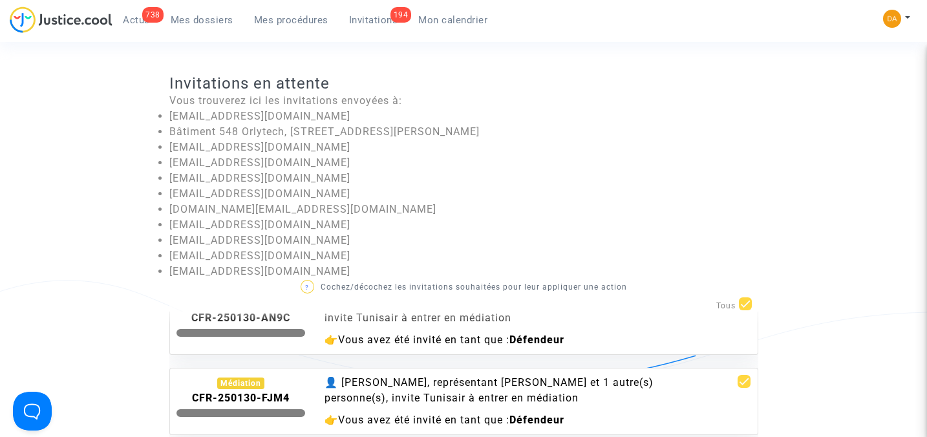
checkbox input "false"
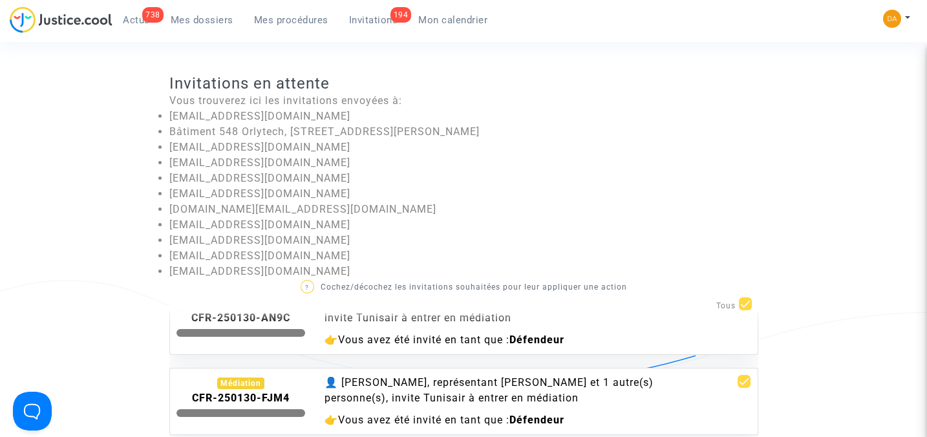
checkbox input "false"
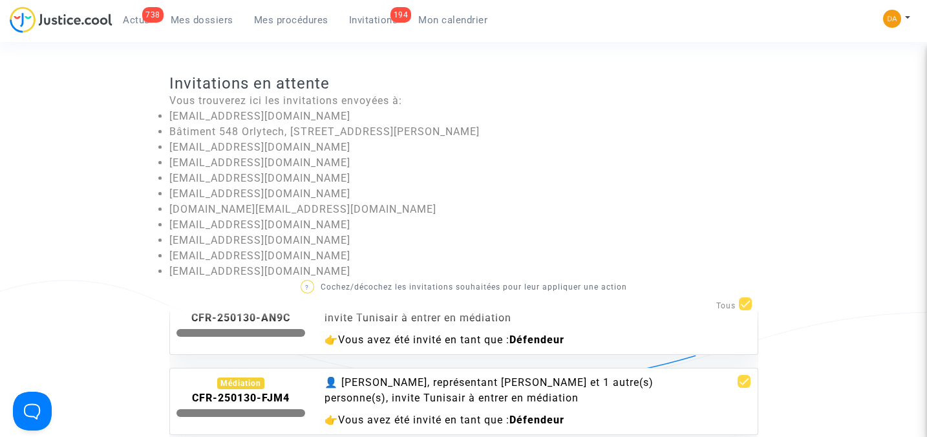
checkbox input "false"
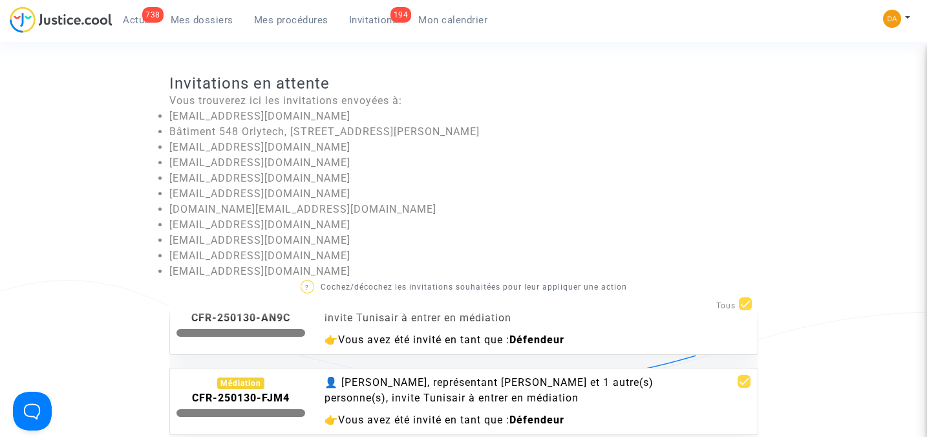
checkbox input "false"
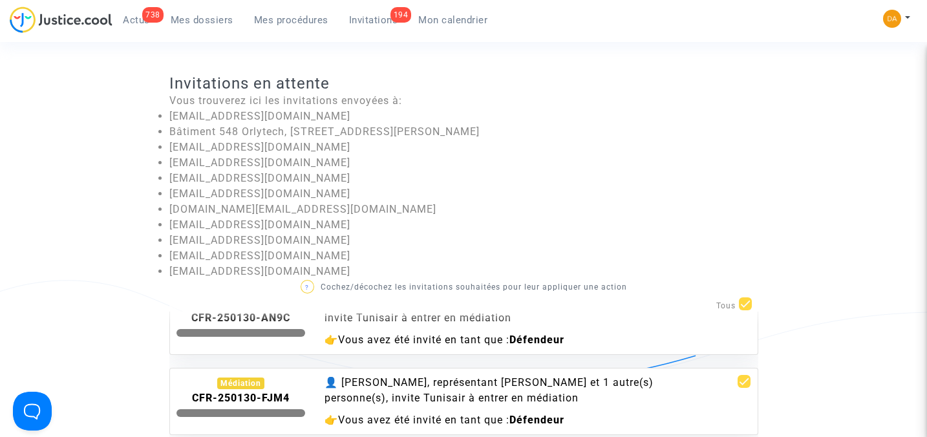
checkbox input "false"
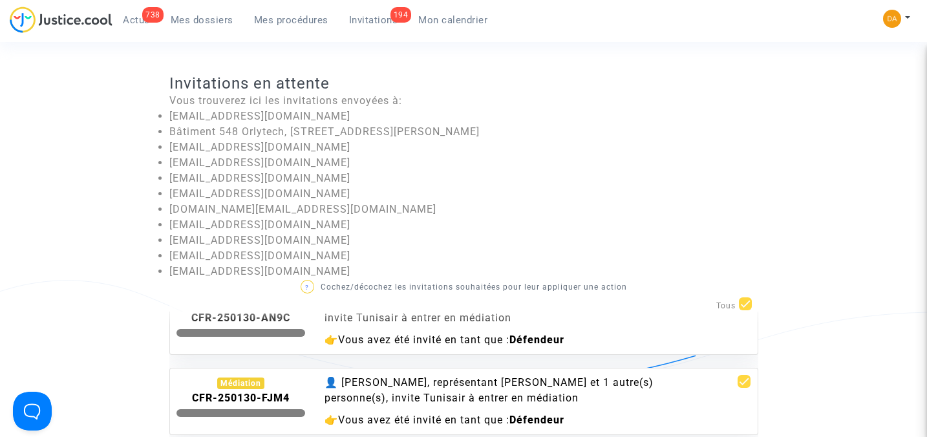
checkbox input "false"
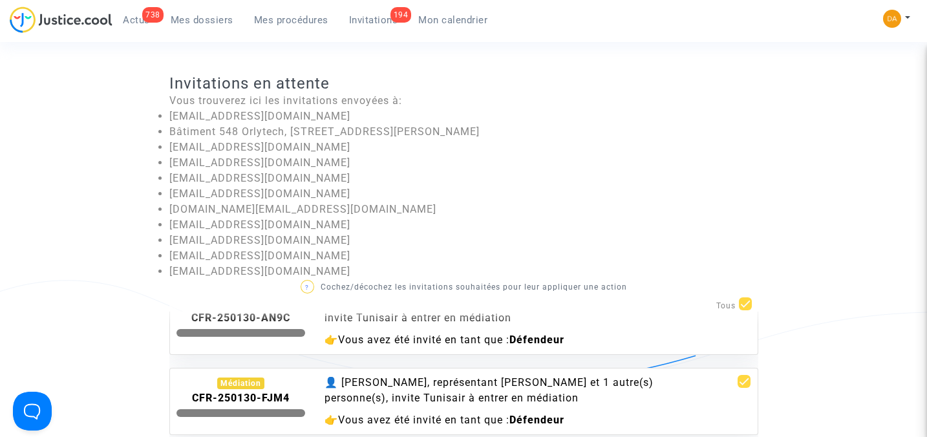
checkbox input "false"
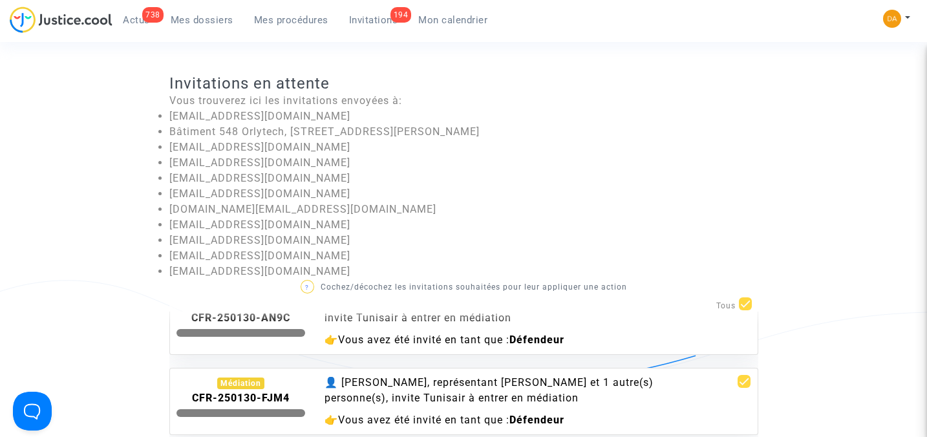
checkbox input "false"
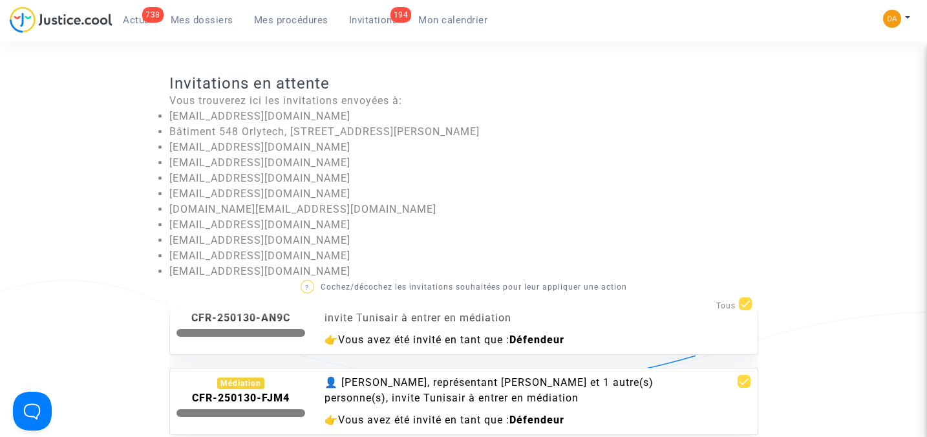
checkbox input "false"
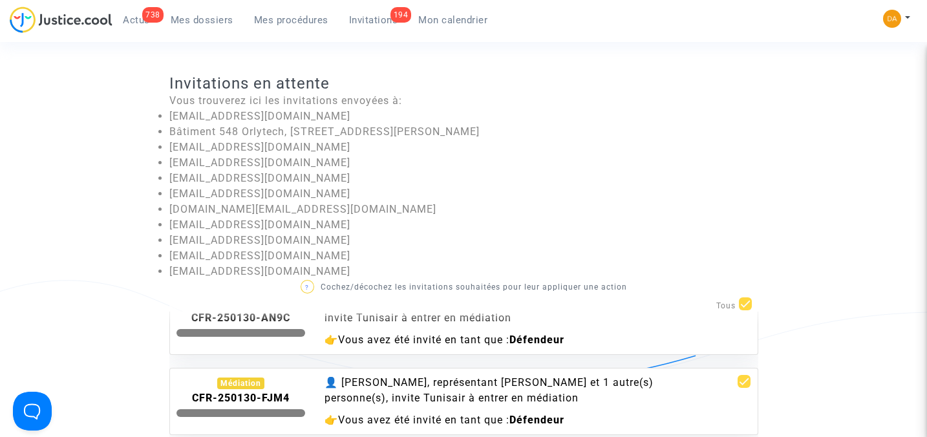
checkbox input "false"
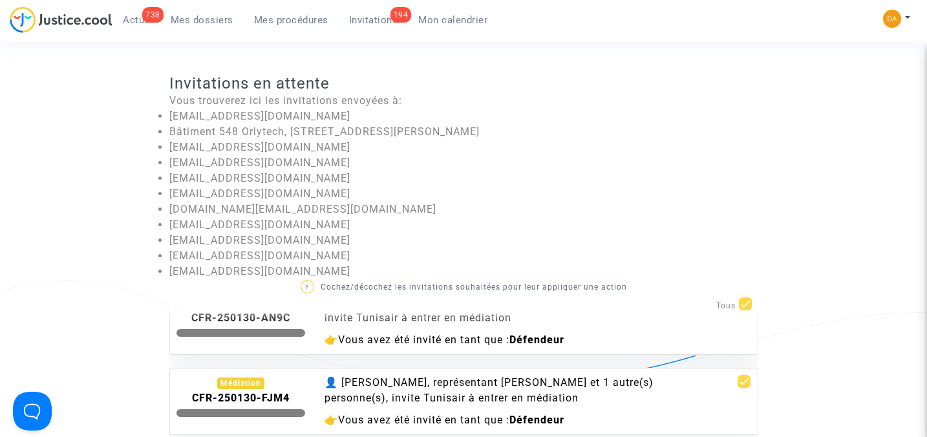
checkbox input "false"
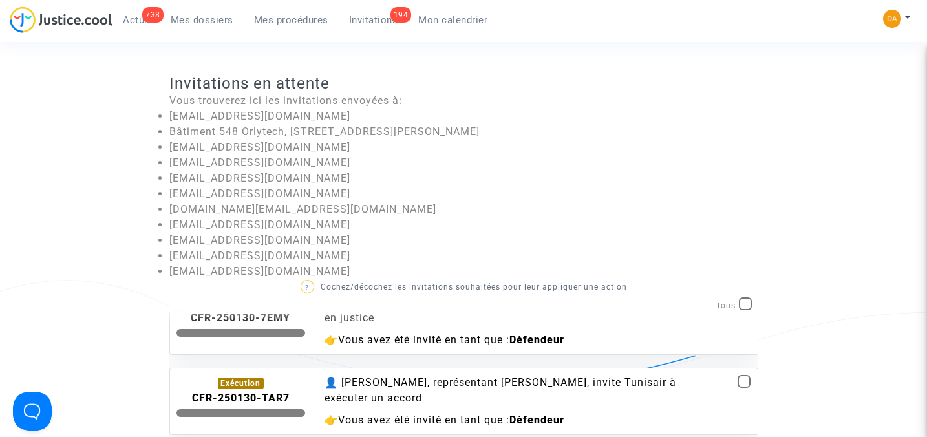
scroll to position [13451, 0]
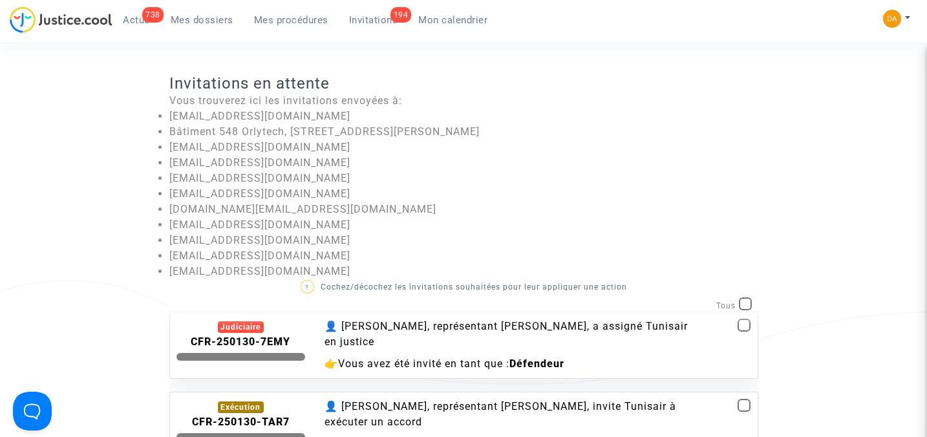
click at [382, 399] on div "👤 Pitcher Avocat, représentant Mohamed Gourar, invite Tunisair à exécuter un ac…" at bounding box center [513, 414] width 377 height 31
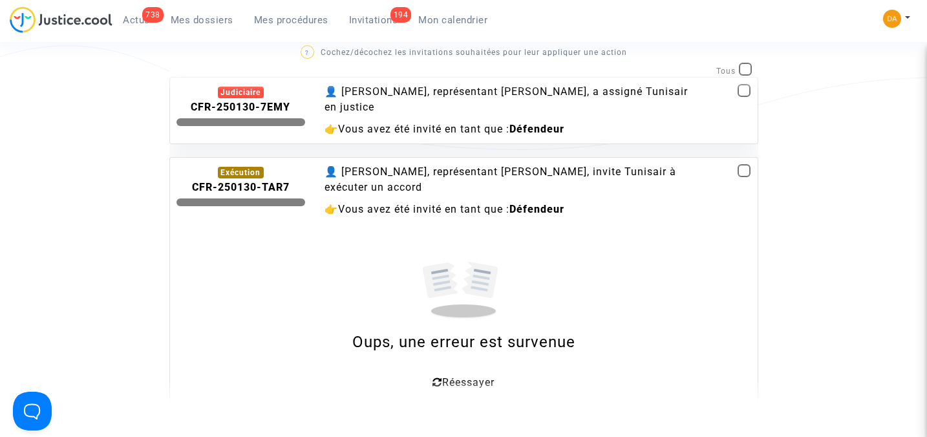
scroll to position [259, 0]
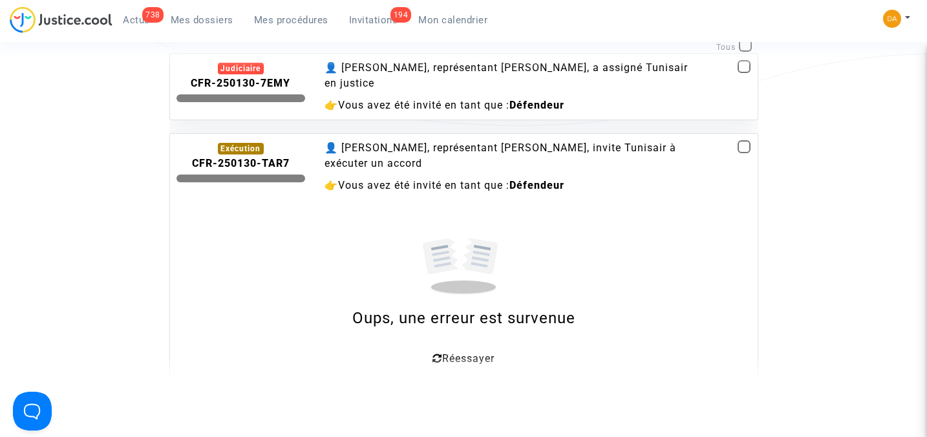
click at [408, 411] on div "👤 Pitcher Avocat, représentant SADAK AMINE Bouchnag et 1 autre(s) personne(s), …" at bounding box center [513, 426] width 377 height 31
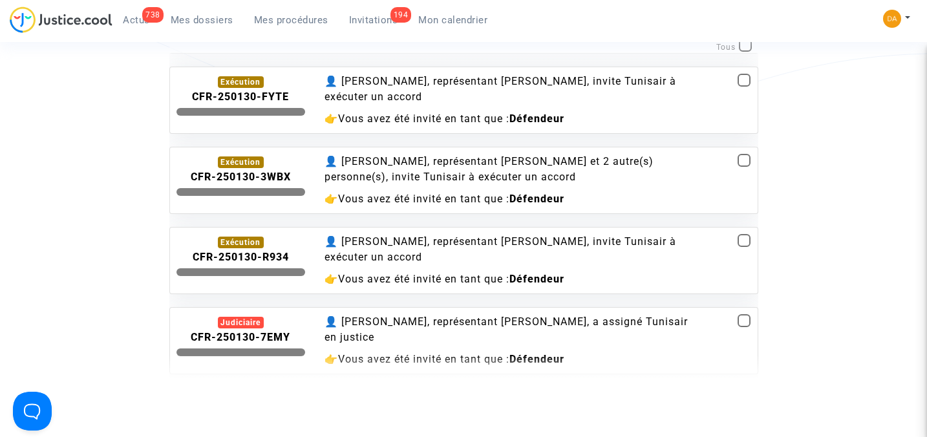
scroll to position [13106, 0]
